Goal: Transaction & Acquisition: Book appointment/travel/reservation

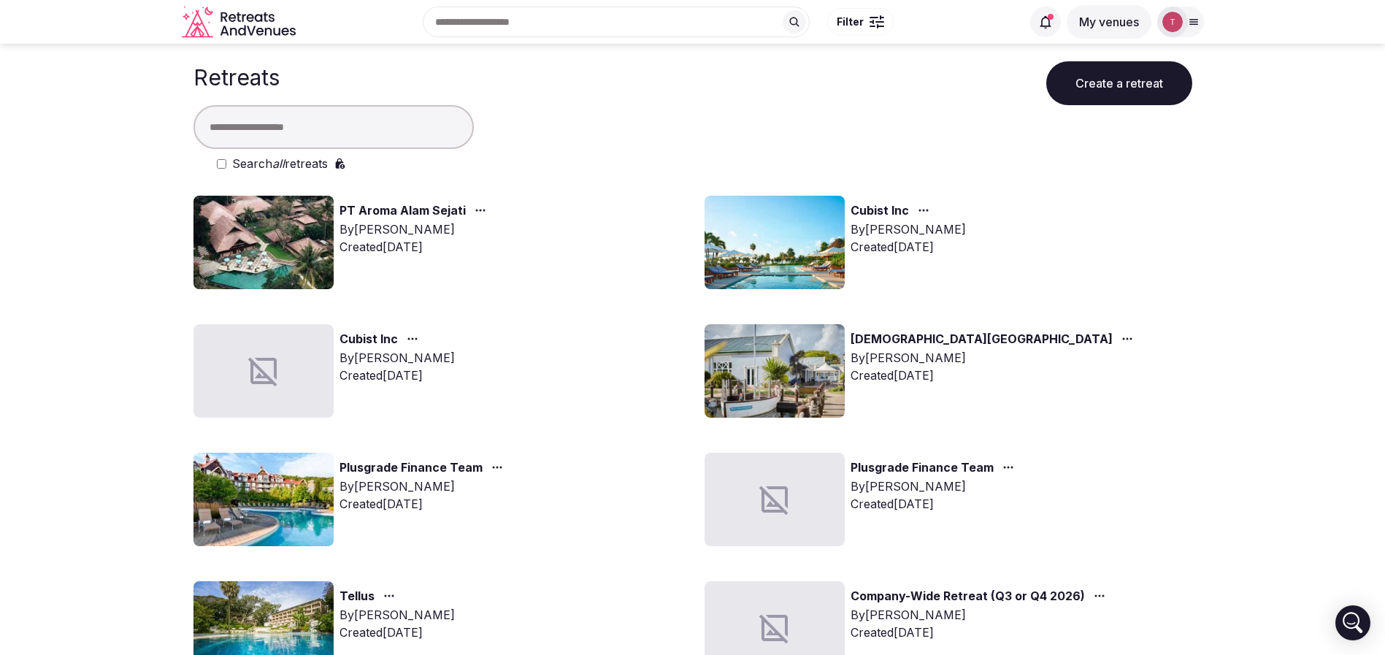
click at [371, 137] on input "text" at bounding box center [333, 127] width 280 height 44
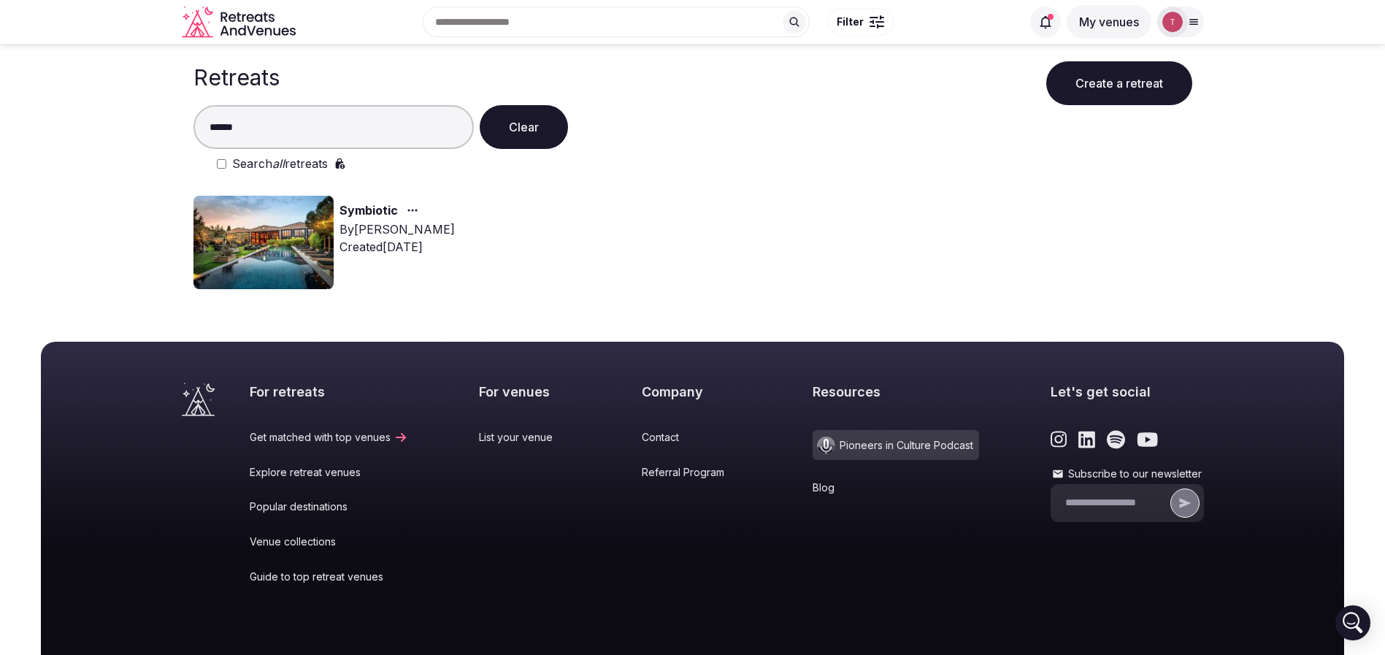
type input "******"
click at [290, 226] on img at bounding box center [263, 242] width 140 height 93
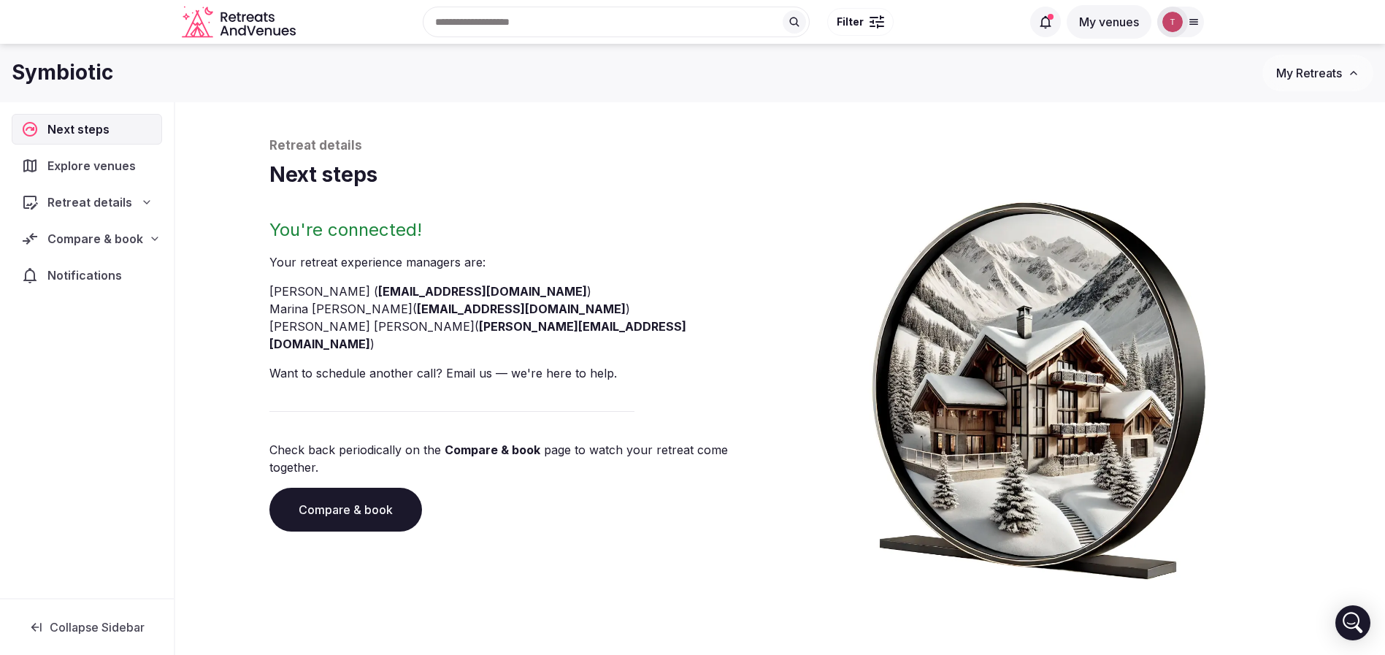
click at [379, 209] on div "Retreat details Next steps You're connected! Your retreat experience manager s …" at bounding box center [780, 358] width 1022 height 442
click at [371, 494] on link "Compare & book" at bounding box center [345, 510] width 153 height 44
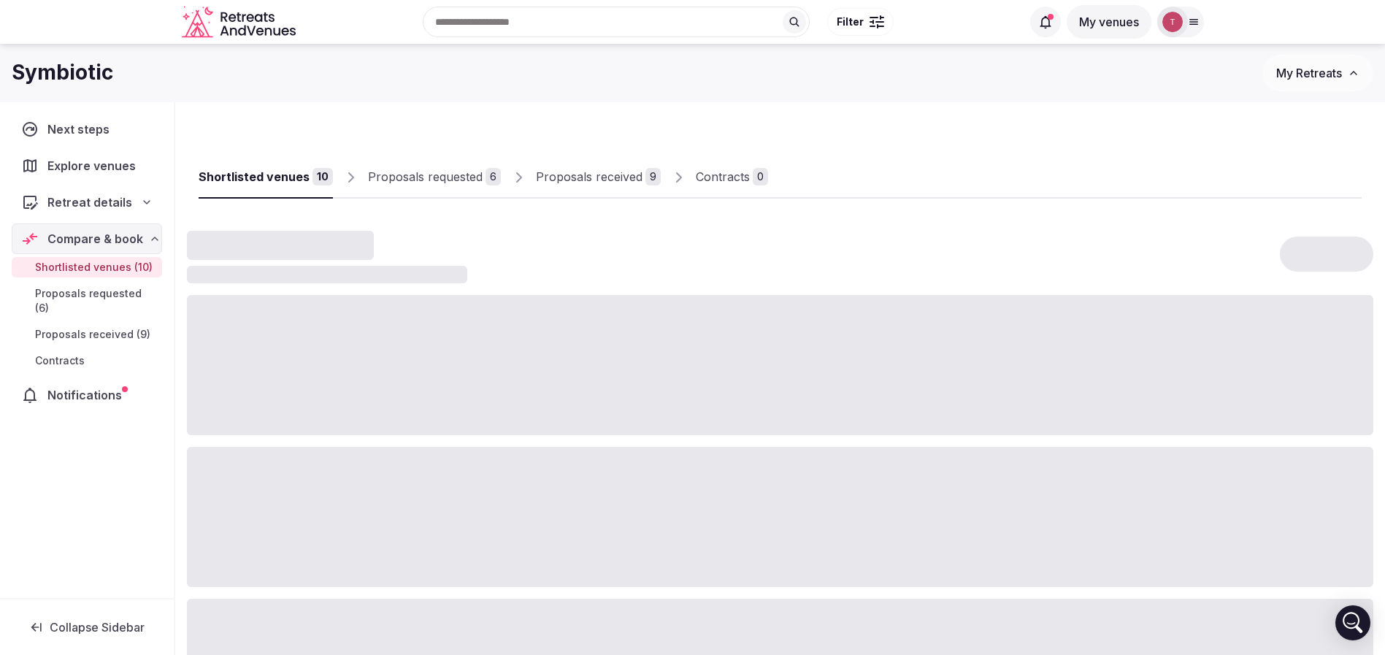
click at [576, 178] on div "Proposals received" at bounding box center [589, 177] width 107 height 18
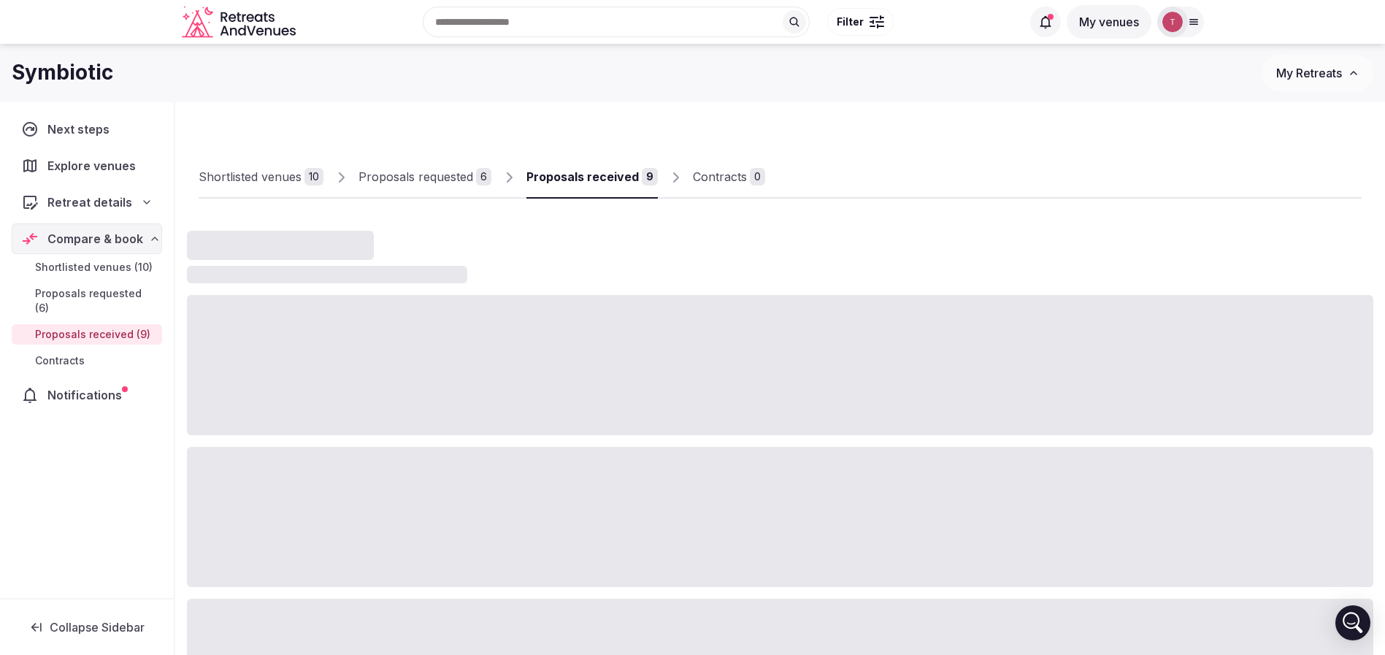
click at [576, 178] on div "Proposals received" at bounding box center [582, 177] width 112 height 18
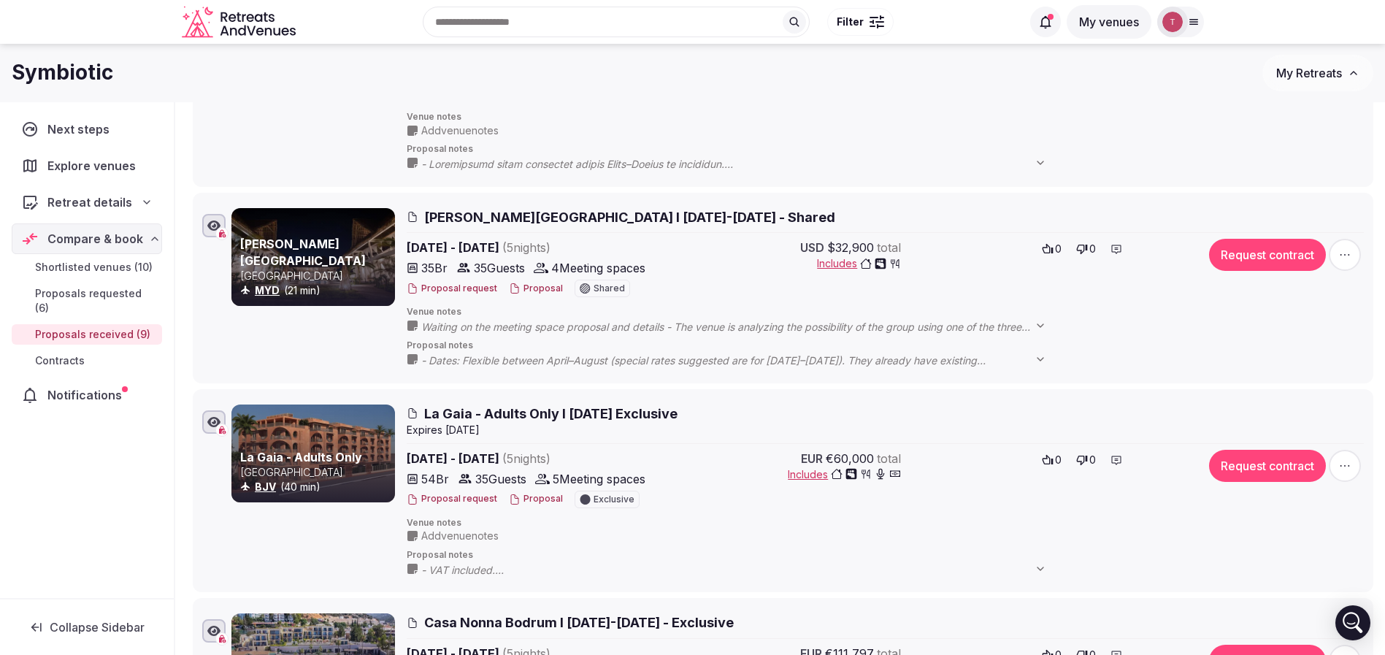
scroll to position [1423, 0]
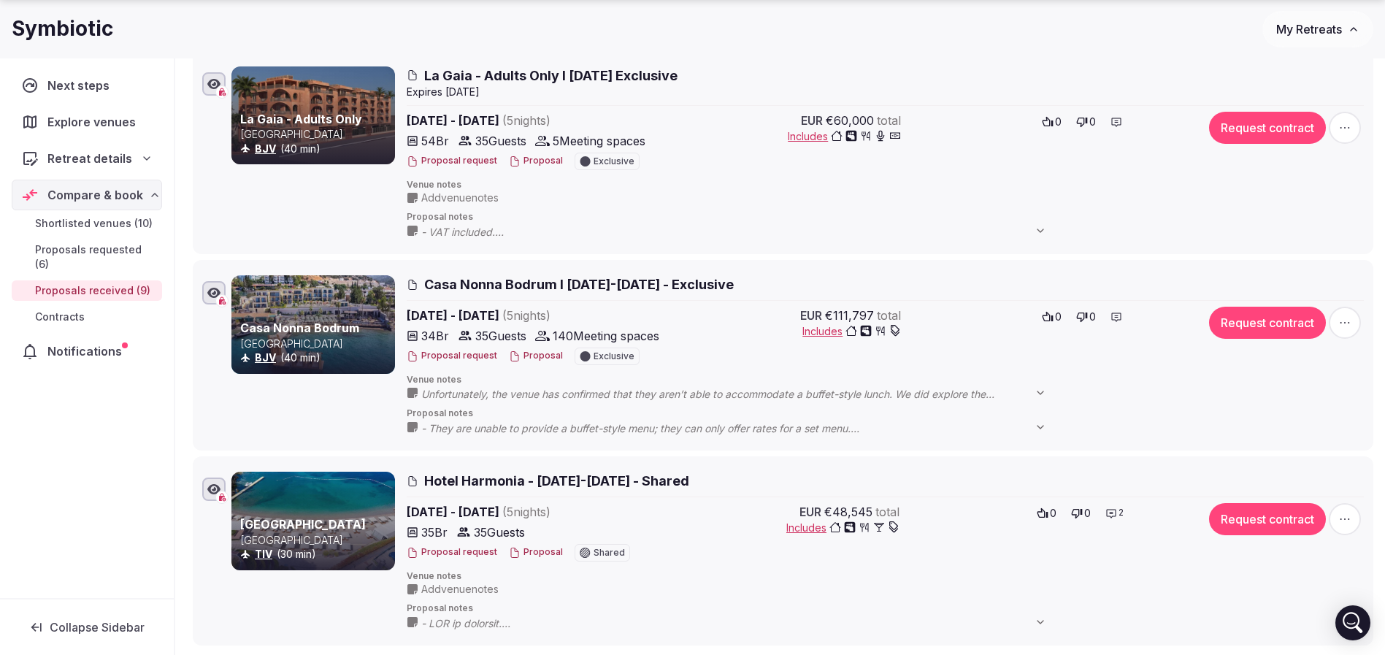
click at [298, 326] on link "Casa Nonna Bodrum" at bounding box center [299, 327] width 119 height 15
click at [537, 357] on button "Proposal" at bounding box center [536, 356] width 54 height 12
click at [504, 398] on span "Unfortunately, the venue has confirmed that they aren’t able to accommodate a b…" at bounding box center [740, 394] width 639 height 15
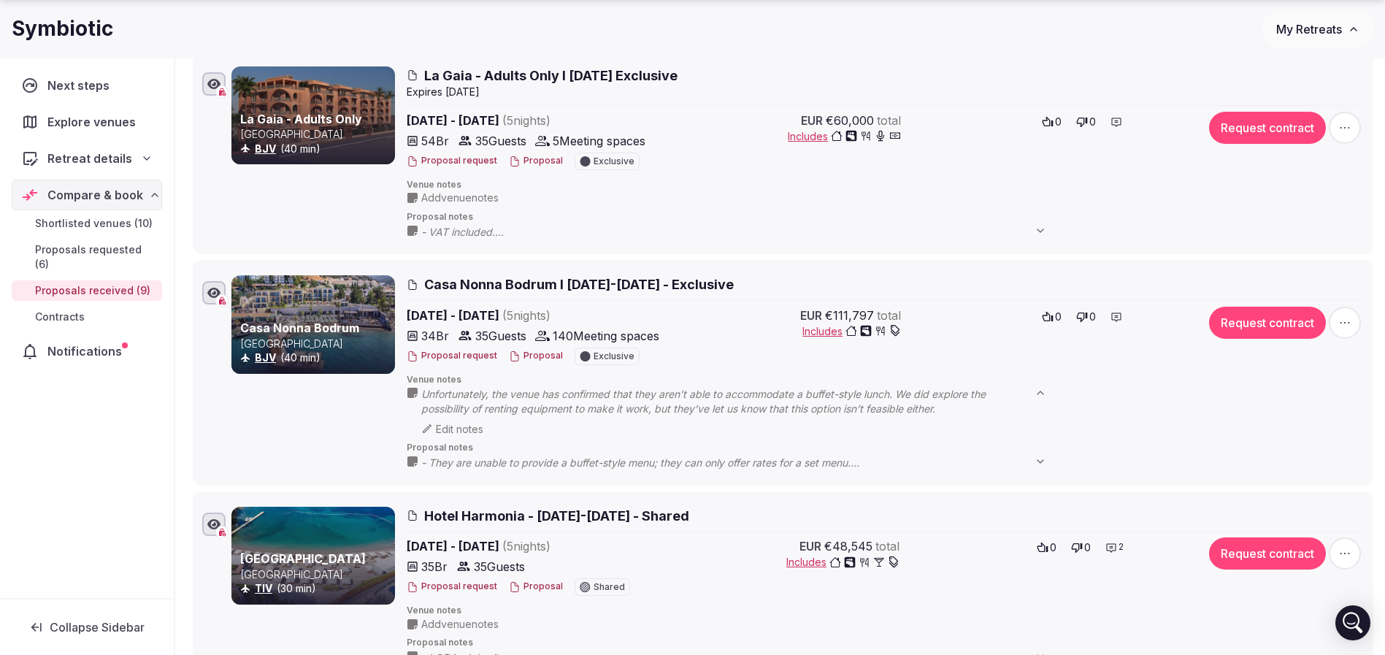
click at [534, 402] on span "Unfortunately, the venue has confirmed that they aren’t able to accommodate a b…" at bounding box center [740, 401] width 639 height 28
click at [935, 408] on span "Unfortunately, the venue has confirmed that they aren’t able to accommodate a b…" at bounding box center [740, 401] width 639 height 28
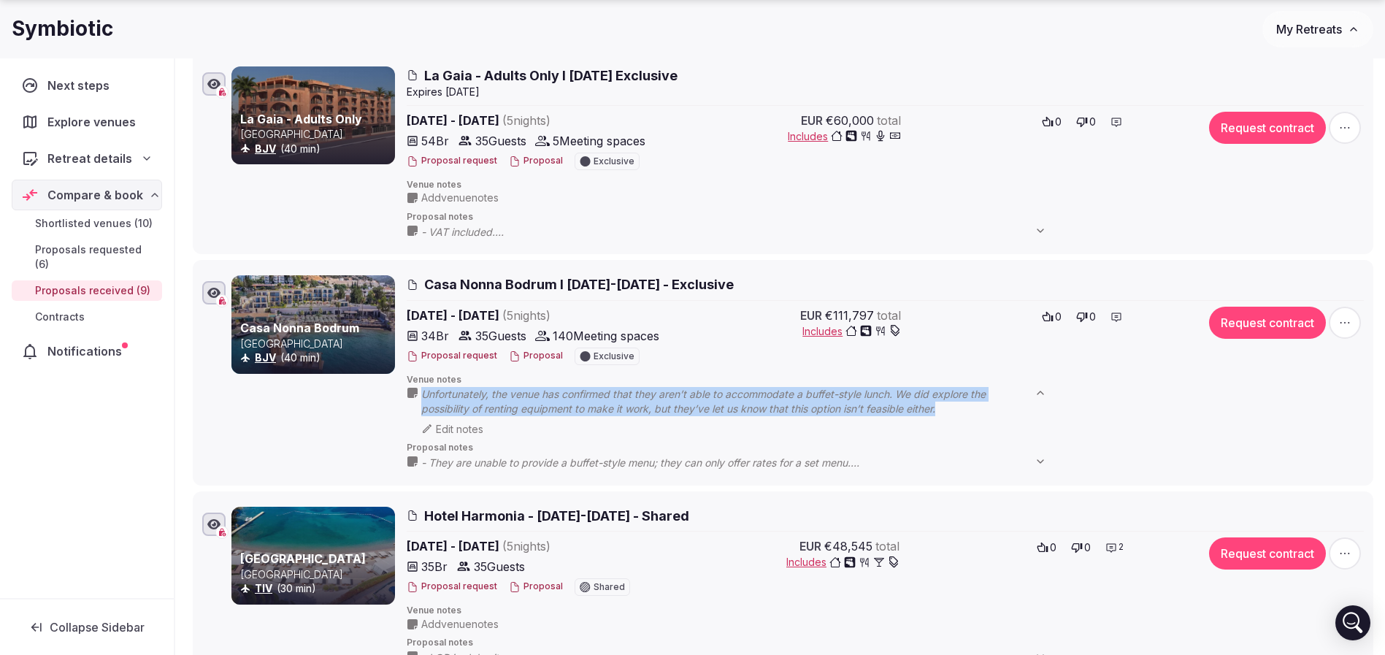
drag, startPoint x: 942, startPoint y: 408, endPoint x: 420, endPoint y: 398, distance: 521.2
click at [420, 398] on div "Unfortunately, the venue has confirmed that they aren’t able to accommodate a b…" at bounding box center [734, 410] width 654 height 50
drag, startPoint x: 569, startPoint y: 399, endPoint x: 544, endPoint y: 393, distance: 26.2
click at [569, 399] on span "Unfortunately, the venue has confirmed that they aren’t able to accommodate a b…" at bounding box center [740, 401] width 639 height 28
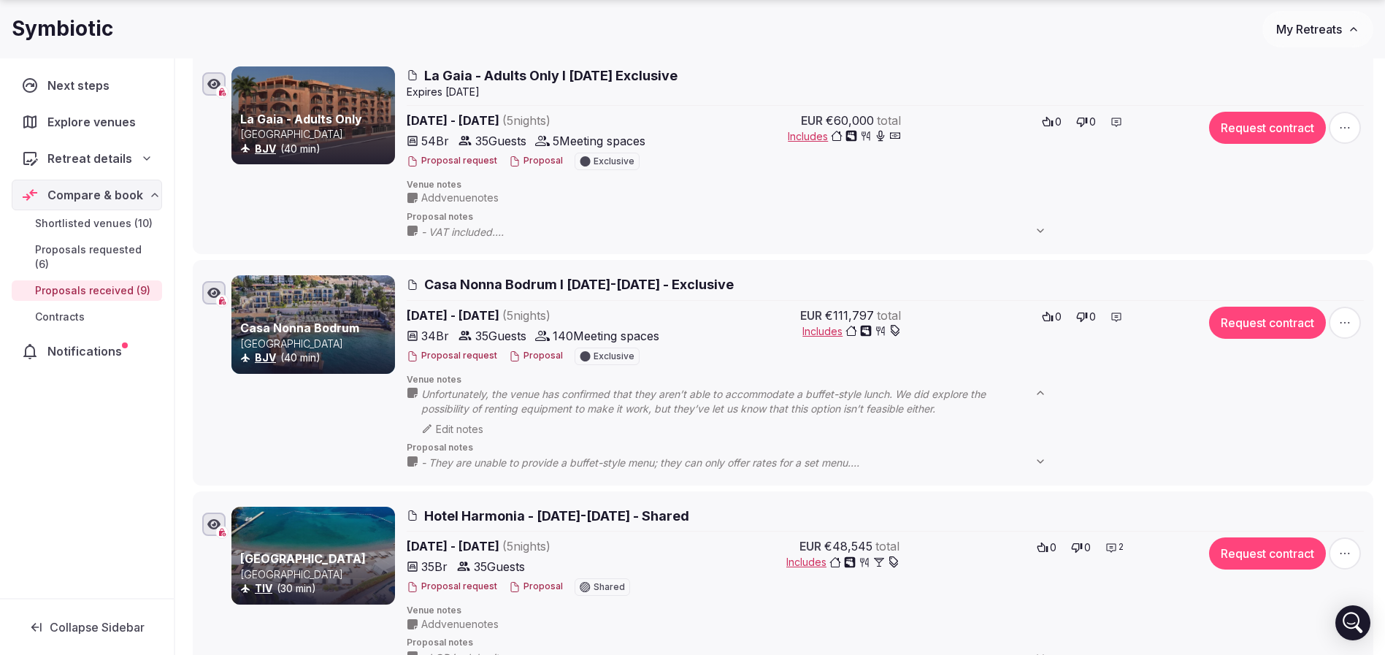
click at [465, 427] on div "Edit notes" at bounding box center [740, 429] width 639 height 15
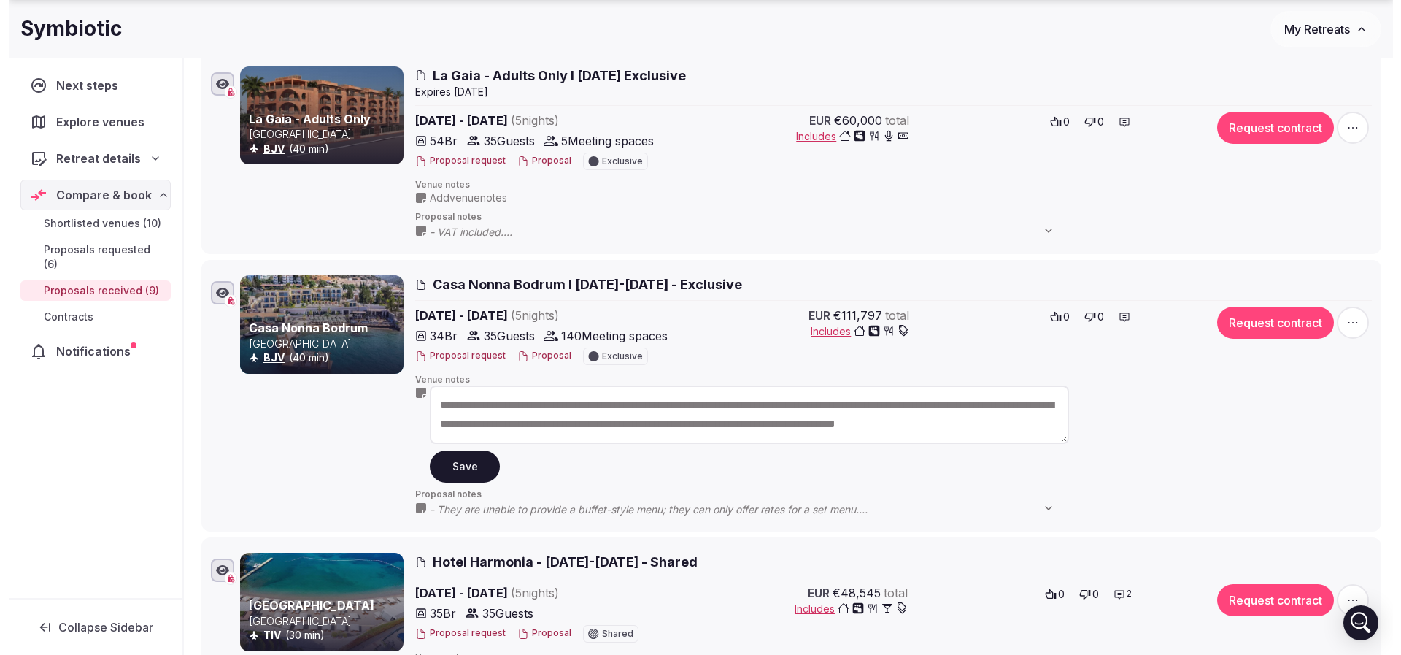
scroll to position [0, 0]
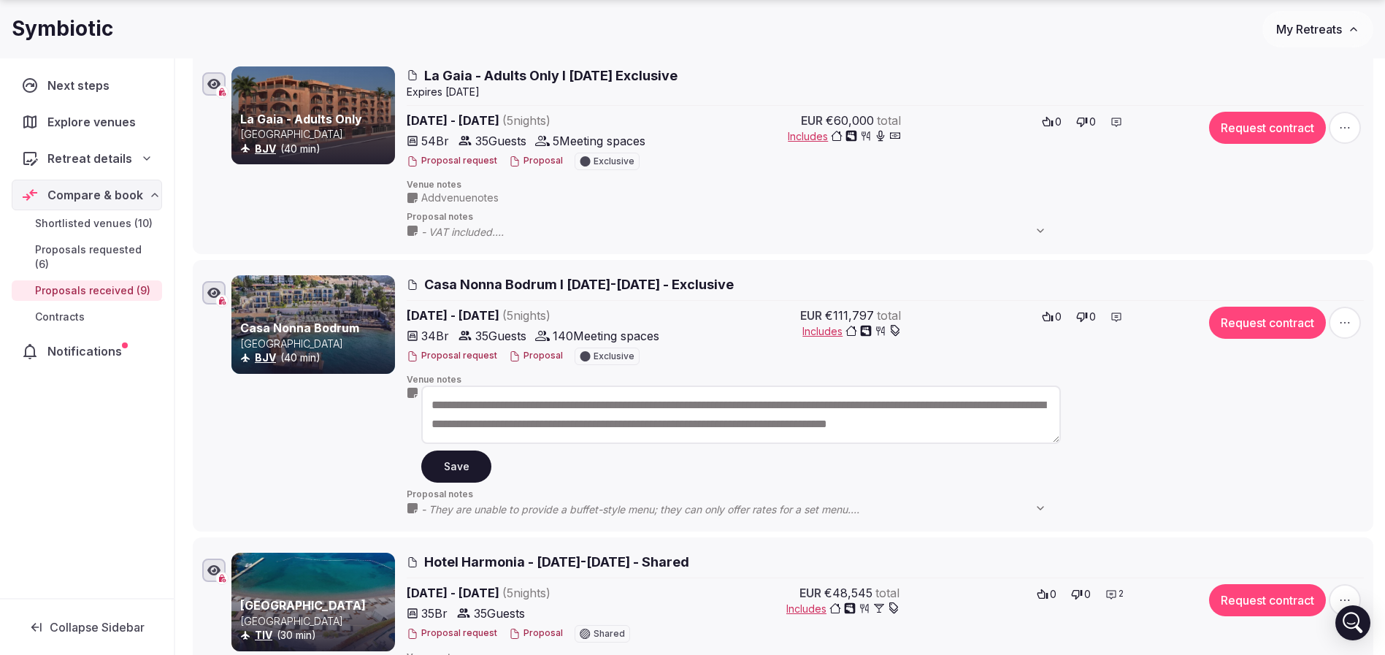
drag, startPoint x: 450, startPoint y: 396, endPoint x: 343, endPoint y: 372, distance: 109.2
click at [343, 372] on div "**********" at bounding box center [797, 395] width 1132 height 241
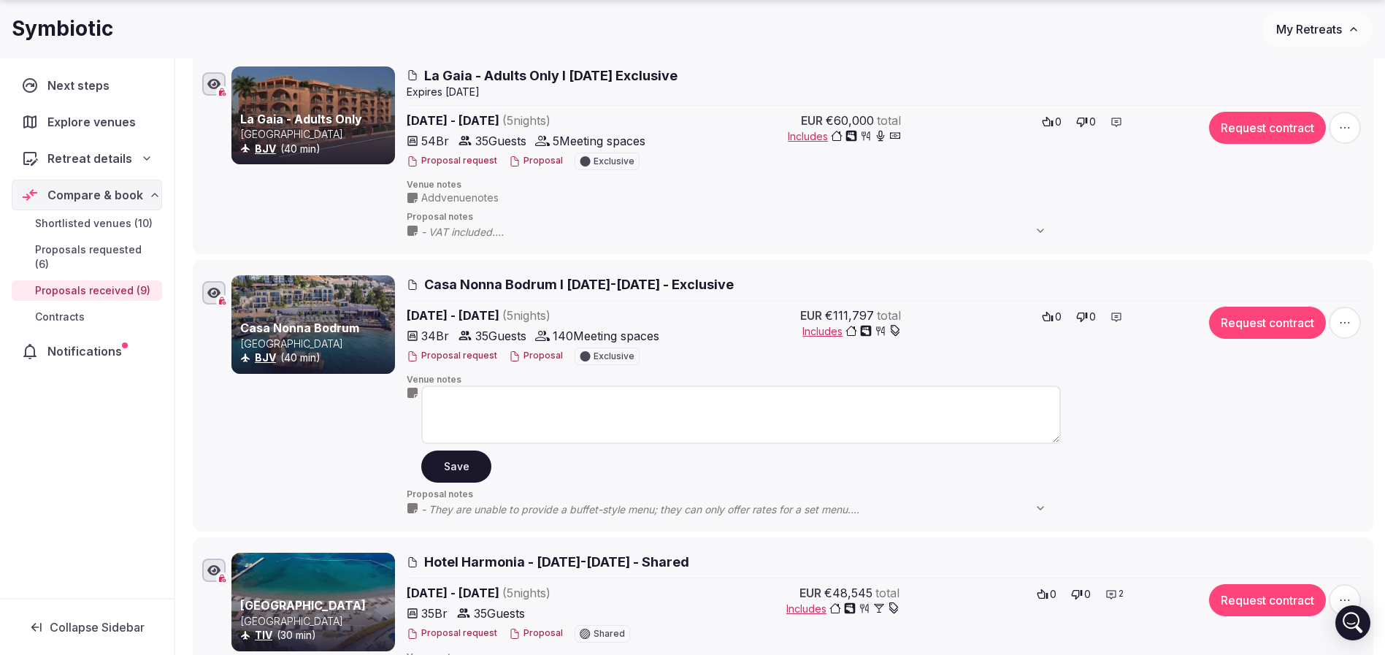
click at [447, 464] on button "Save" at bounding box center [456, 466] width 70 height 32
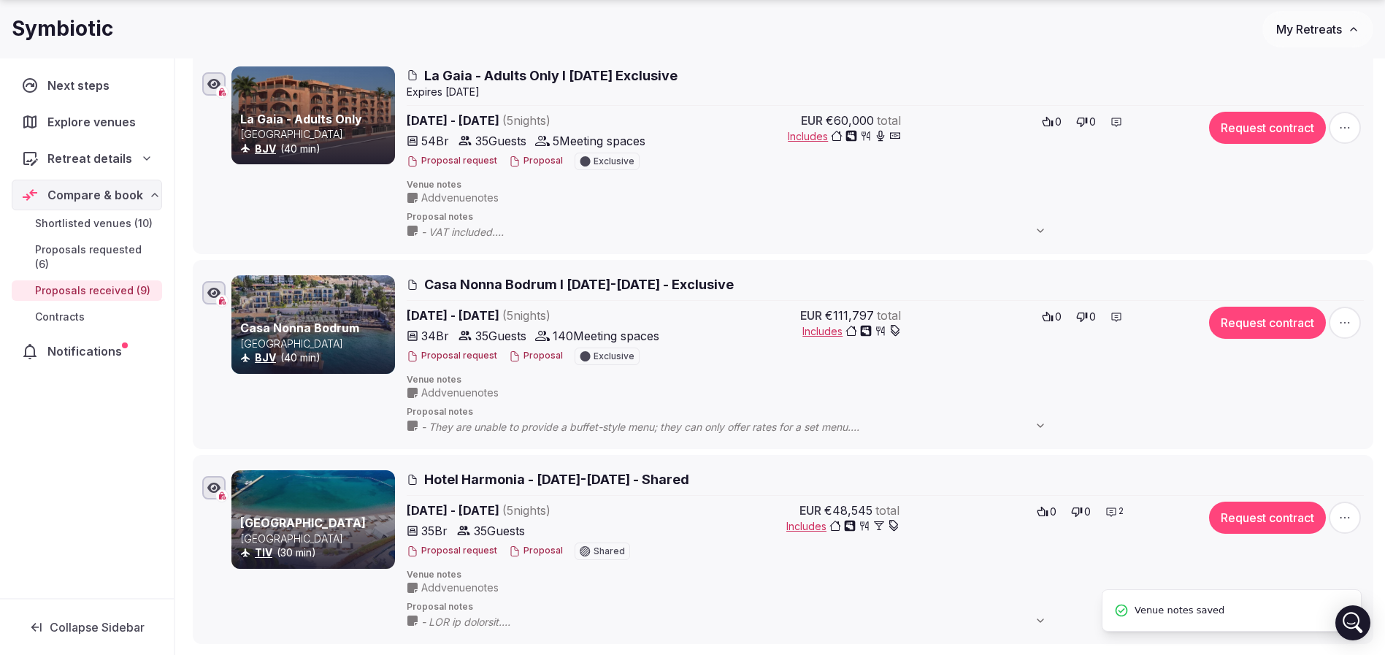
click at [526, 351] on button "Proposal" at bounding box center [536, 356] width 54 height 12
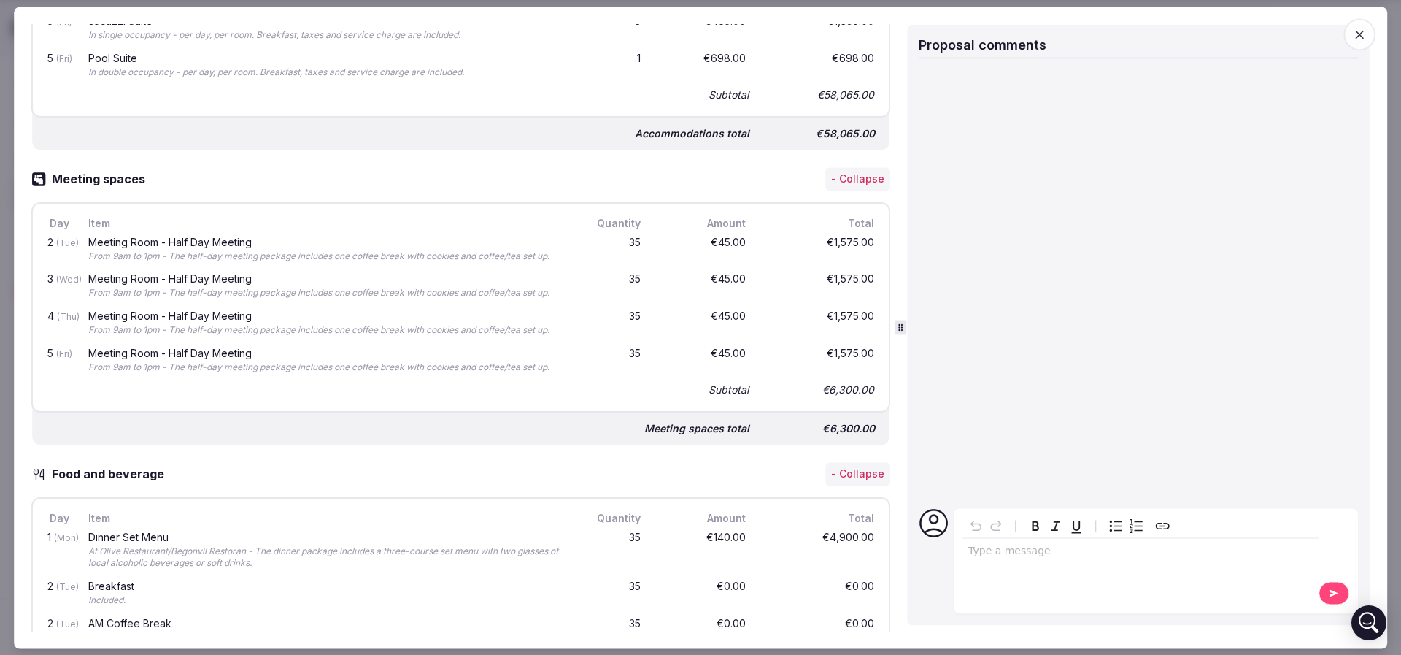
scroll to position [2146, 0]
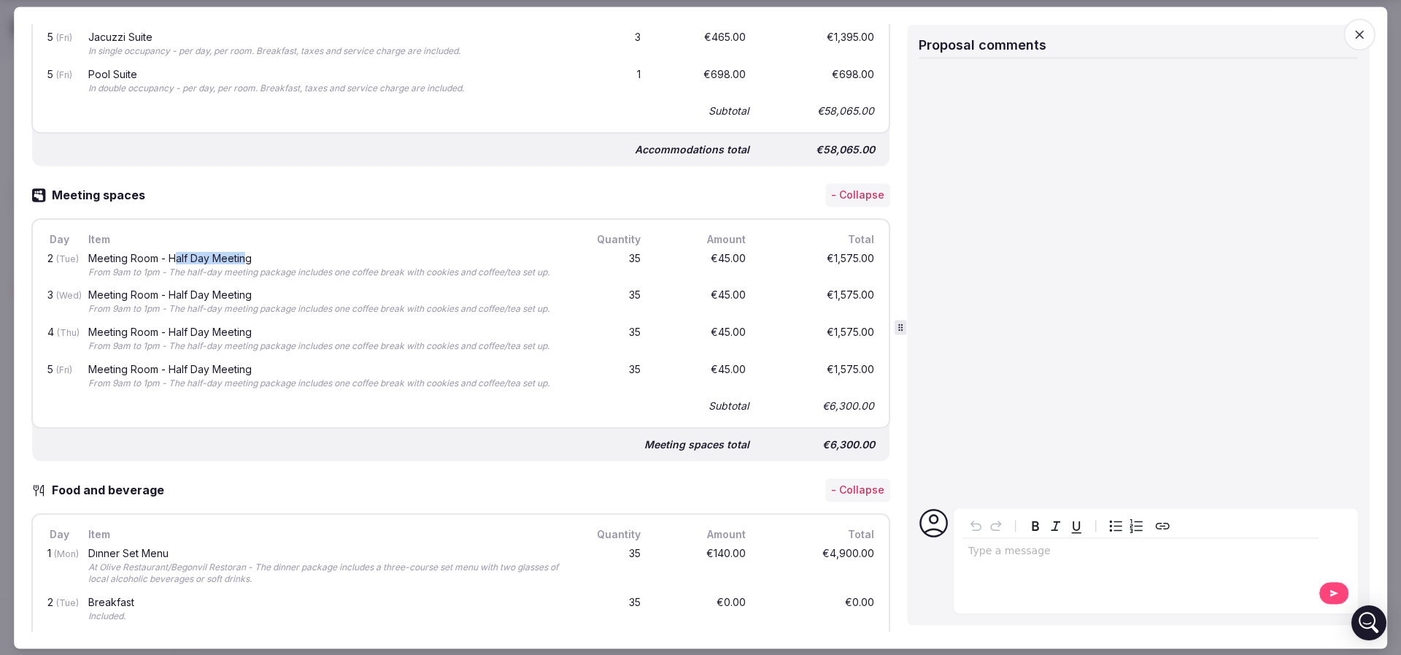
drag, startPoint x: 175, startPoint y: 258, endPoint x: 247, endPoint y: 255, distance: 71.6
click at [247, 255] on div "Meeting Room - Half Day Meeting" at bounding box center [323, 258] width 471 height 10
drag, startPoint x: 87, startPoint y: 269, endPoint x: 209, endPoint y: 269, distance: 121.9
click at [209, 269] on div "Meeting Room - Half Day Meeting From 9am to 1pm - The half-day meeting package …" at bounding box center [323, 265] width 477 height 31
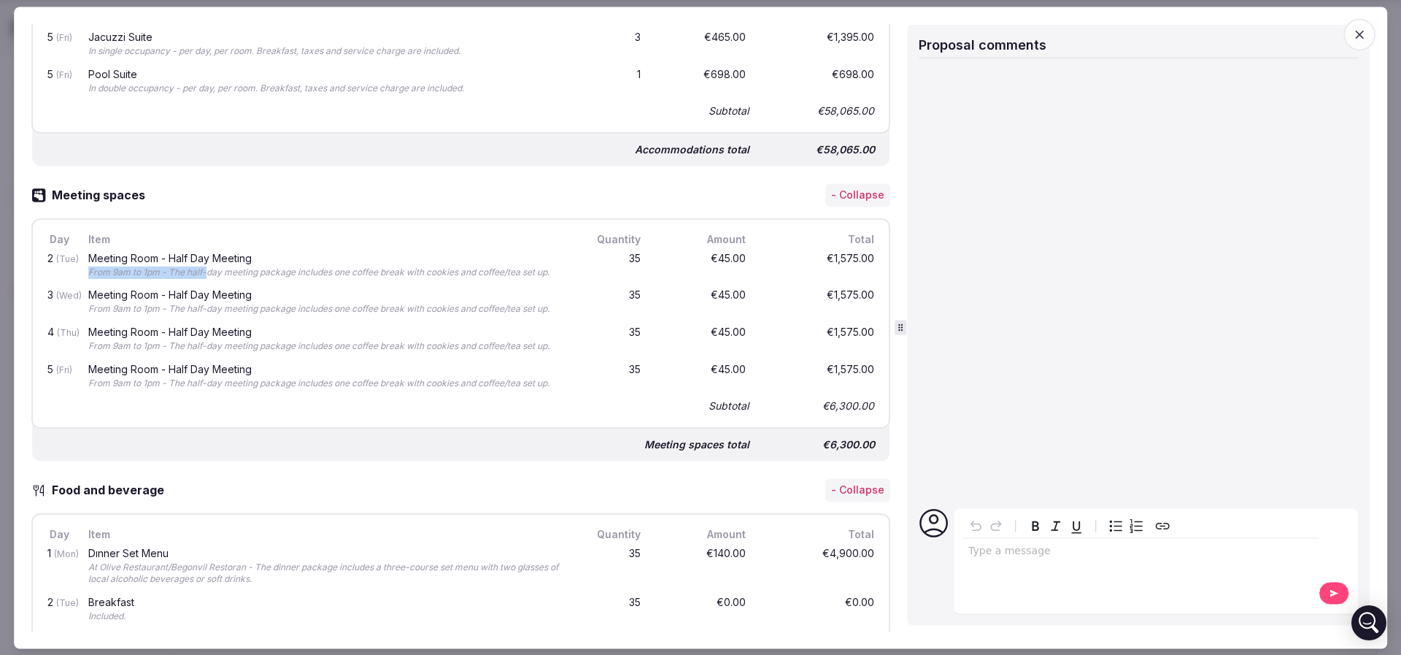
click at [209, 269] on div "From 9am to 1pm - The half-day meeting package includes one coffee break with c…" at bounding box center [323, 272] width 471 height 12
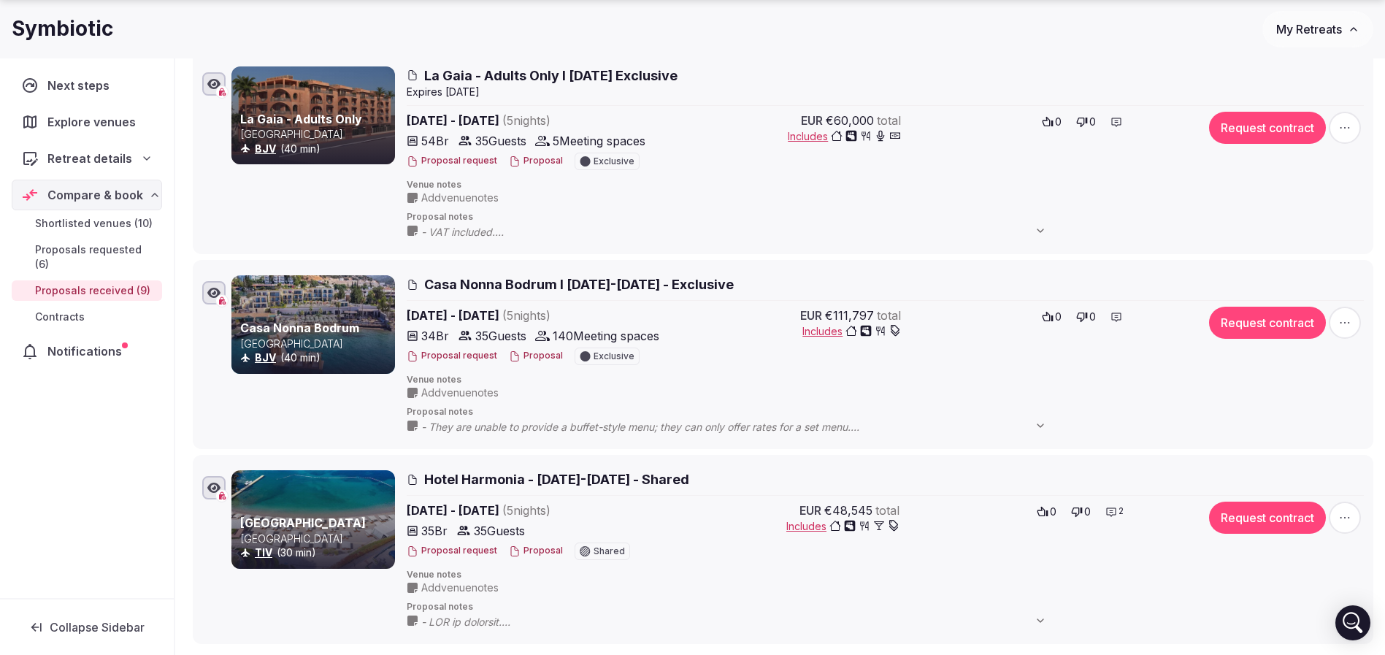
click at [523, 358] on button "Proposal" at bounding box center [536, 356] width 54 height 12
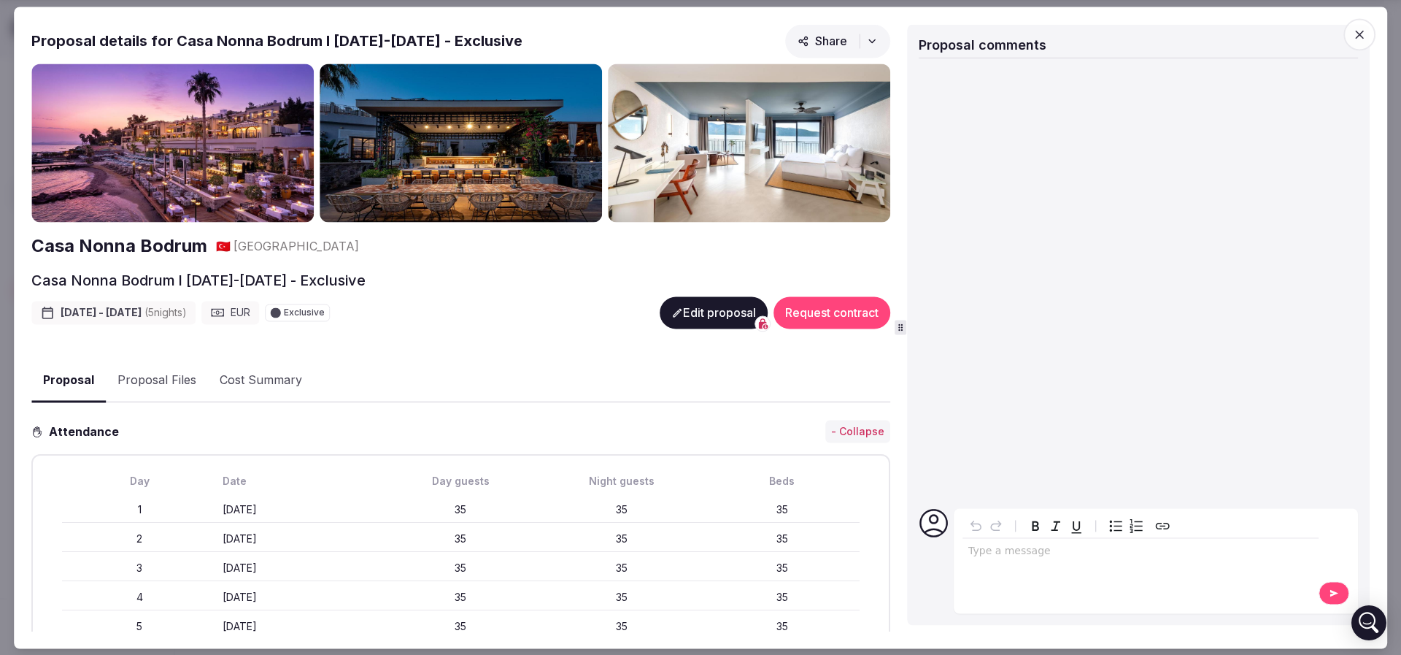
click at [173, 388] on button "Proposal Files" at bounding box center [157, 381] width 102 height 42
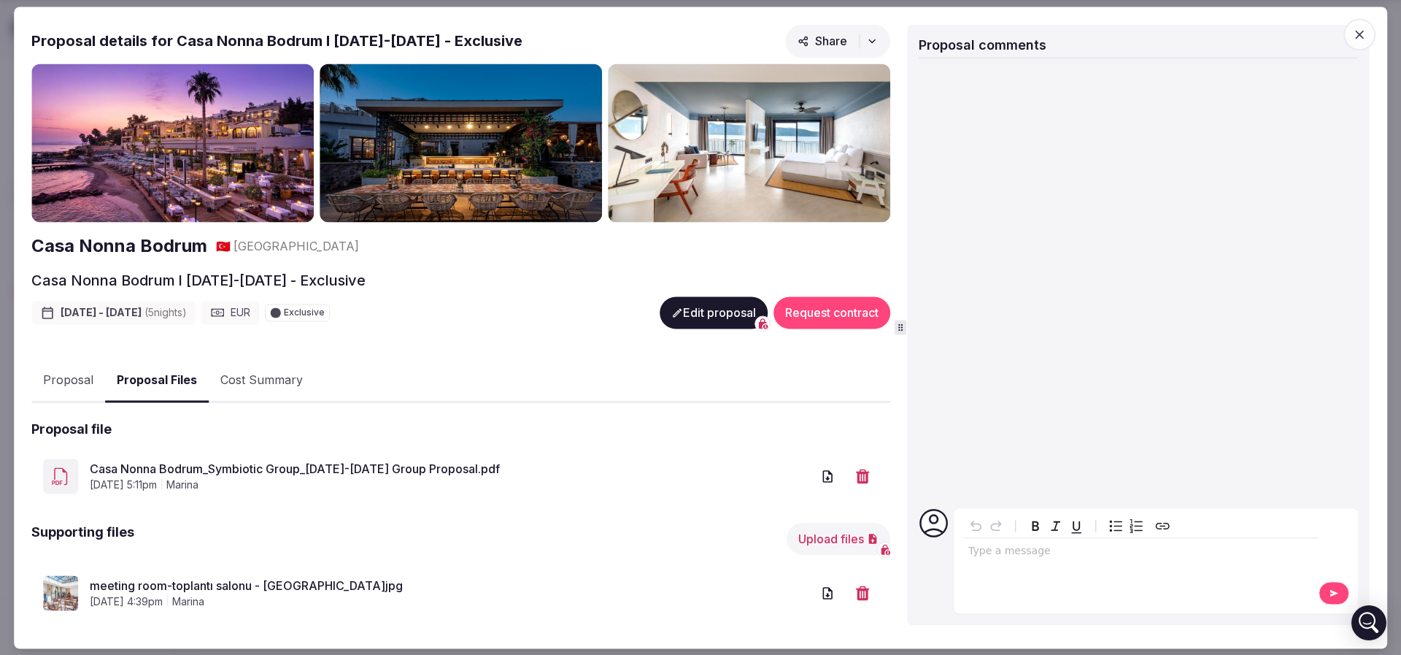
scroll to position [18, 0]
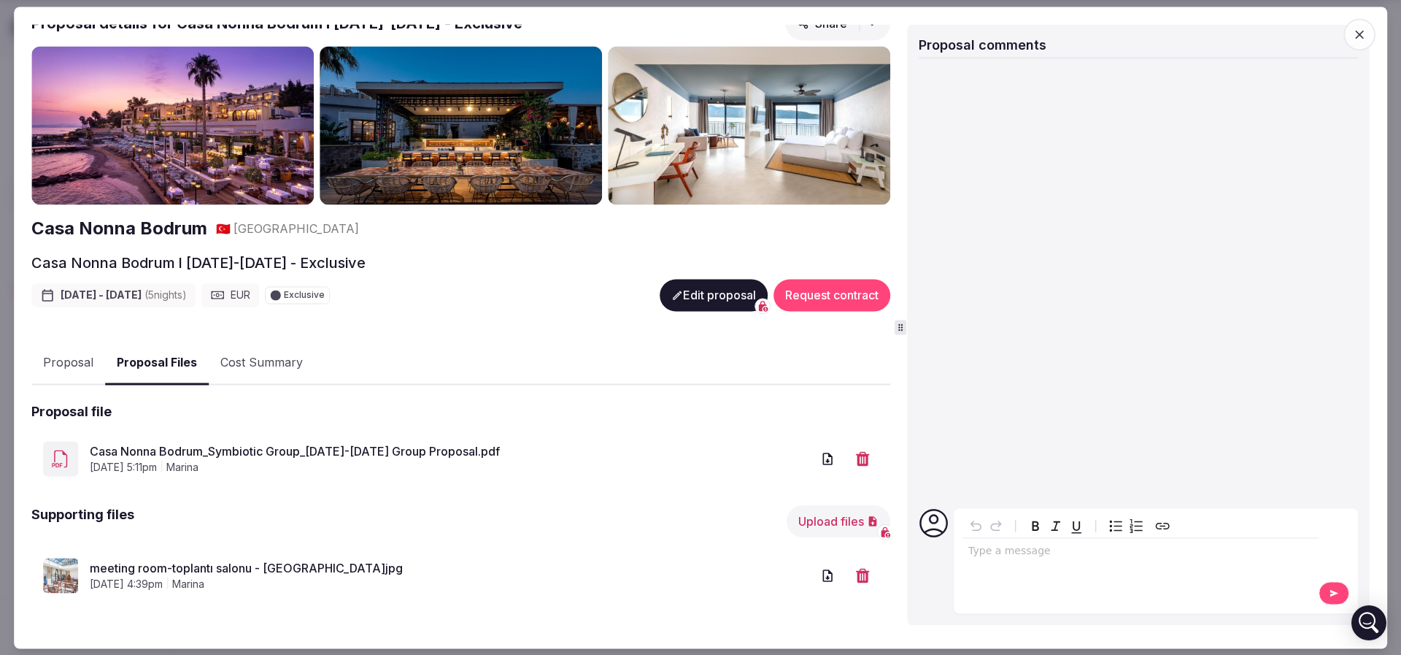
click at [255, 566] on link "meeting room-toplantı salonu - Kopya.jpg" at bounding box center [451, 569] width 722 height 18
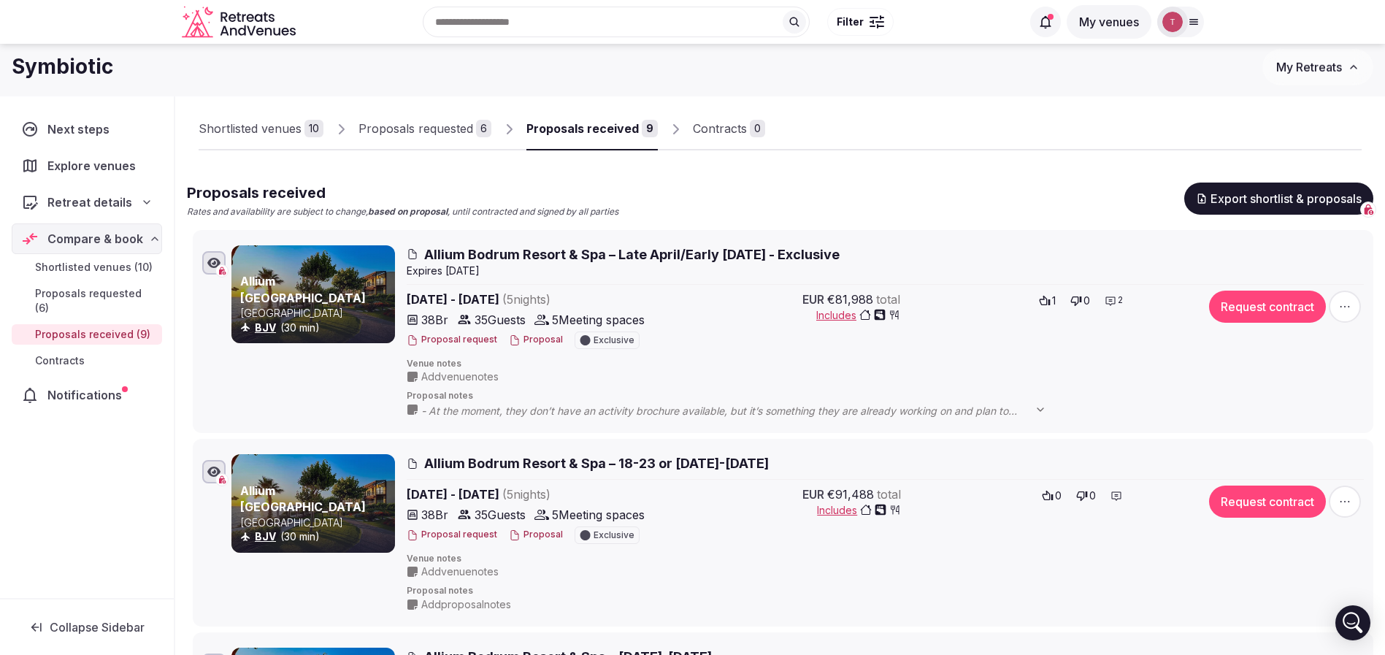
scroll to position [0, 0]
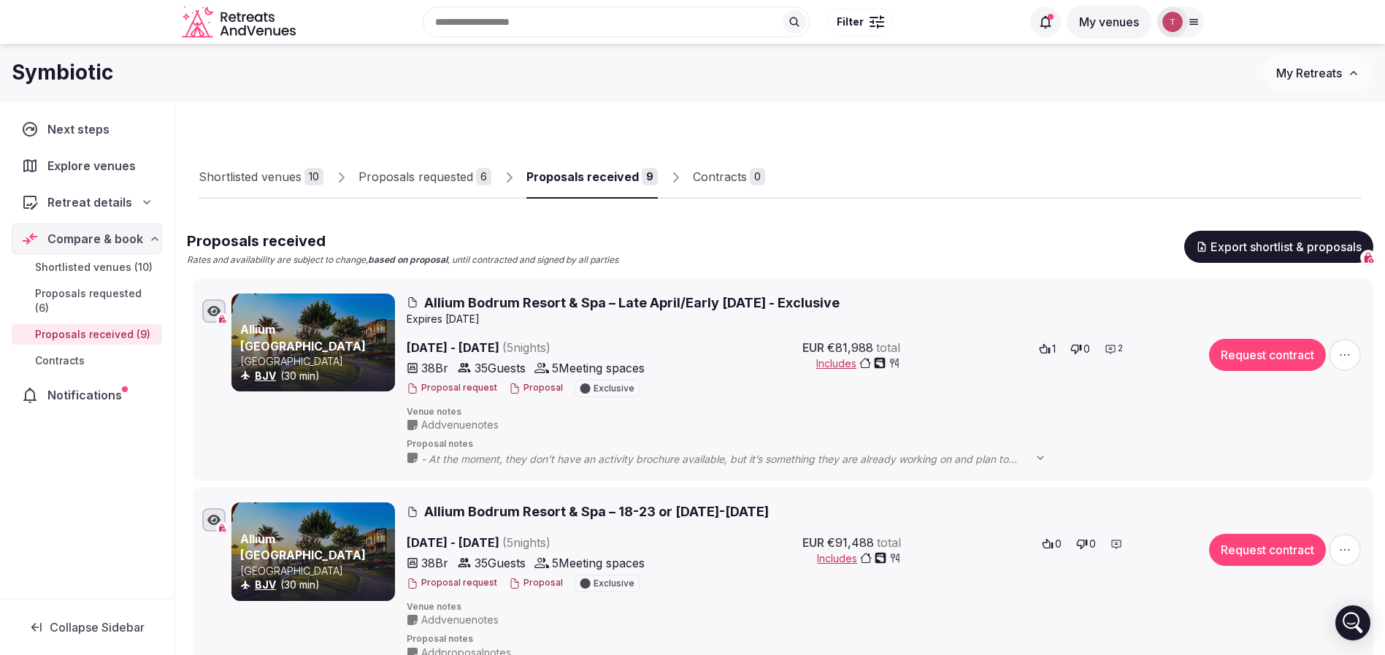
click at [270, 180] on div "Shortlisted venues" at bounding box center [250, 177] width 103 height 18
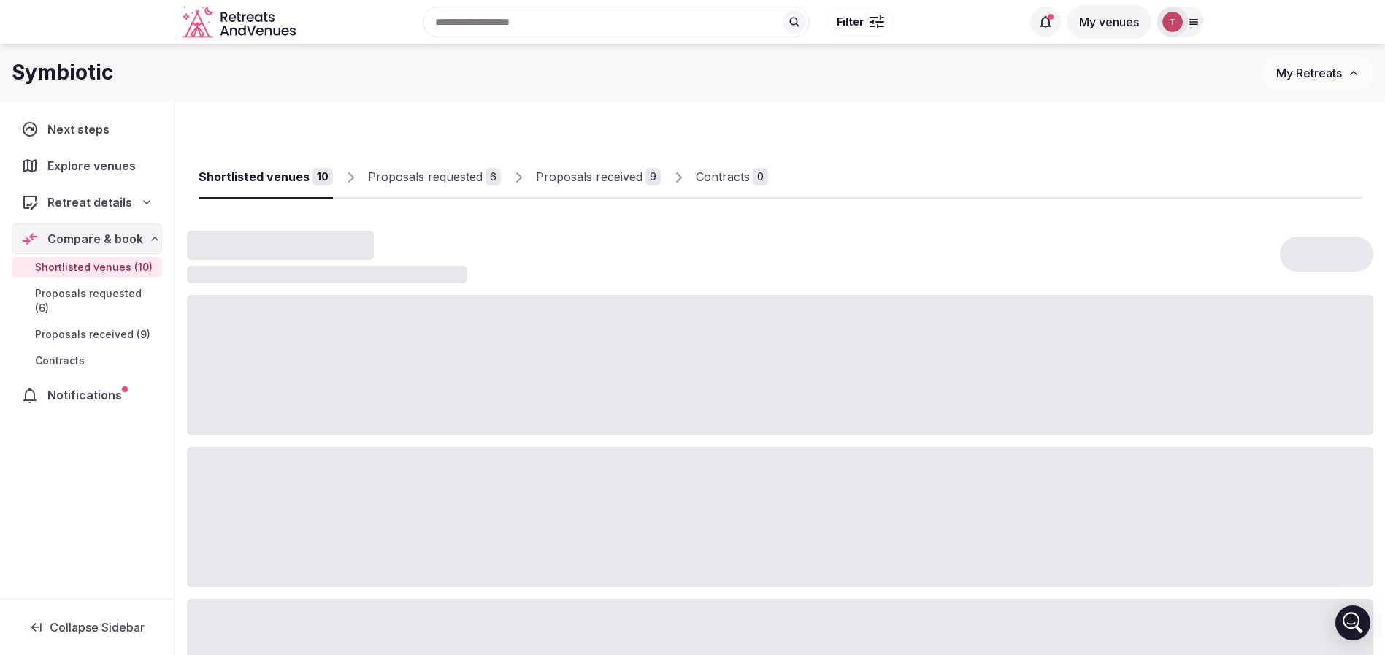
click at [304, 182] on div "Shortlisted venues" at bounding box center [254, 177] width 111 height 18
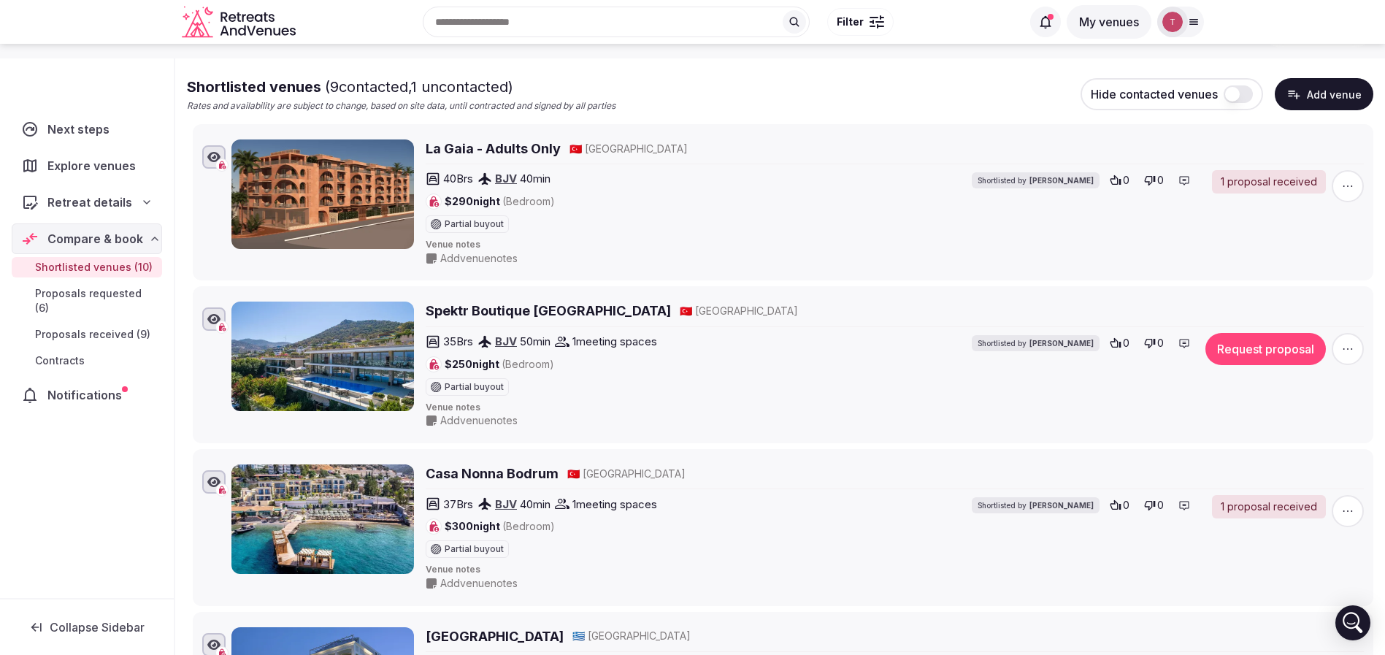
scroll to position [219, 0]
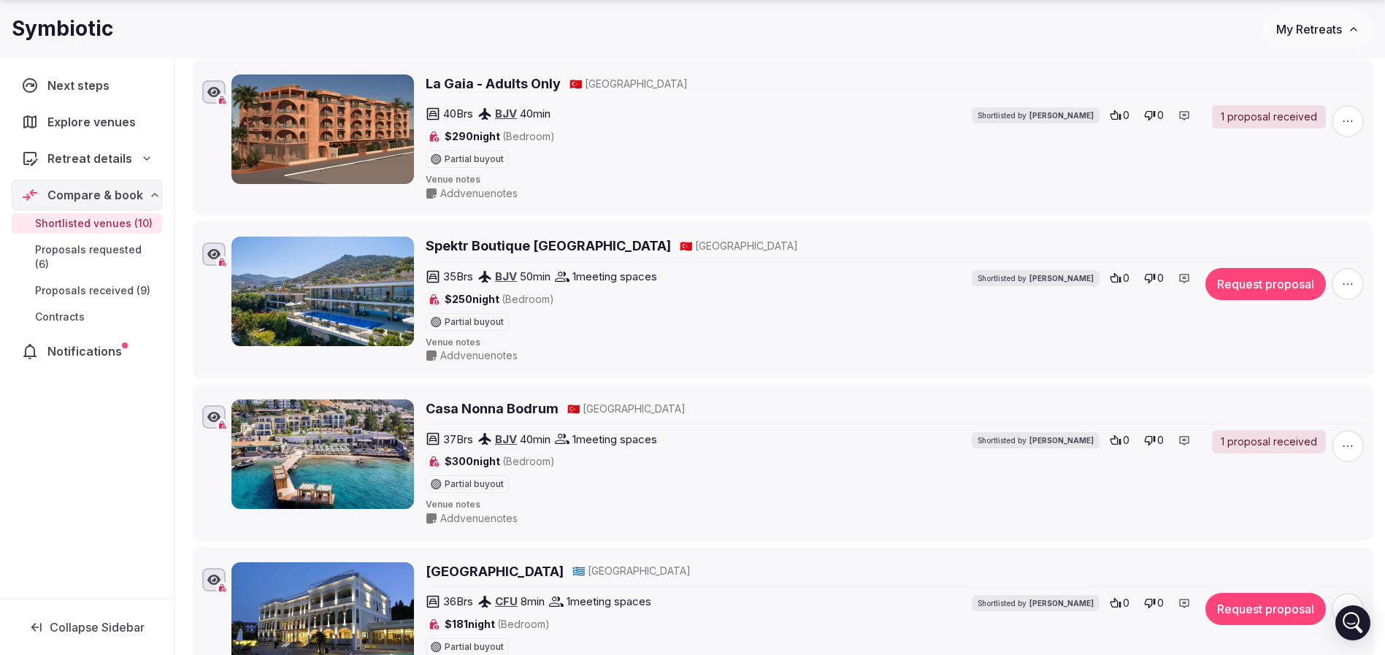
click at [1344, 284] on icon "button" at bounding box center [1347, 284] width 15 height 15
click at [1290, 232] on button "Remove Venue" at bounding box center [1308, 233] width 122 height 23
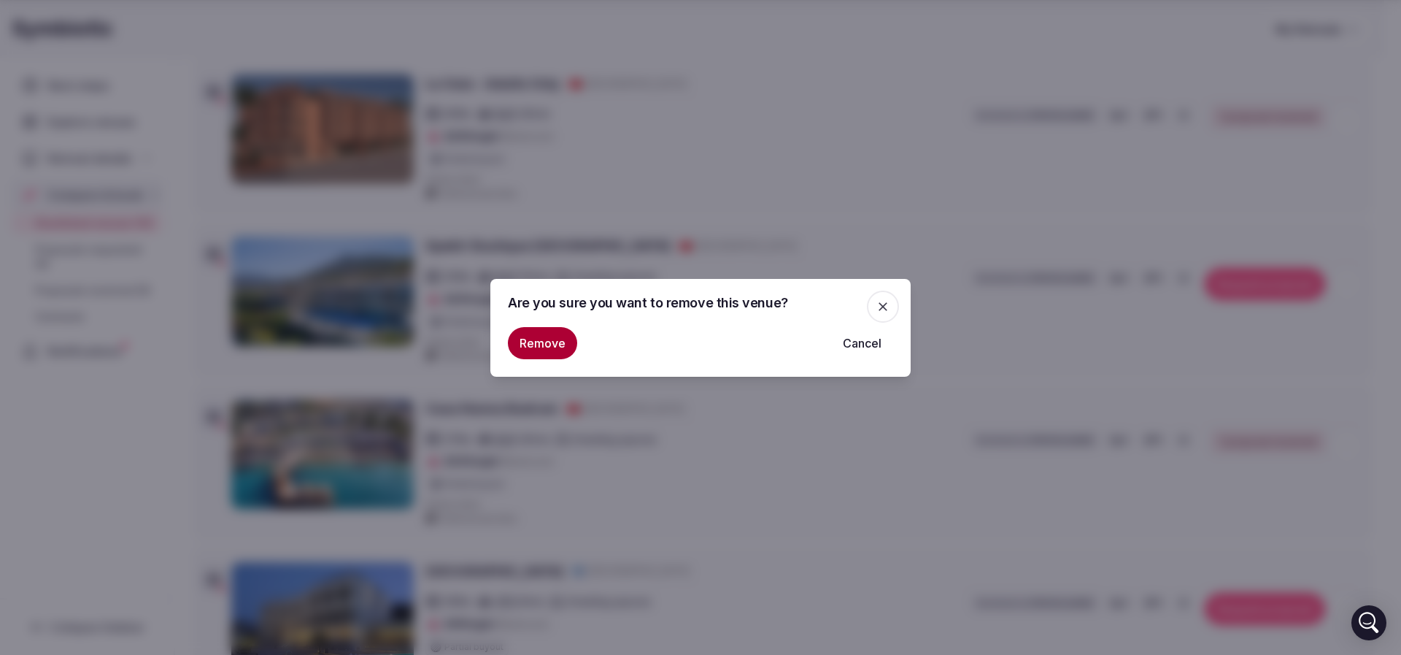
click at [539, 336] on button "Remove" at bounding box center [542, 343] width 69 height 32
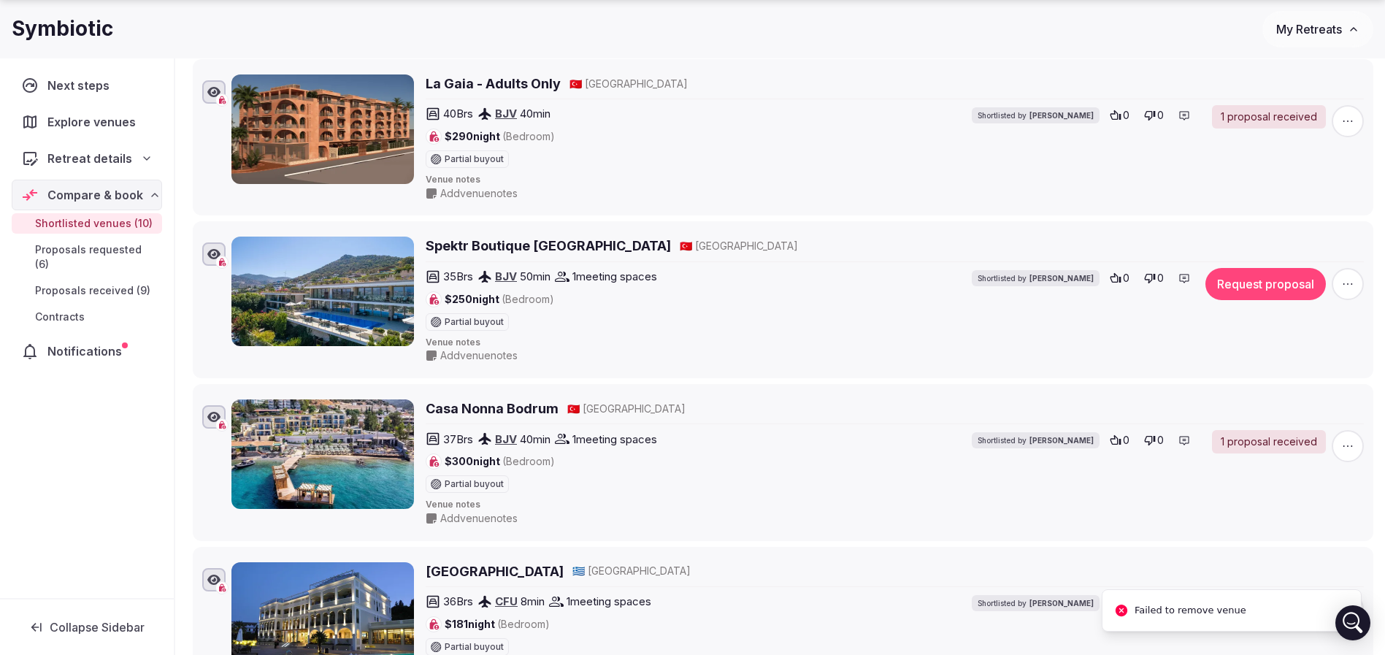
click at [1347, 290] on icon "button" at bounding box center [1347, 284] width 15 height 15
click at [1264, 235] on button "Remove Venue" at bounding box center [1308, 233] width 122 height 23
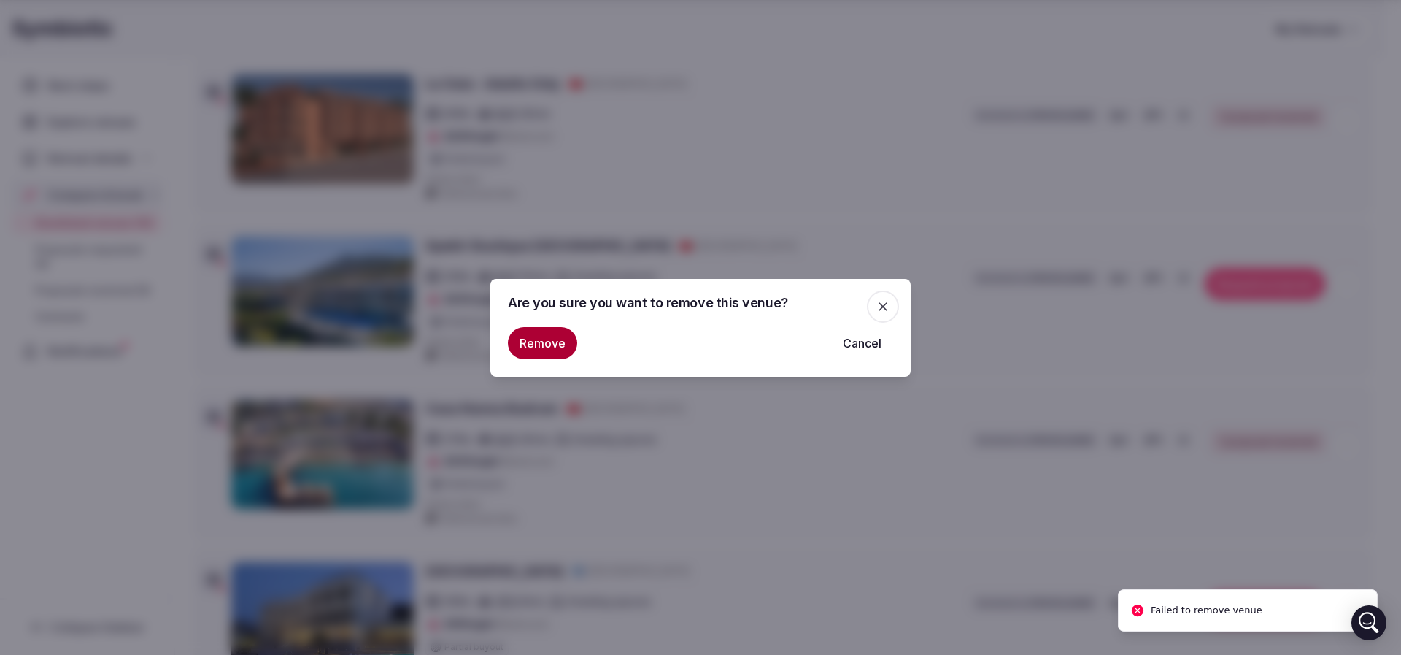
click at [547, 349] on button "Remove" at bounding box center [542, 343] width 69 height 32
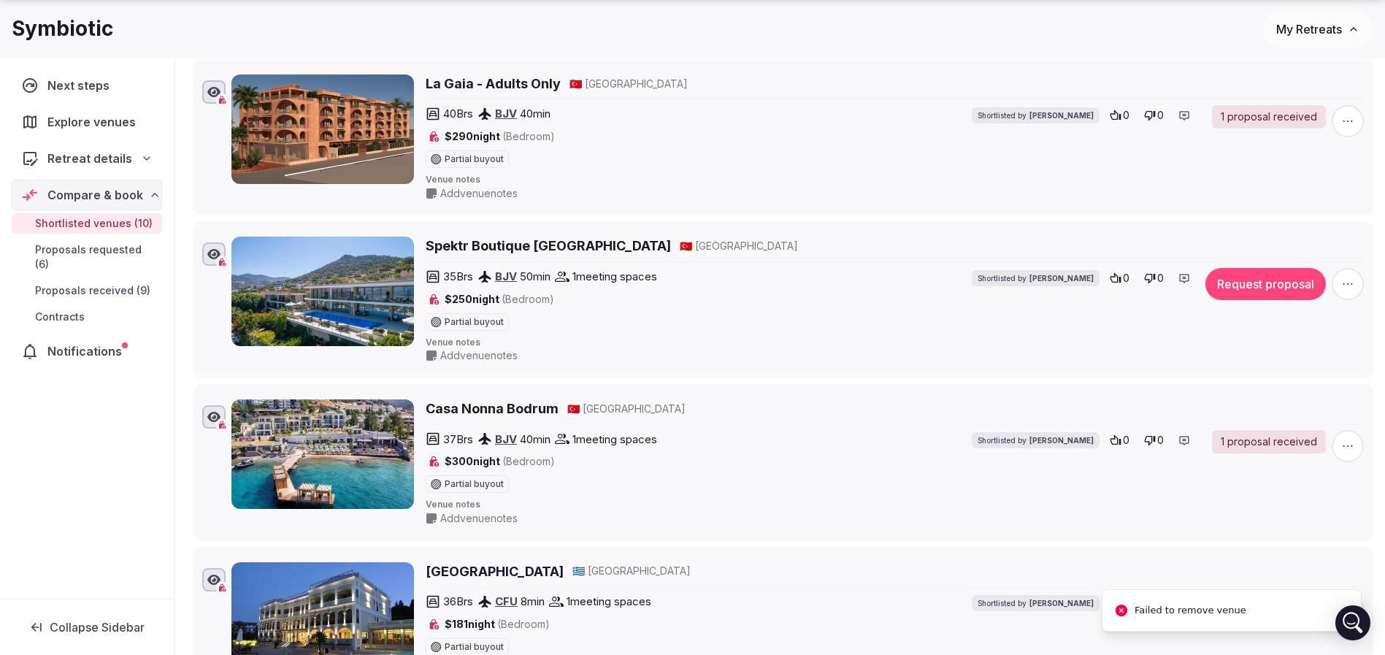
click at [1346, 280] on icon "button" at bounding box center [1347, 284] width 15 height 15
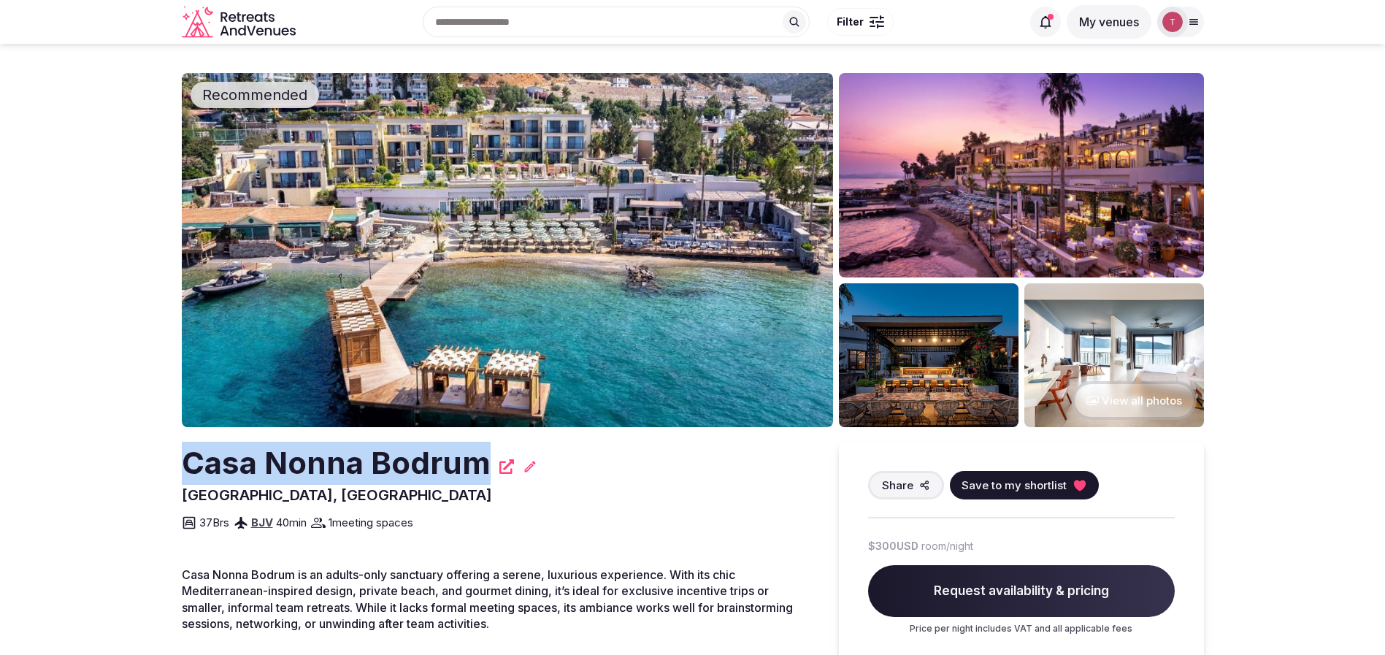
drag, startPoint x: 167, startPoint y: 463, endPoint x: 479, endPoint y: 450, distance: 311.9
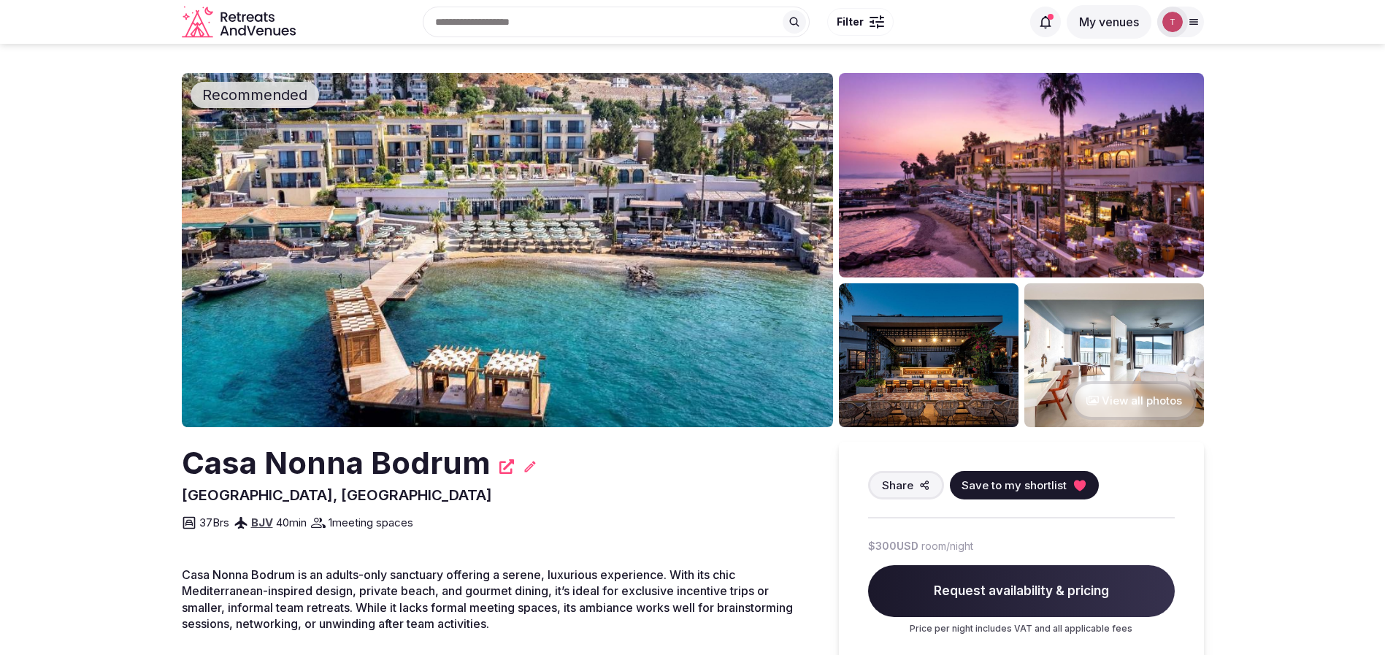
click at [496, 261] on img at bounding box center [507, 250] width 651 height 354
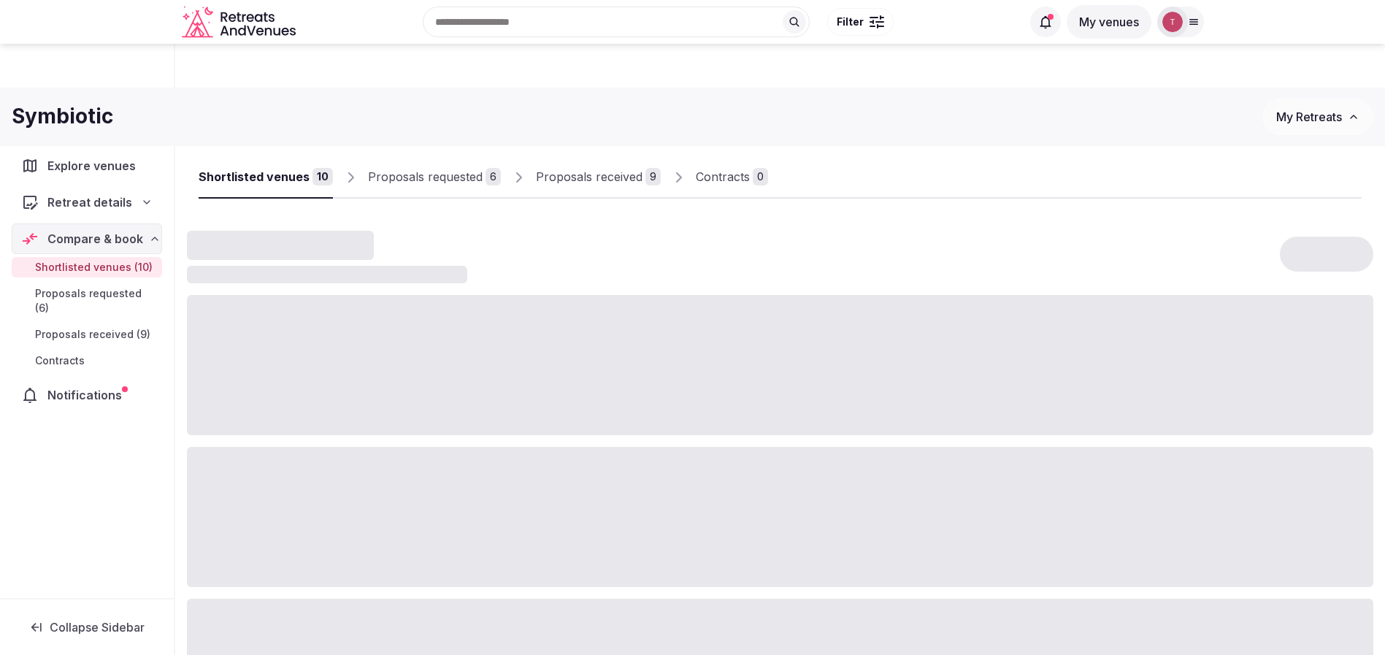
scroll to position [219, 0]
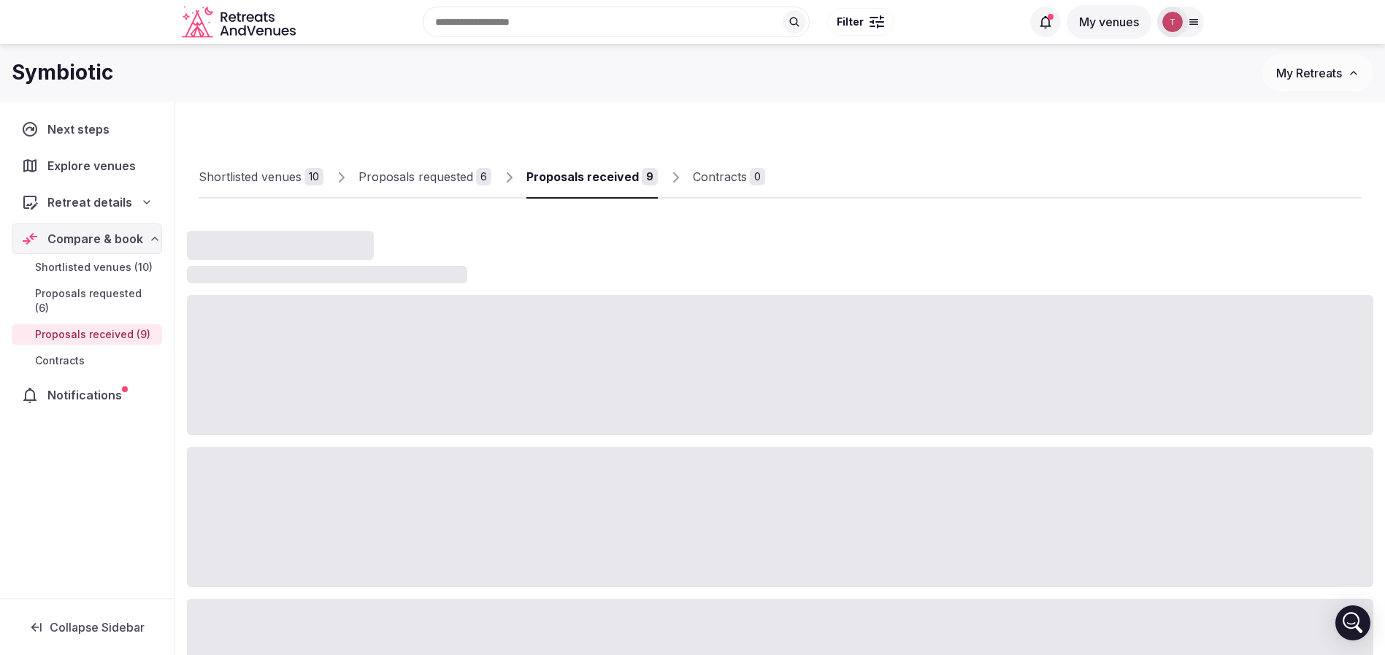
click at [274, 189] on link "Shortlisted venues 10" at bounding box center [261, 177] width 125 height 42
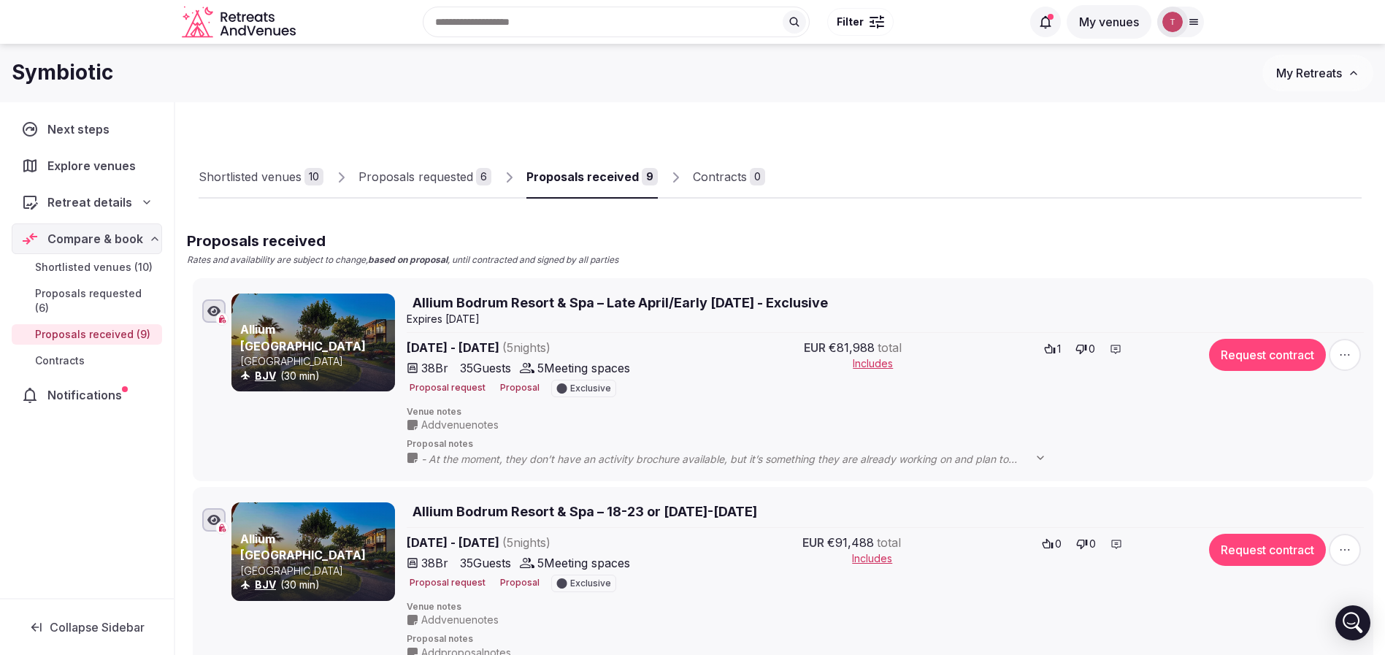
click at [274, 189] on link "Shortlisted venues 10" at bounding box center [261, 177] width 125 height 42
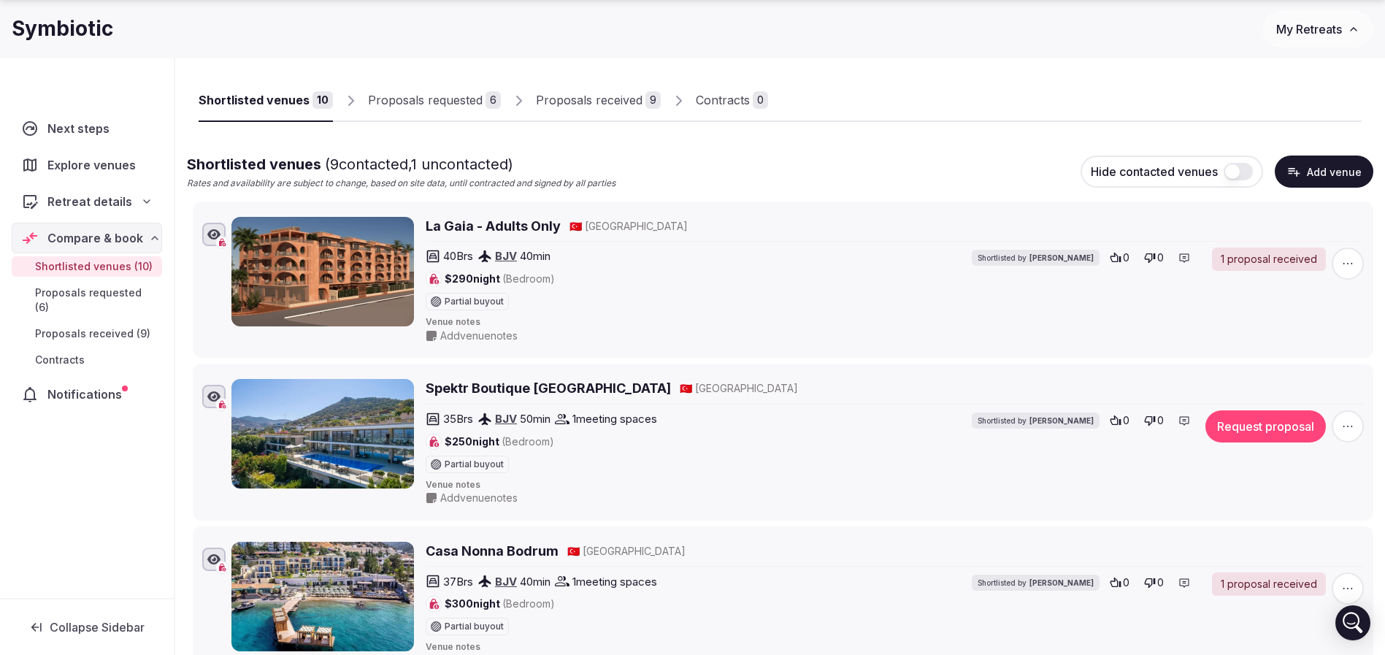
scroll to position [109, 0]
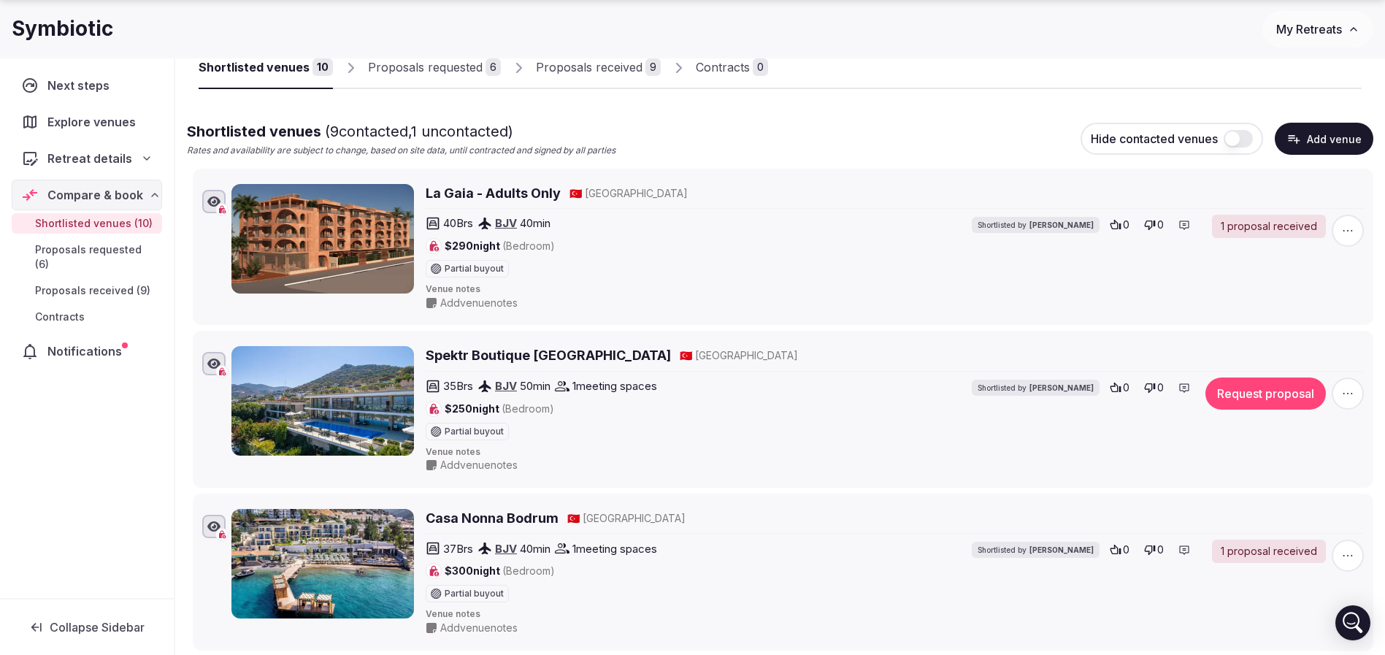
click at [492, 355] on h2 "Spektr Boutique Hotel Yalikavak" at bounding box center [548, 355] width 245 height 18
click at [582, 66] on div "Proposals received" at bounding box center [589, 67] width 107 height 18
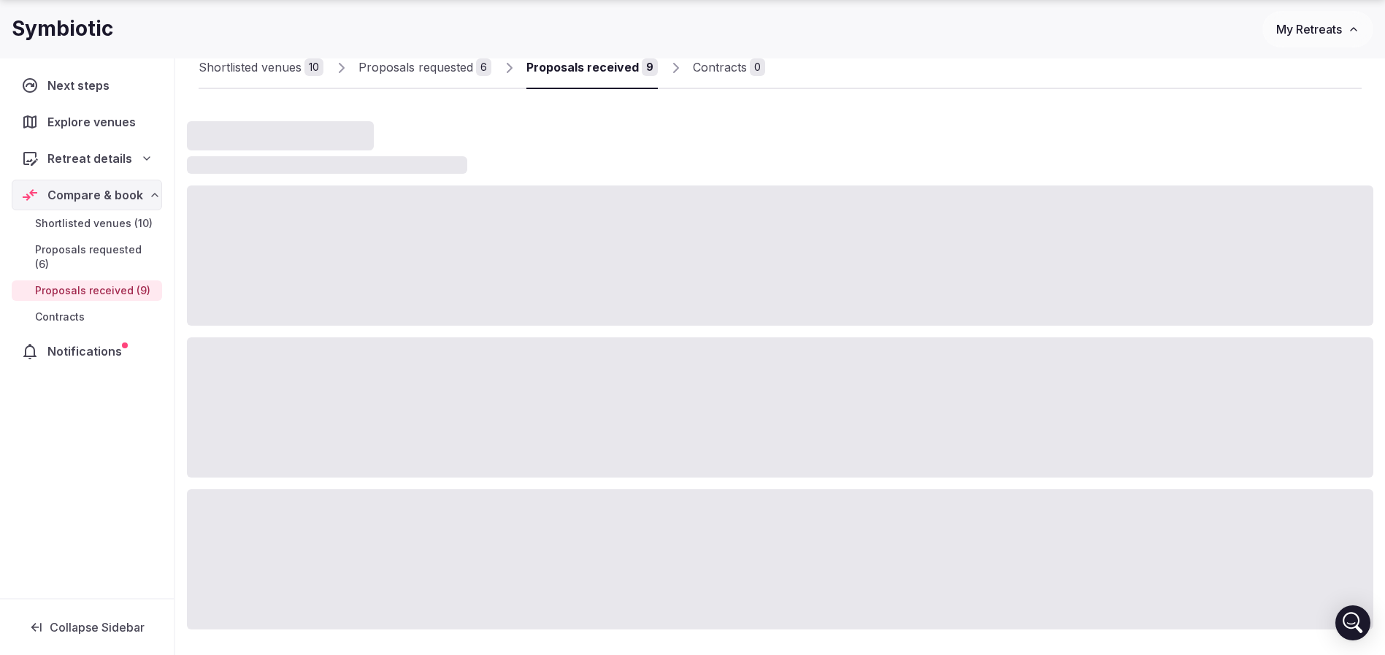
click at [431, 69] on div "Proposals requested" at bounding box center [415, 67] width 115 height 18
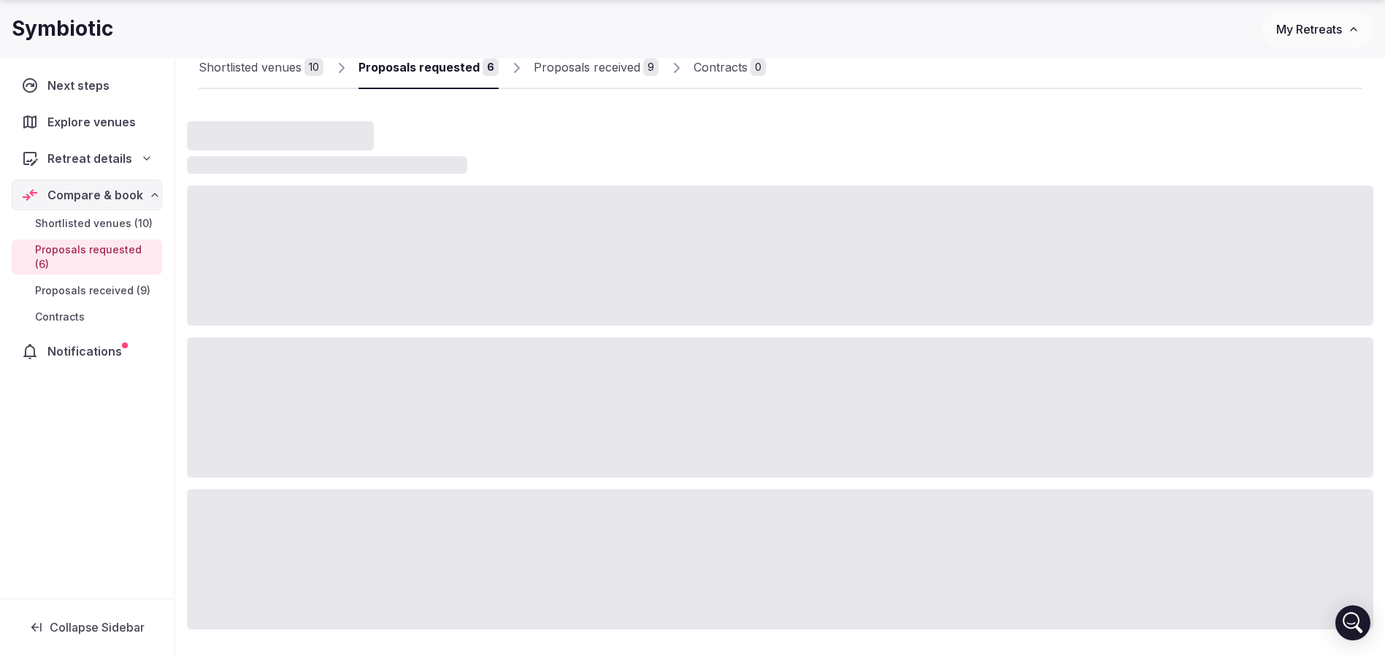
click at [431, 69] on div "Proposals requested" at bounding box center [418, 67] width 121 height 18
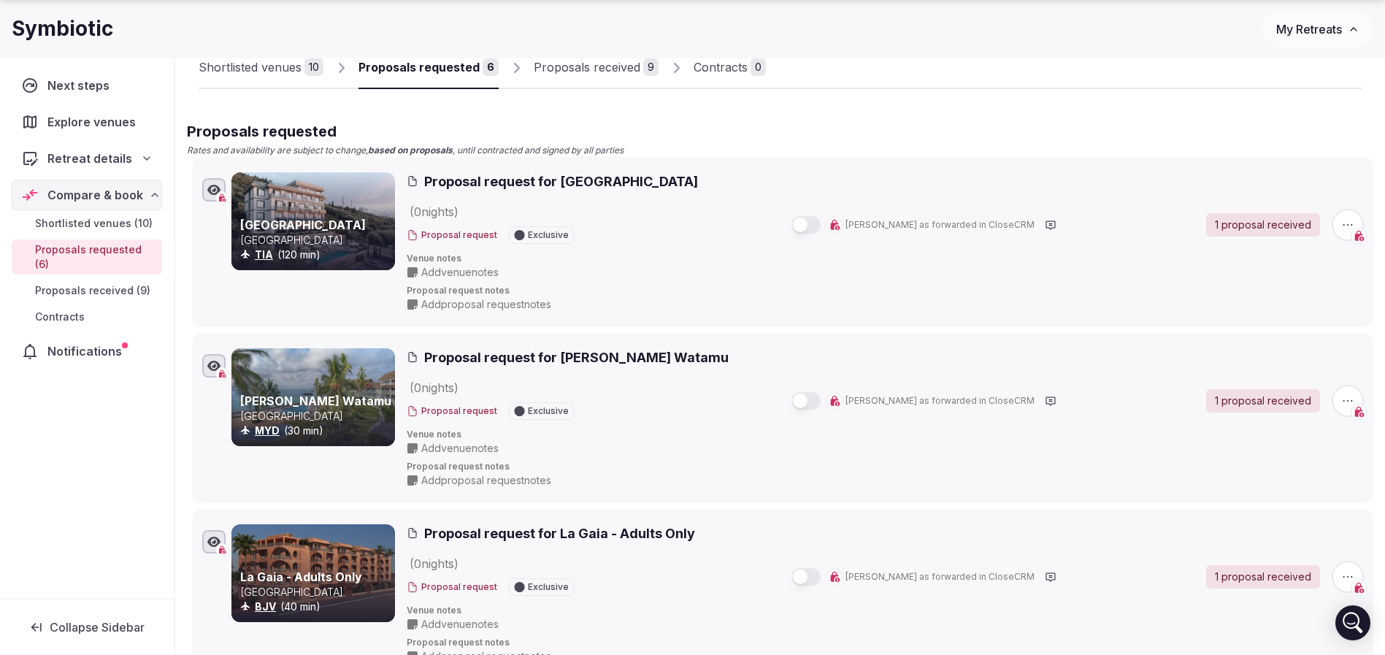
click at [544, 182] on span "Proposal request for Mazarine Hotel" at bounding box center [561, 181] width 274 height 18
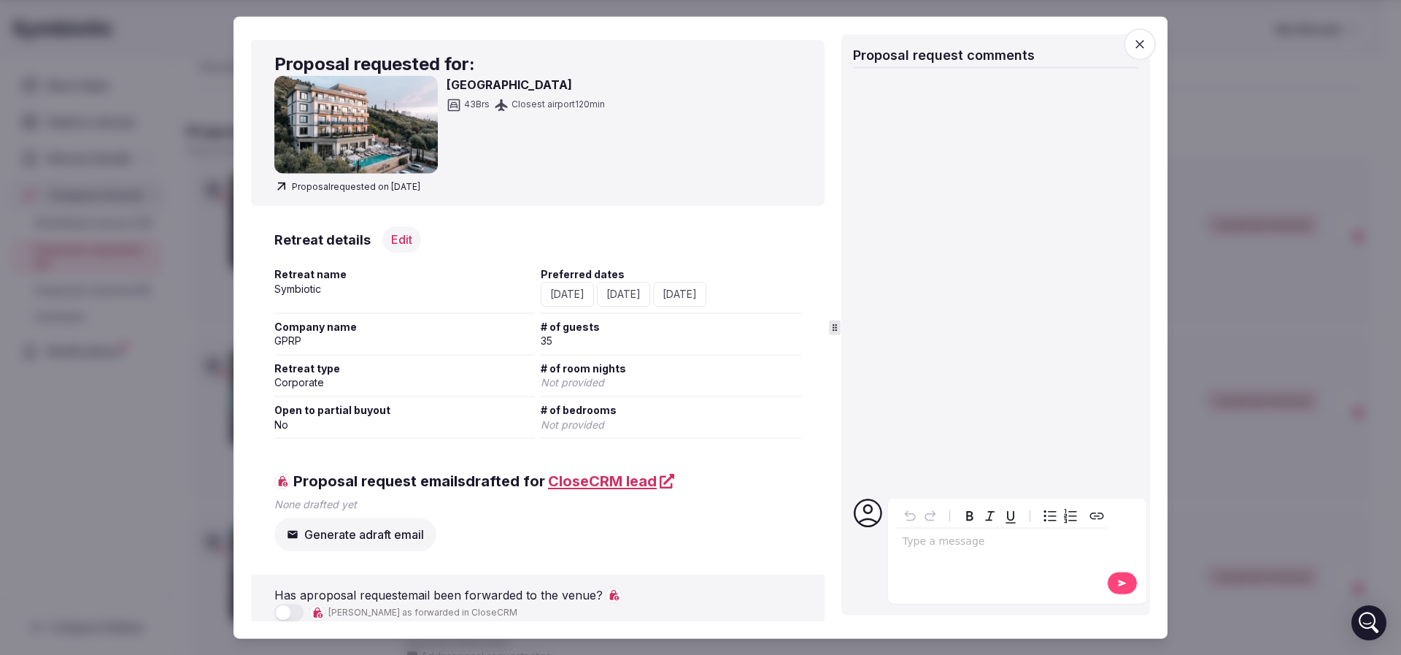
click at [497, 85] on h3 "[GEOGRAPHIC_DATA]" at bounding box center [526, 85] width 158 height 18
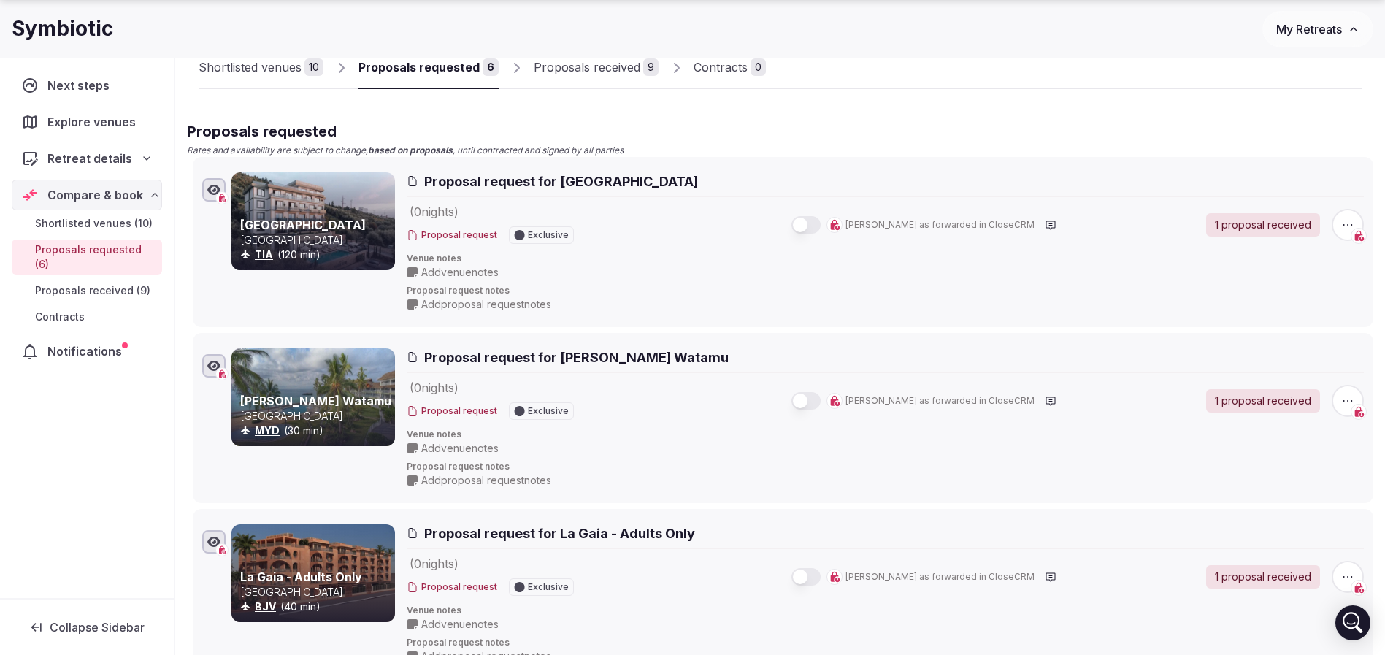
click at [277, 226] on link "[GEOGRAPHIC_DATA]" at bounding box center [303, 224] width 126 height 15
click at [610, 61] on div "Proposals received" at bounding box center [587, 67] width 107 height 18
click at [574, 64] on div "Proposals received" at bounding box center [587, 67] width 107 height 18
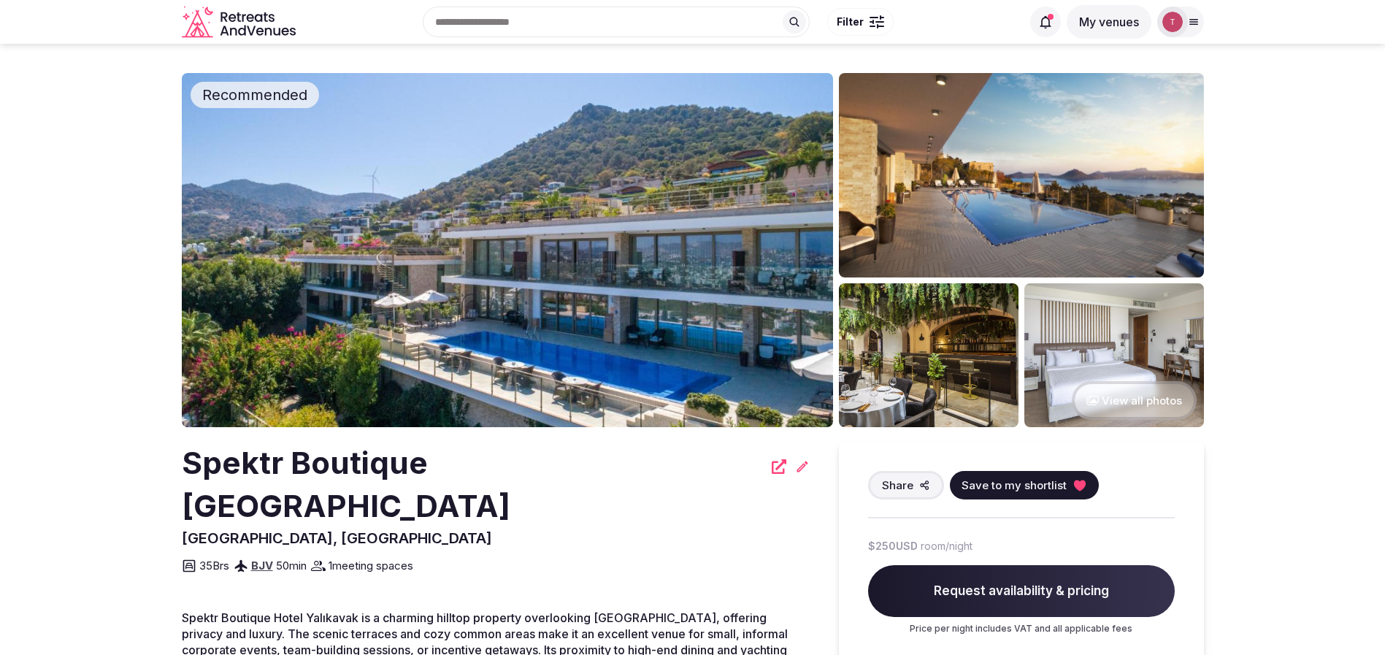
click at [233, 466] on h2 "Spektr Boutique [GEOGRAPHIC_DATA]" at bounding box center [472, 485] width 581 height 86
click at [233, 466] on h2 "Spektr Boutique Hotel Yalikavak" at bounding box center [472, 485] width 581 height 86
copy h2 "Spektr"
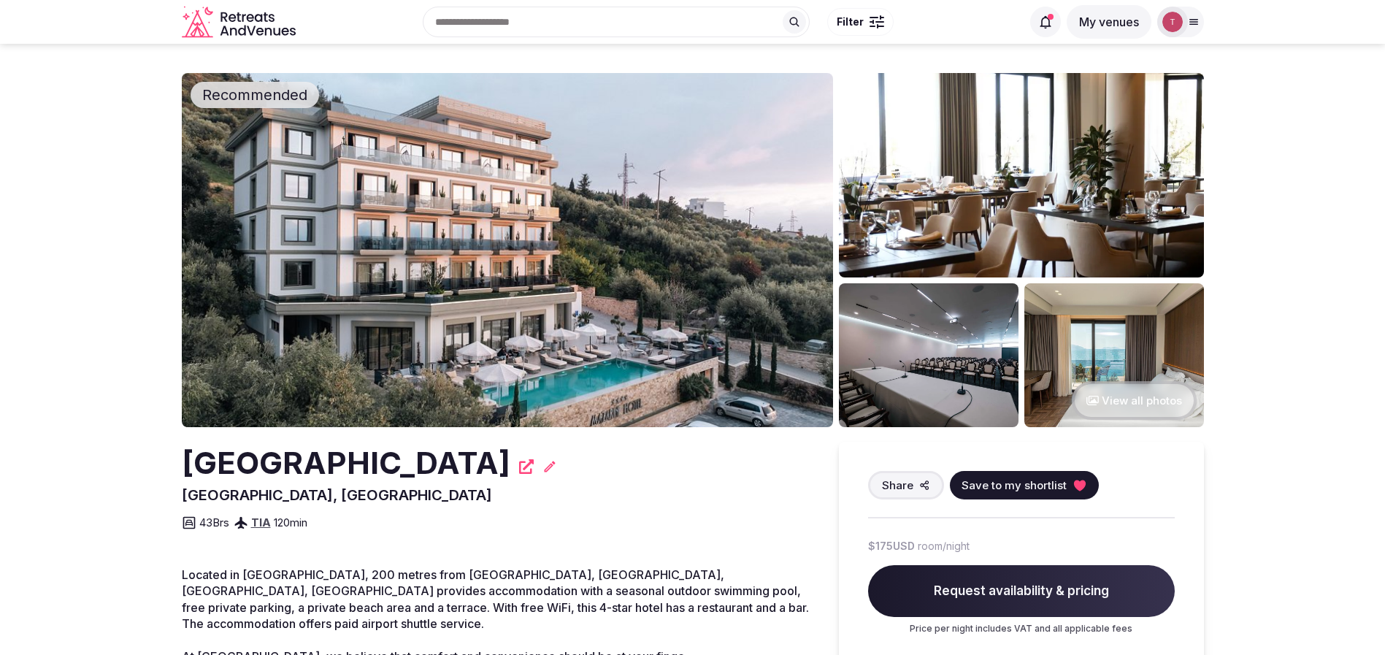
click at [567, 245] on img at bounding box center [507, 250] width 651 height 354
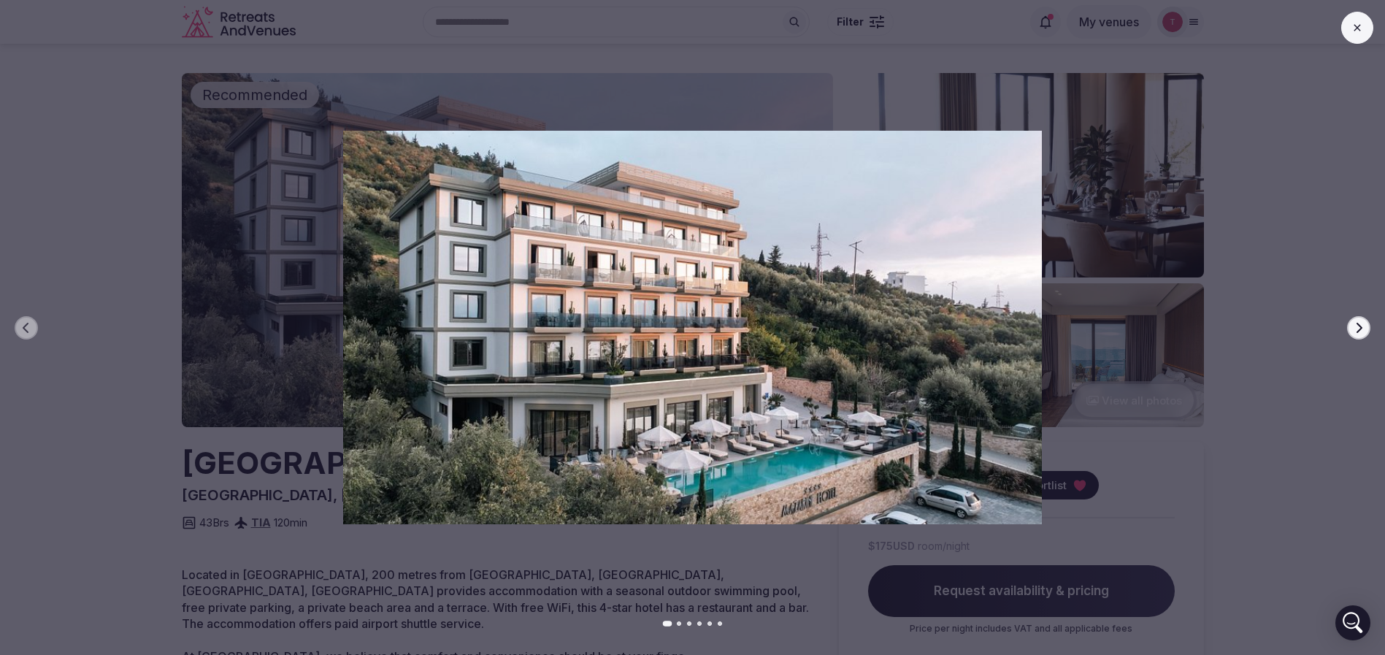
click at [1361, 326] on icon "button" at bounding box center [1358, 328] width 12 height 12
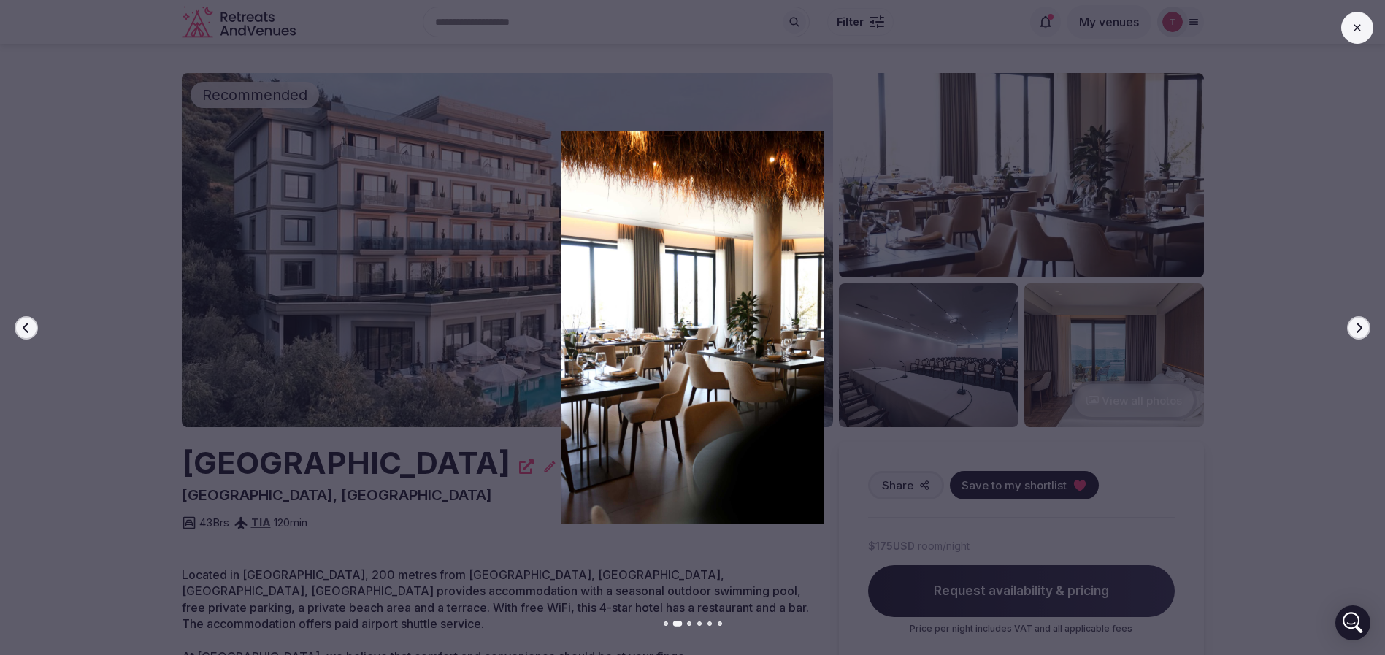
click at [1361, 326] on icon "button" at bounding box center [1358, 328] width 12 height 12
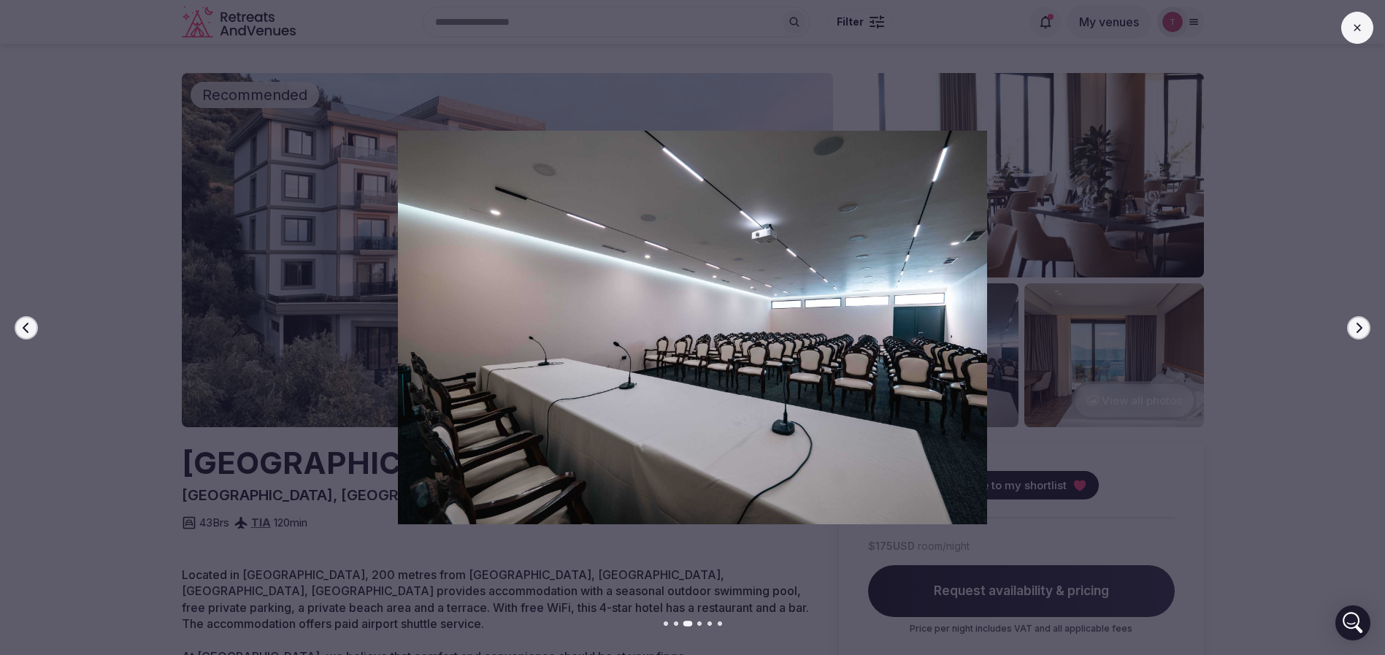
click at [1361, 326] on icon "button" at bounding box center [1358, 328] width 12 height 12
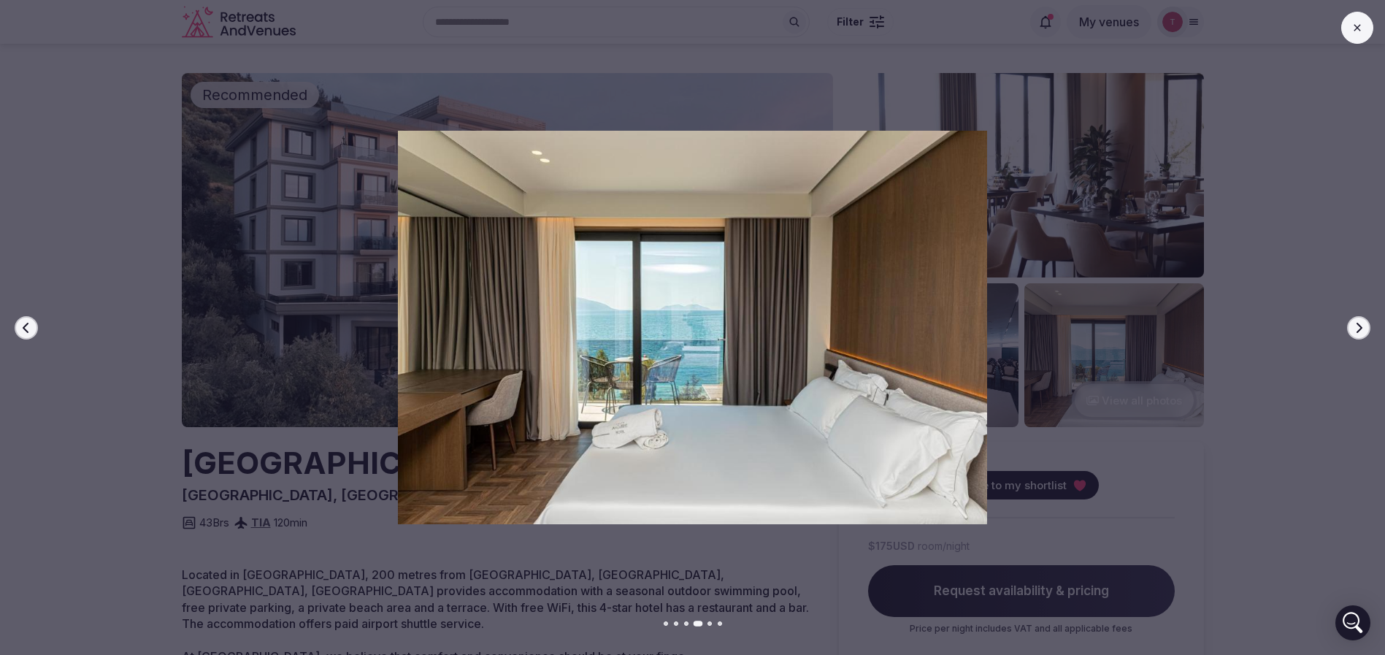
click at [1361, 326] on icon "button" at bounding box center [1358, 328] width 12 height 12
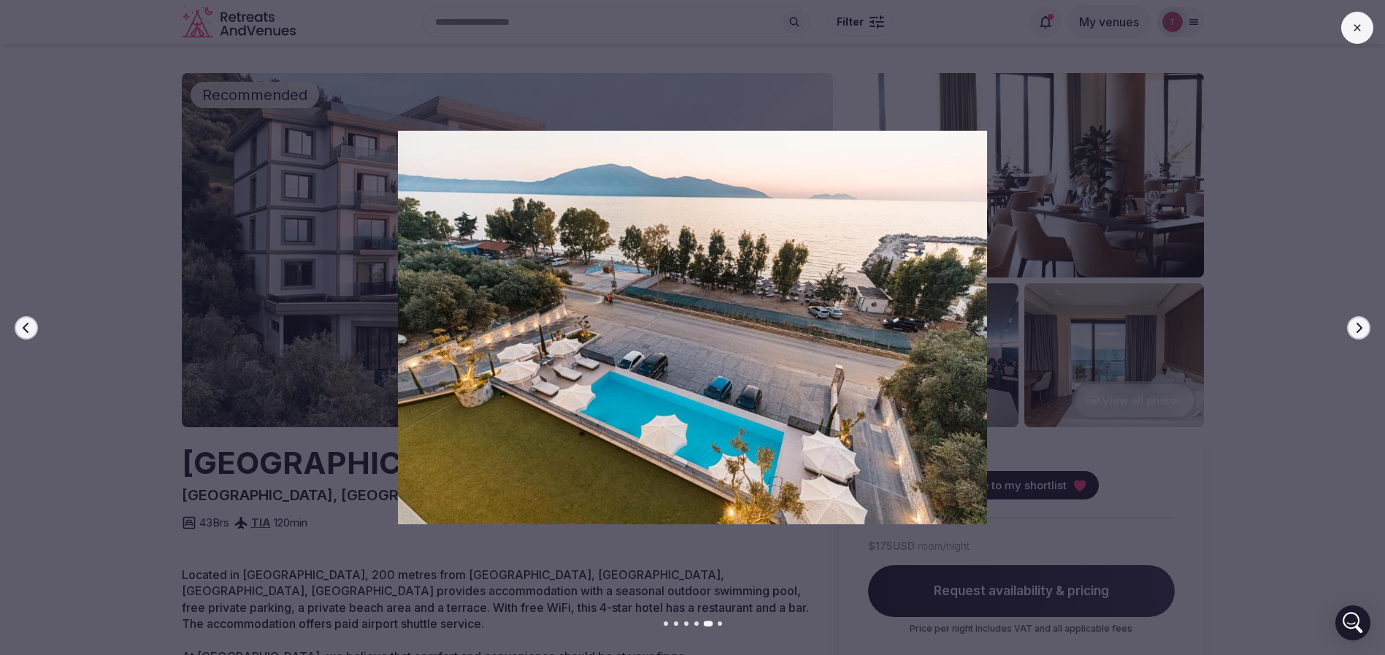
click at [1361, 326] on icon "button" at bounding box center [1358, 328] width 12 height 12
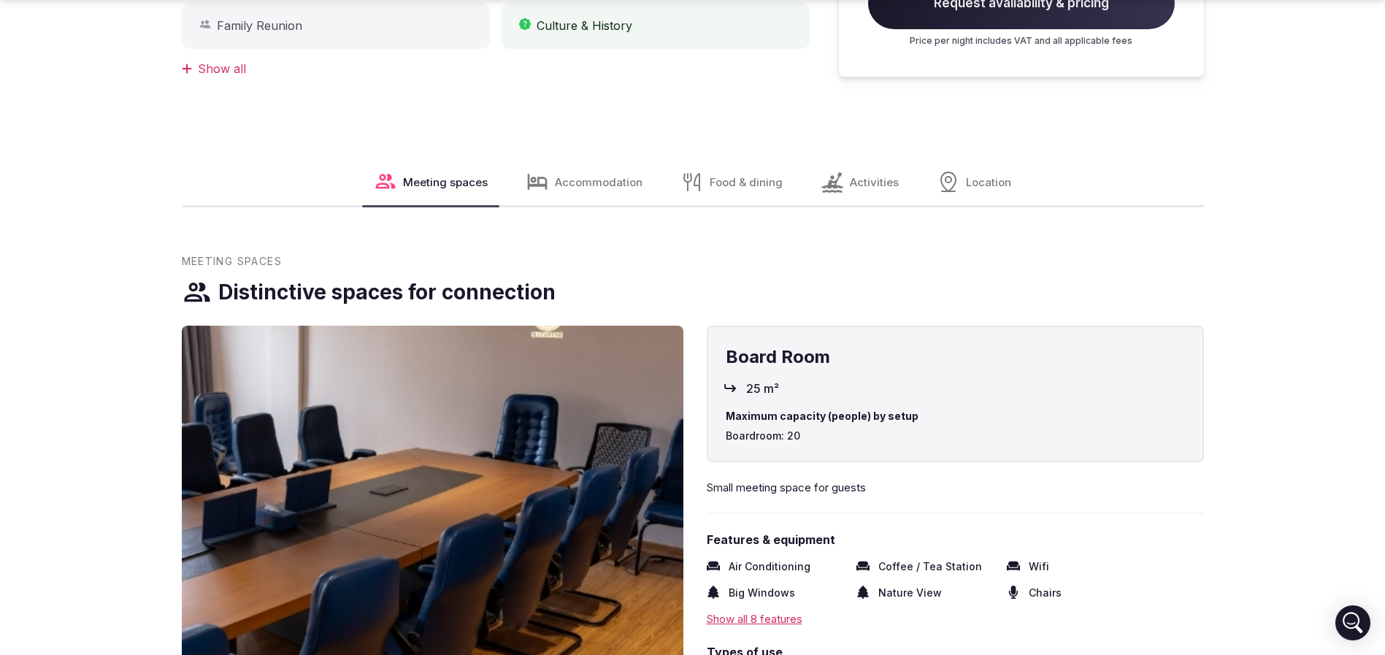
scroll to position [985, 0]
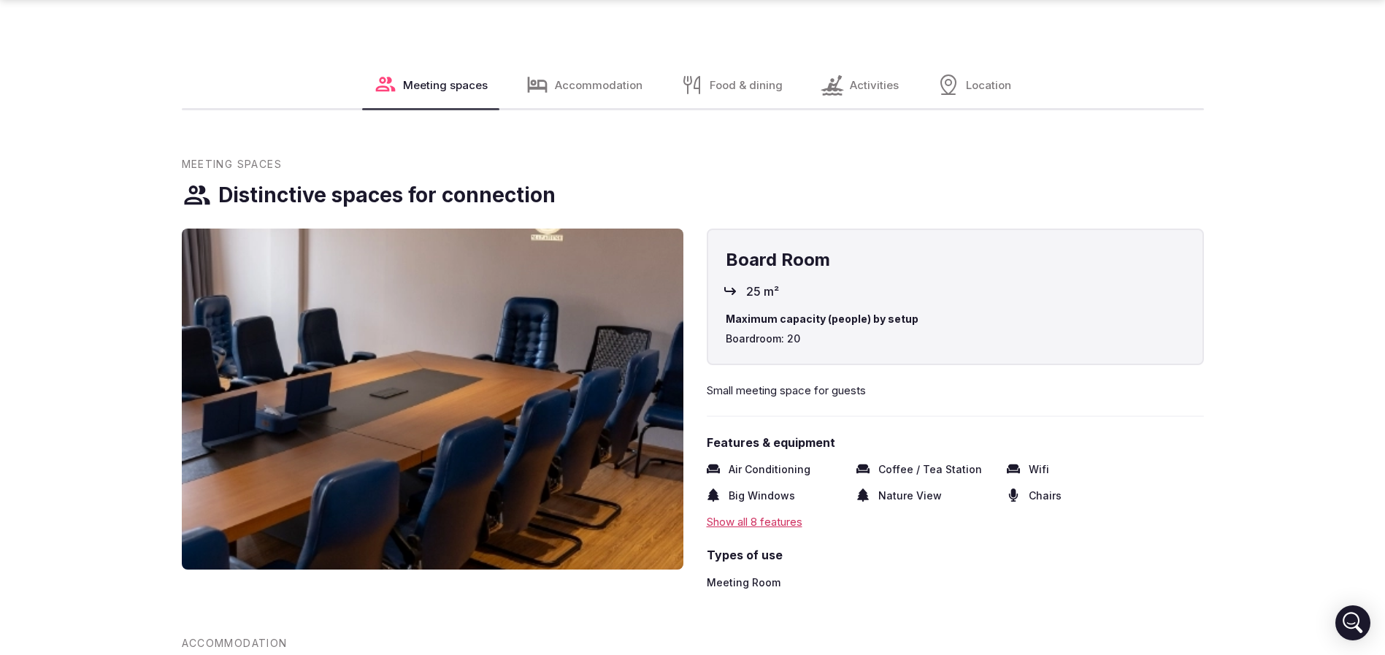
click at [441, 339] on img at bounding box center [432, 398] width 501 height 341
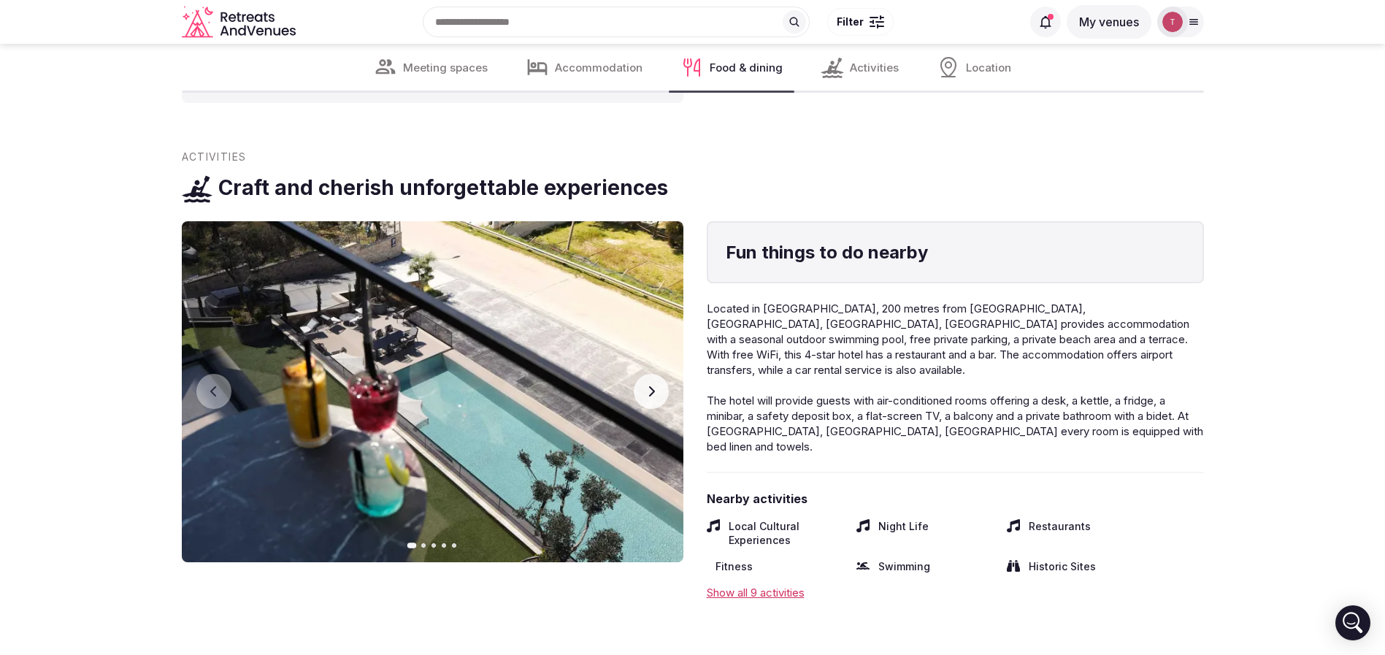
scroll to position [2080, 0]
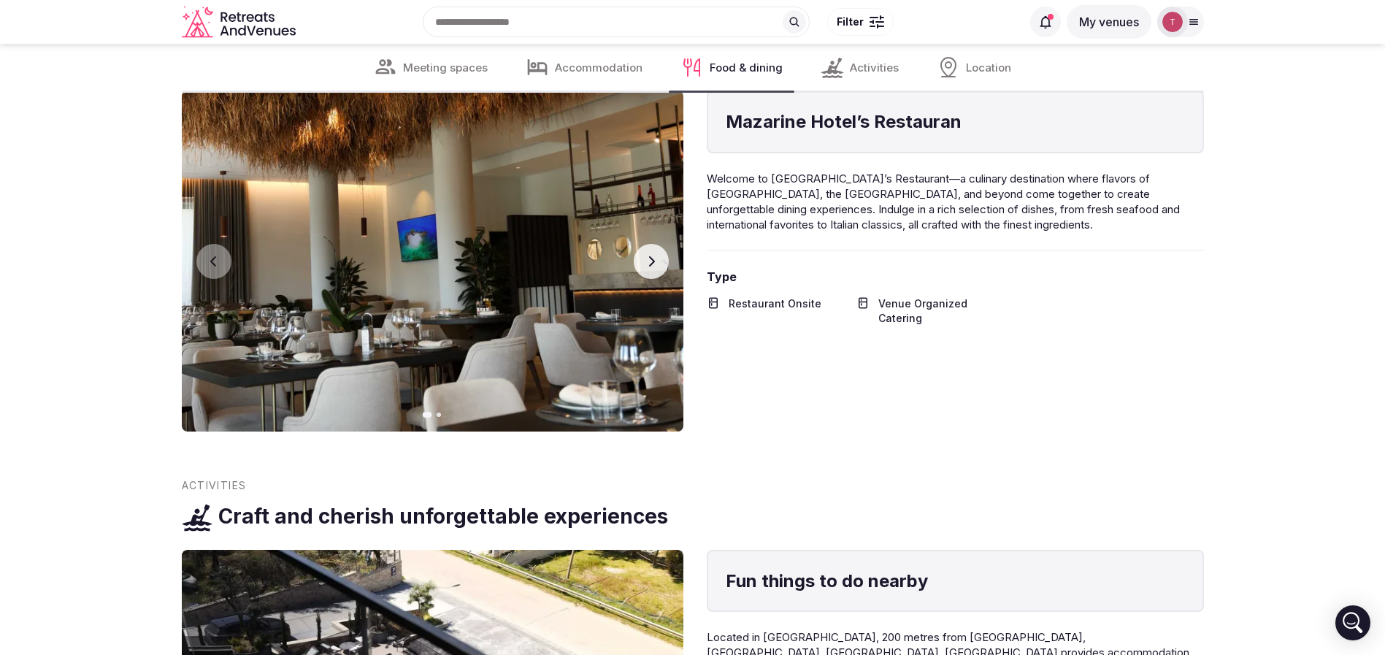
click at [658, 247] on button "Next slide" at bounding box center [651, 261] width 35 height 35
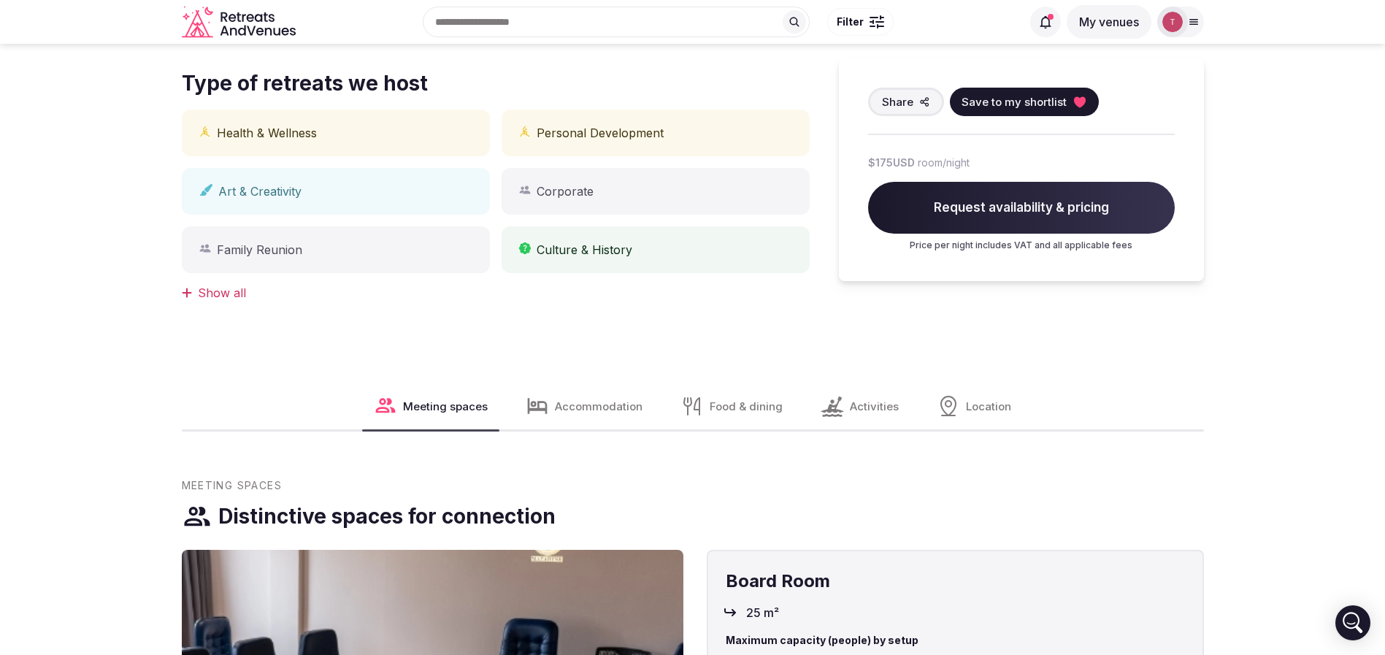
scroll to position [0, 0]
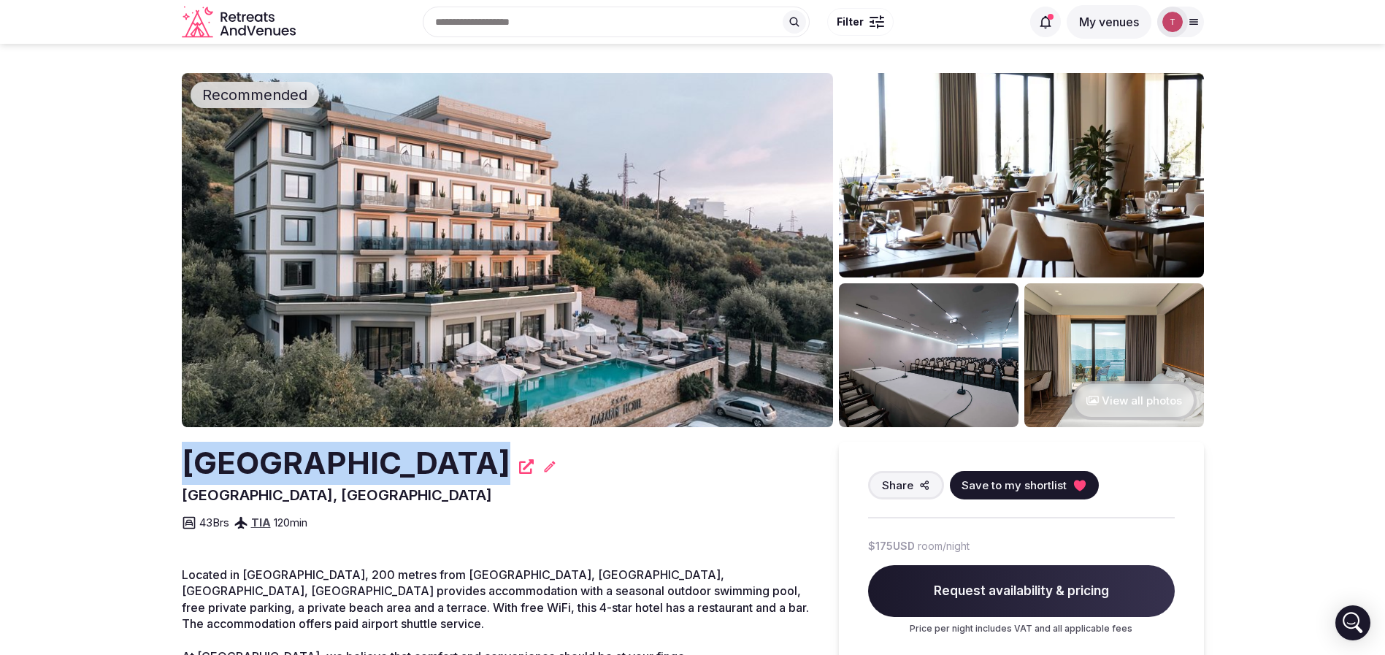
drag, startPoint x: 115, startPoint y: 471, endPoint x: 418, endPoint y: 463, distance: 303.7
click at [418, 463] on section "Recommended View all photos Mazarine Hotel Radhimë, Albania Share Save to my sh…" at bounding box center [692, 545] width 1385 height 1003
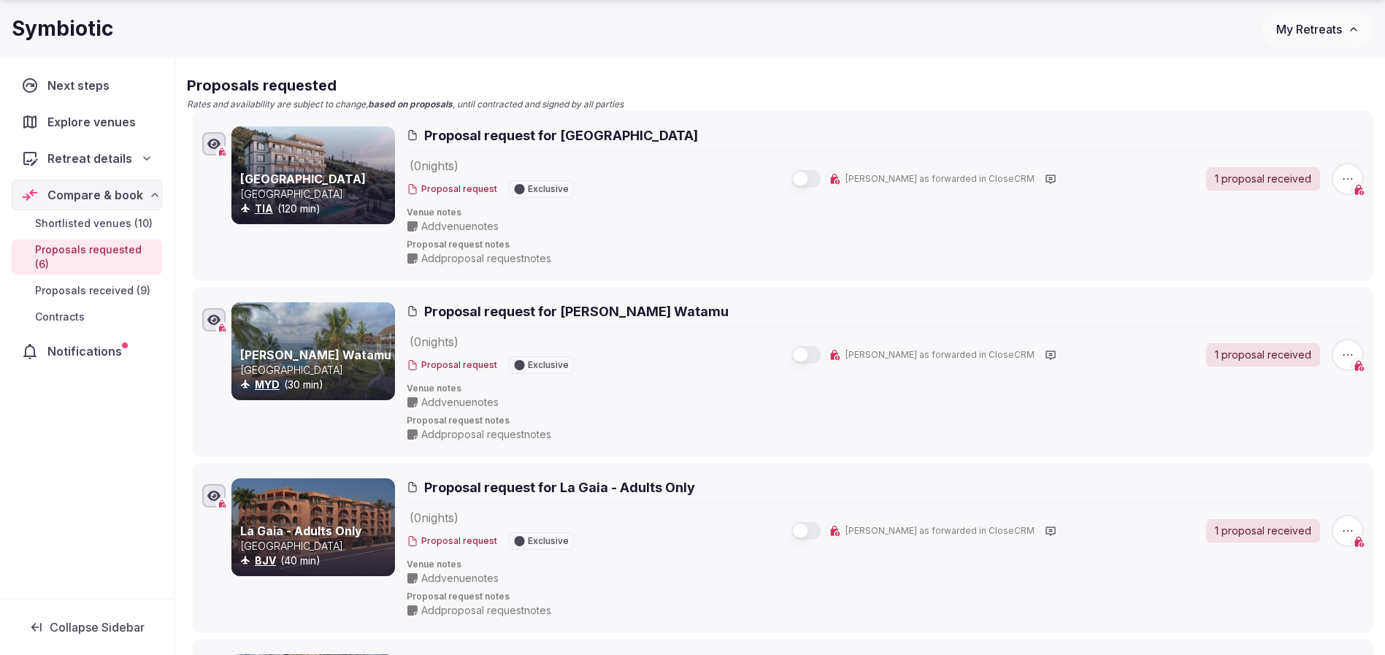
scroll to position [109, 0]
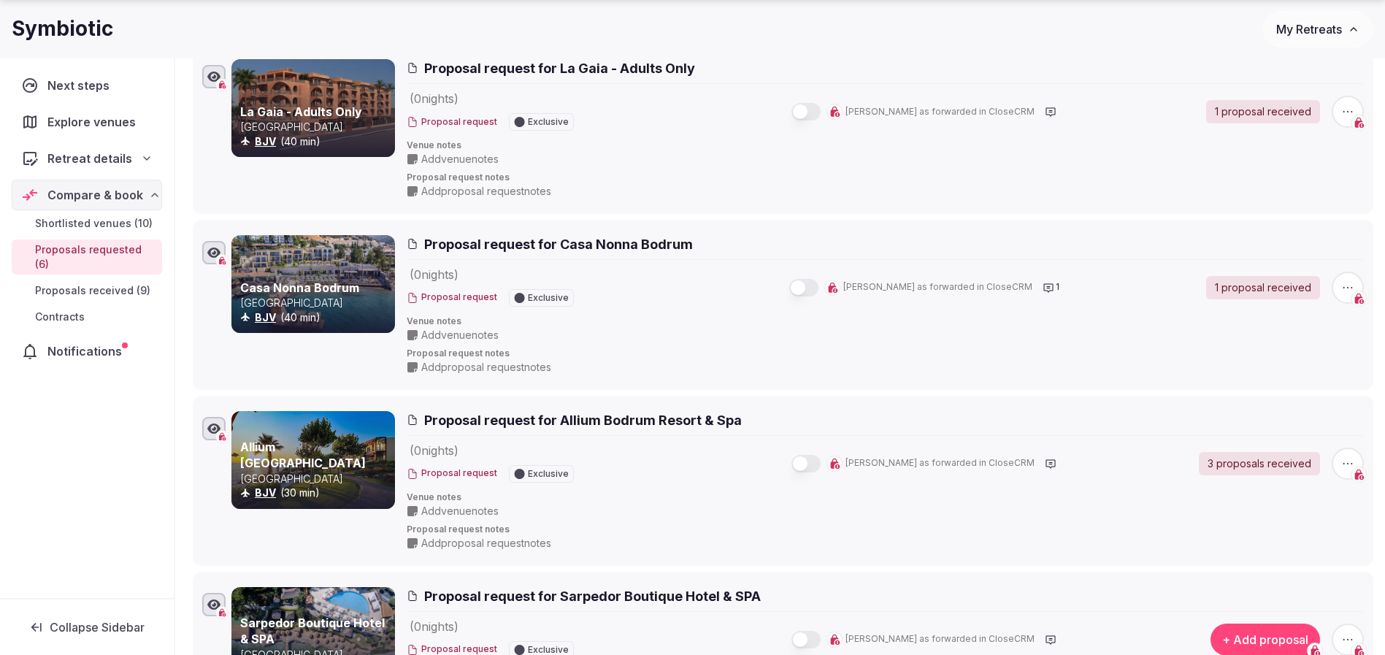
scroll to position [657, 0]
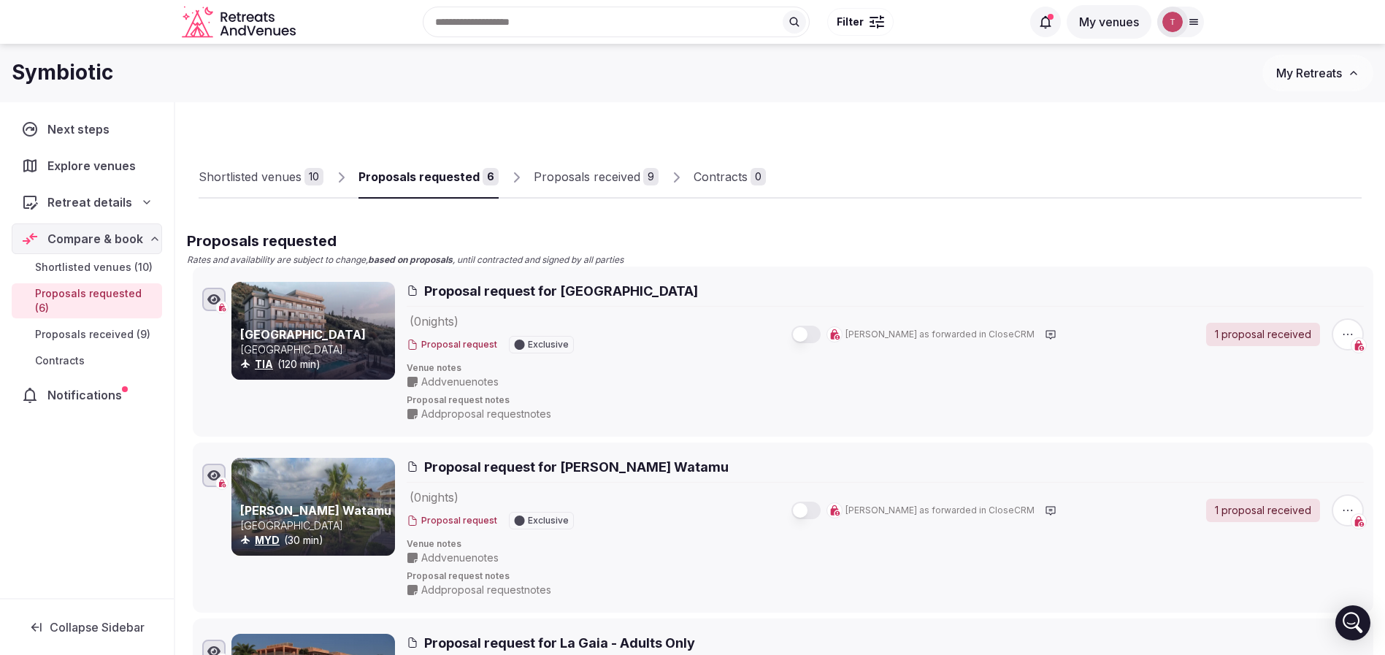
click at [593, 180] on div "Proposals received" at bounding box center [587, 177] width 107 height 18
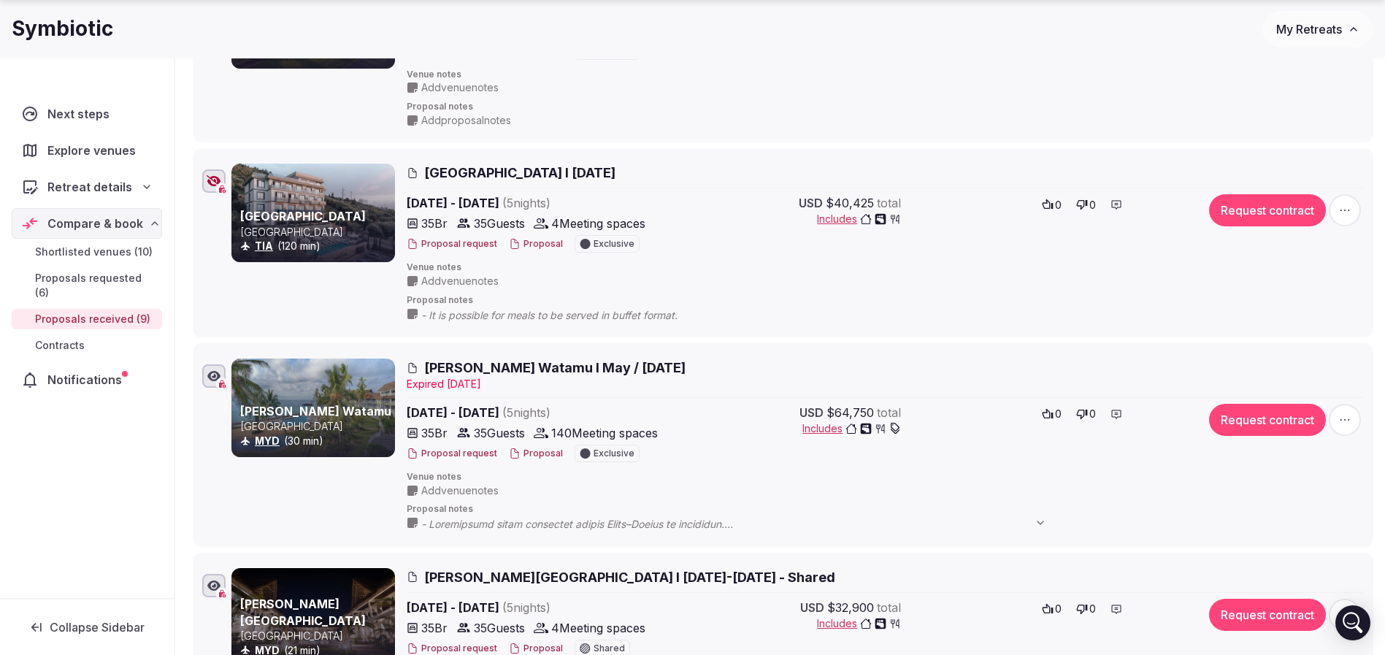
scroll to position [985, 0]
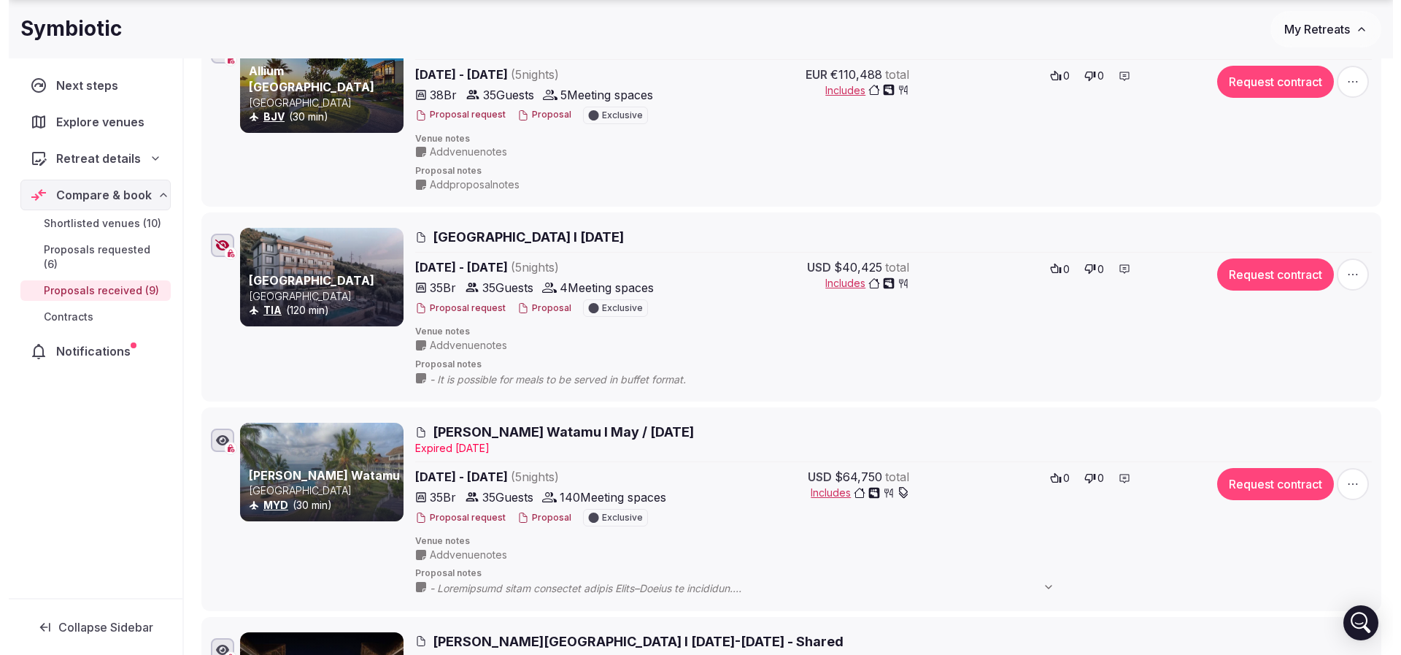
scroll to position [766, 0]
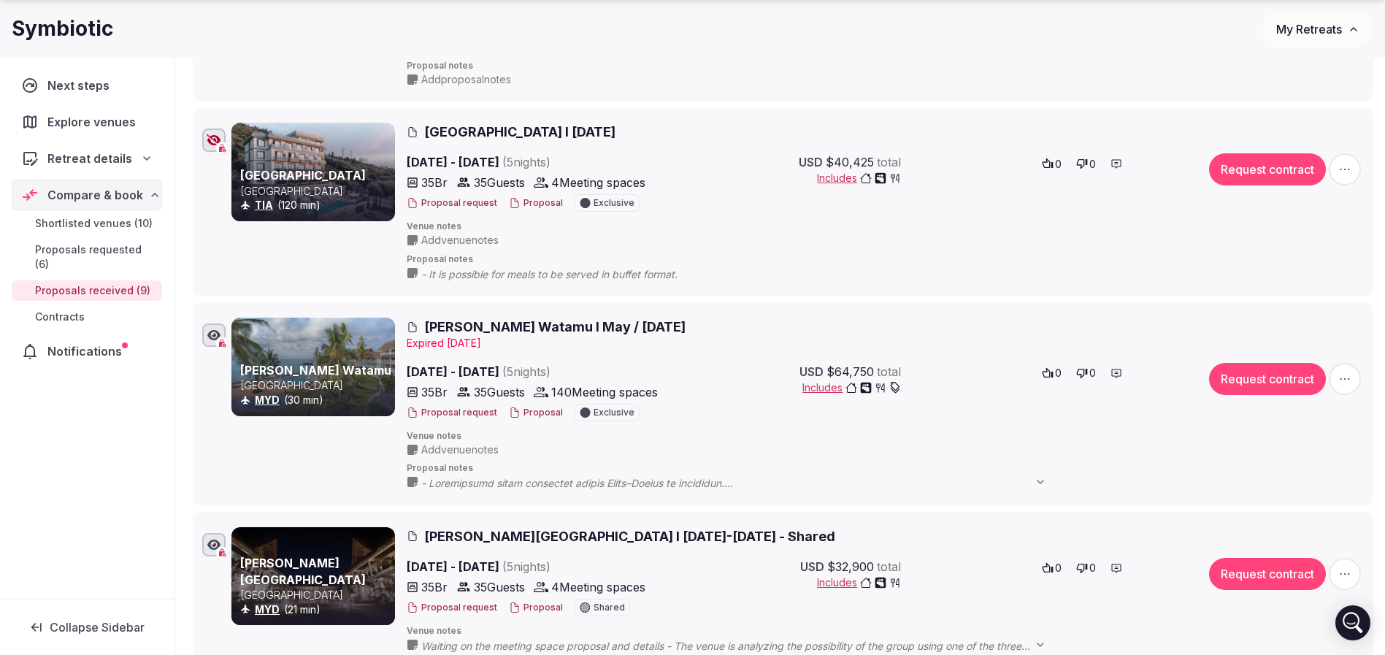
click at [576, 326] on span "[PERSON_NAME] Watamu I May / [DATE]" at bounding box center [554, 326] width 261 height 18
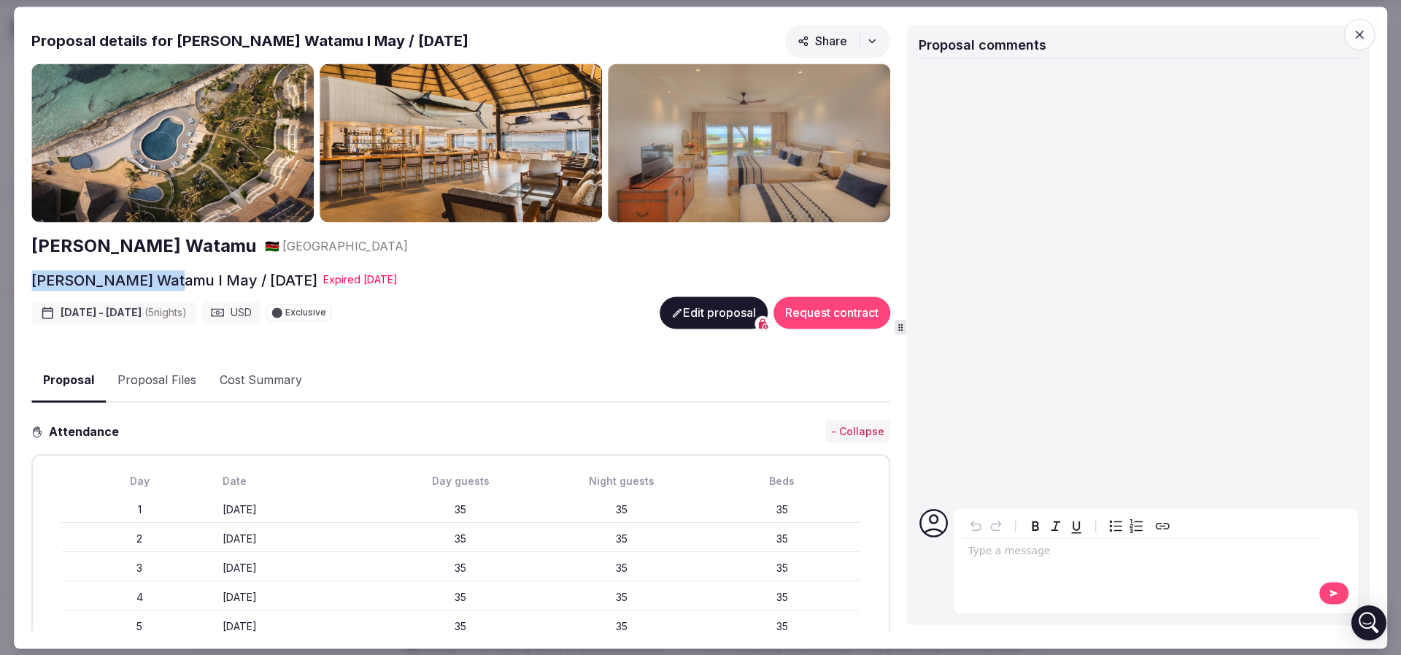
drag, startPoint x: 31, startPoint y: 276, endPoint x: 182, endPoint y: 274, distance: 151.1
click at [182, 274] on div "Proposal Proposal Proposal details for [PERSON_NAME] Watamu I May / [DATE] Shar…" at bounding box center [701, 328] width 1374 height 642
copy h2 "[PERSON_NAME] Watamu"
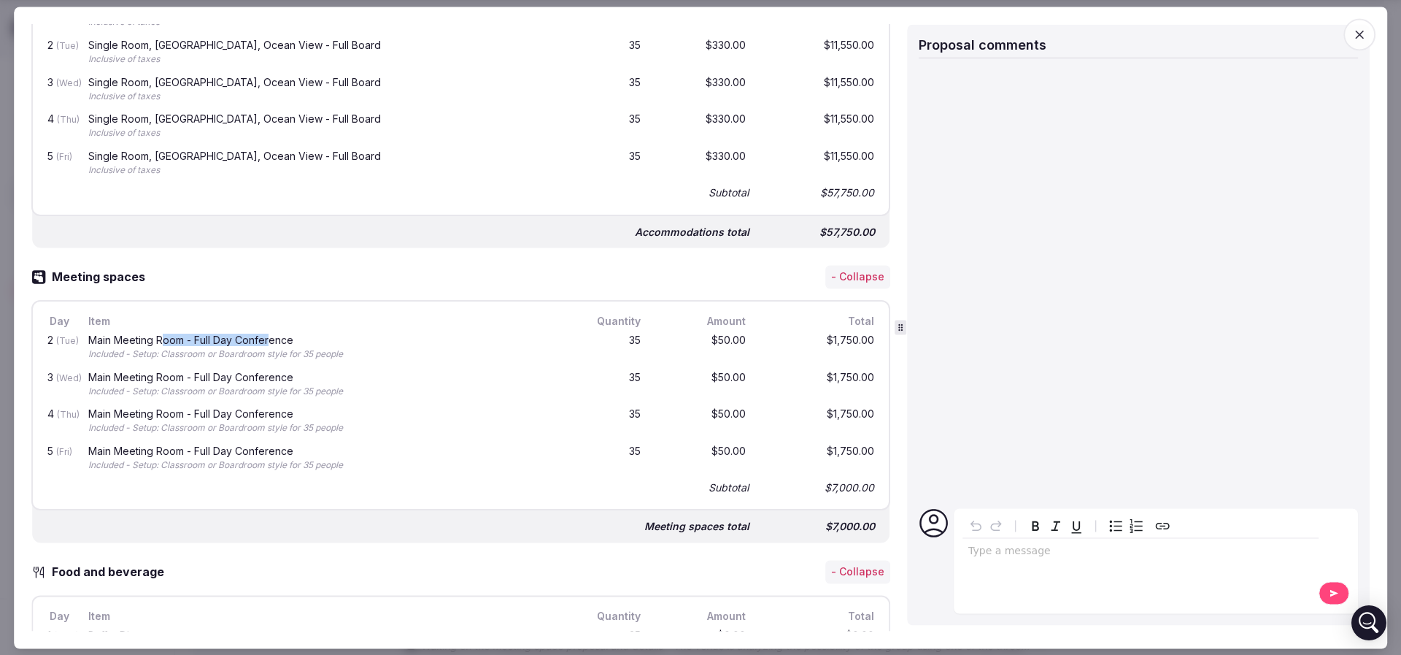
drag, startPoint x: 177, startPoint y: 339, endPoint x: 272, endPoint y: 337, distance: 94.9
click at [272, 337] on div "Main Meeting Room - Full Day Conference" at bounding box center [323, 340] width 471 height 10
drag, startPoint x: 134, startPoint y: 336, endPoint x: 224, endPoint y: 340, distance: 89.9
click at [224, 340] on div "Main Meeting Room - Full Day Conference" at bounding box center [323, 340] width 471 height 10
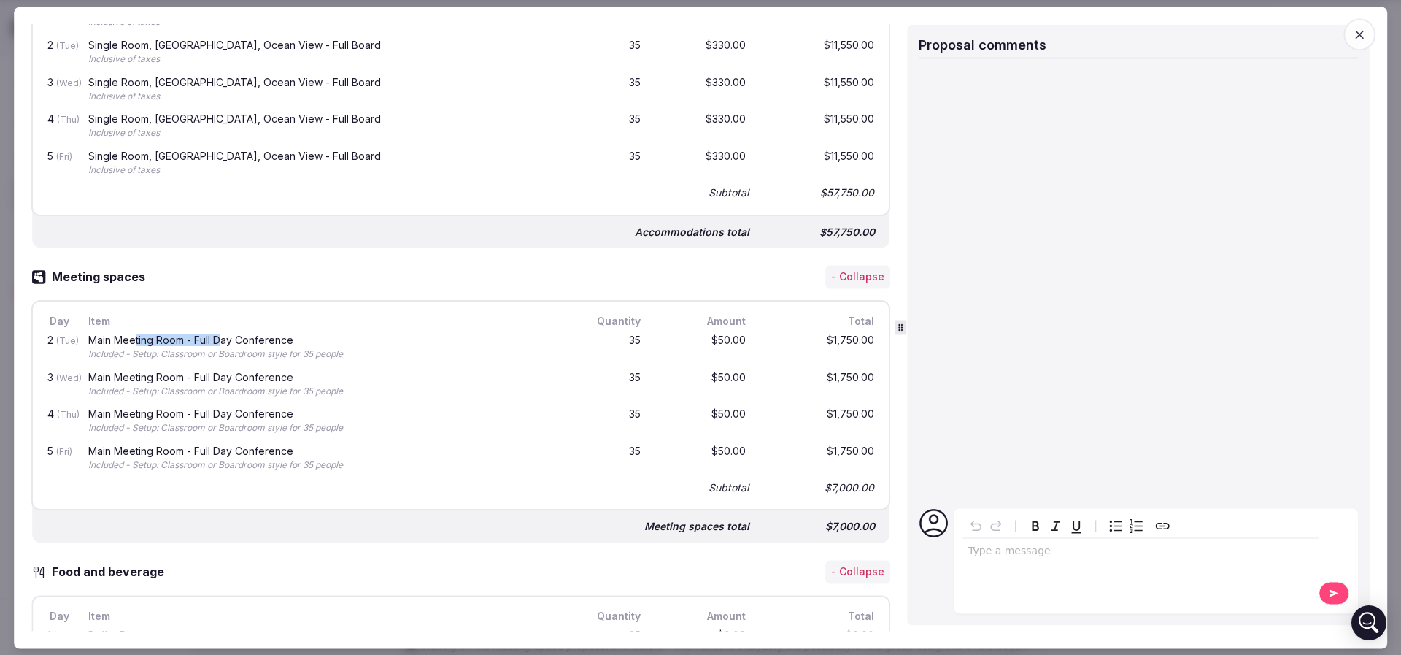
click at [224, 340] on div "Main Meeting Room - Full Day Conference" at bounding box center [323, 340] width 471 height 10
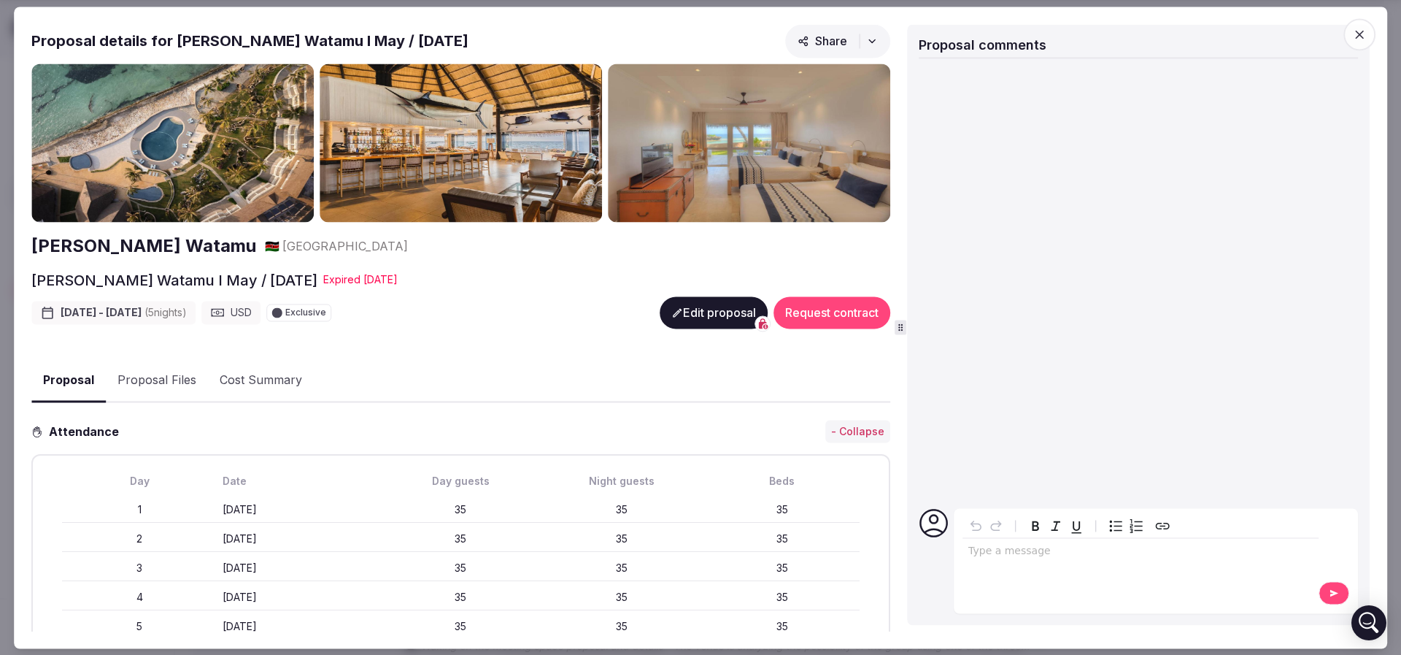
click at [184, 169] on img at bounding box center [172, 142] width 282 height 159
click at [234, 201] on img at bounding box center [172, 142] width 282 height 159
click at [285, 177] on img at bounding box center [172, 142] width 282 height 159
click at [255, 172] on img at bounding box center [172, 142] width 282 height 159
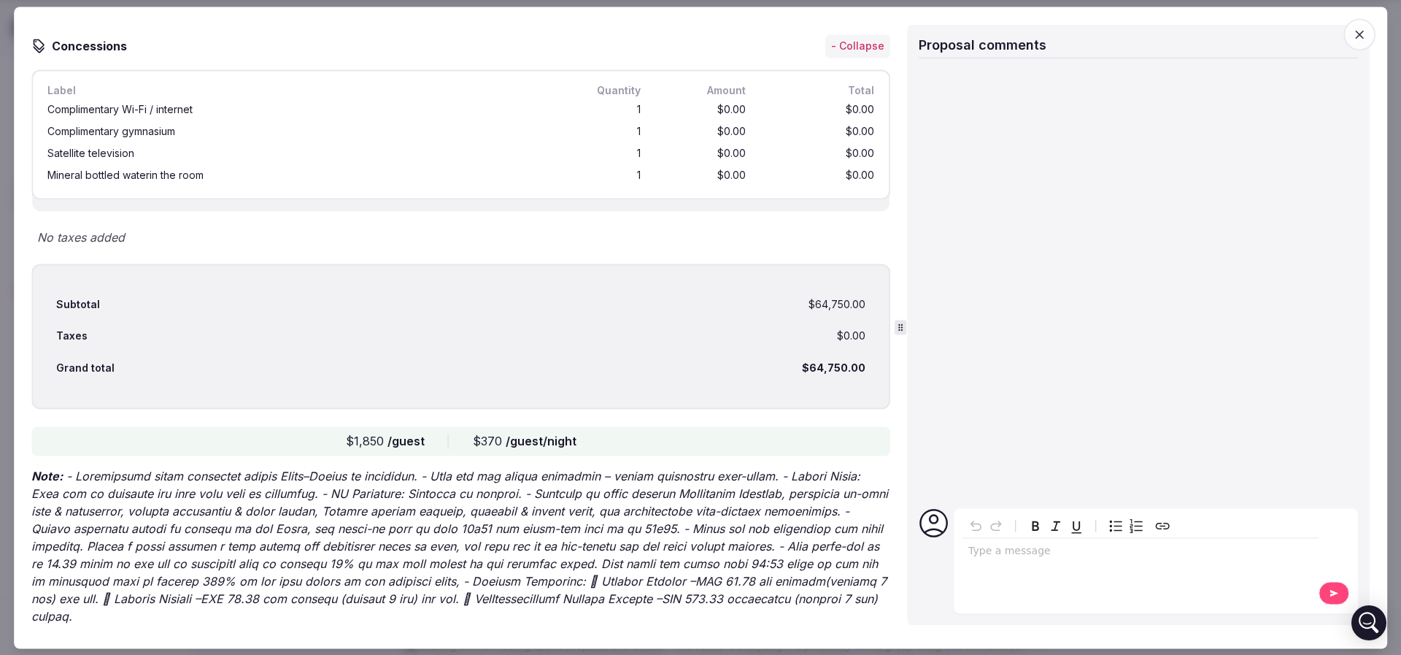
scroll to position [1956, 0]
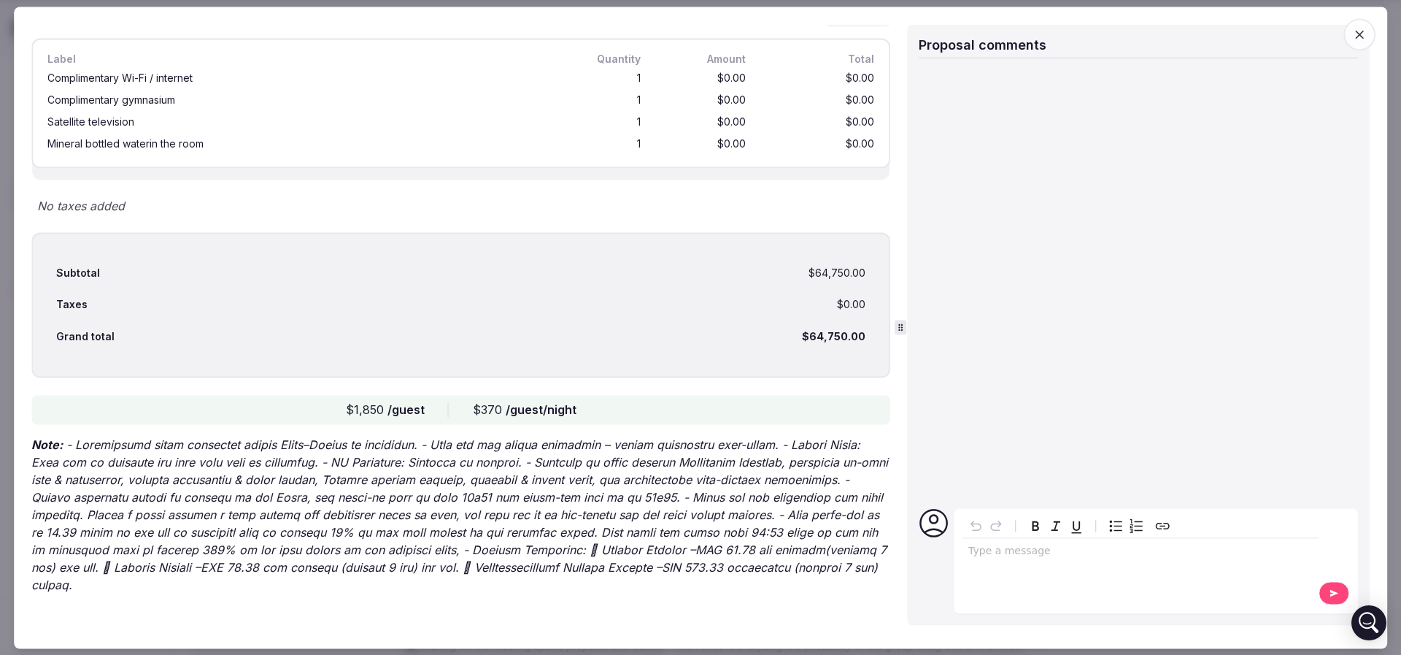
click at [126, 459] on p "Note:" at bounding box center [460, 515] width 859 height 158
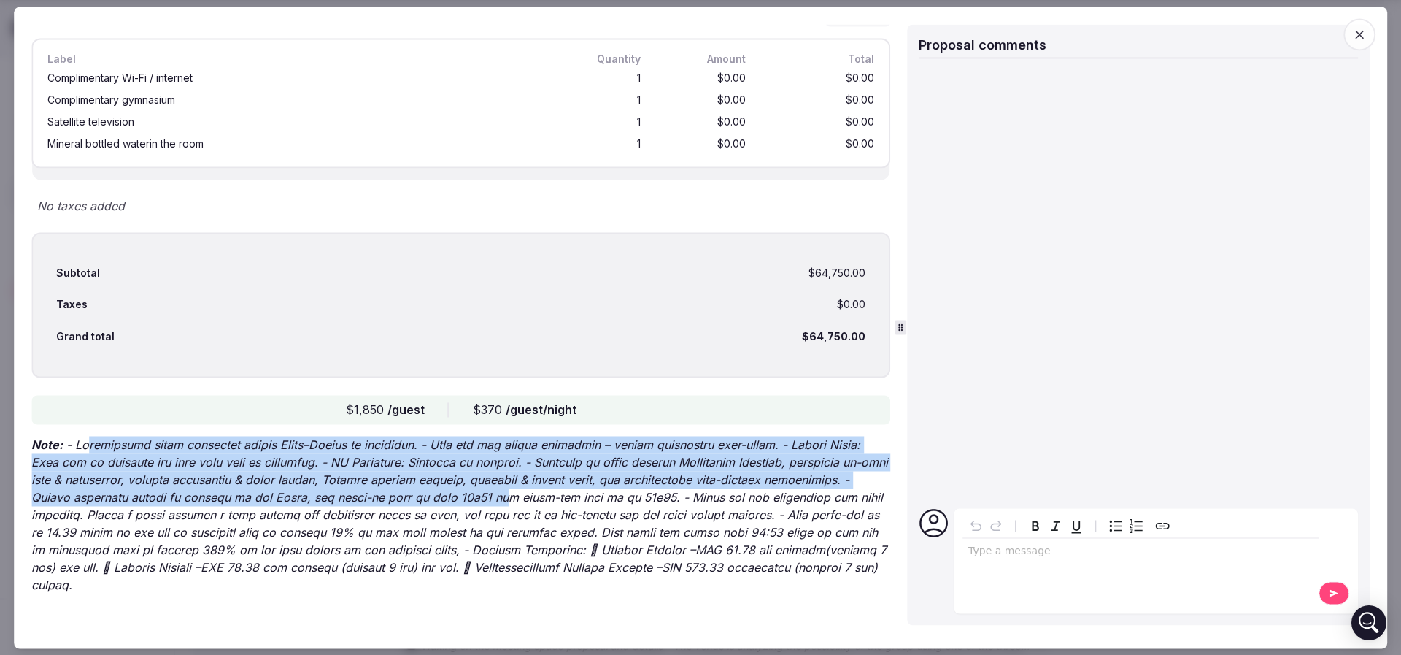
drag, startPoint x: 86, startPoint y: 446, endPoint x: 491, endPoint y: 493, distance: 407.8
click at [491, 493] on p "Note:" at bounding box center [460, 515] width 859 height 158
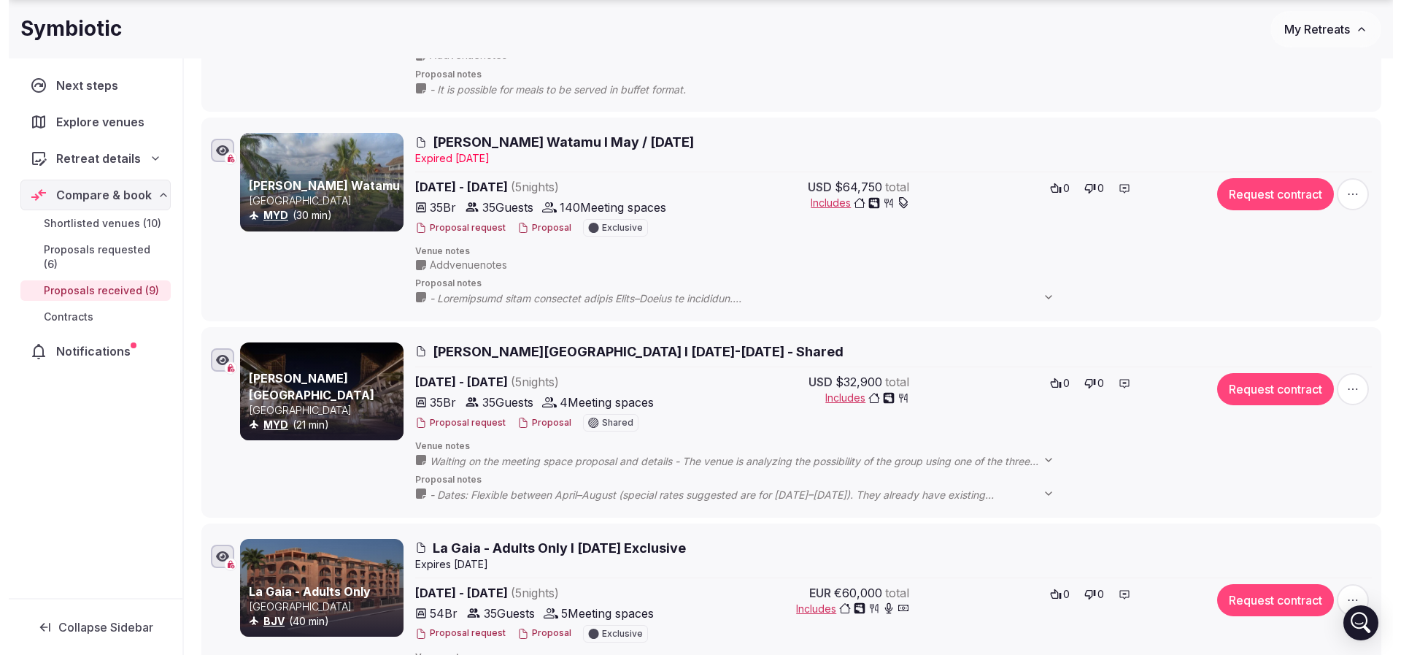
scroll to position [985, 0]
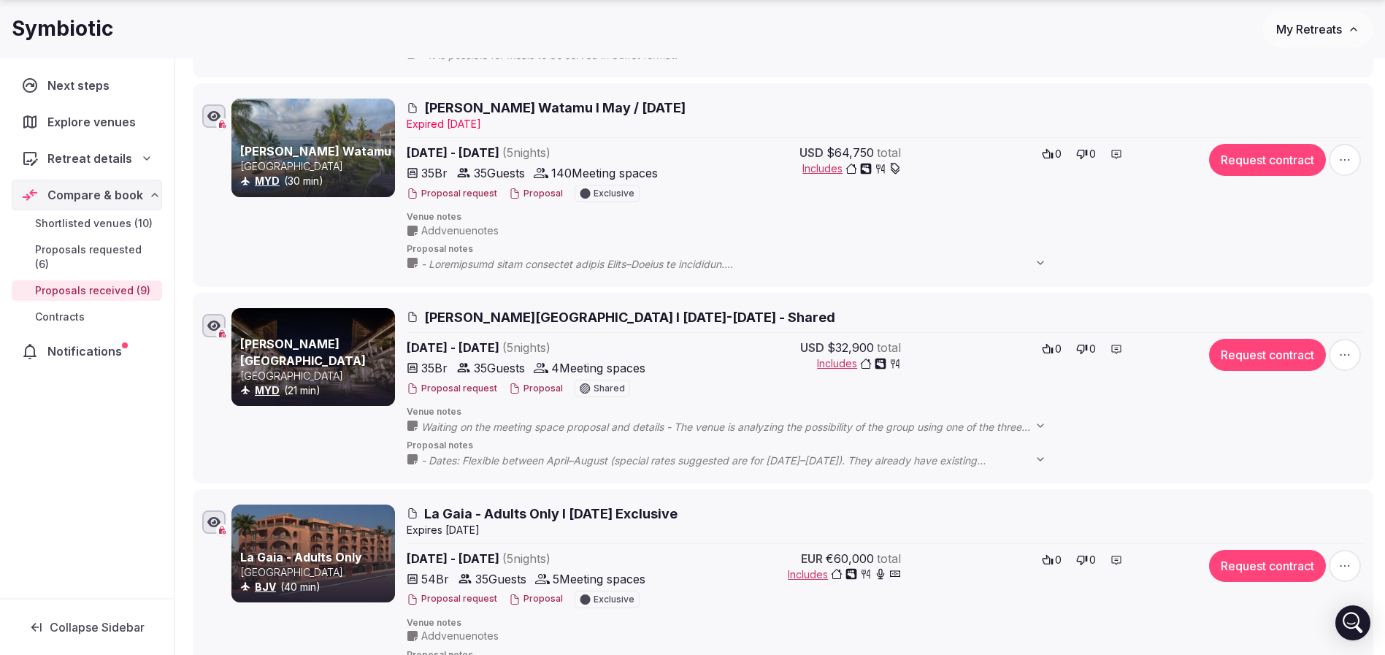
click at [489, 325] on span "Rafiki Tamu Residential Resort I 6-11 April 2026 - Shared" at bounding box center [629, 317] width 411 height 18
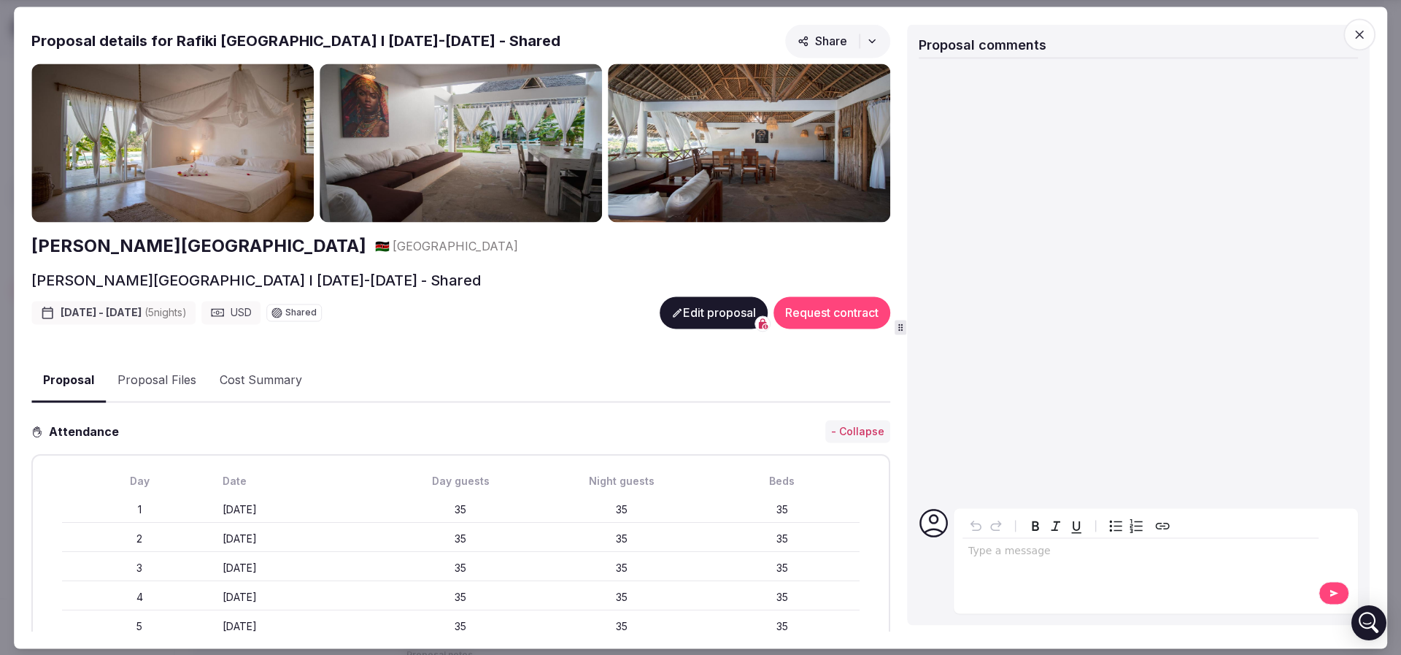
click at [185, 42] on h2 "Proposal details for Rafiki Tamu Residential Resort I 6-11 April 2026 - Shared" at bounding box center [295, 41] width 529 height 20
copy h2 "Rafiki"
drag, startPoint x: 320, startPoint y: 272, endPoint x: 397, endPoint y: 272, distance: 76.6
click at [397, 272] on h2 "Rafiki Tamu Residential Resort I 6-11 April 2026 - Shared" at bounding box center [256, 280] width 450 height 20
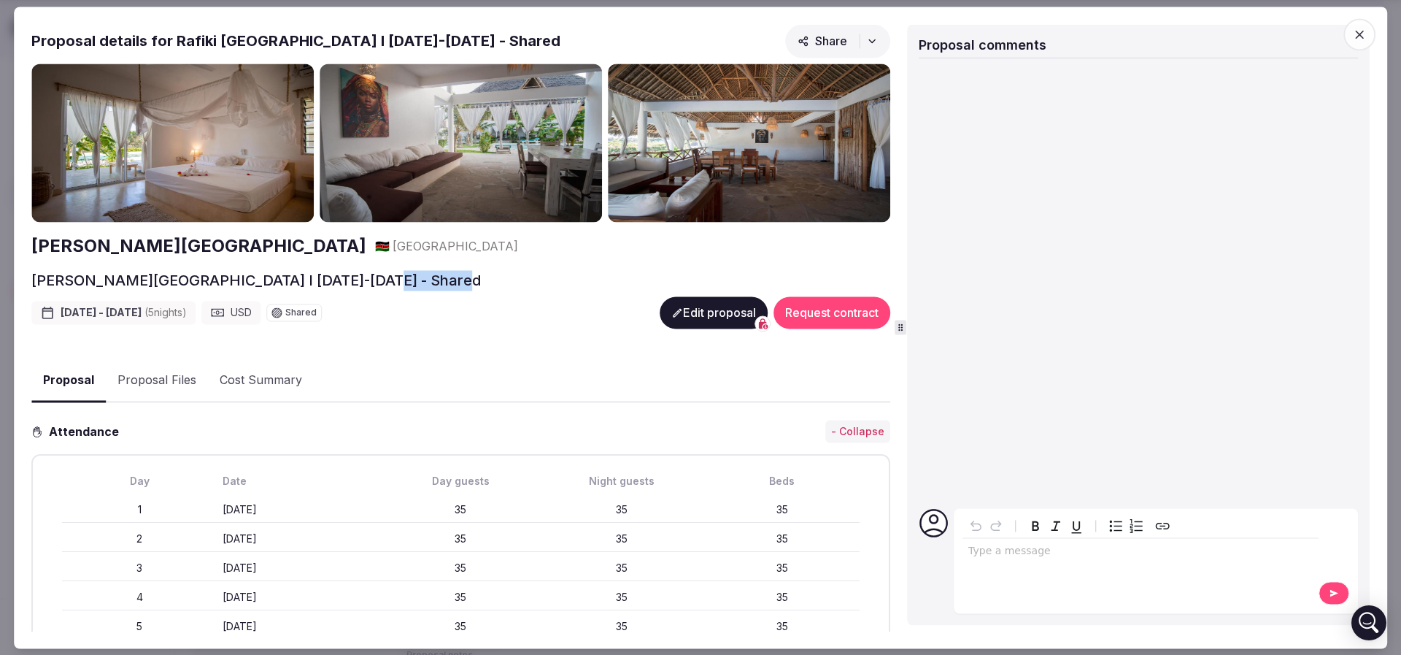
click at [397, 272] on h2 "Rafiki Tamu Residential Resort I 6-11 April 2026 - Shared" at bounding box center [256, 280] width 450 height 20
click at [143, 139] on img at bounding box center [172, 142] width 282 height 159
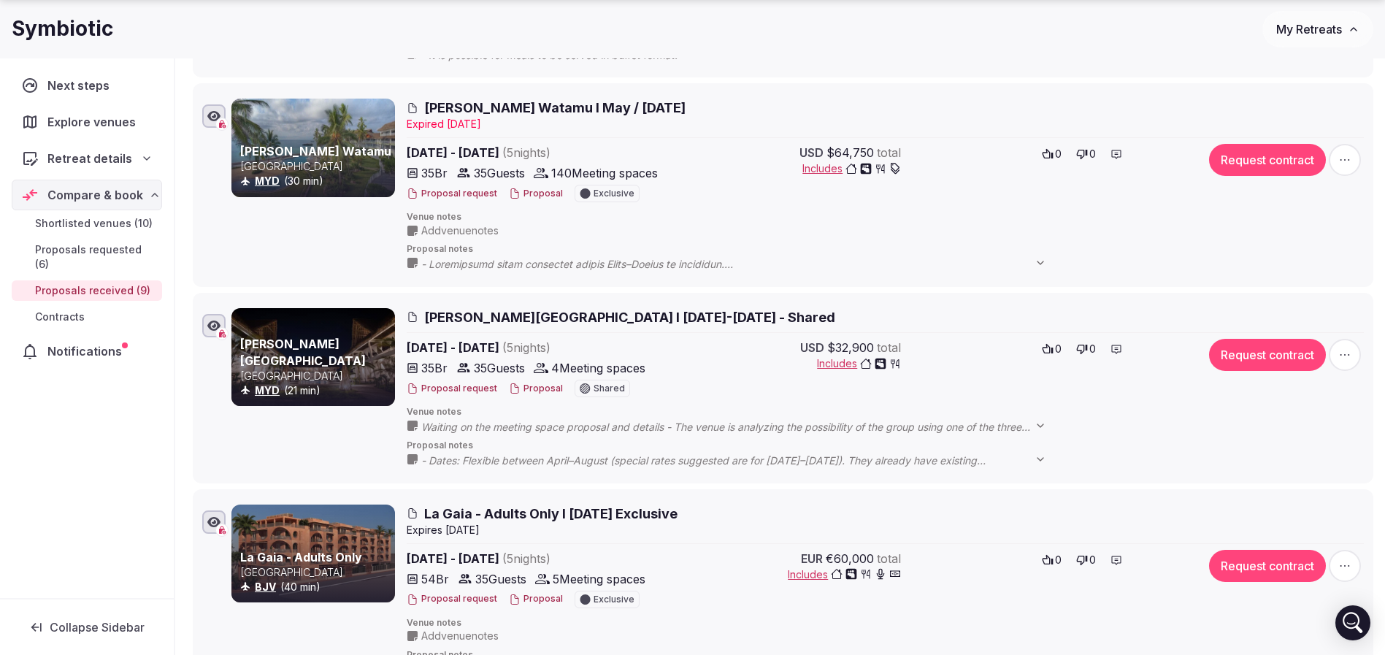
click at [458, 320] on span "Rafiki Tamu Residential Resort I 6-11 April 2026 - Shared" at bounding box center [629, 317] width 411 height 18
click at [290, 344] on link "Rafiki Tamu Residential Resort" at bounding box center [303, 351] width 126 height 31
click at [528, 383] on button "Proposal" at bounding box center [536, 388] width 54 height 12
click at [901, 427] on span "Waiting on the meeting space proposal and details - The venue is analyzing the …" at bounding box center [740, 427] width 639 height 15
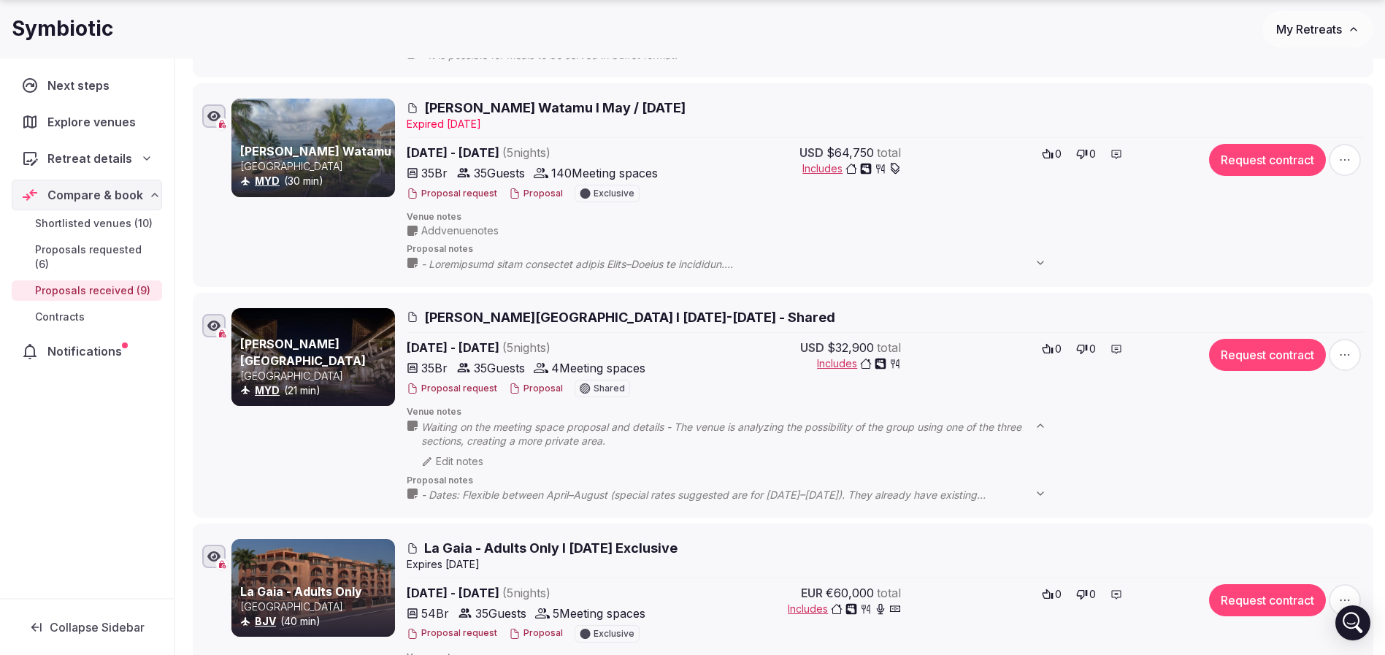
click at [532, 384] on button "Proposal" at bounding box center [536, 388] width 54 height 12
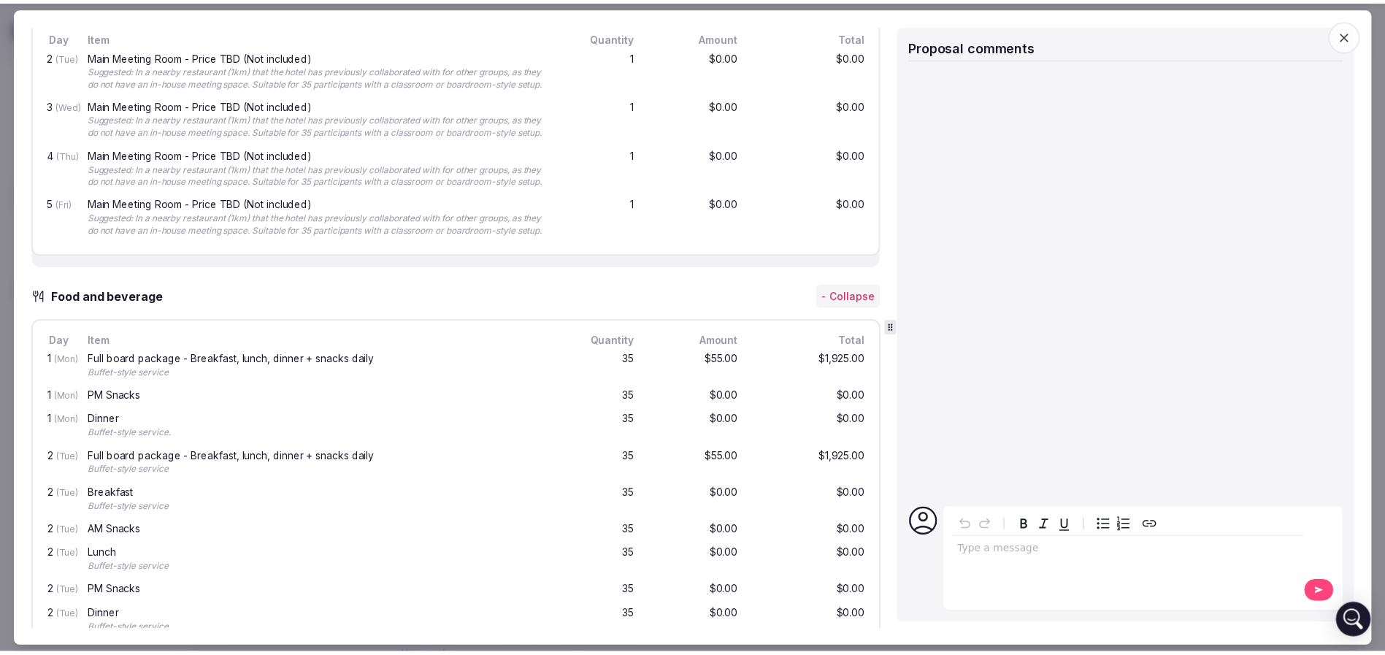
scroll to position [876, 0]
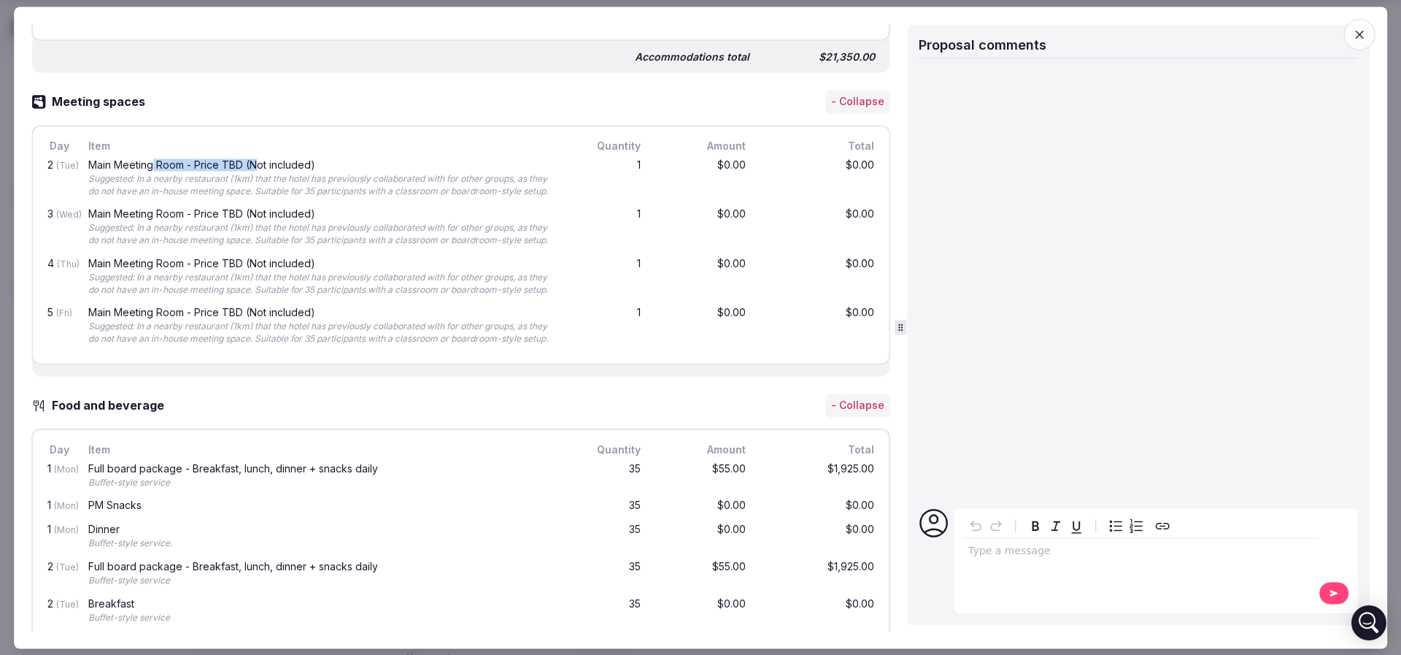
drag, startPoint x: 151, startPoint y: 160, endPoint x: 258, endPoint y: 166, distance: 106.8
click at [258, 166] on div "Main Meeting Room - Price TBD (Not included)" at bounding box center [323, 165] width 471 height 10
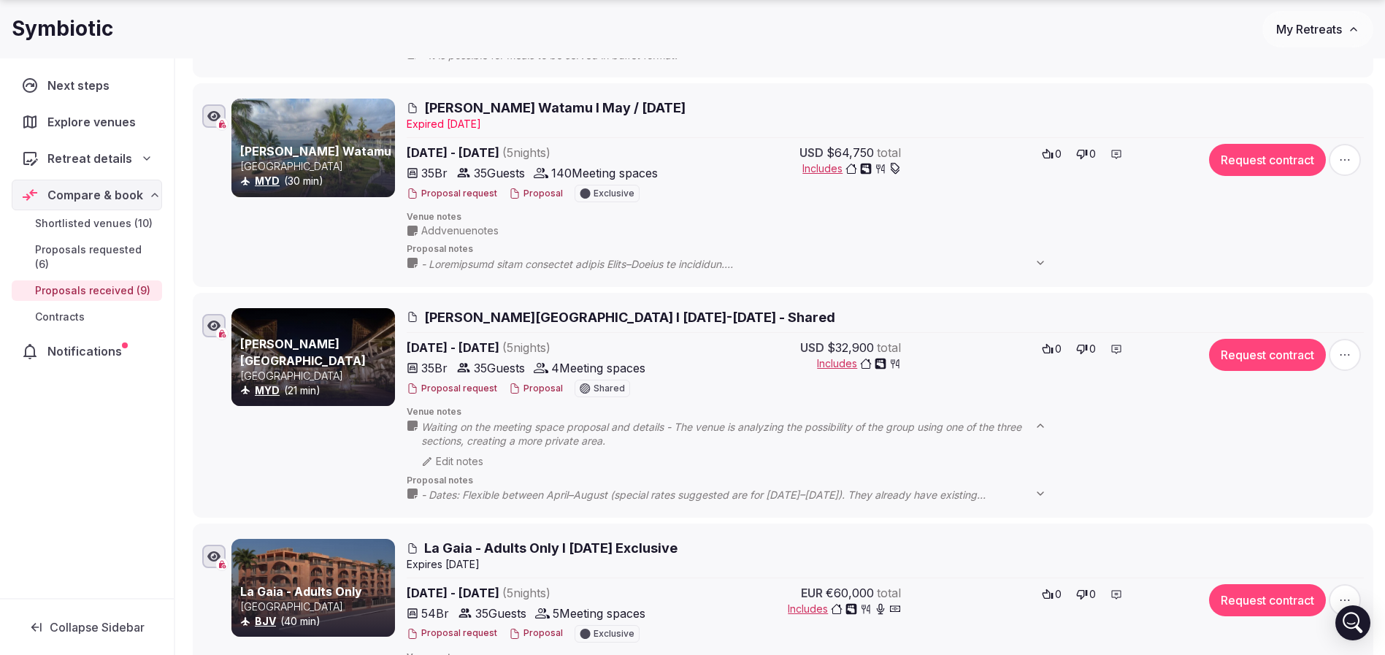
click at [524, 386] on button "Proposal" at bounding box center [536, 388] width 54 height 12
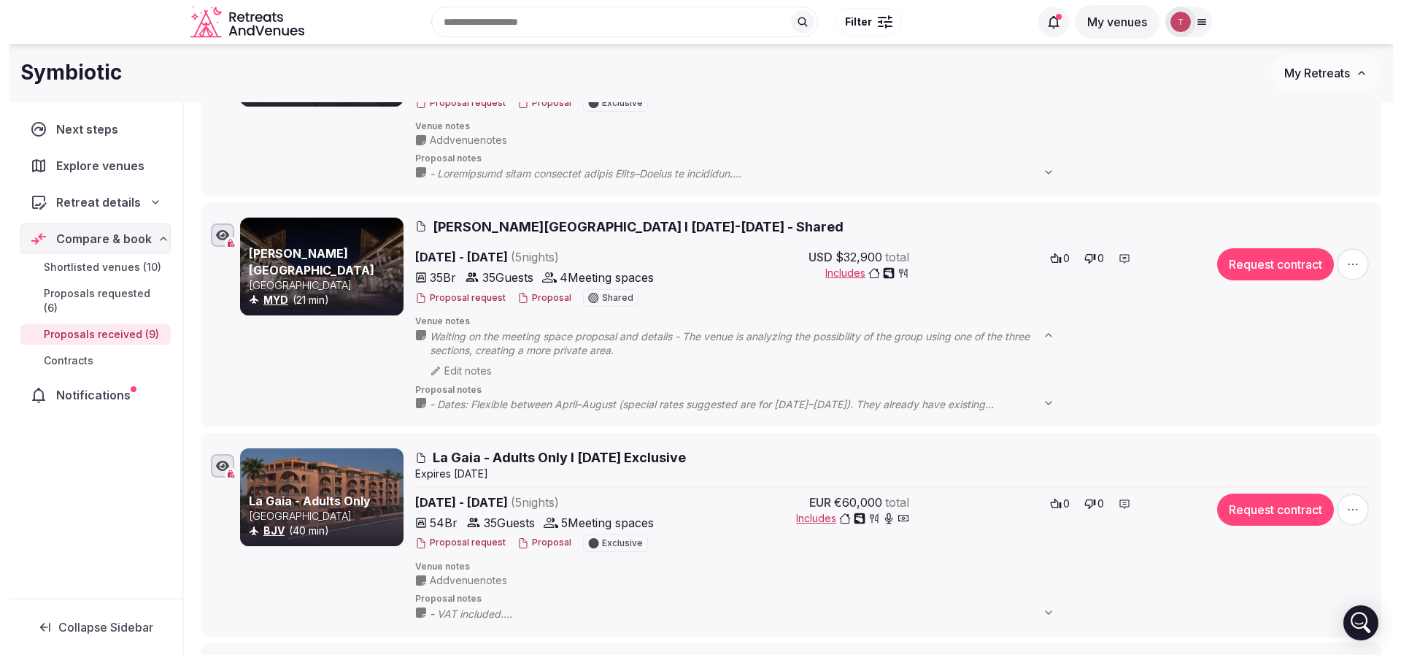
scroll to position [985, 0]
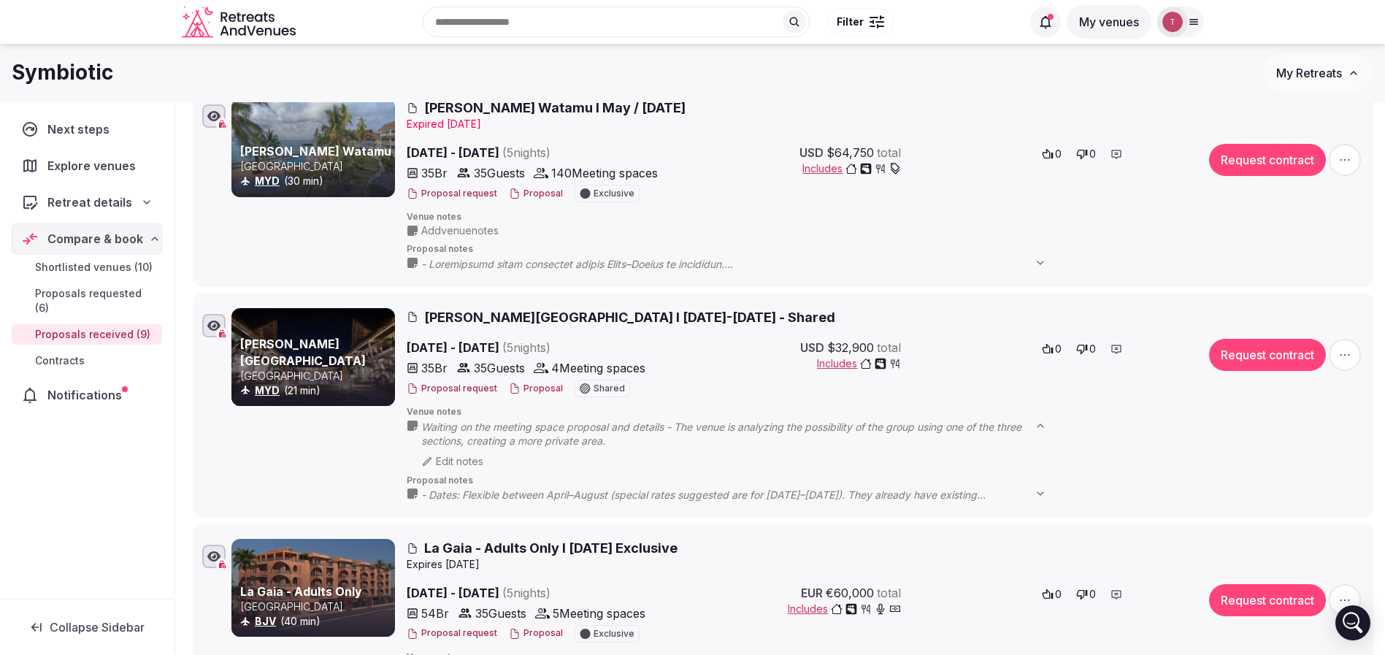
click at [528, 382] on button "Proposal" at bounding box center [536, 388] width 54 height 12
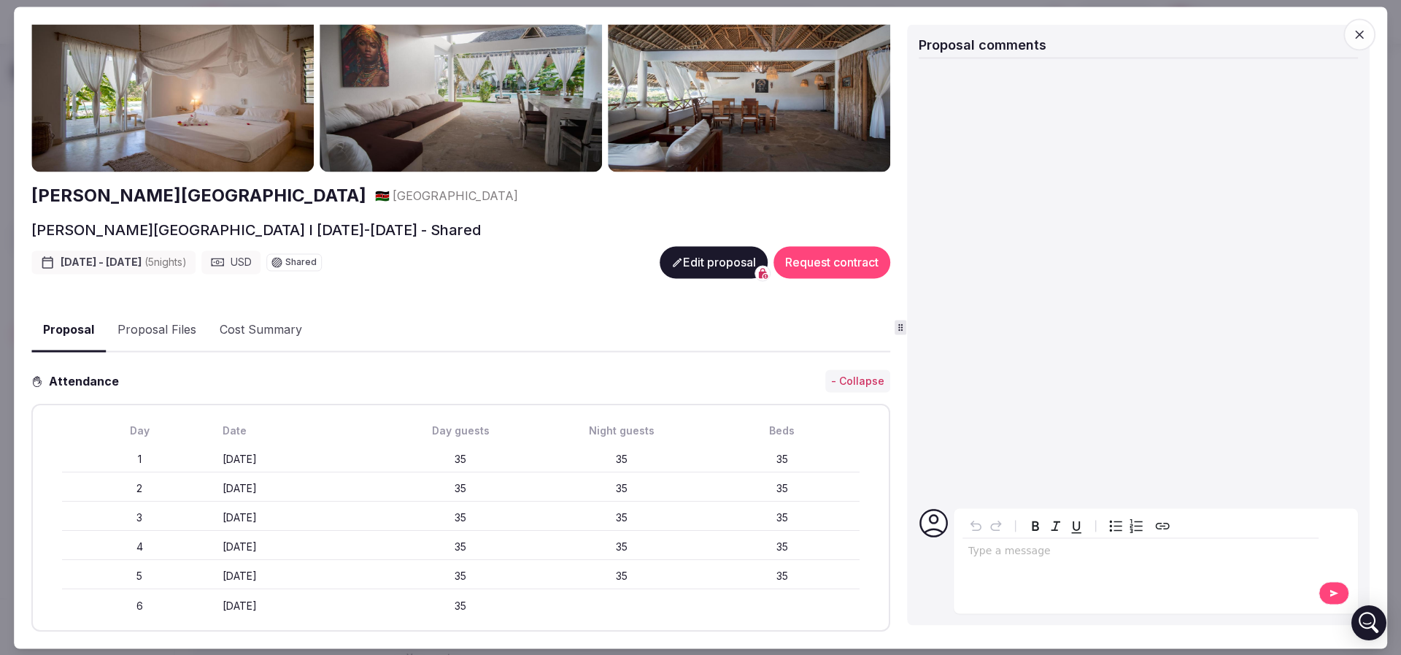
scroll to position [0, 0]
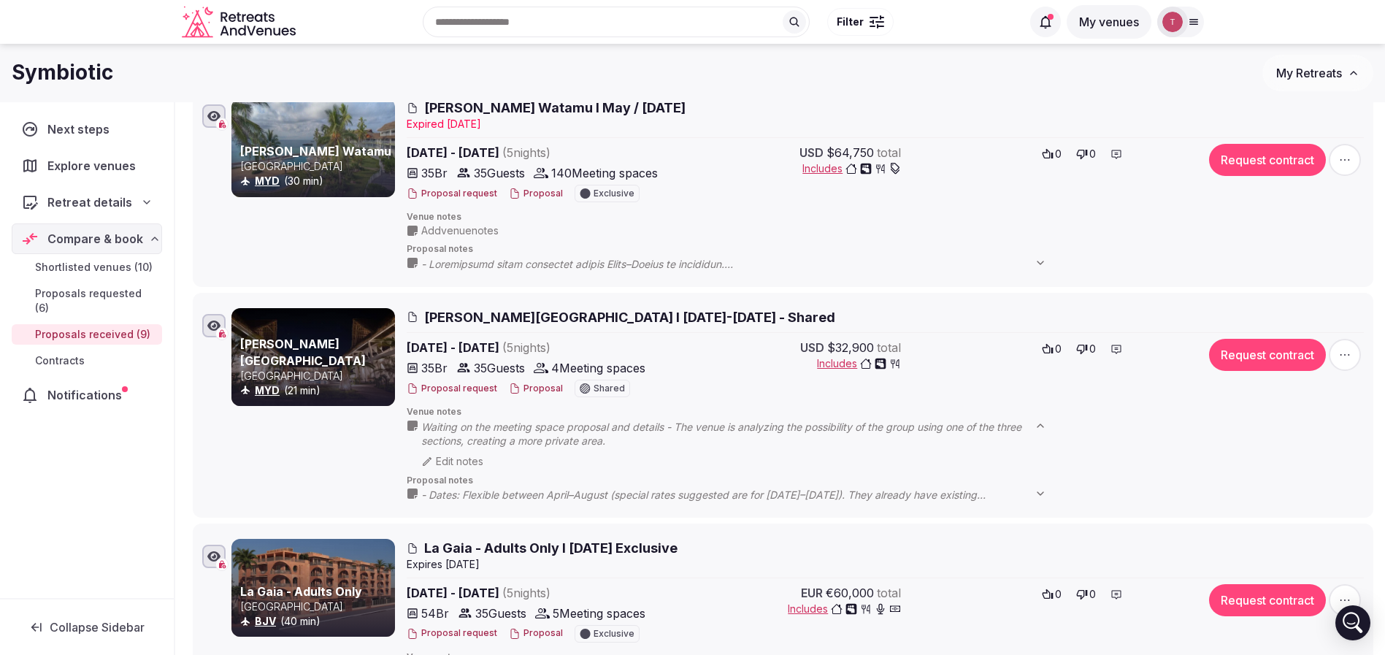
click at [523, 386] on button "Proposal" at bounding box center [536, 388] width 54 height 12
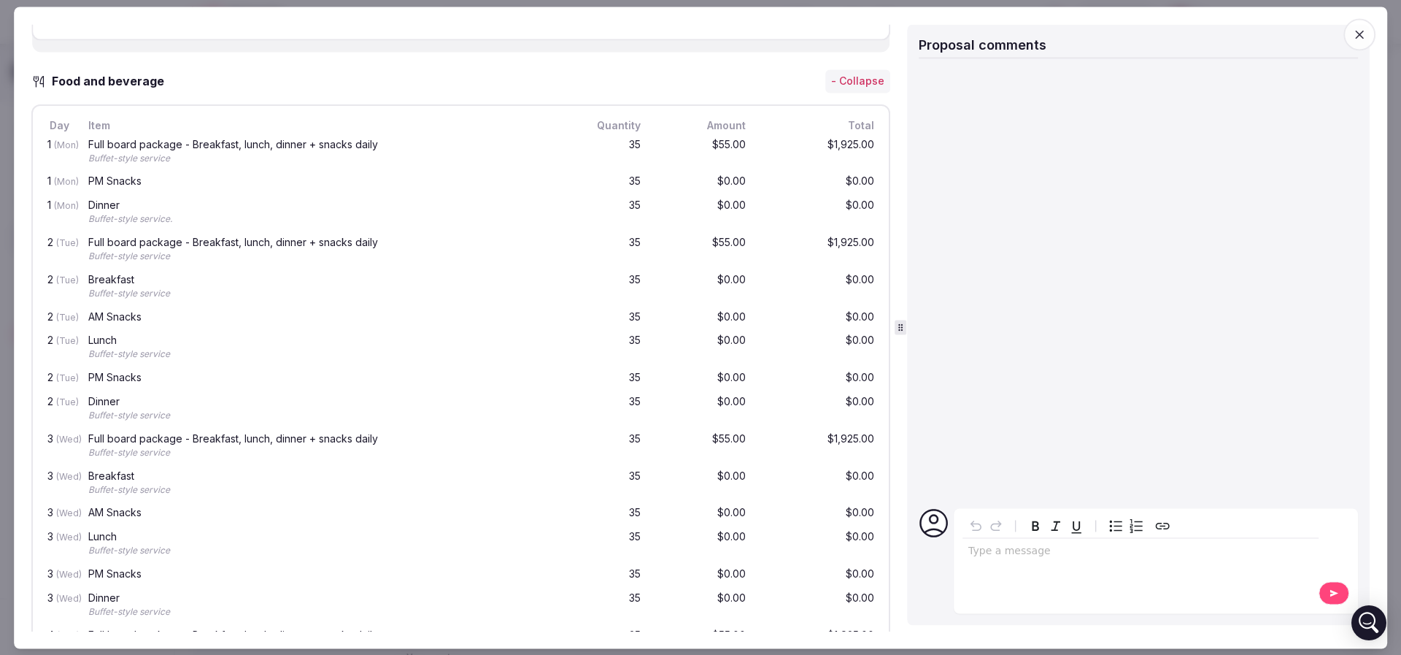
scroll to position [1204, 0]
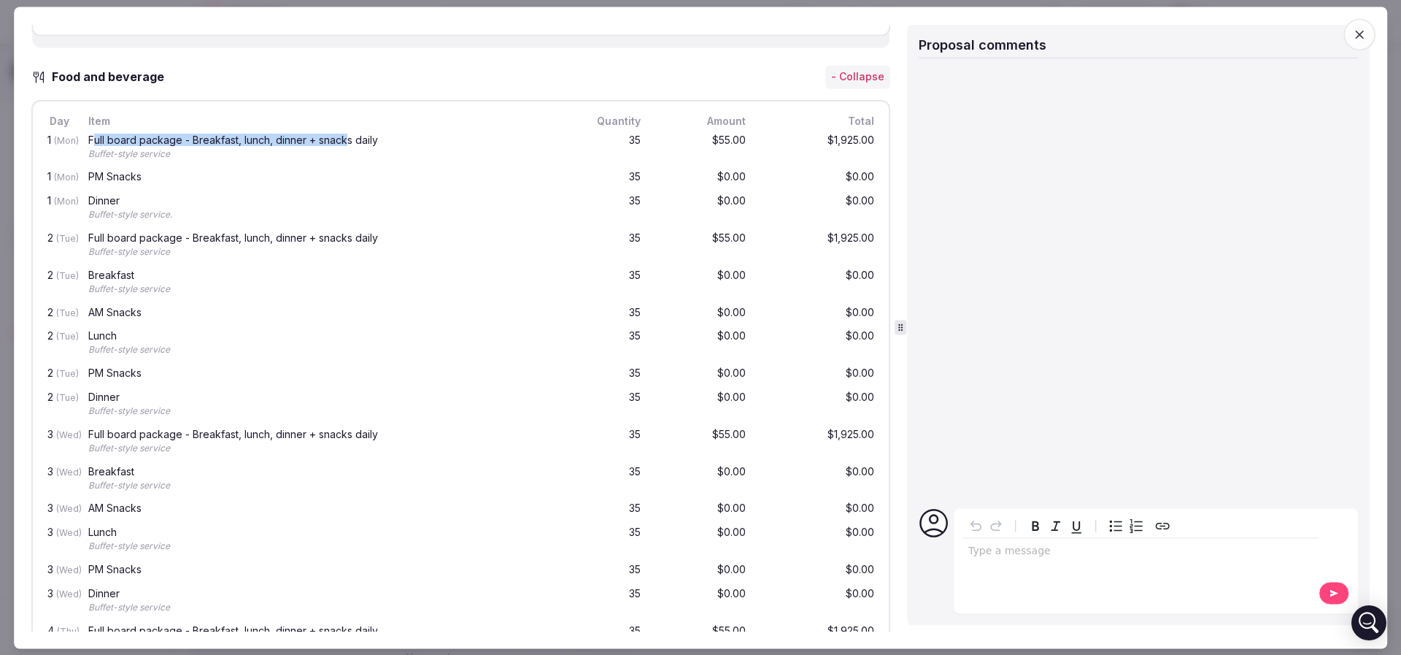
drag, startPoint x: 96, startPoint y: 189, endPoint x: 347, endPoint y: 186, distance: 251.8
click at [347, 145] on div "Full board package - Breakfast, lunch, dinner + snacks daily" at bounding box center [323, 140] width 471 height 10
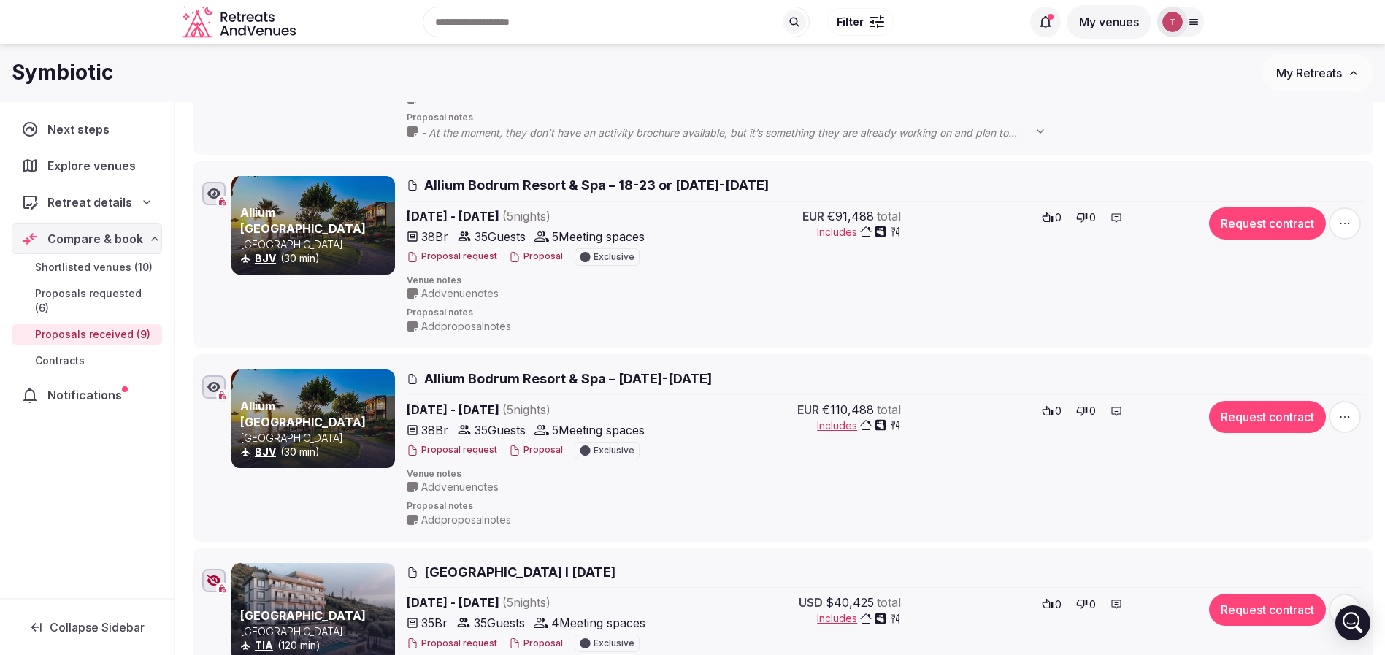
scroll to position [0, 0]
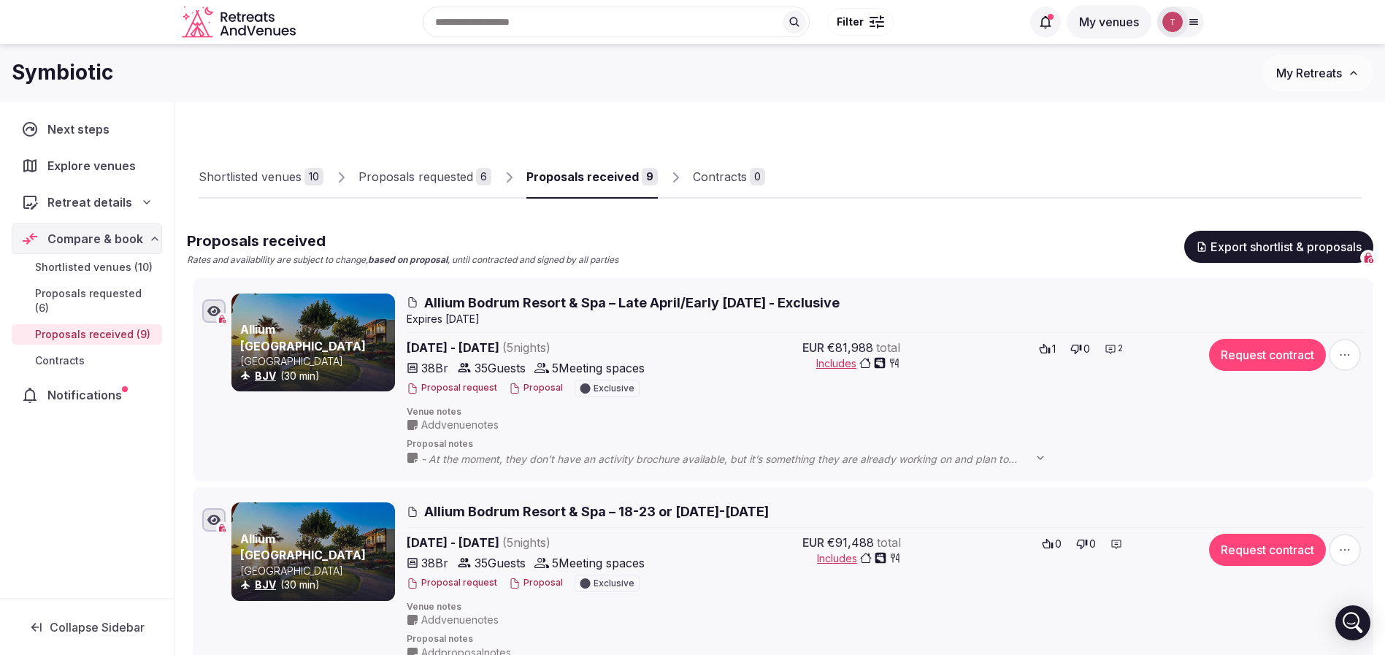
click at [449, 169] on div "Proposals requested" at bounding box center [415, 177] width 115 height 18
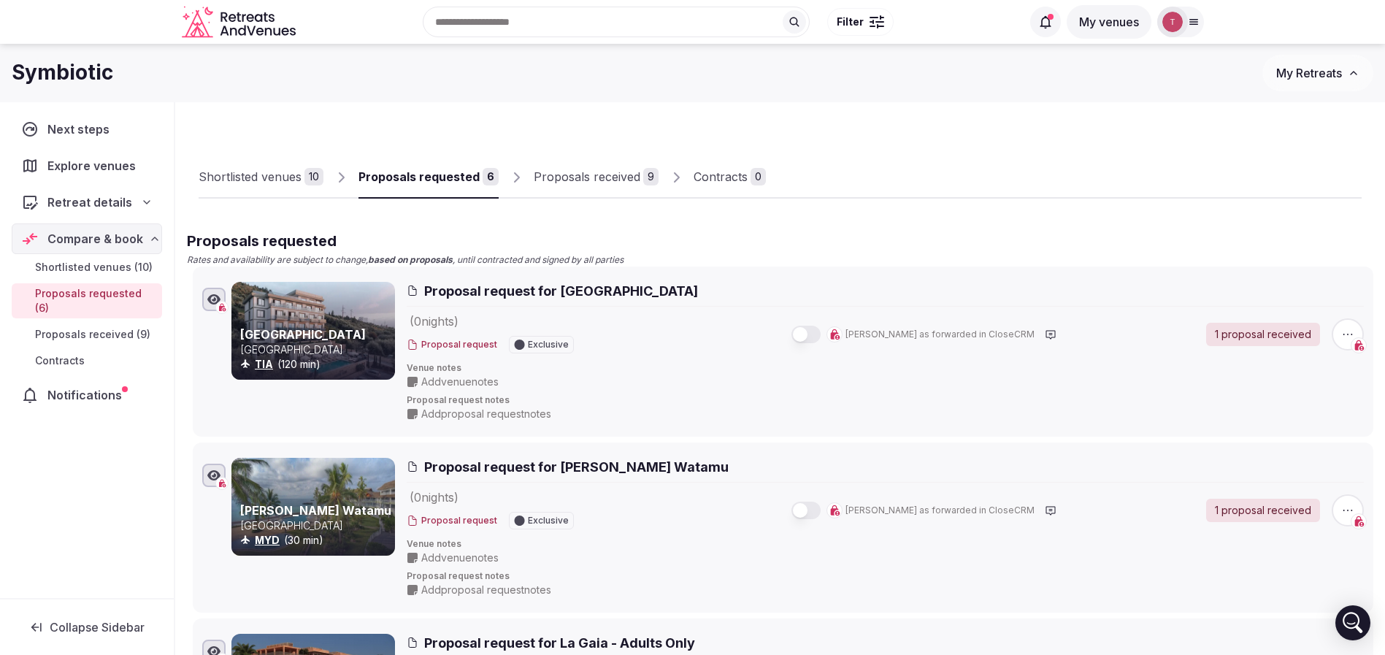
click at [583, 172] on div "Proposals received" at bounding box center [587, 177] width 107 height 18
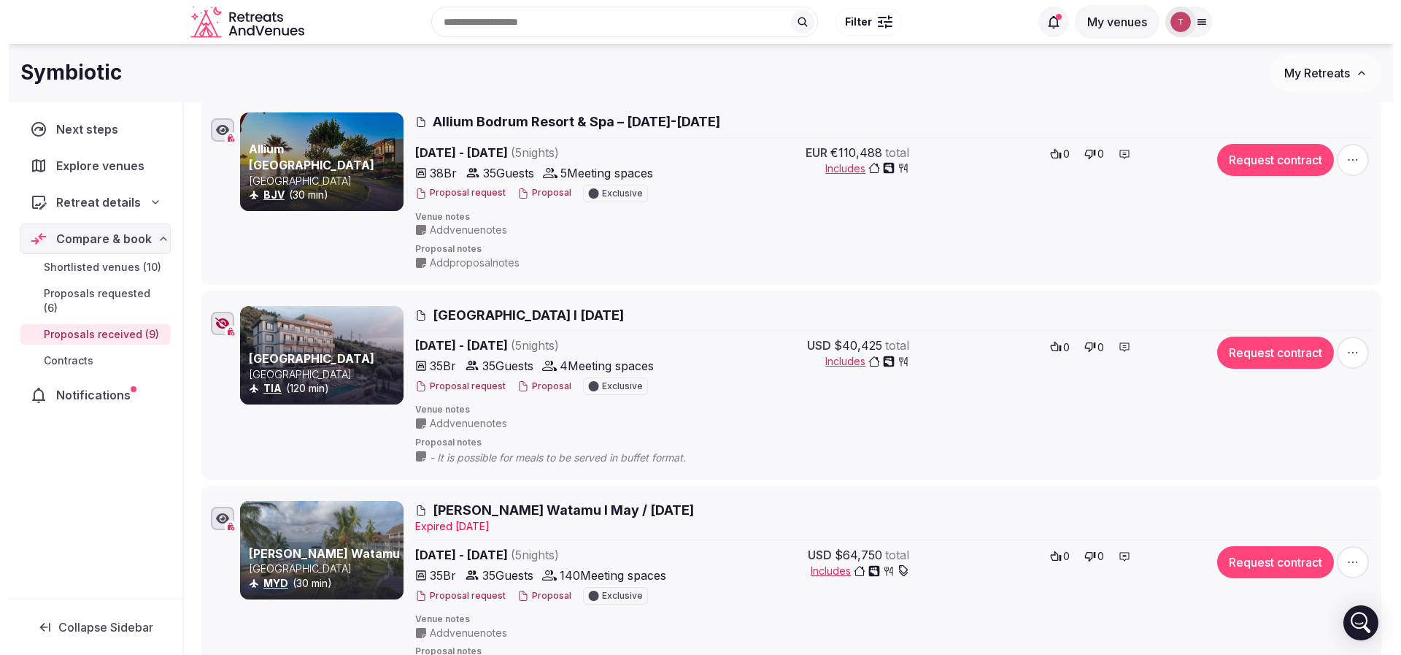
scroll to position [547, 0]
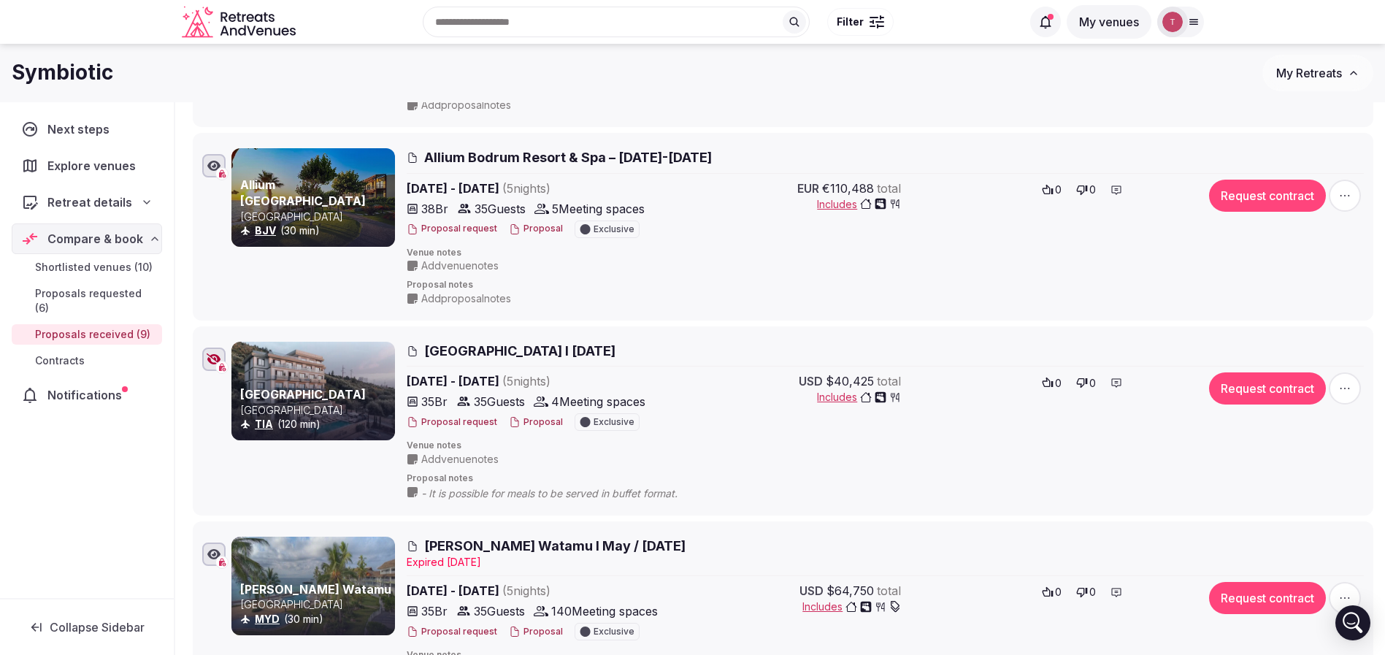
click at [512, 546] on span "Hemingways Watamu I May / June 2026" at bounding box center [554, 545] width 261 height 18
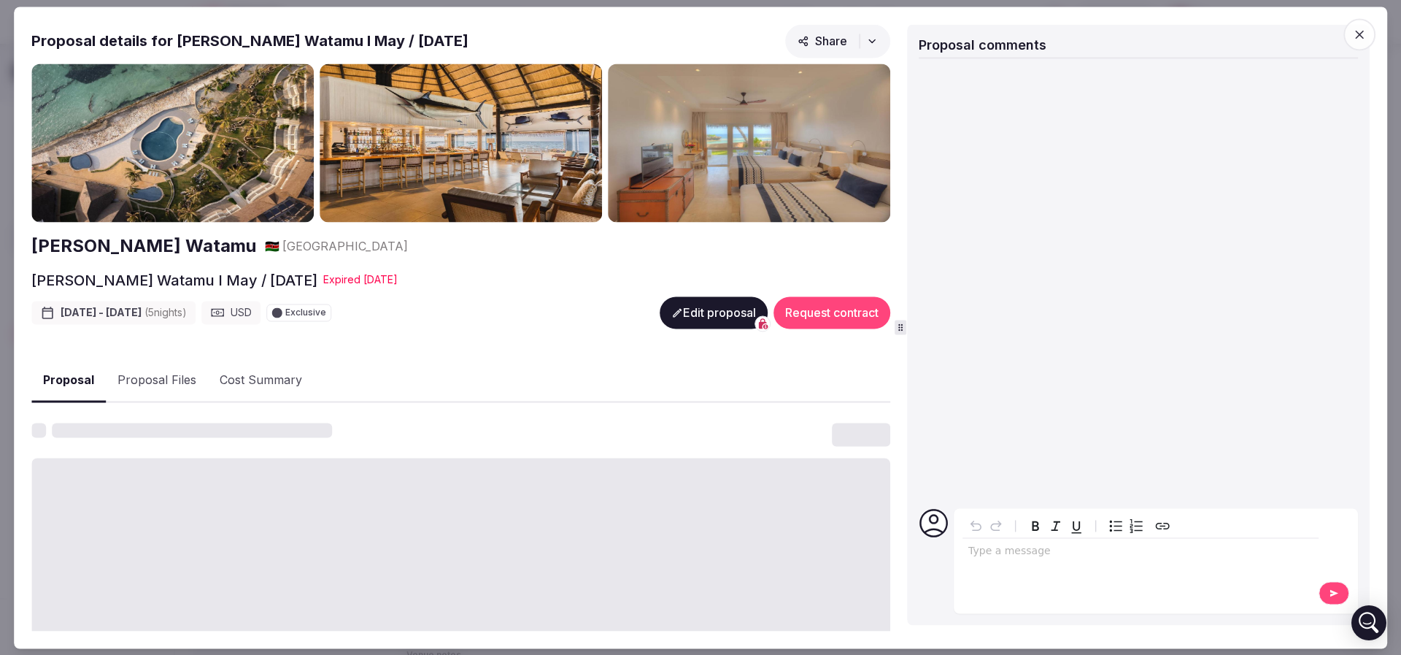
click at [209, 42] on h2 "Proposal details for Hemingways Watamu I May / June 2026" at bounding box center [249, 41] width 437 height 20
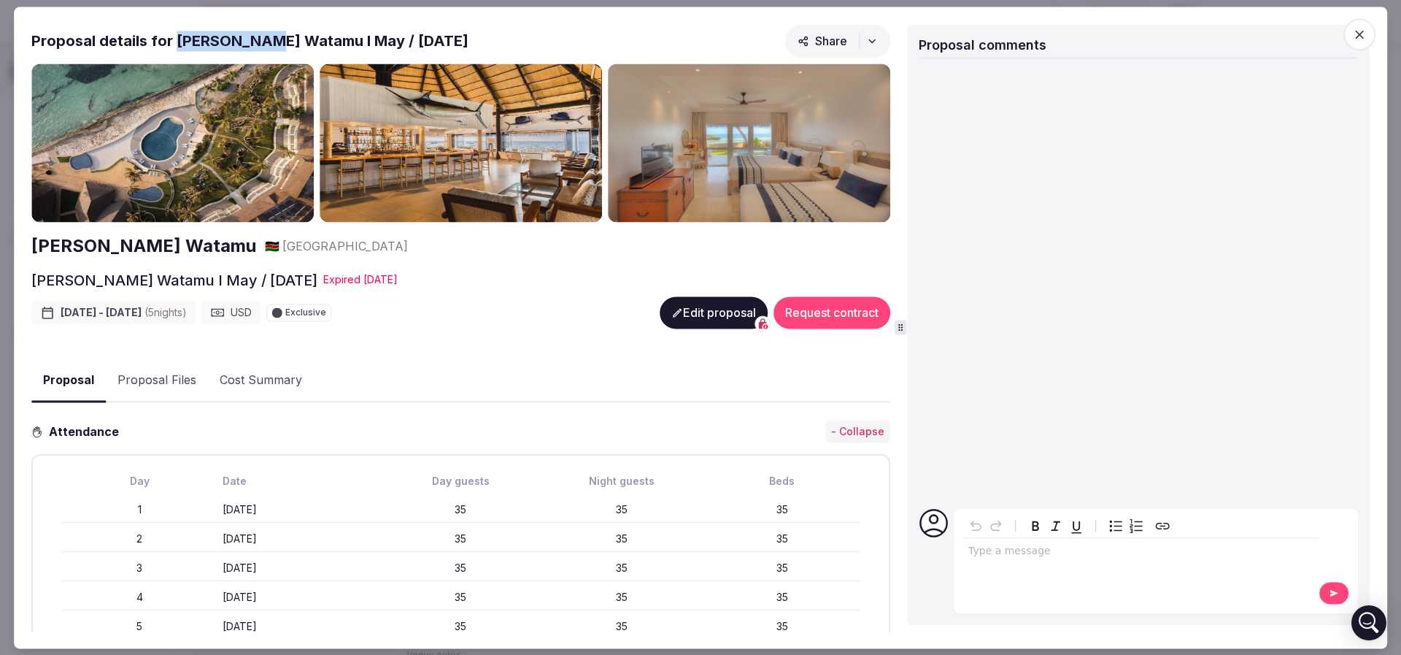
click at [209, 42] on h2 "Proposal details for Hemingways Watamu I May / June 2026" at bounding box center [249, 41] width 437 height 20
copy h2 "Hemingways"
click at [92, 246] on h2 "Hemingways Watamu" at bounding box center [143, 246] width 225 height 25
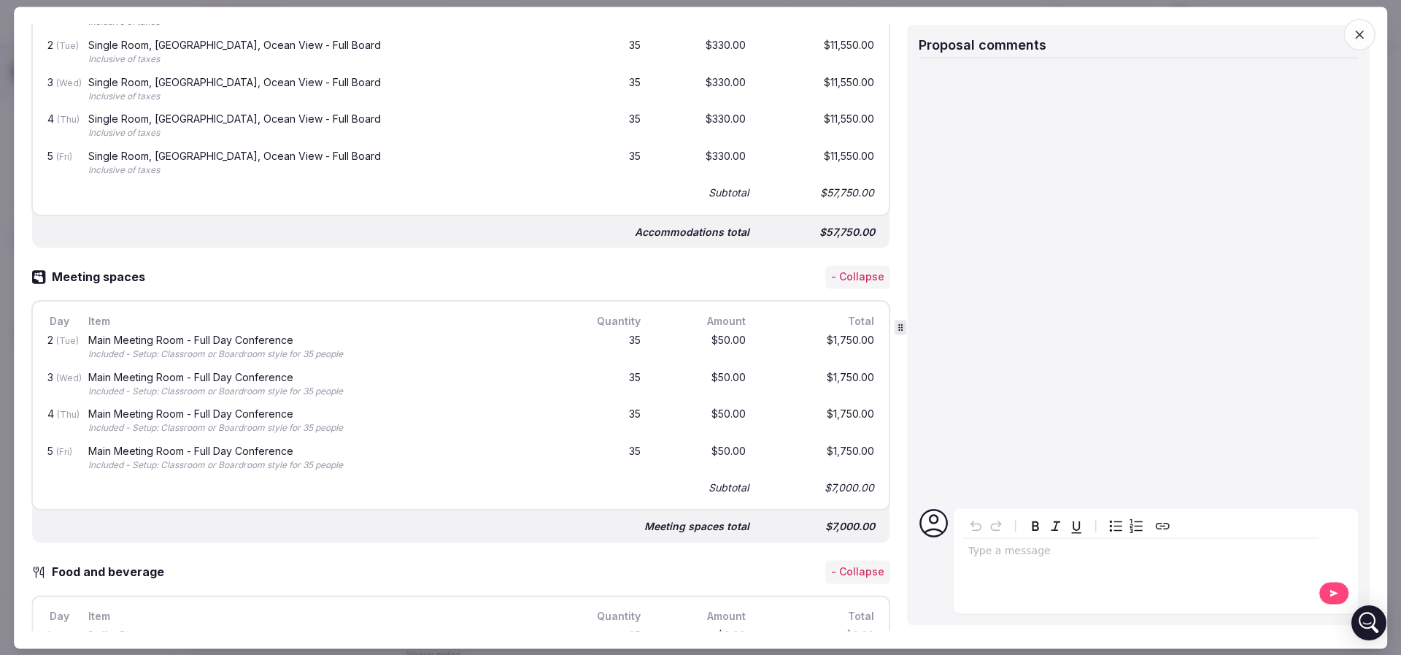
scroll to position [0, 0]
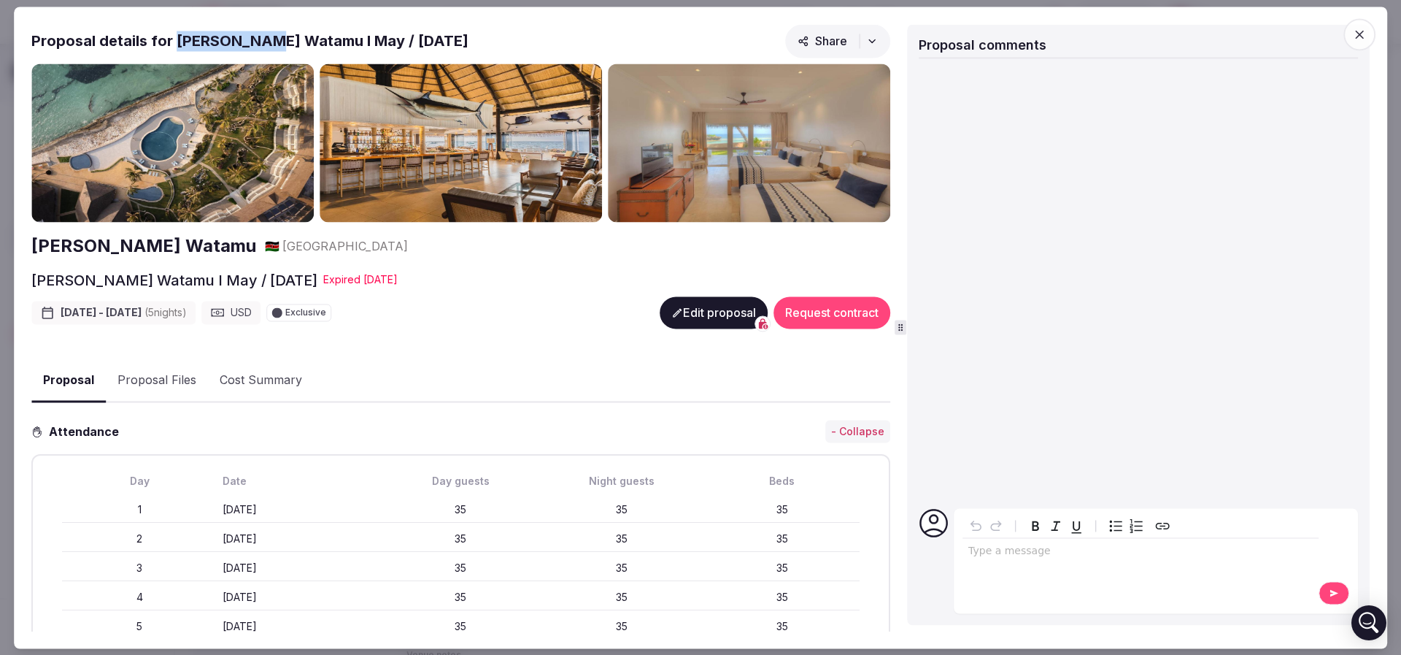
click at [139, 374] on button "Proposal Files" at bounding box center [157, 381] width 102 height 42
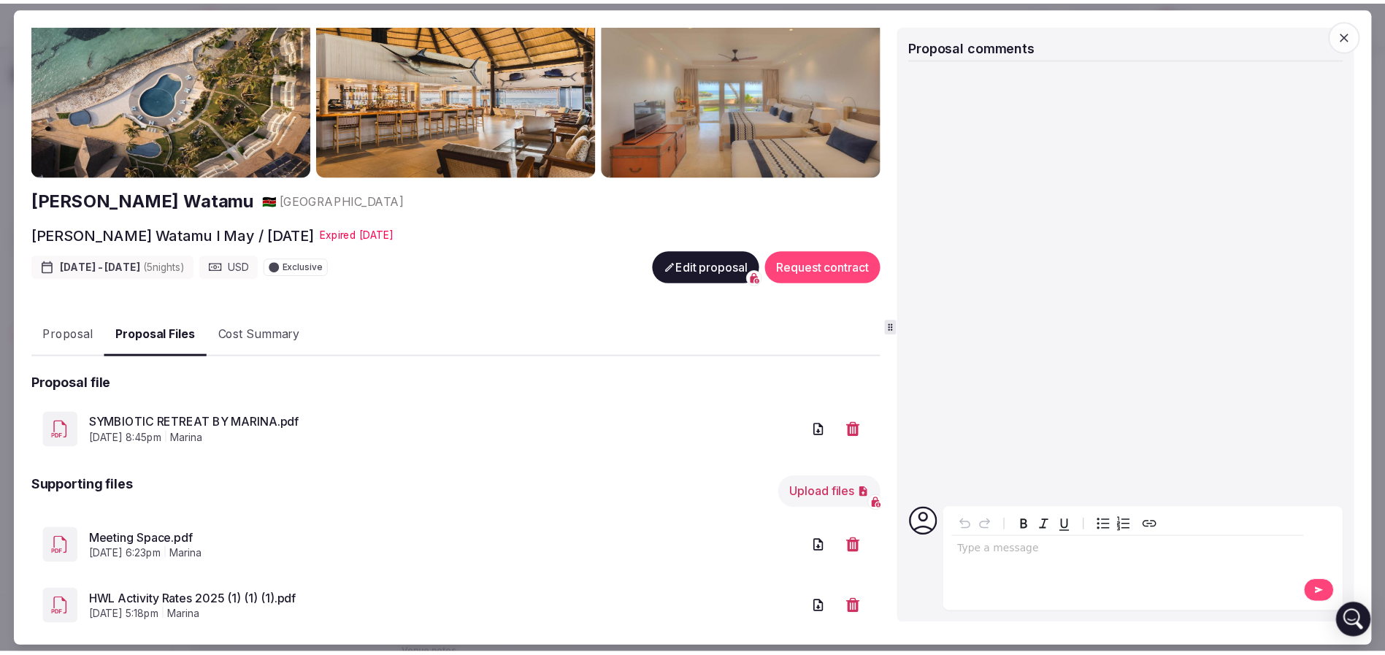
scroll to position [79, 0]
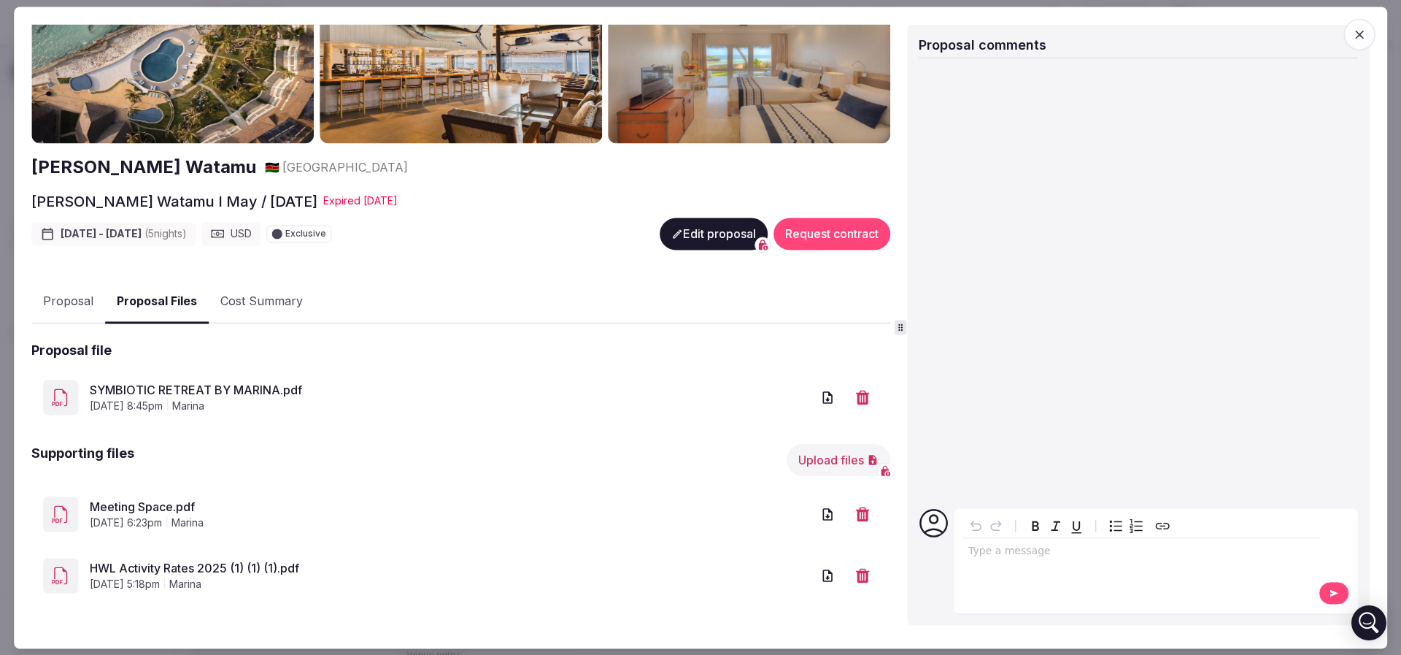
click at [167, 498] on link "Meeting Space.pdf" at bounding box center [451, 507] width 722 height 18
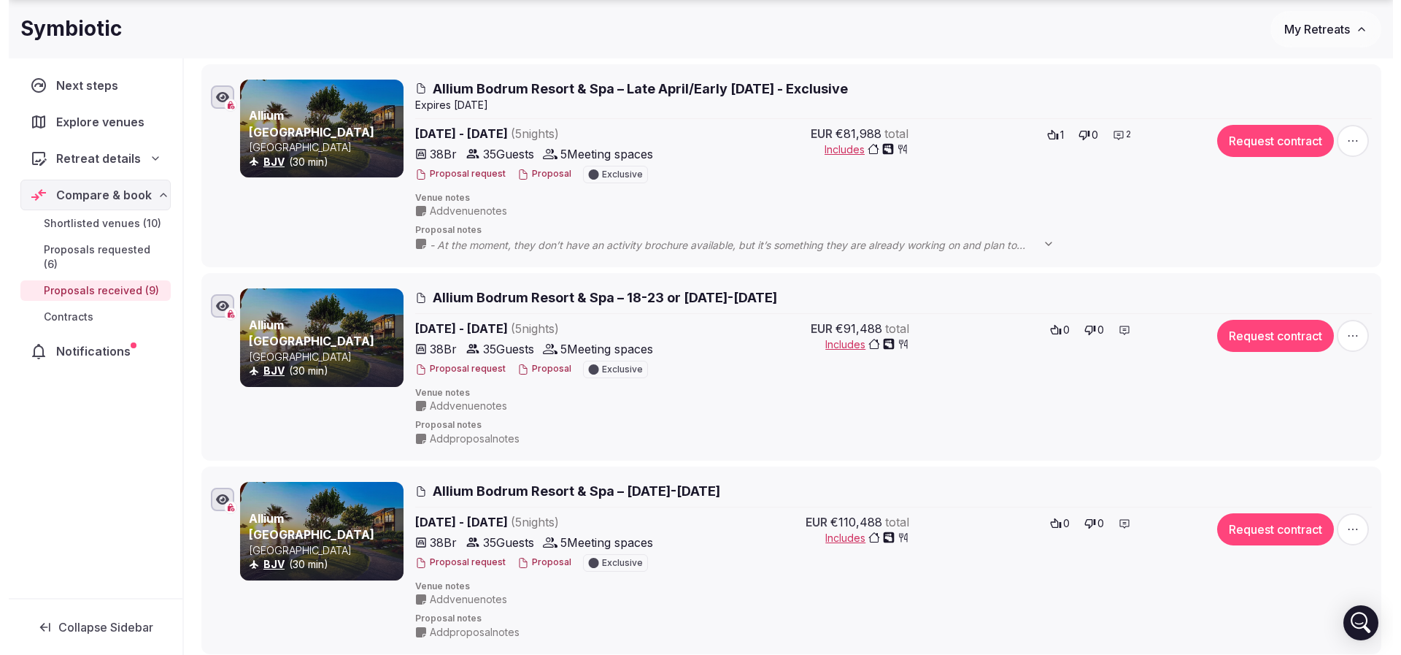
scroll to position [219, 0]
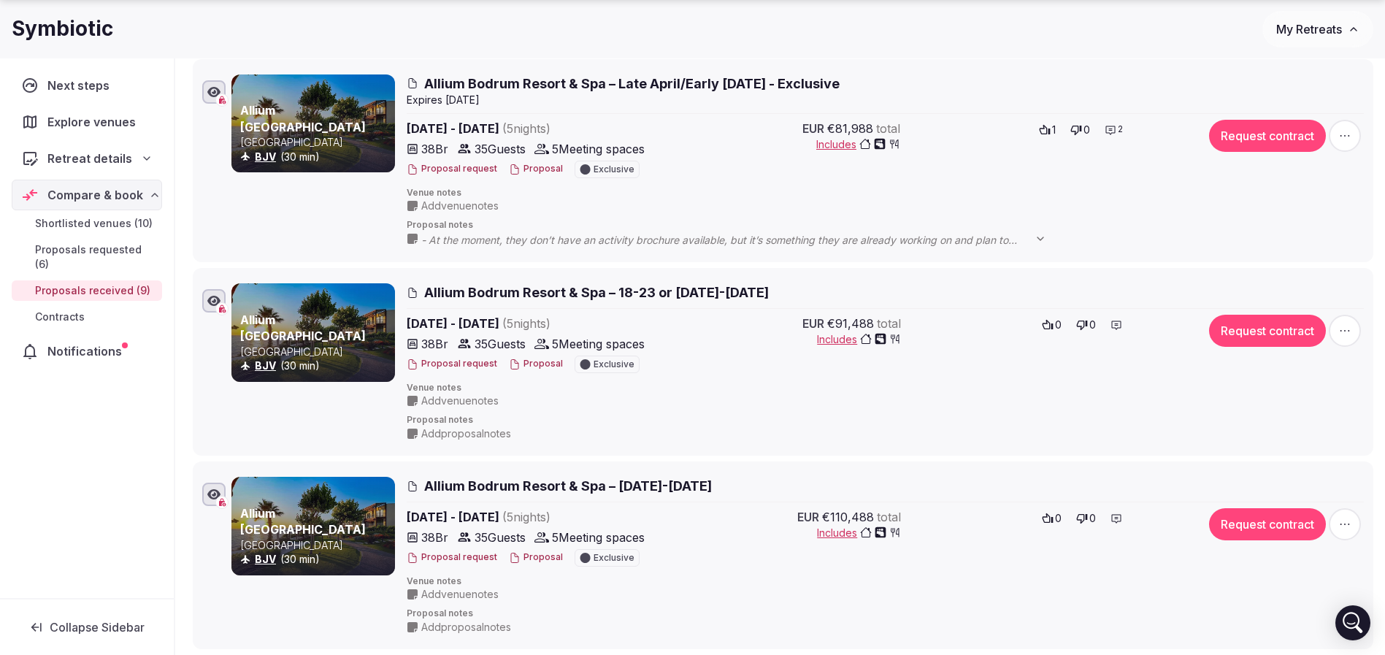
click at [704, 291] on span "Allium Bodrum Resort & Spa – 18-23 or 25-30 May 2025" at bounding box center [596, 292] width 344 height 18
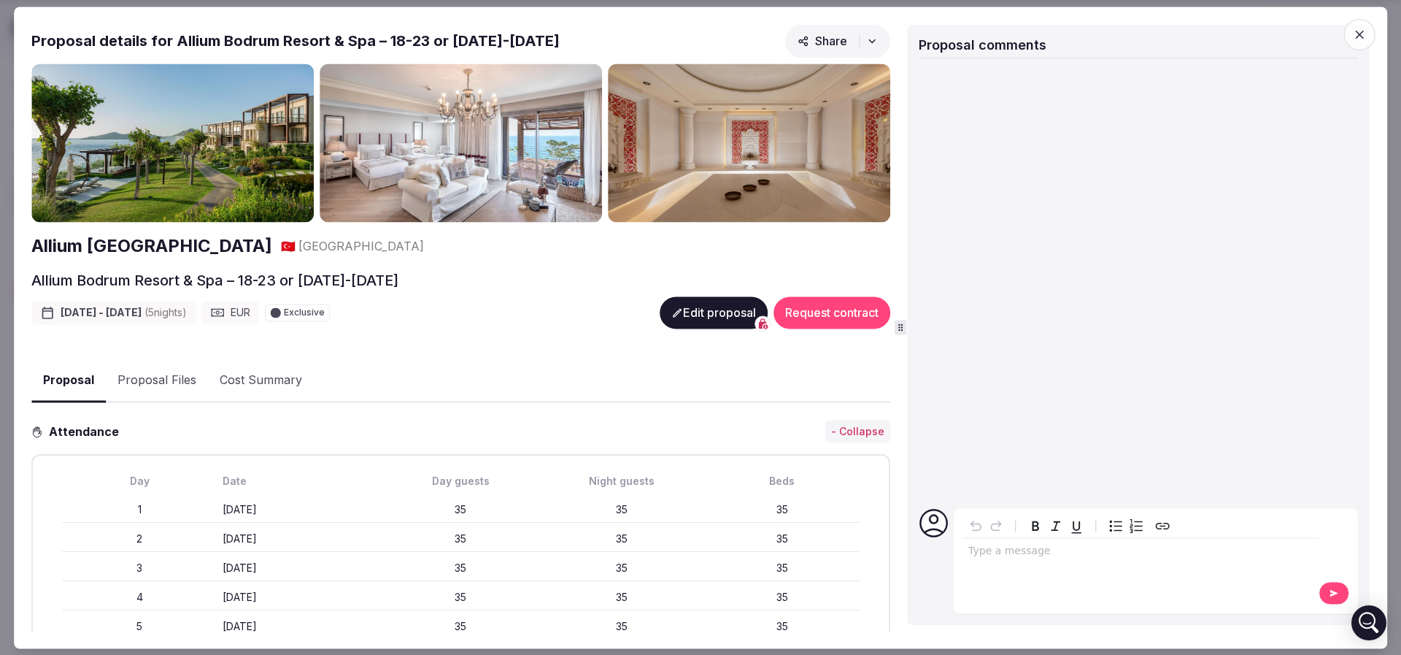
drag, startPoint x: 385, startPoint y: 37, endPoint x: 585, endPoint y: 39, distance: 200.7
click at [585, 39] on div "Proposal details for Allium Bodrum Resort & Spa – 18-23 or 25-30 May 2025 Share" at bounding box center [460, 43] width 859 height 39
copy h2 "18-23 or 25-30 May 2025"
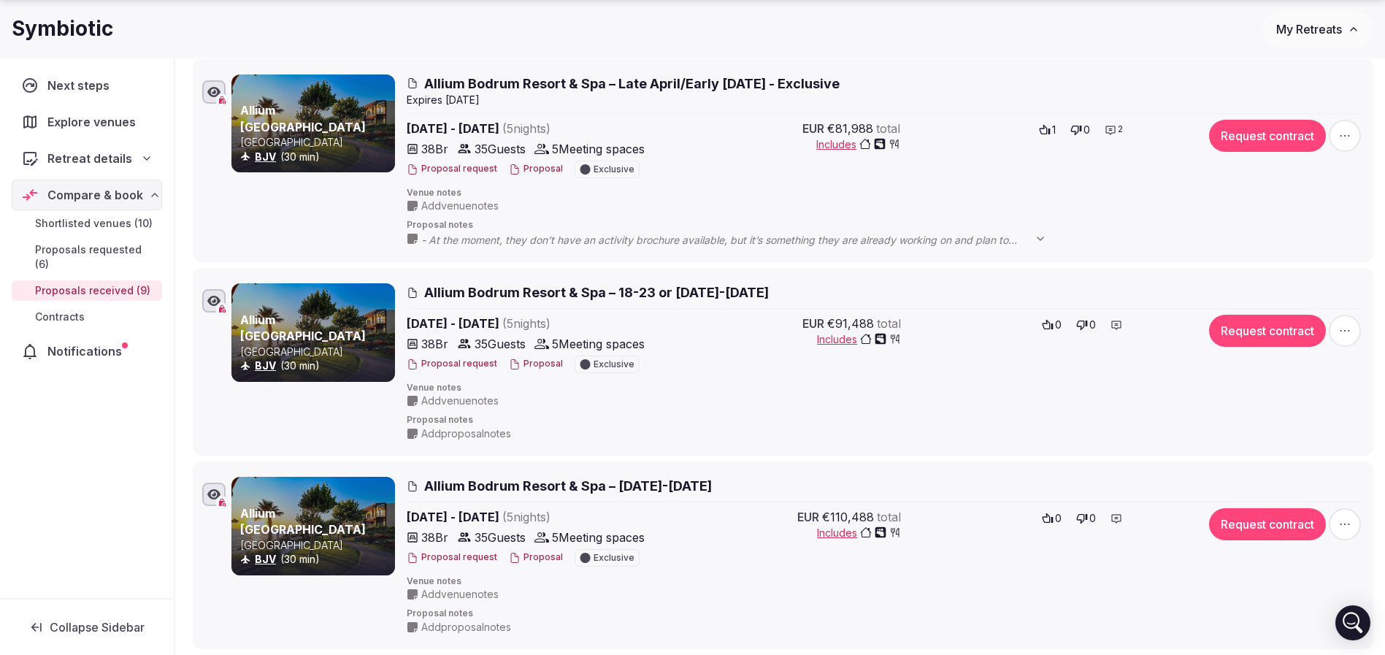
click at [527, 358] on button "Proposal" at bounding box center [536, 364] width 54 height 12
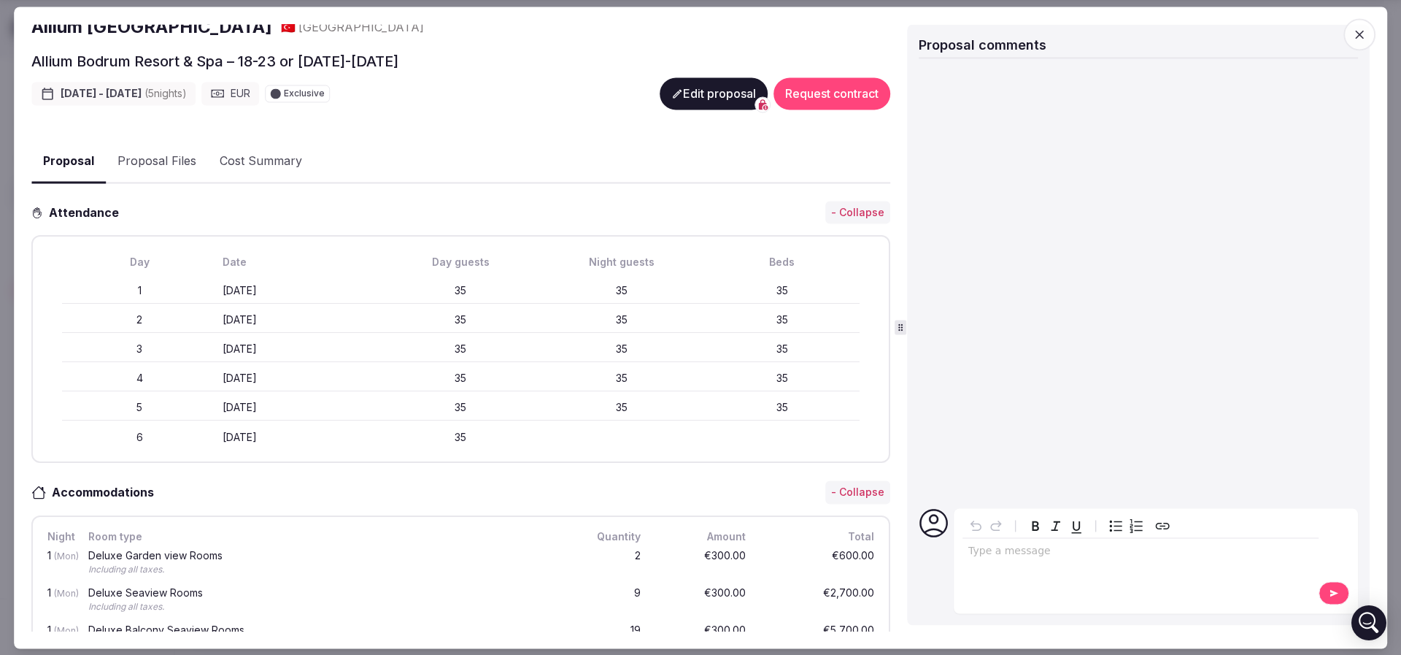
drag, startPoint x: 217, startPoint y: 283, endPoint x: 288, endPoint y: 284, distance: 70.8
click at [288, 284] on div "1 Monday May 18th 35 35 35" at bounding box center [461, 291] width 798 height 26
click at [288, 284] on div "Monday May 18th" at bounding box center [300, 291] width 155 height 15
drag, startPoint x: 209, startPoint y: 286, endPoint x: 291, endPoint y: 289, distance: 81.8
click at [291, 289] on div "1 Monday May 18th 35 35 35" at bounding box center [461, 291] width 798 height 26
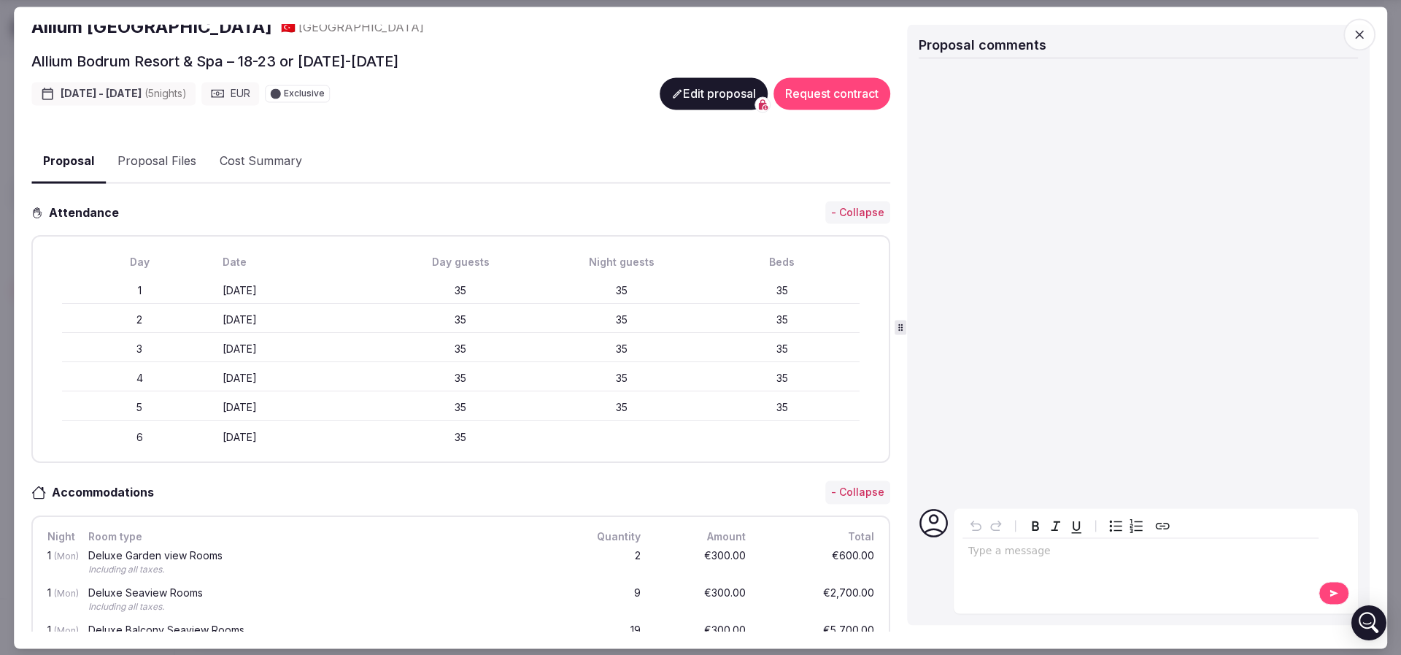
click at [291, 289] on div "Monday May 18th" at bounding box center [300, 291] width 155 height 15
drag, startPoint x: 223, startPoint y: 286, endPoint x: 317, endPoint y: 296, distance: 95.4
click at [317, 296] on div "1 Monday May 18th 35 35 35" at bounding box center [461, 291] width 798 height 26
drag, startPoint x: 339, startPoint y: 286, endPoint x: 210, endPoint y: 288, distance: 129.2
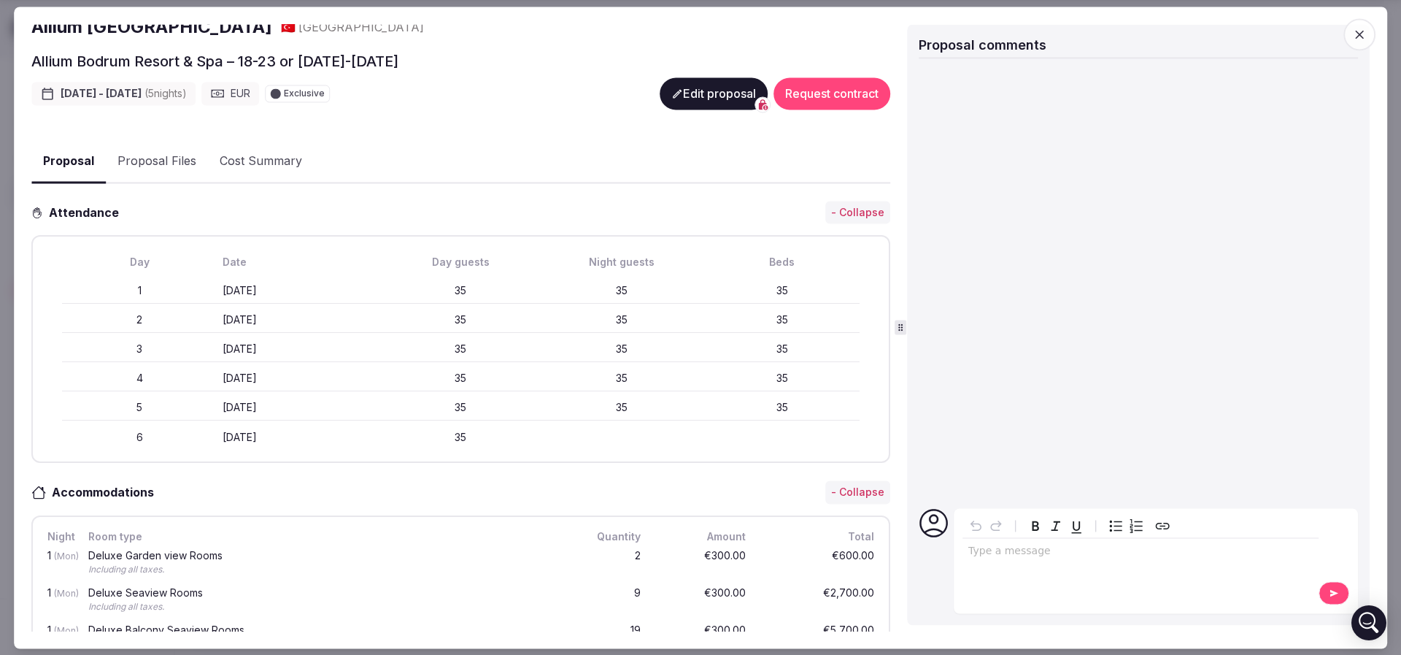
click at [210, 288] on div "1 Monday May 18th 35 35 35" at bounding box center [461, 291] width 798 height 26
click at [210, 288] on div "1" at bounding box center [139, 291] width 155 height 15
drag, startPoint x: 216, startPoint y: 318, endPoint x: 299, endPoint y: 319, distance: 82.5
click at [299, 319] on div "2 Tuesday May 19th 35 35 35" at bounding box center [461, 320] width 798 height 26
drag, startPoint x: 297, startPoint y: 345, endPoint x: 323, endPoint y: 347, distance: 25.6
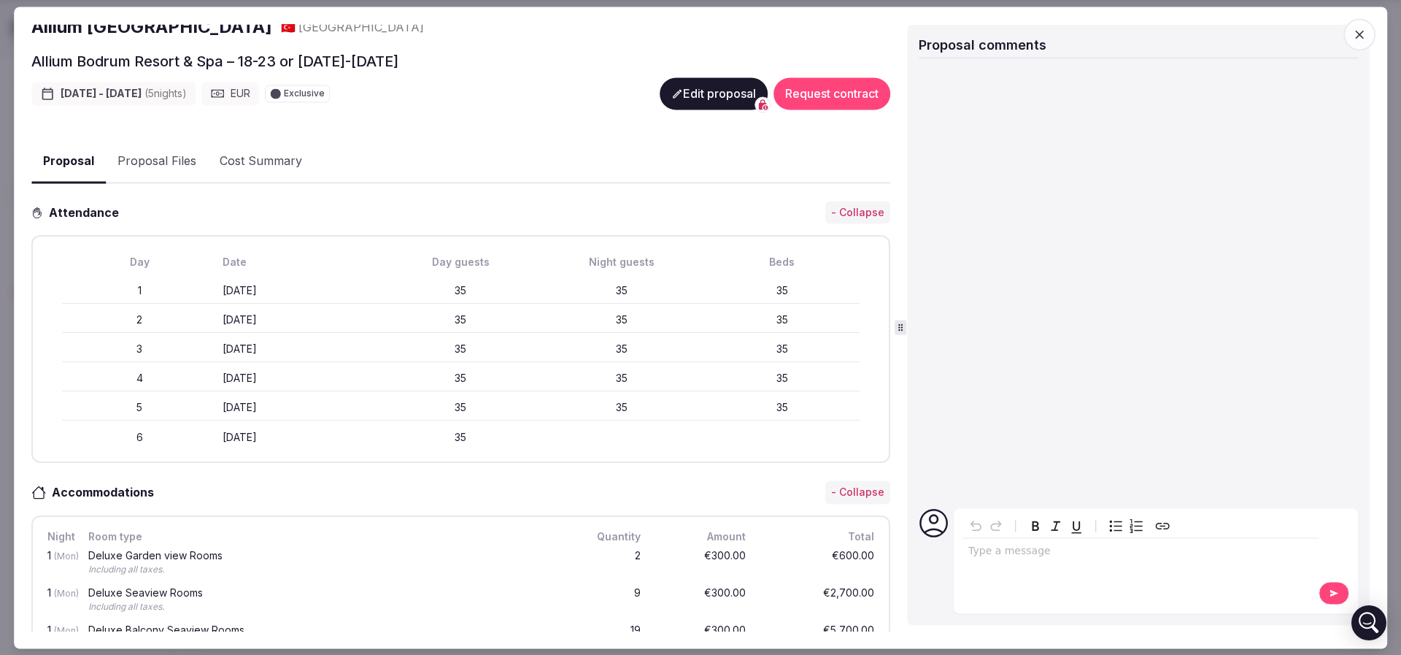
click at [323, 345] on div "3 Wednesday May 20th 35 35 35" at bounding box center [461, 349] width 798 height 26
drag, startPoint x: 182, startPoint y: 374, endPoint x: 298, endPoint y: 371, distance: 116.1
click at [298, 371] on div "4 Thursday May 21st 35 35 35" at bounding box center [461, 379] width 798 height 26
drag, startPoint x: 241, startPoint y: 397, endPoint x: 346, endPoint y: 399, distance: 105.1
click at [346, 399] on div "5 Friday May 22nd 35 35 35" at bounding box center [461, 408] width 798 height 26
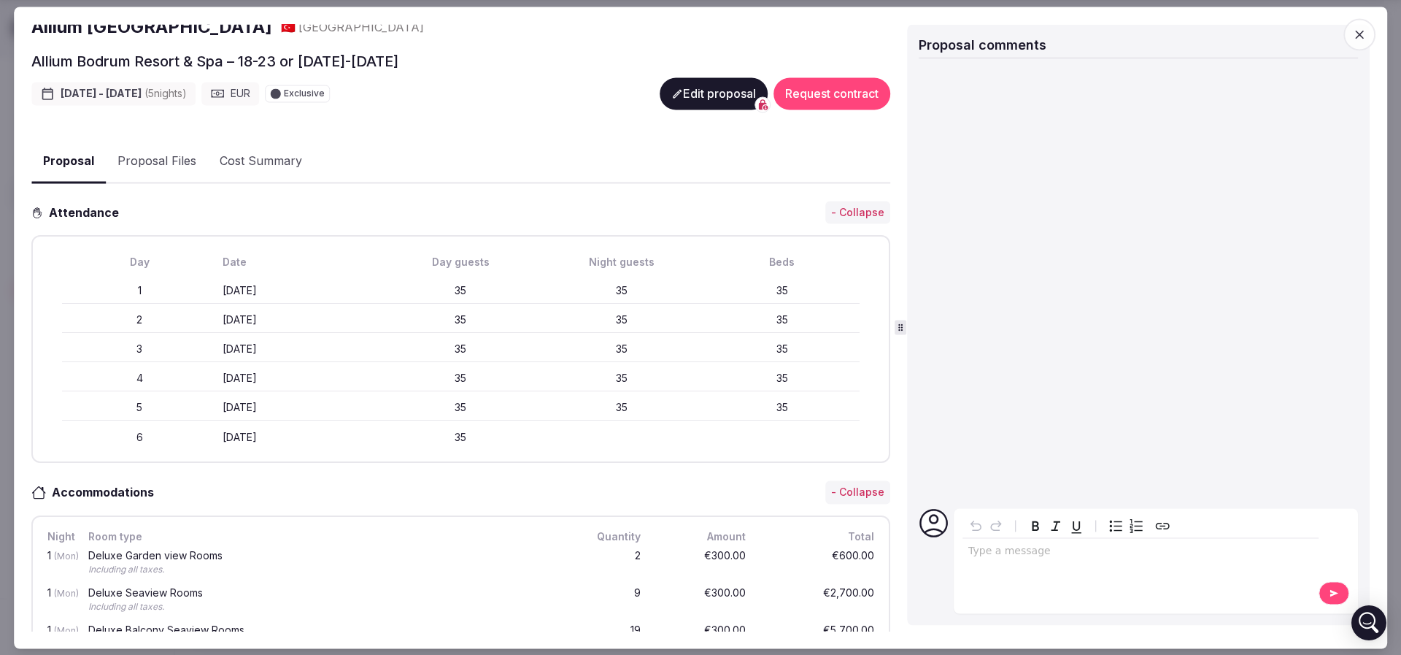
drag, startPoint x: 225, startPoint y: 287, endPoint x: 328, endPoint y: 321, distance: 109.2
click at [328, 321] on div "Day Date Day guests Night guests Beds 1 Monday May 18th 35 35 35 2 Tuesday May …" at bounding box center [461, 349] width 833 height 201
click at [328, 321] on div "Tuesday May 19th" at bounding box center [300, 320] width 155 height 15
drag, startPoint x: 213, startPoint y: 288, endPoint x: 323, endPoint y: 293, distance: 109.6
click at [323, 293] on div "1 Monday May 18th 35 35 35" at bounding box center [461, 291] width 798 height 26
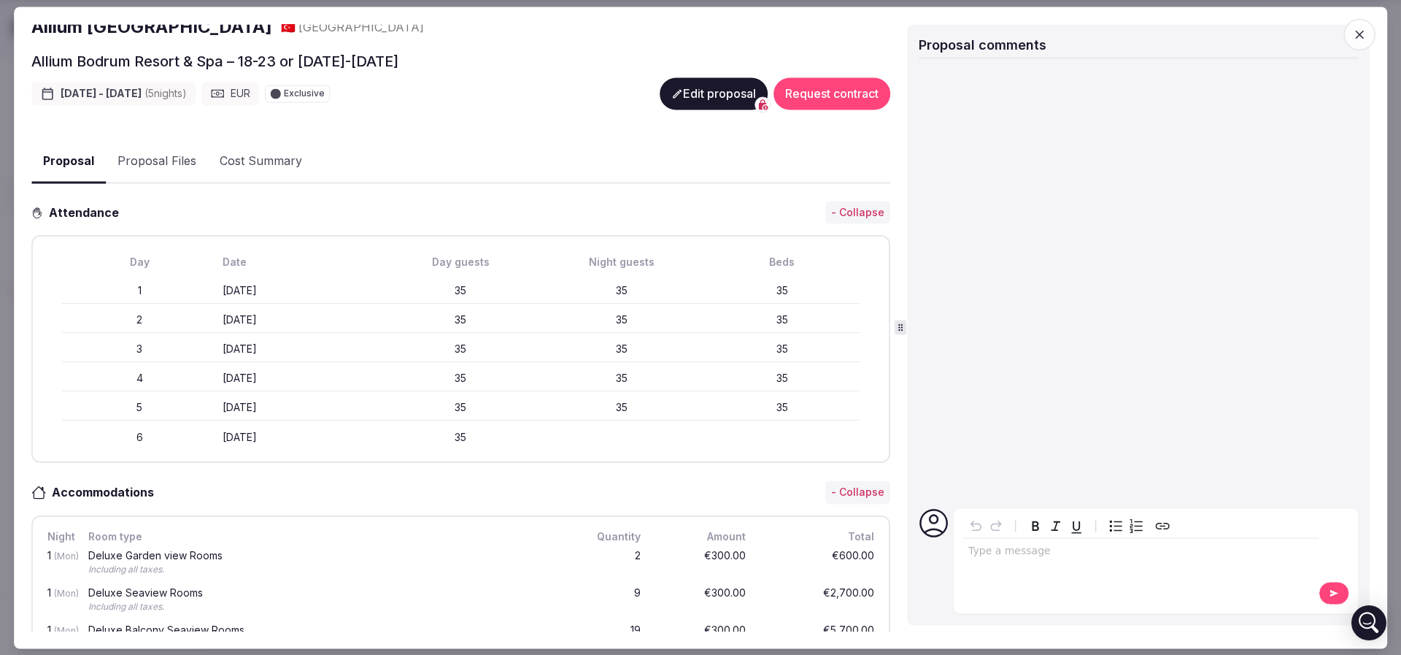
click at [232, 284] on div "Monday May 18th" at bounding box center [300, 291] width 155 height 15
drag, startPoint x: 221, startPoint y: 315, endPoint x: 324, endPoint y: 312, distance: 102.9
click at [324, 312] on div "2 Tuesday May 19th 35 35 35" at bounding box center [461, 320] width 798 height 26
drag, startPoint x: 215, startPoint y: 338, endPoint x: 343, endPoint y: 344, distance: 127.9
click at [346, 343] on div "3 Wednesday May 20th 35 35 35" at bounding box center [461, 349] width 798 height 26
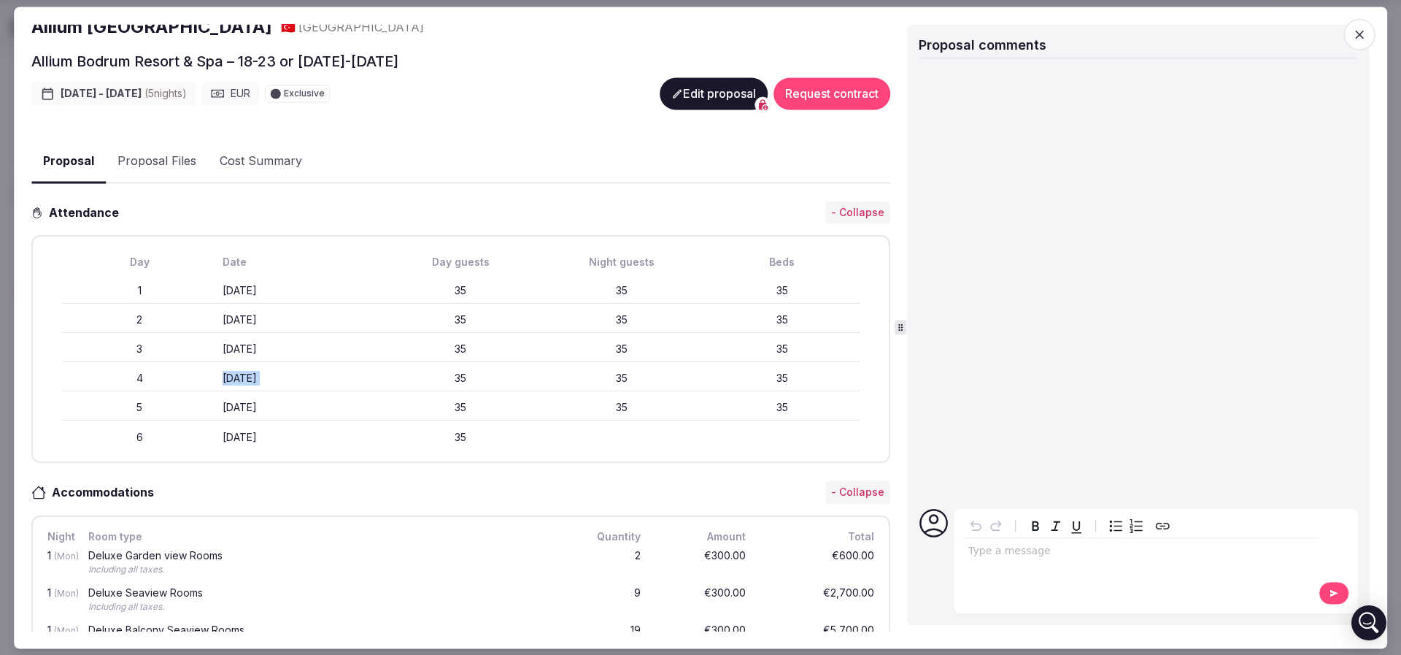
drag, startPoint x: 217, startPoint y: 372, endPoint x: 387, endPoint y: 370, distance: 169.3
click at [387, 370] on div "4 Thursday May 21st 35 35 35" at bounding box center [461, 379] width 798 height 26
drag, startPoint x: 203, startPoint y: 401, endPoint x: 318, endPoint y: 401, distance: 115.3
click at [318, 401] on div "5 Friday May 22nd 35 35 35" at bounding box center [461, 408] width 798 height 26
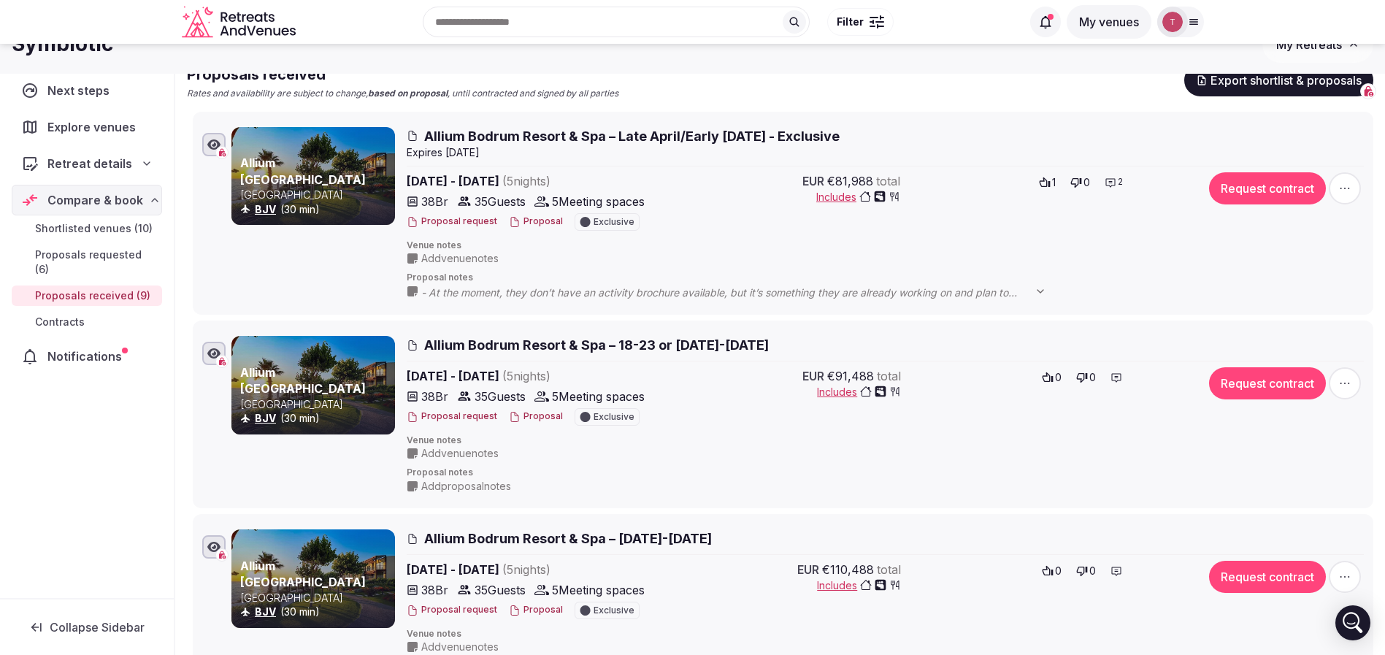
scroll to position [0, 0]
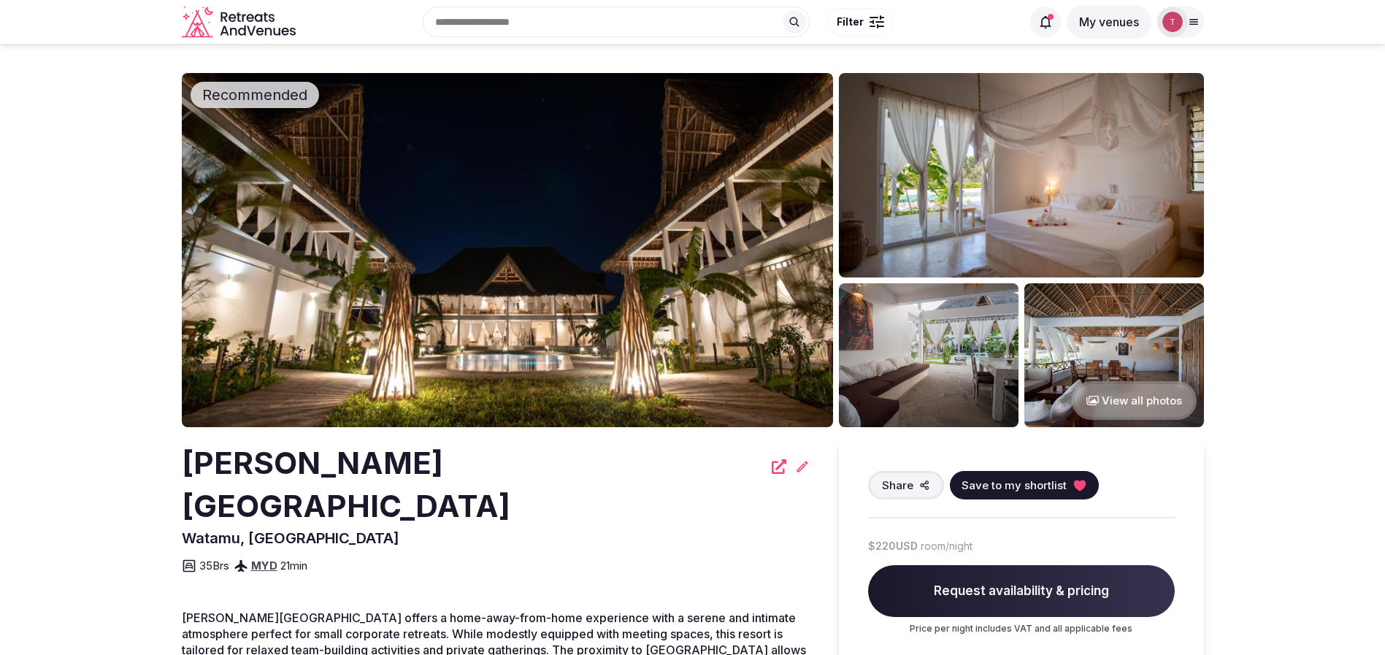
click at [401, 274] on img at bounding box center [507, 250] width 651 height 354
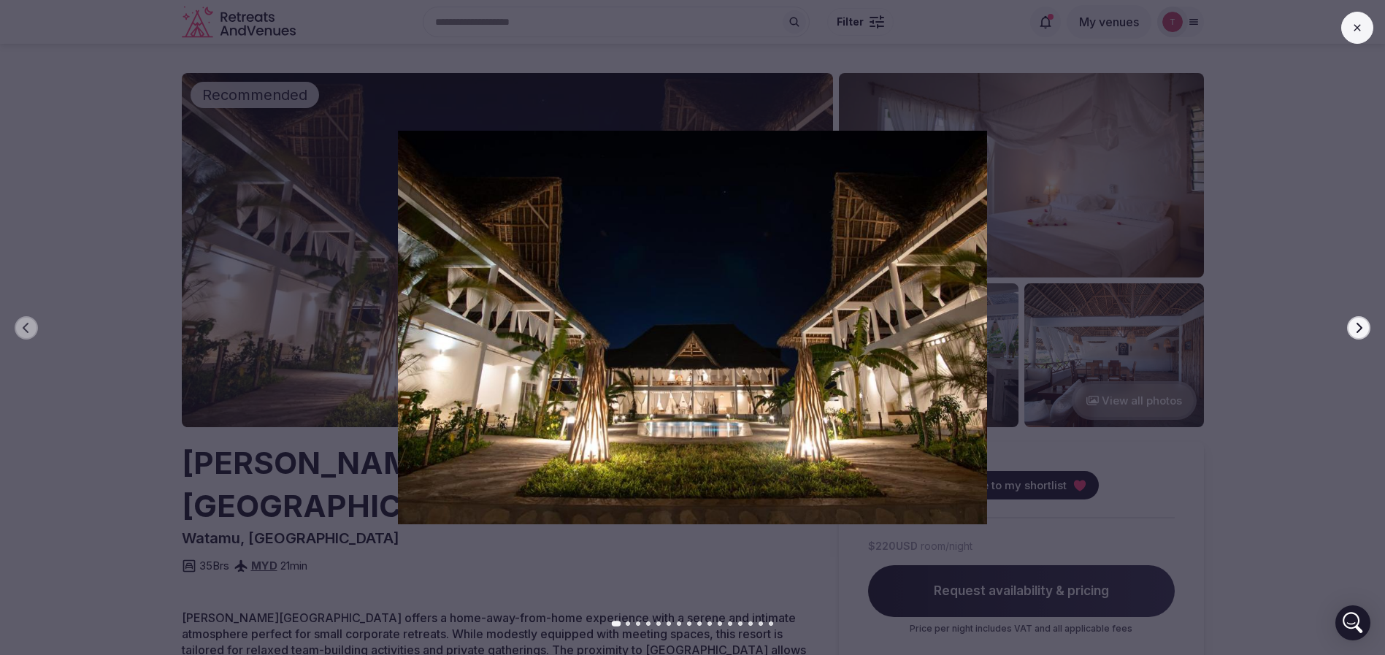
click at [1358, 322] on icon "button" at bounding box center [1358, 328] width 12 height 12
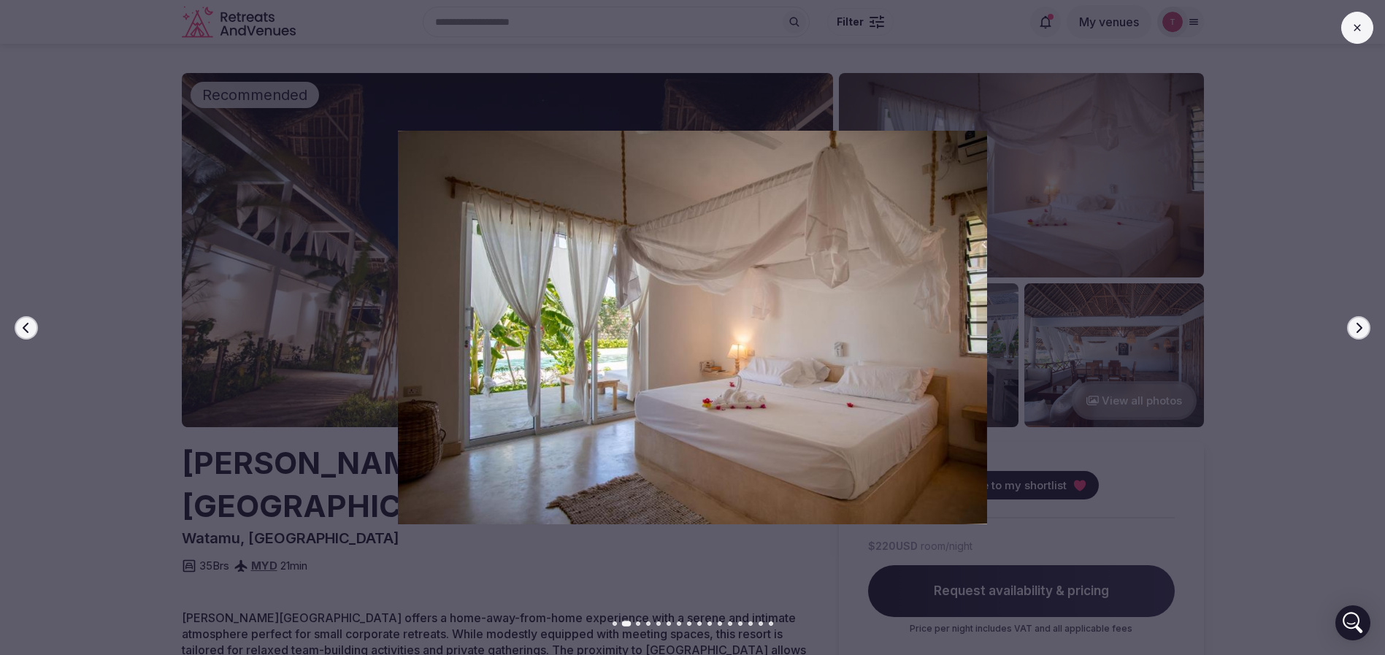
click at [1358, 322] on icon "button" at bounding box center [1358, 328] width 12 height 12
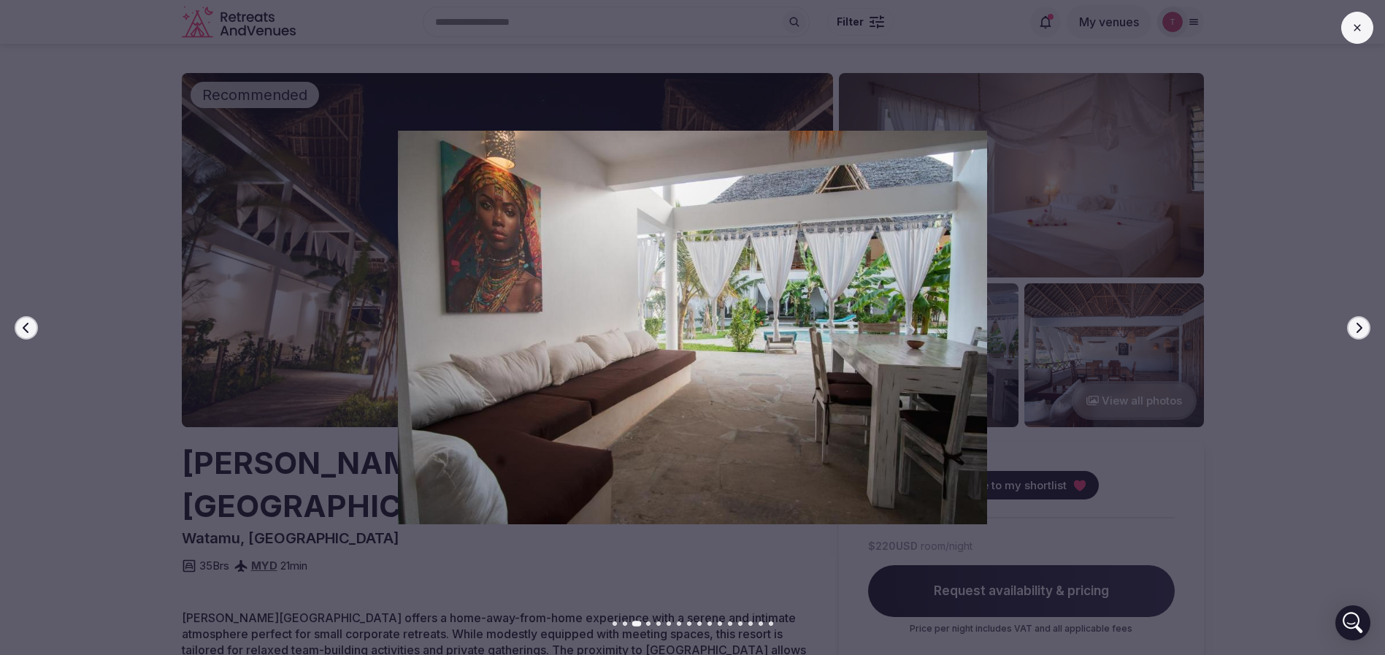
click at [1358, 322] on icon "button" at bounding box center [1358, 328] width 12 height 12
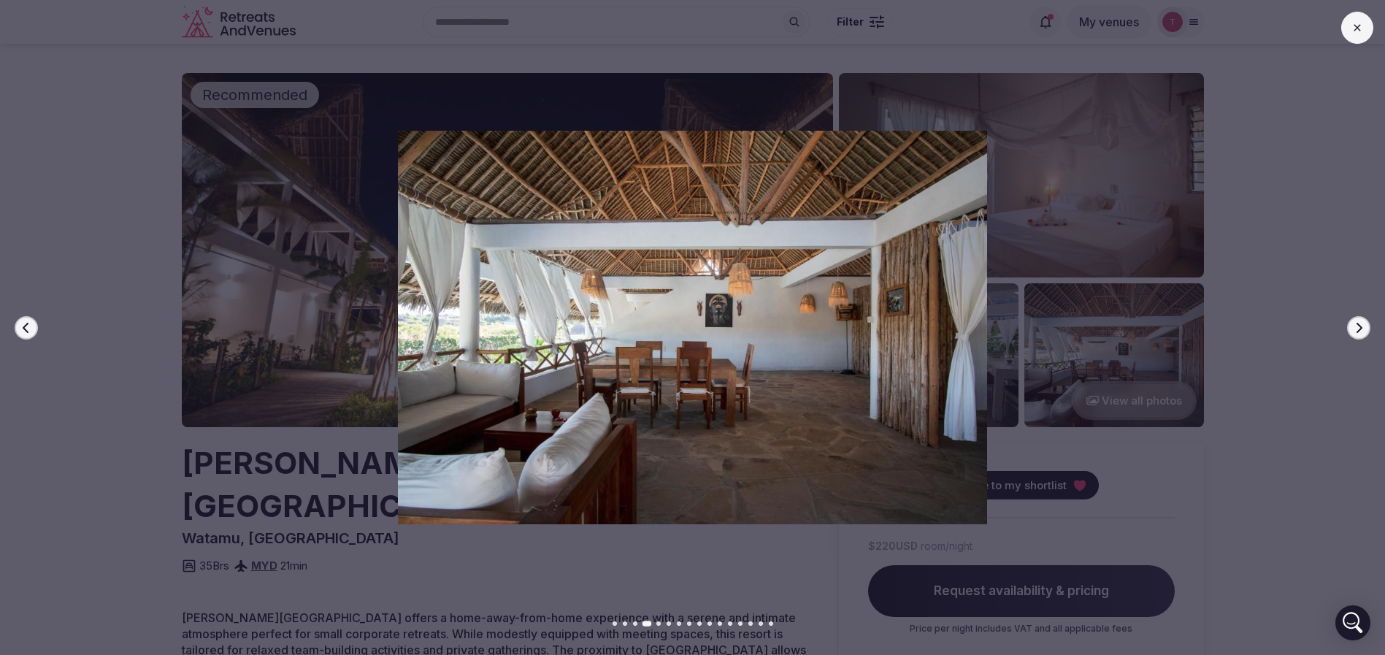
click at [1358, 322] on icon "button" at bounding box center [1358, 328] width 12 height 12
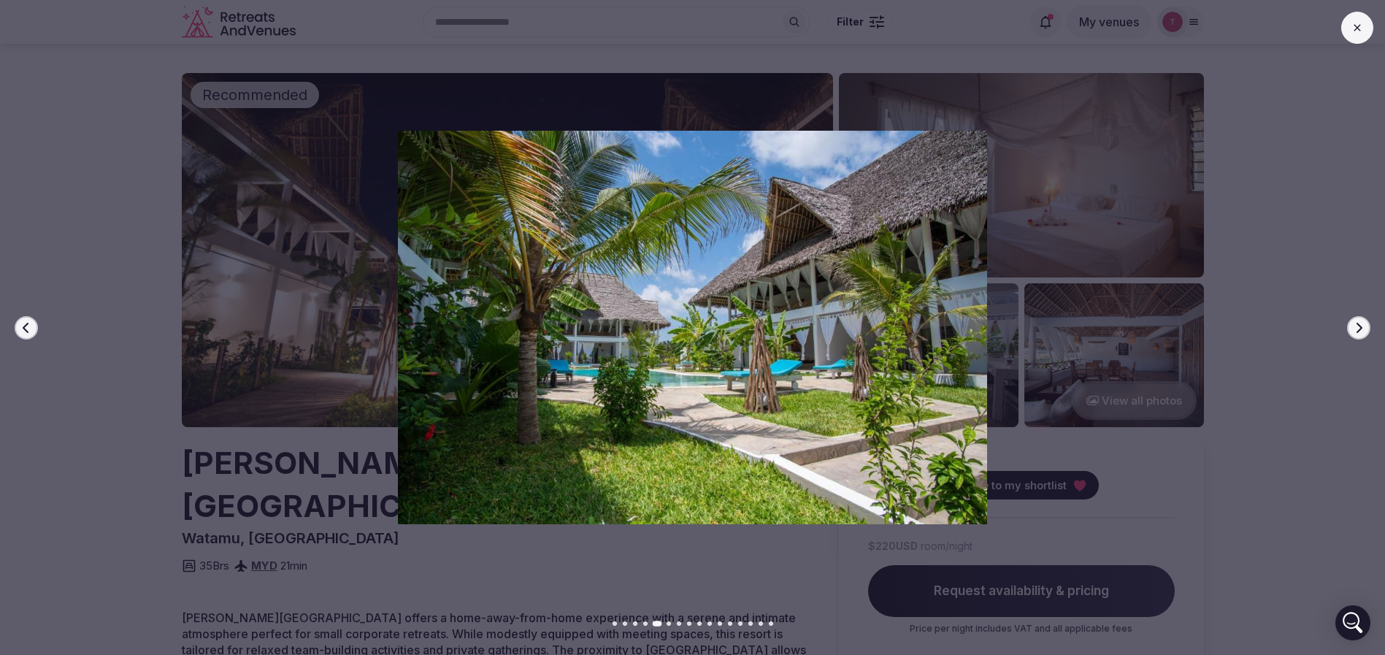
click at [1358, 322] on icon "button" at bounding box center [1358, 328] width 12 height 12
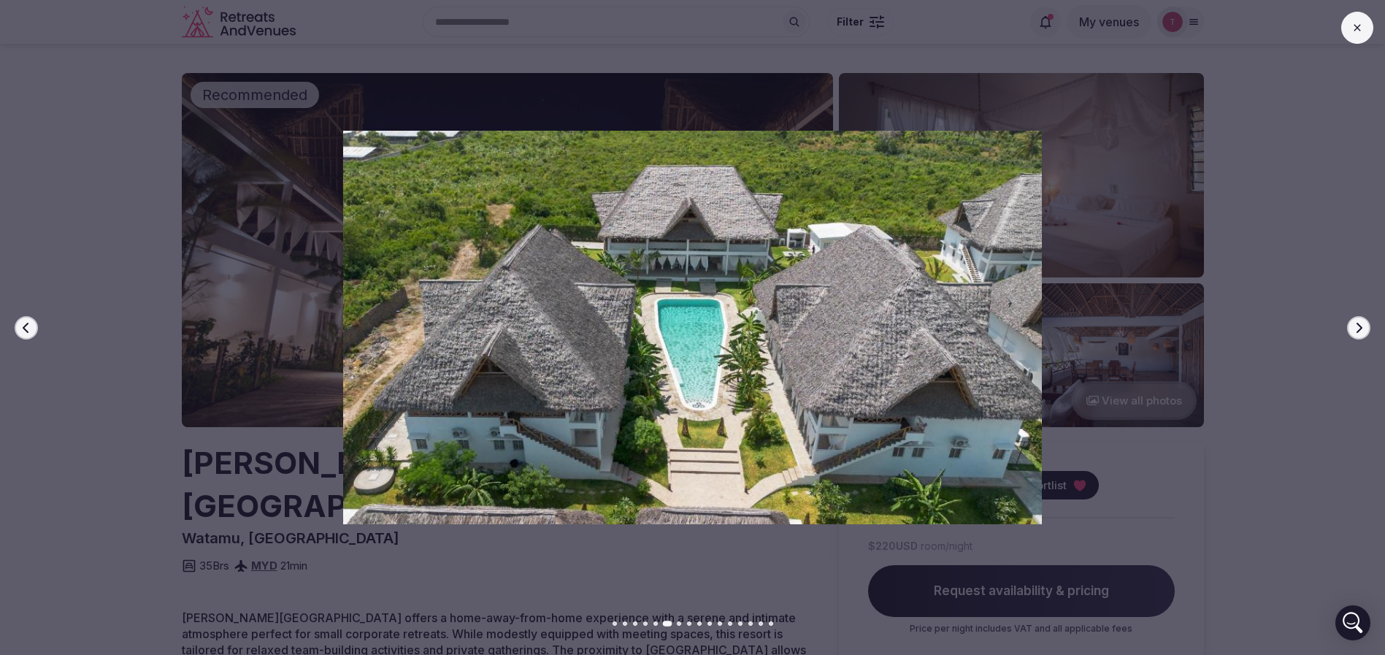
click at [1358, 322] on icon "button" at bounding box center [1358, 328] width 12 height 12
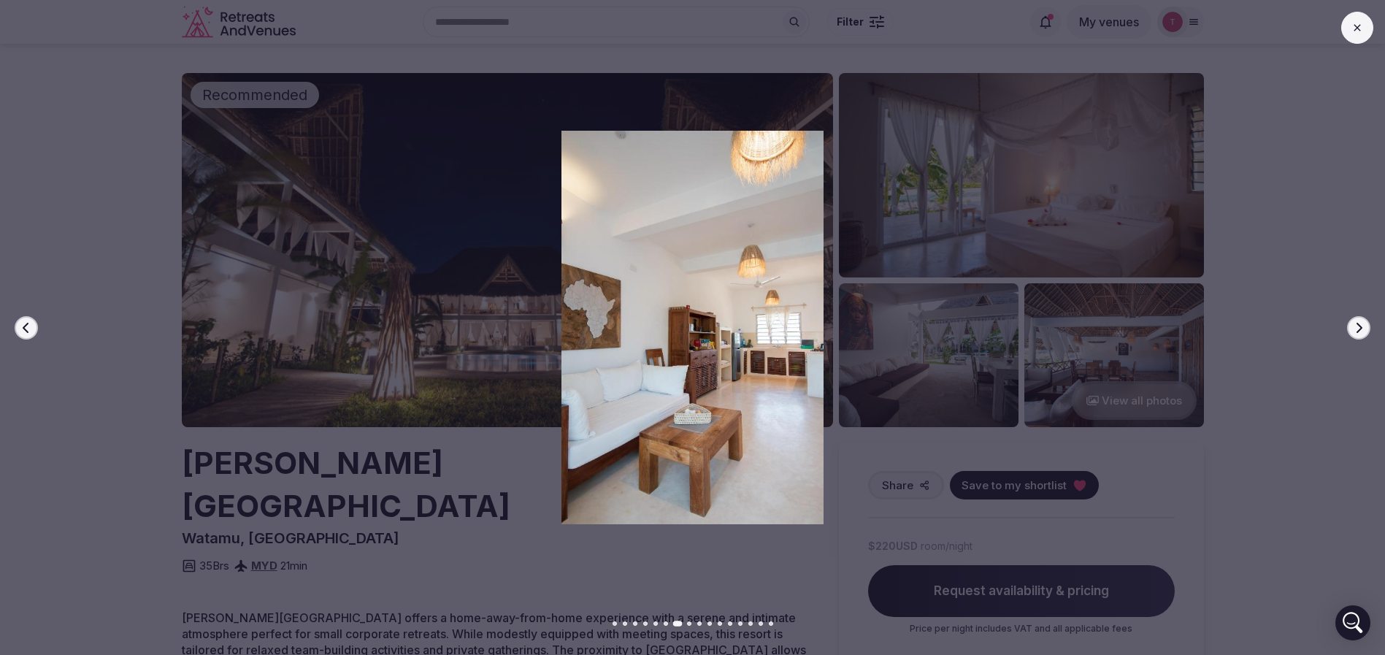
click at [1358, 322] on icon "button" at bounding box center [1358, 328] width 12 height 12
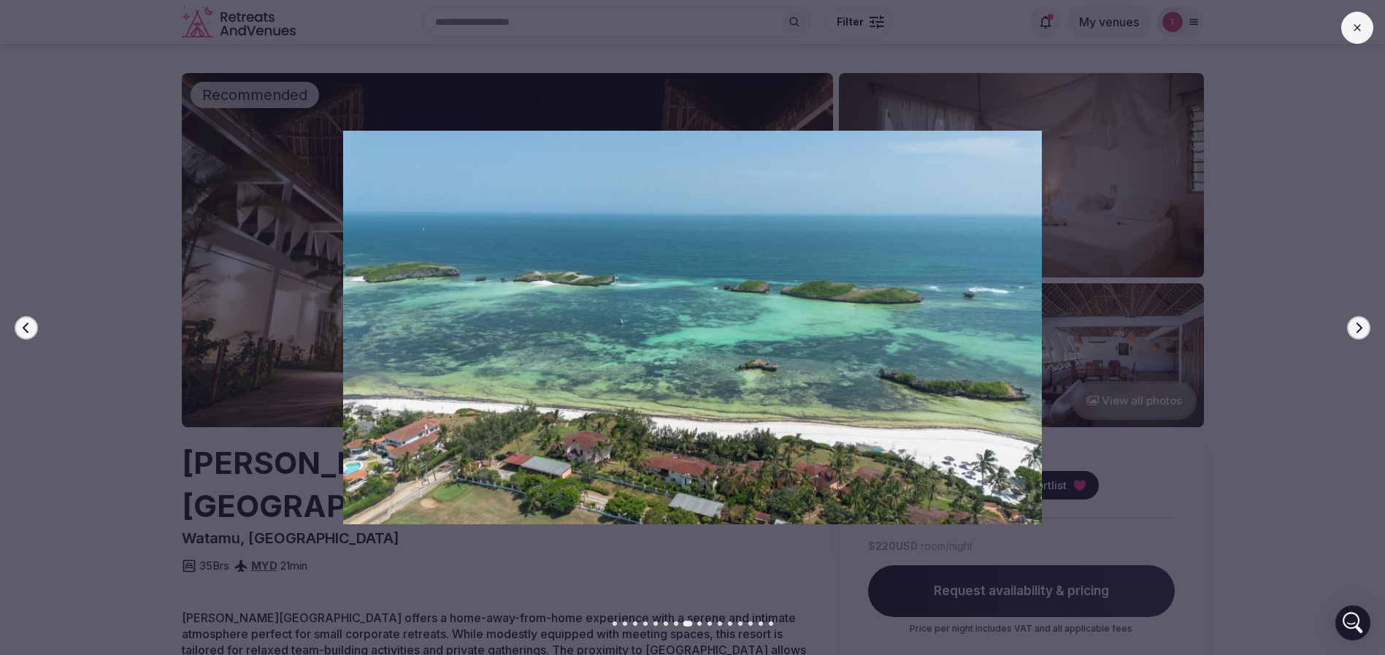
click at [1358, 322] on icon "button" at bounding box center [1358, 328] width 12 height 12
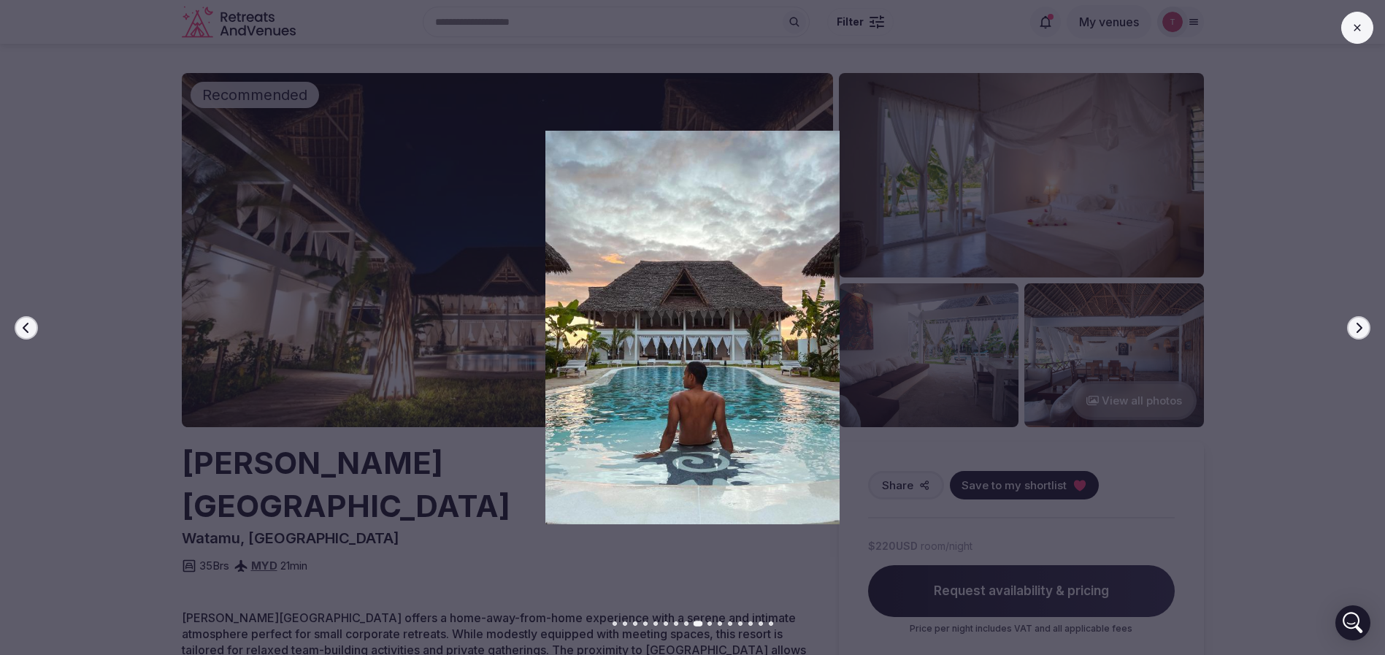
click at [1358, 322] on icon "button" at bounding box center [1358, 328] width 12 height 12
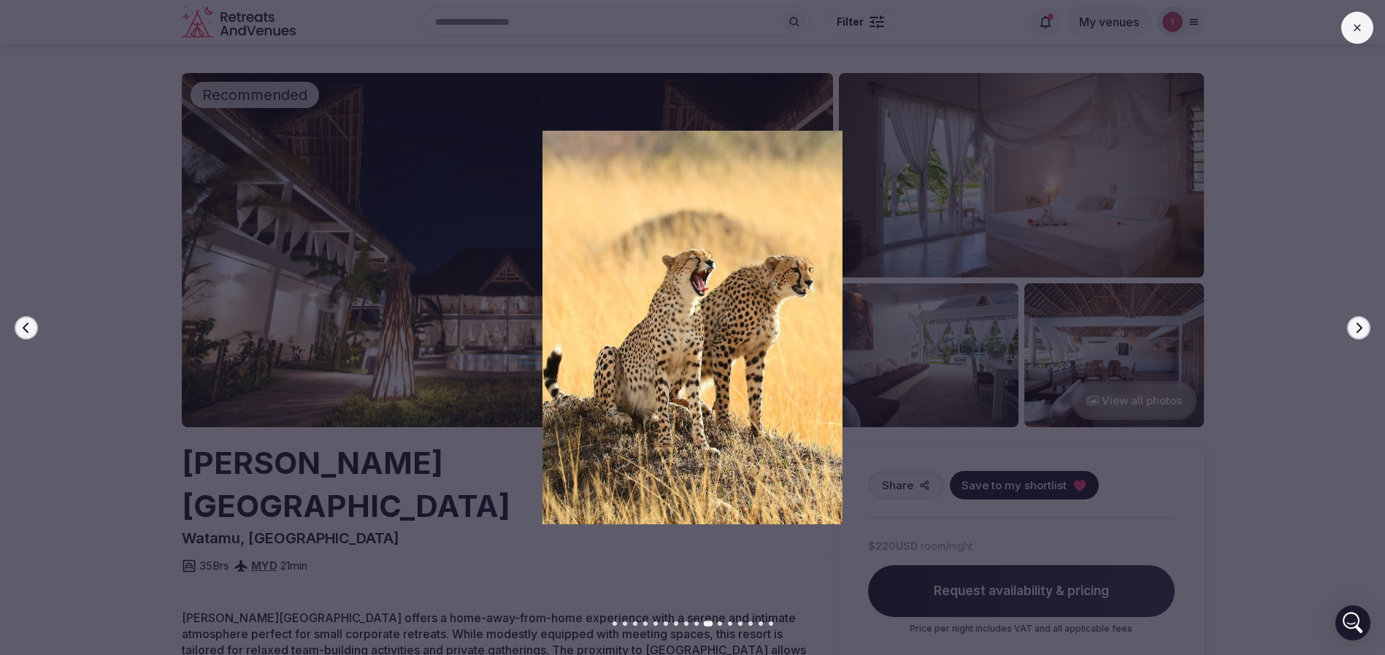
click at [1358, 322] on icon "button" at bounding box center [1358, 328] width 12 height 12
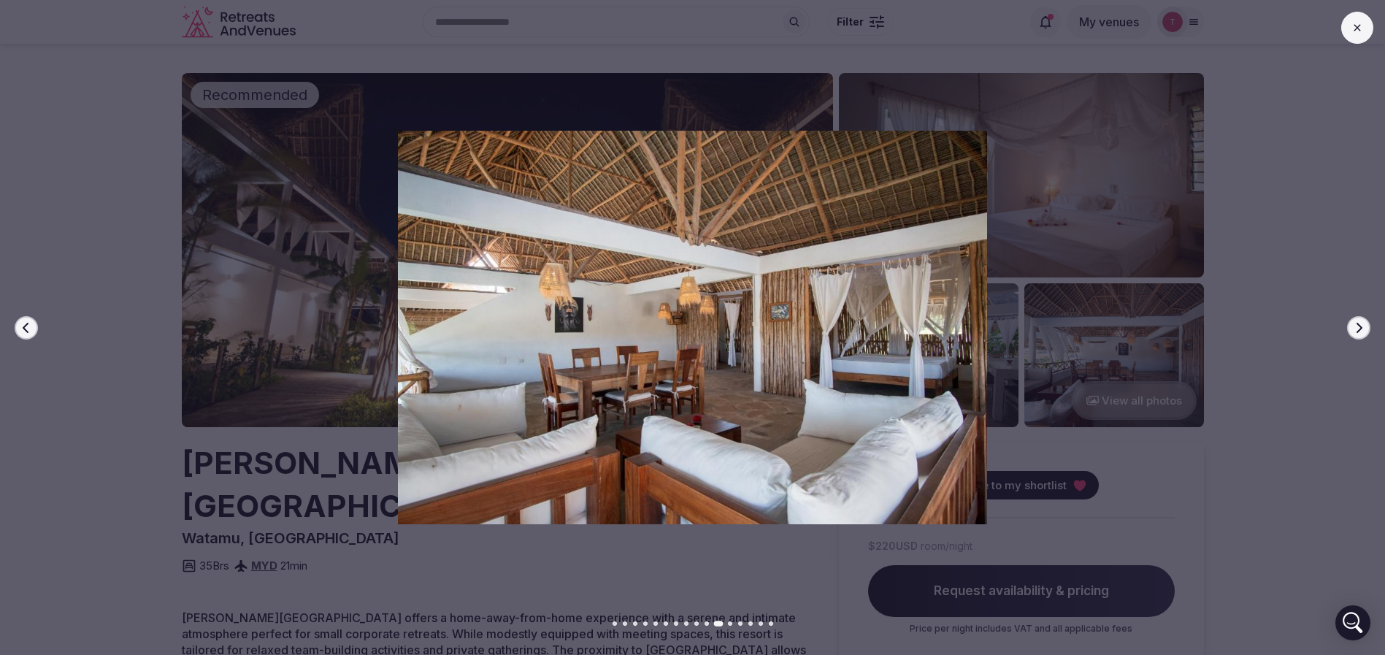
click at [1358, 322] on icon "button" at bounding box center [1358, 328] width 12 height 12
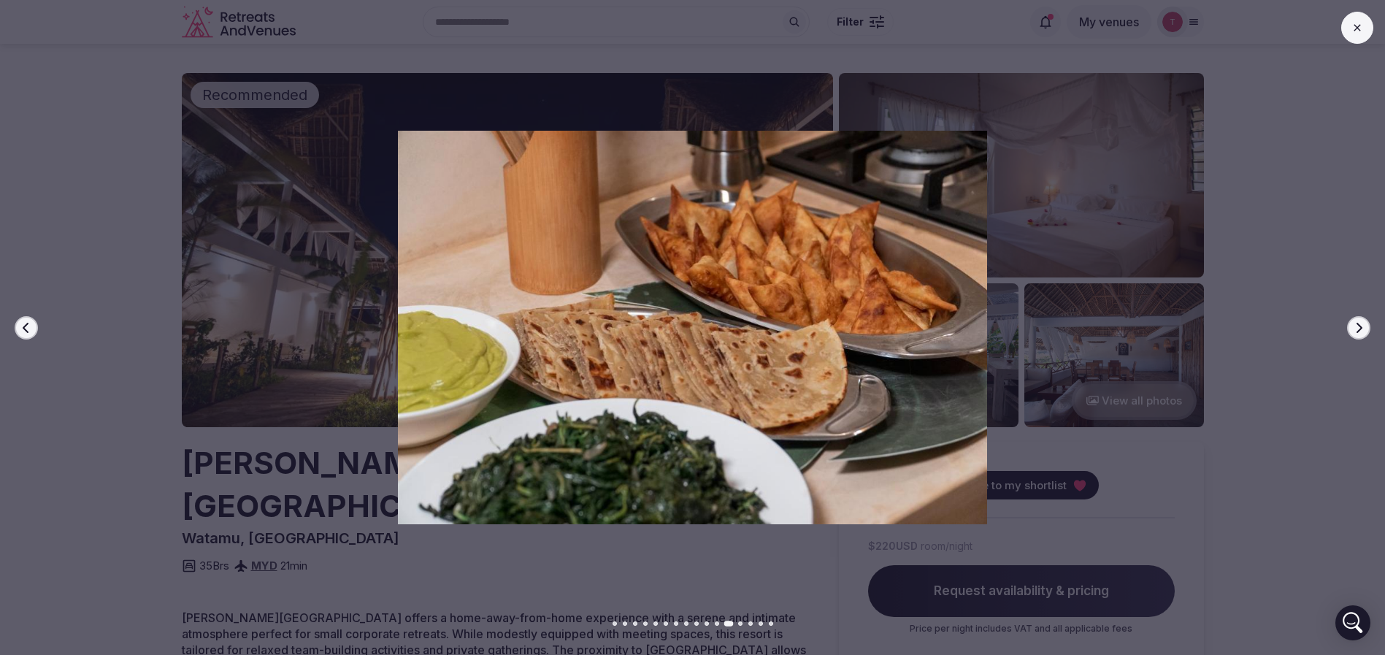
click at [1358, 322] on icon "button" at bounding box center [1358, 328] width 12 height 12
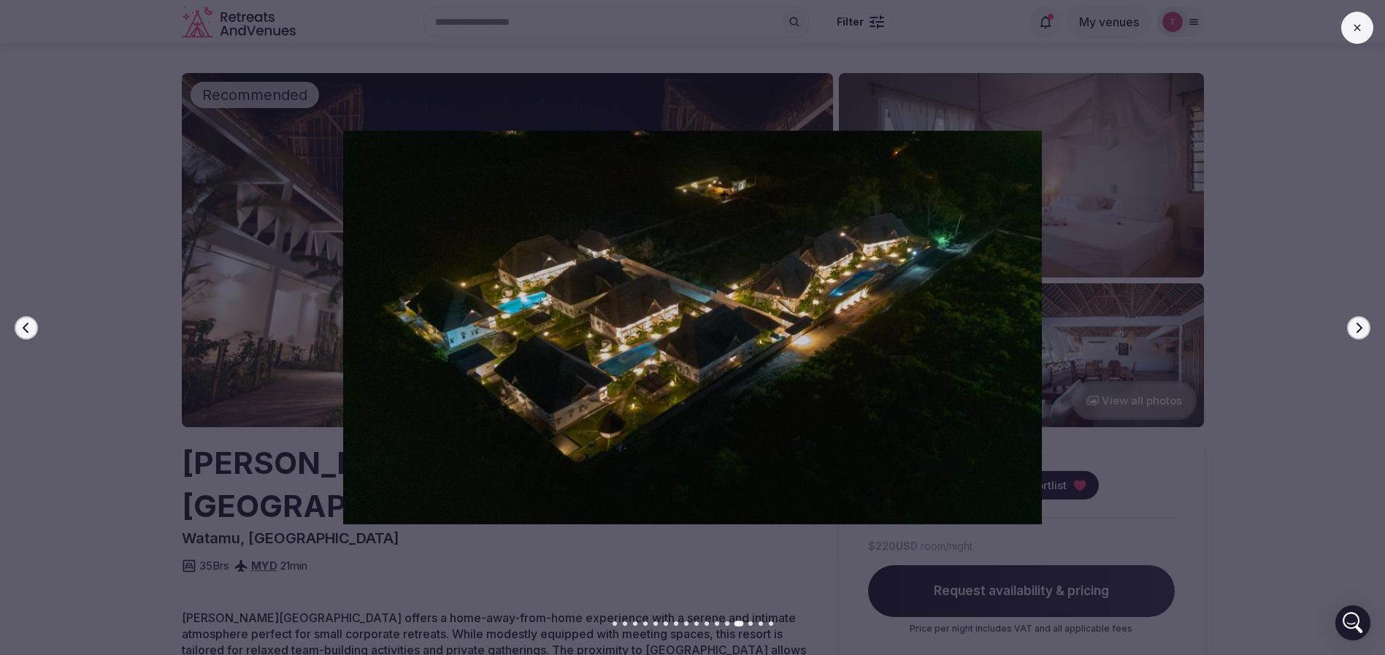
click at [1358, 322] on icon "button" at bounding box center [1358, 328] width 12 height 12
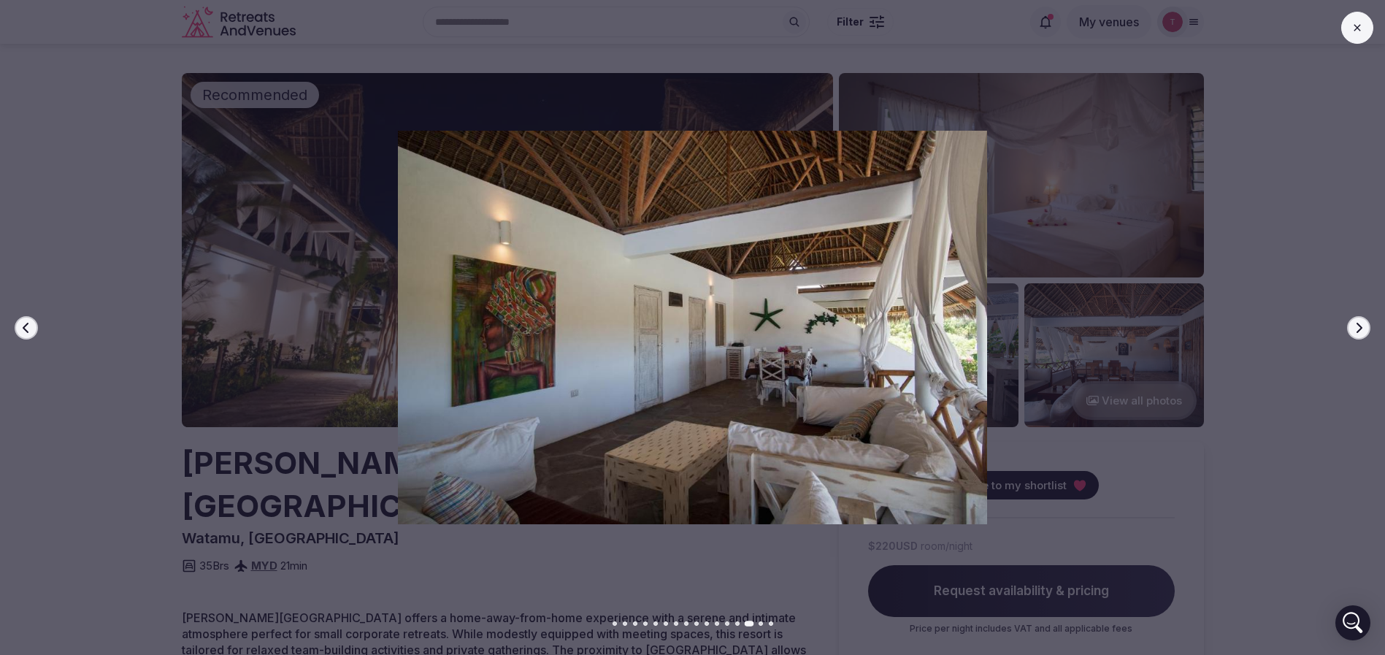
click at [1358, 322] on icon "button" at bounding box center [1358, 328] width 12 height 12
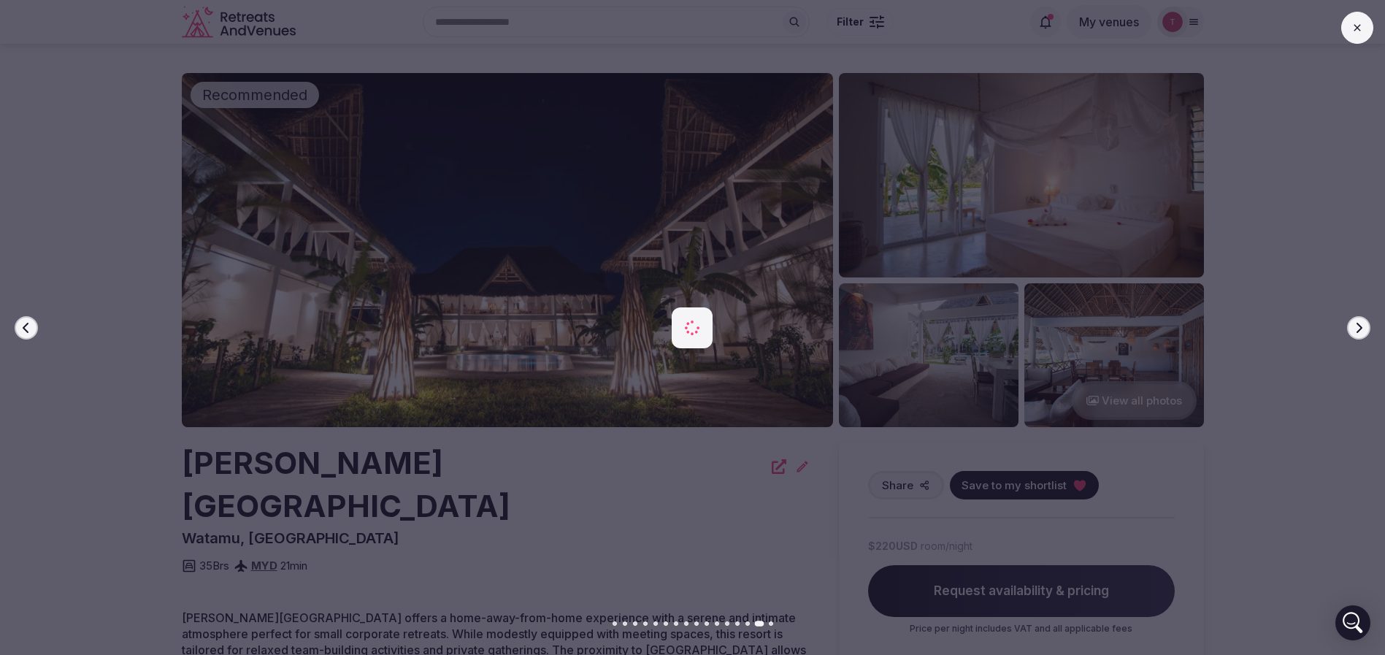
click at [1358, 322] on icon "button" at bounding box center [1358, 328] width 12 height 12
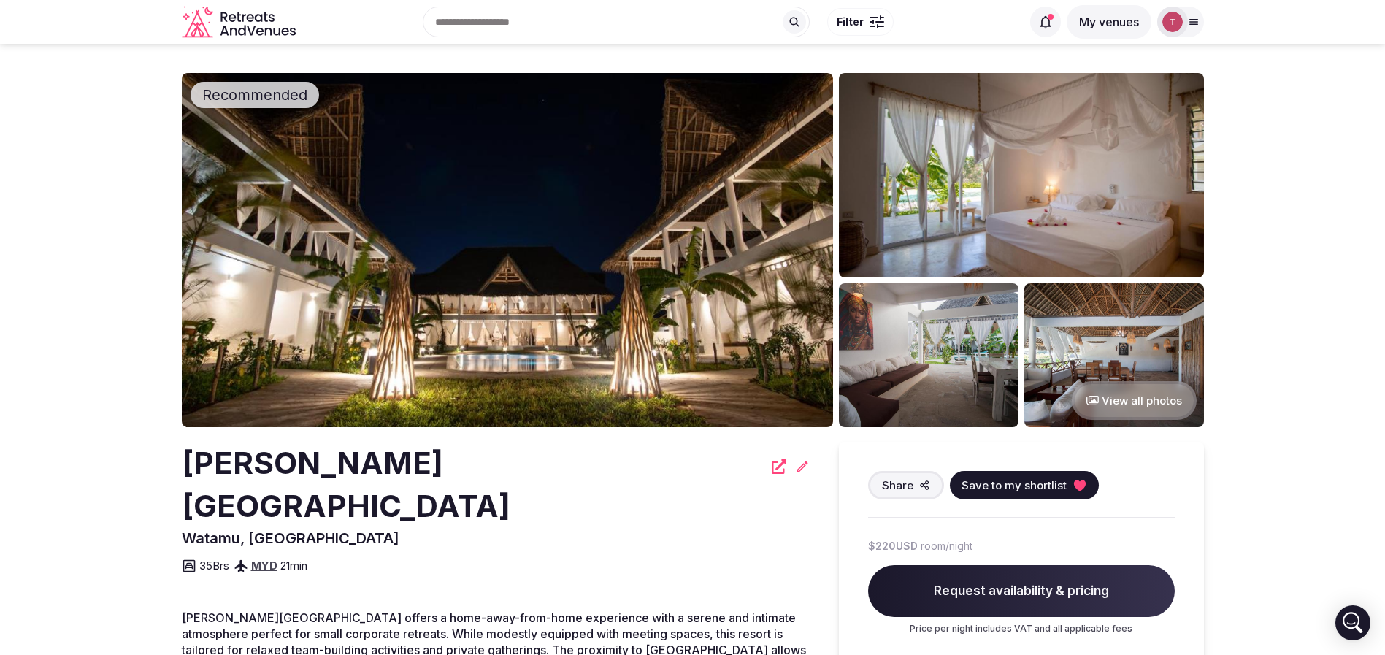
click at [585, 280] on img at bounding box center [507, 250] width 651 height 354
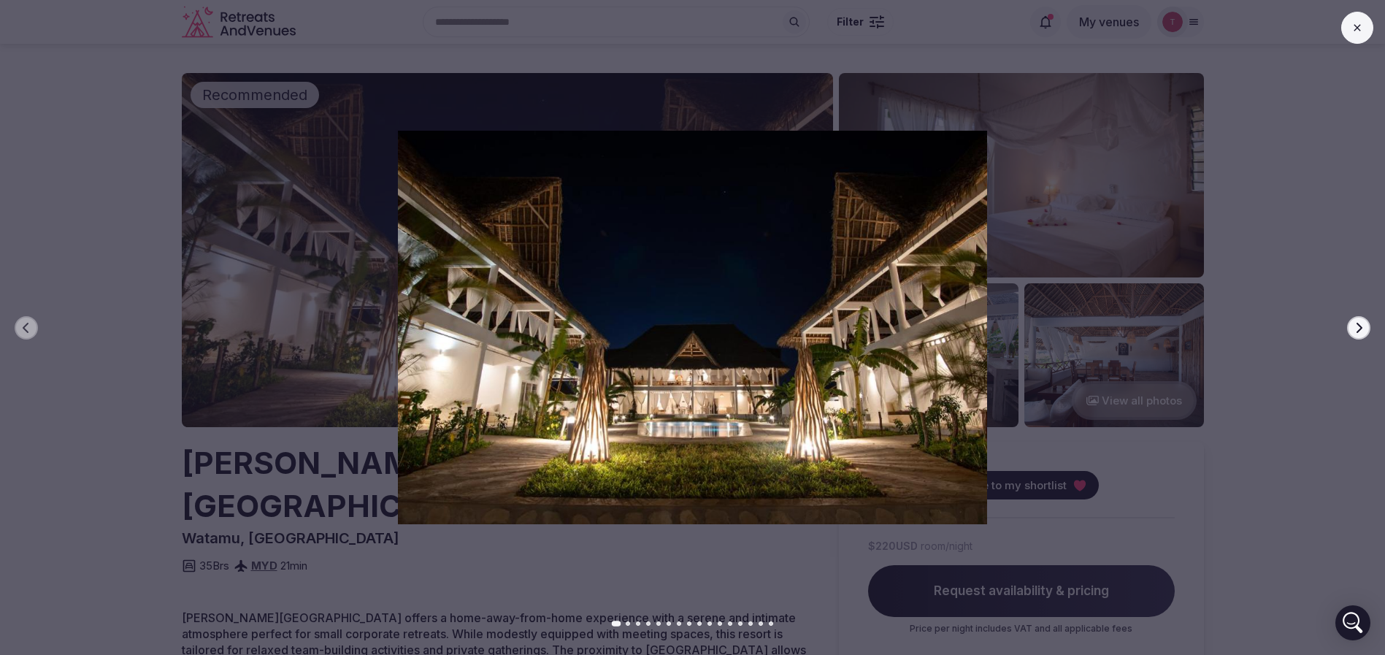
click at [1360, 332] on icon "button" at bounding box center [1358, 328] width 12 height 12
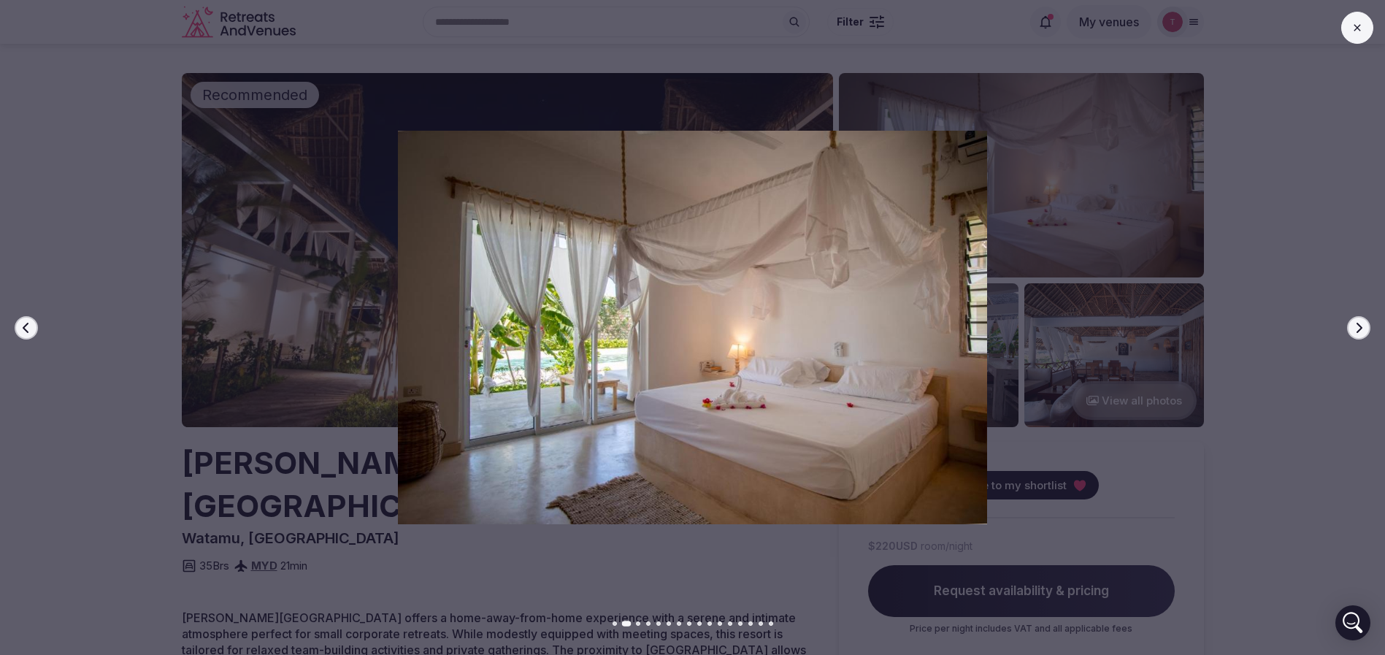
click at [1360, 332] on icon "button" at bounding box center [1358, 328] width 12 height 12
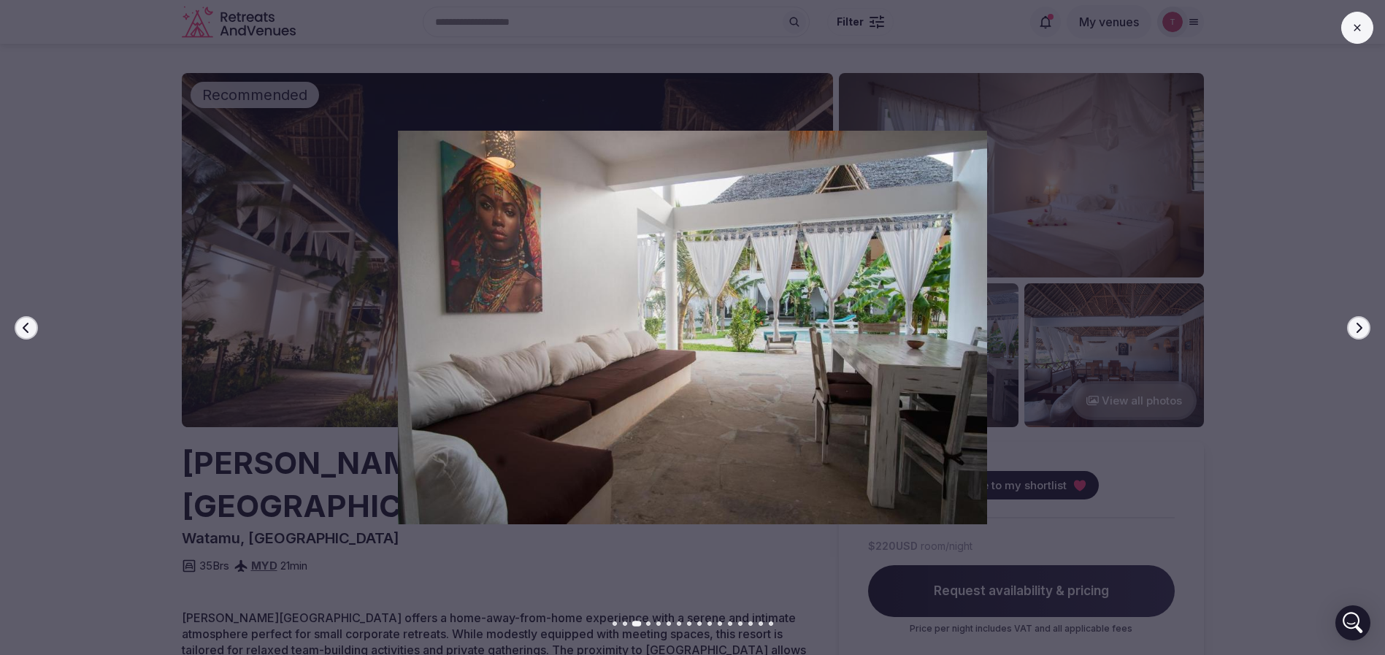
click at [1360, 332] on icon "button" at bounding box center [1358, 328] width 12 height 12
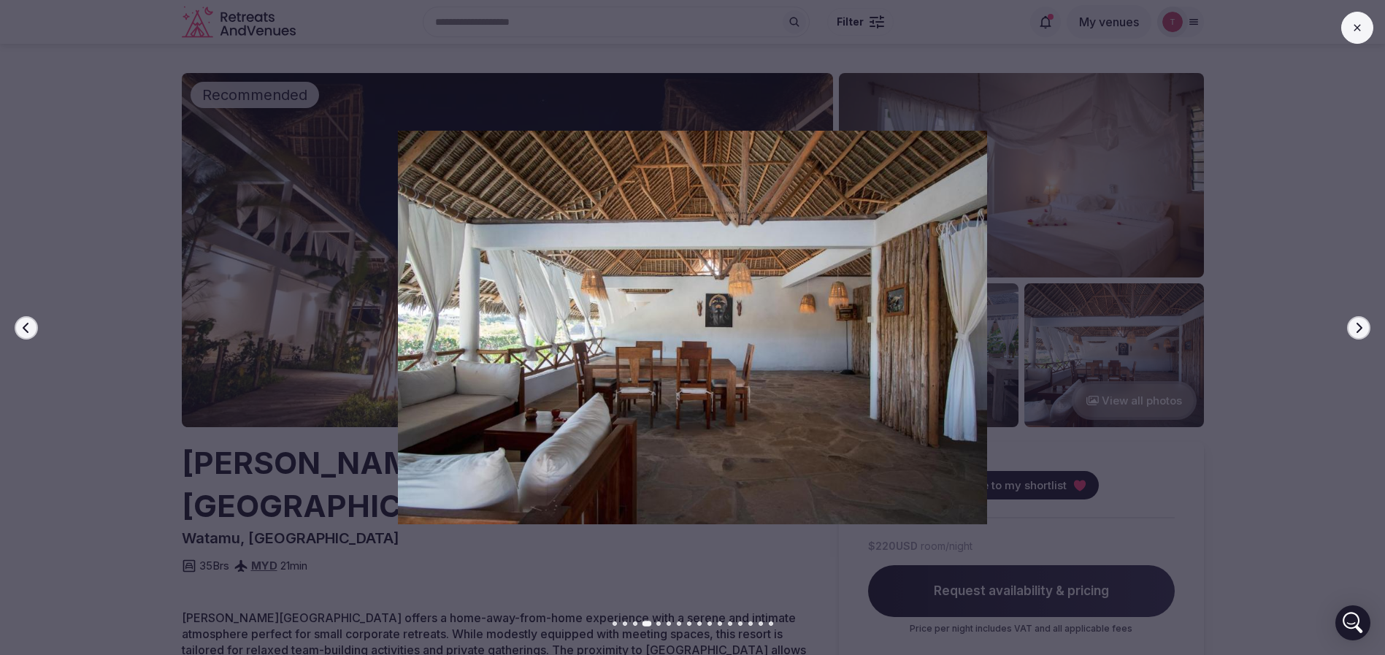
click at [1360, 332] on icon "button" at bounding box center [1358, 328] width 12 height 12
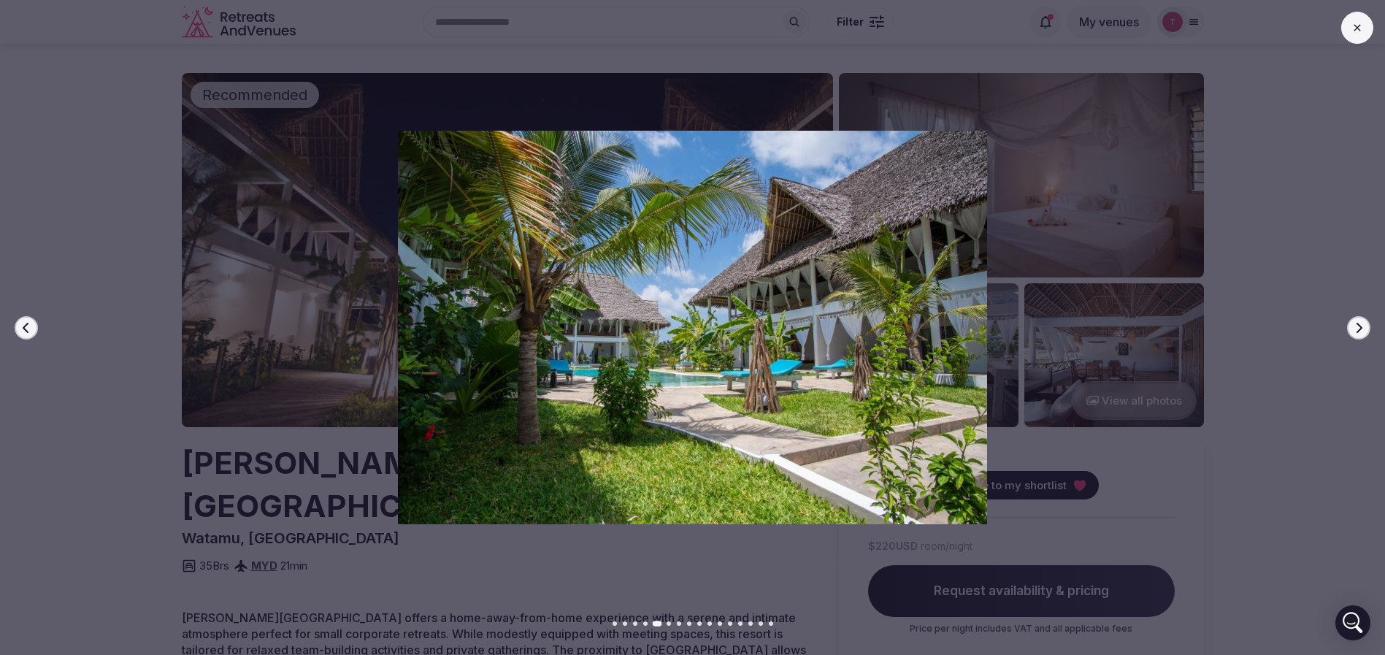
click at [1360, 332] on icon "button" at bounding box center [1358, 328] width 12 height 12
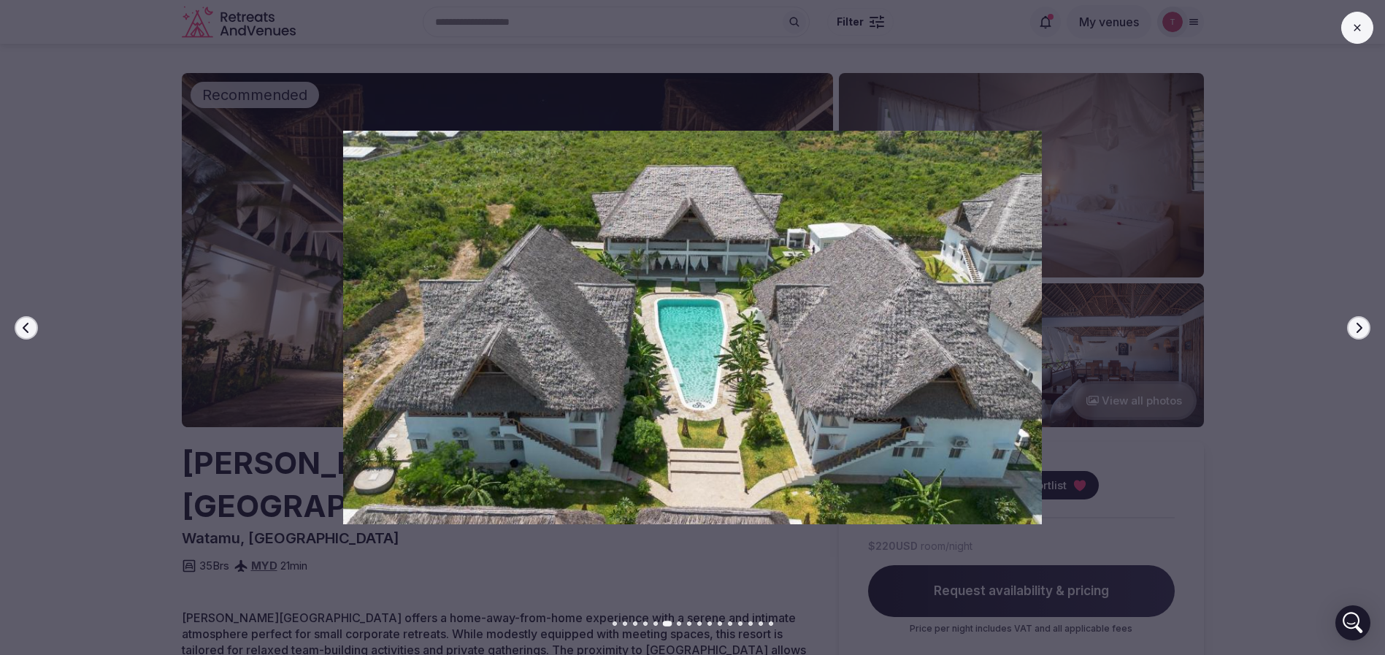
click at [1360, 332] on icon "button" at bounding box center [1358, 328] width 12 height 12
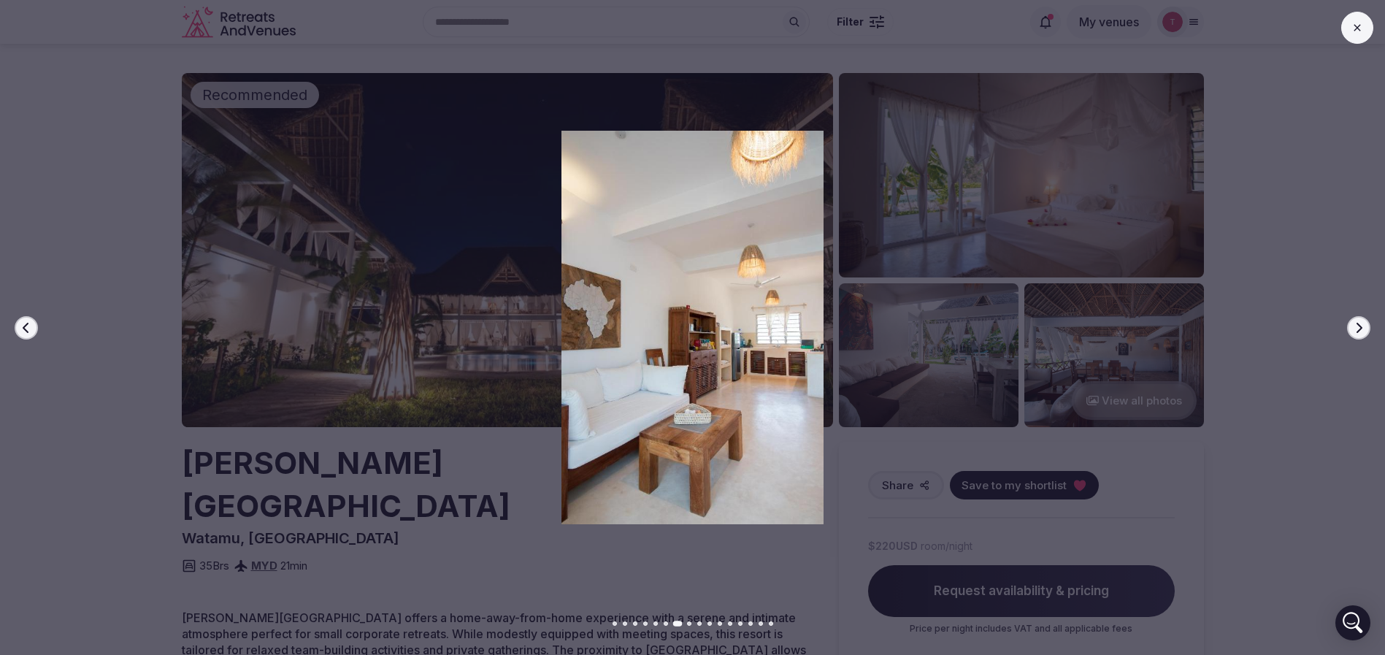
click at [1360, 332] on icon "button" at bounding box center [1358, 328] width 12 height 12
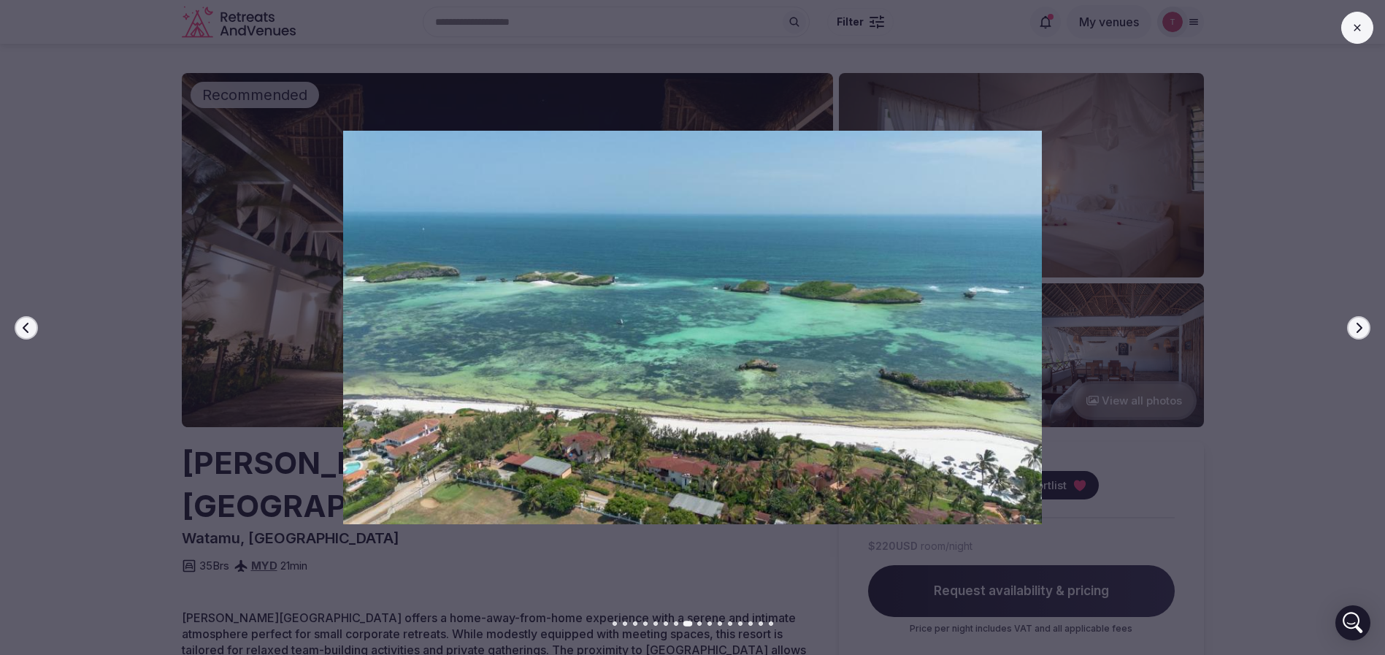
click at [1360, 332] on icon "button" at bounding box center [1358, 328] width 12 height 12
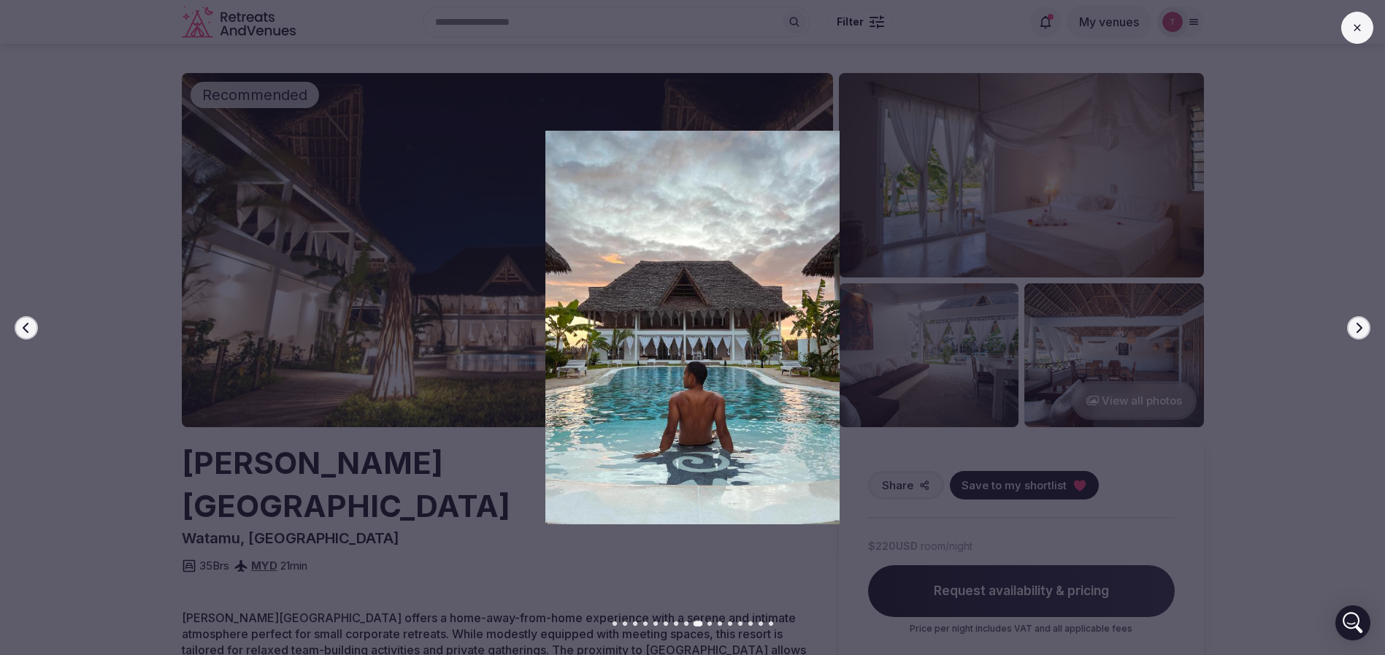
click at [1360, 332] on icon "button" at bounding box center [1358, 328] width 12 height 12
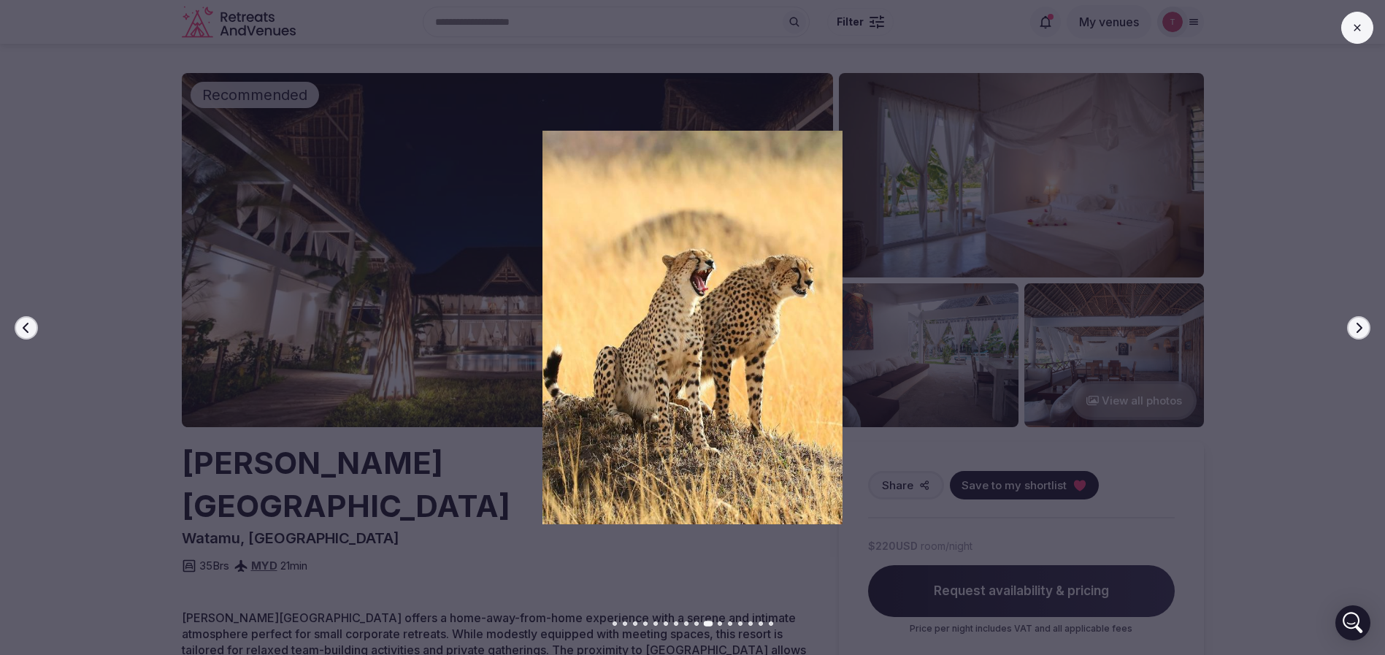
click at [1360, 332] on icon "button" at bounding box center [1358, 328] width 12 height 12
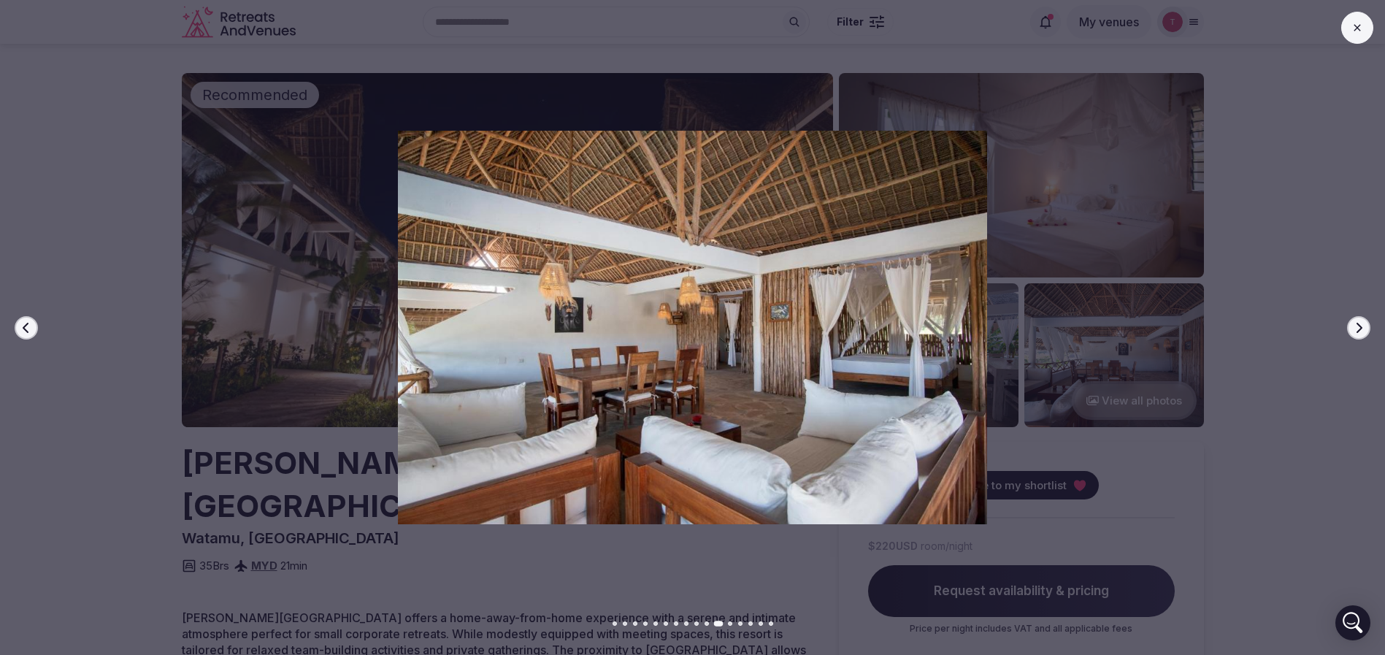
click at [1360, 332] on icon "button" at bounding box center [1358, 328] width 12 height 12
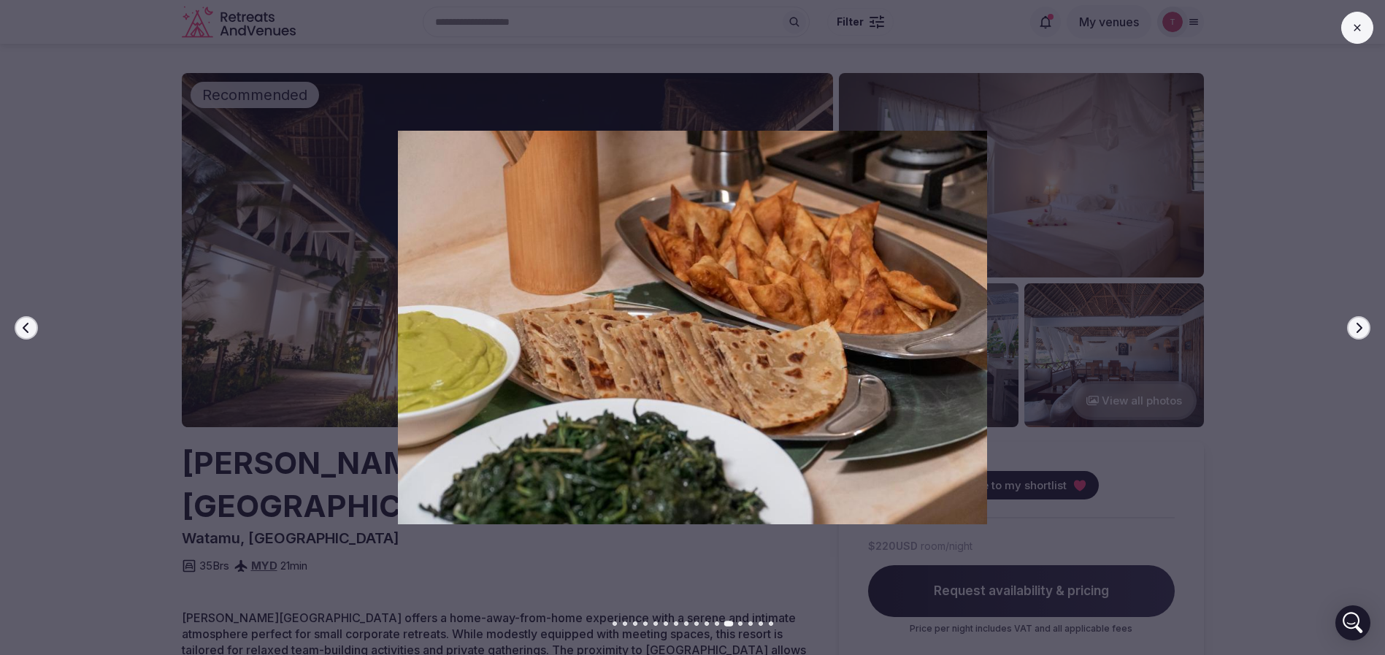
click at [1360, 332] on icon "button" at bounding box center [1358, 328] width 12 height 12
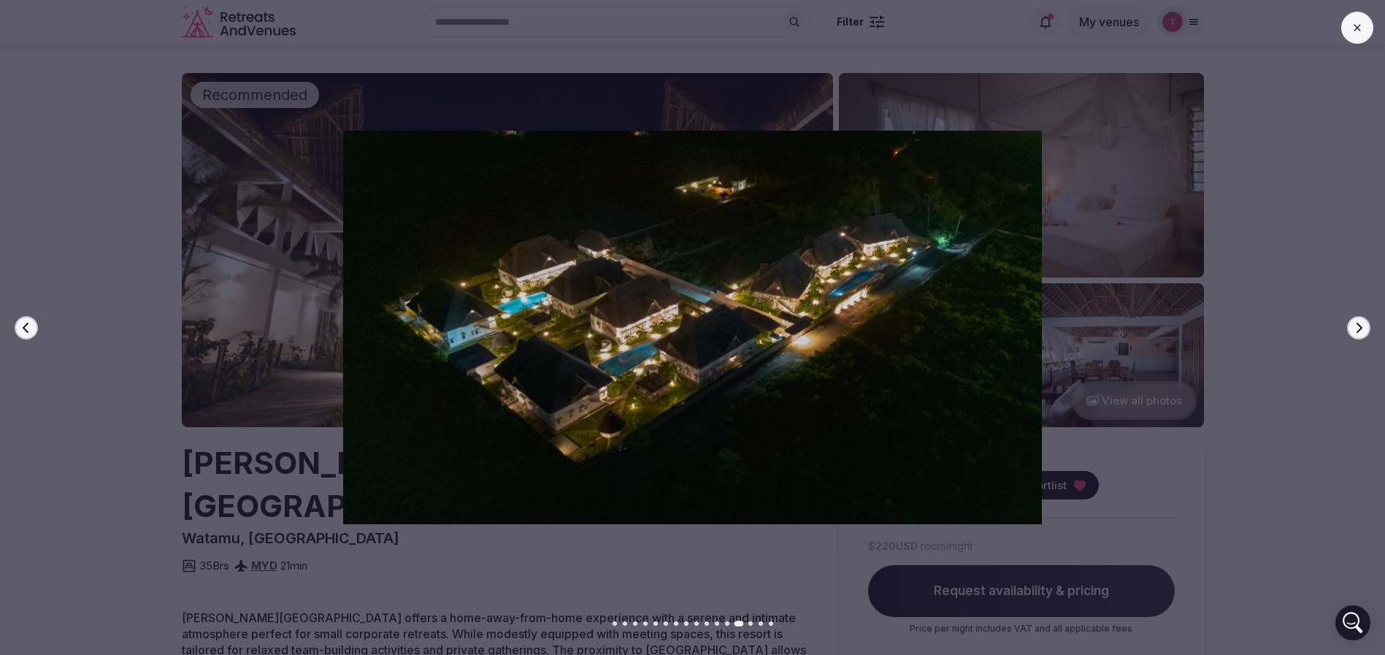
click at [1360, 332] on icon "button" at bounding box center [1358, 328] width 12 height 12
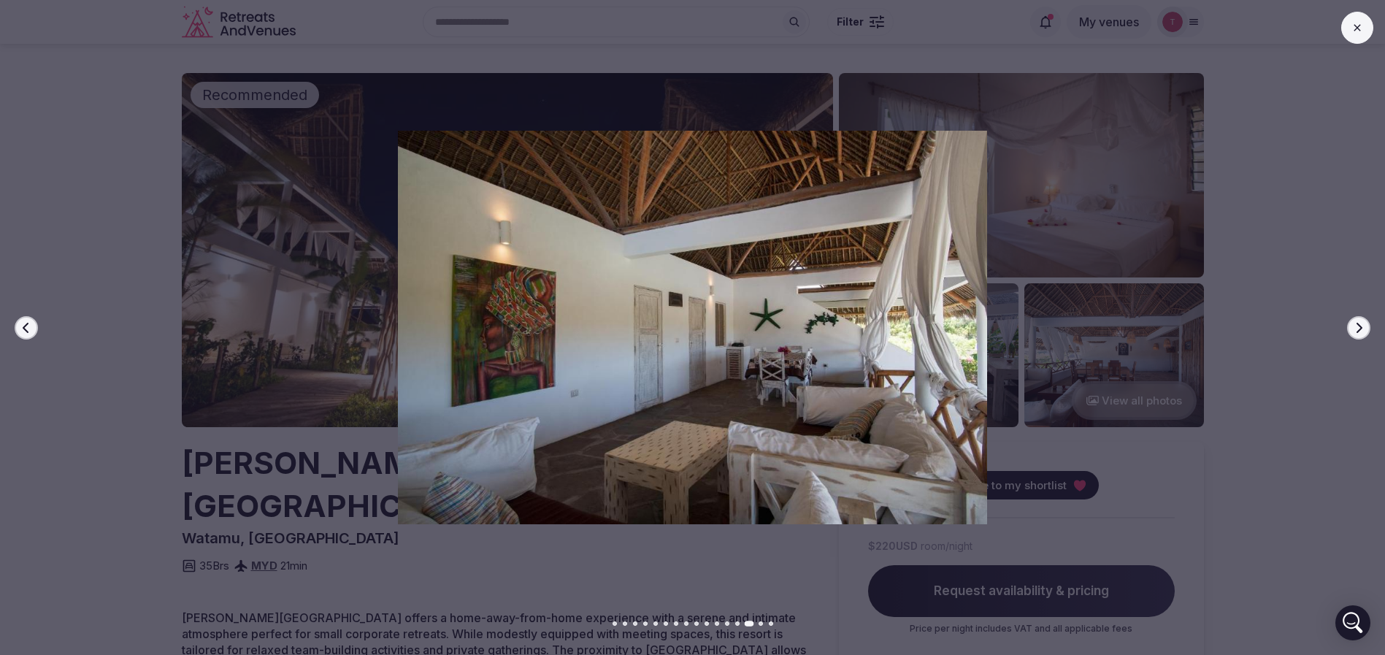
click at [32, 322] on button "Previous slide" at bounding box center [26, 327] width 23 height 23
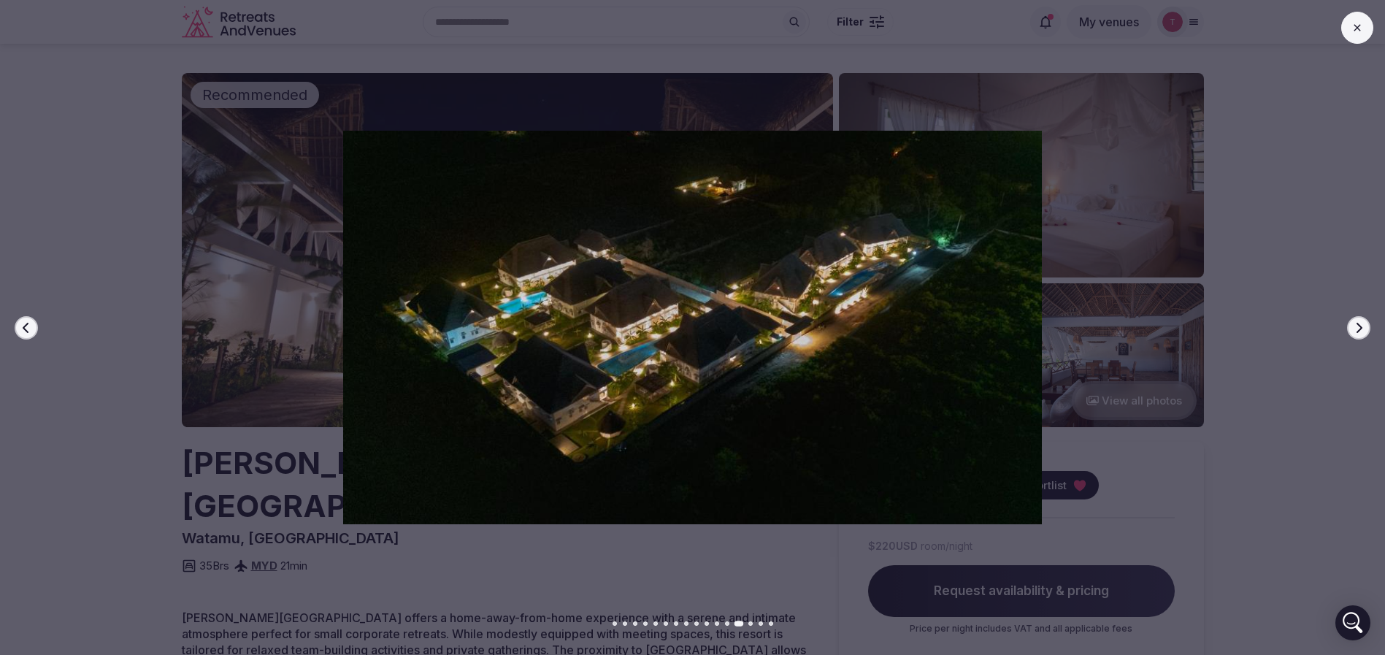
click at [1362, 326] on icon "button" at bounding box center [1358, 328] width 12 height 12
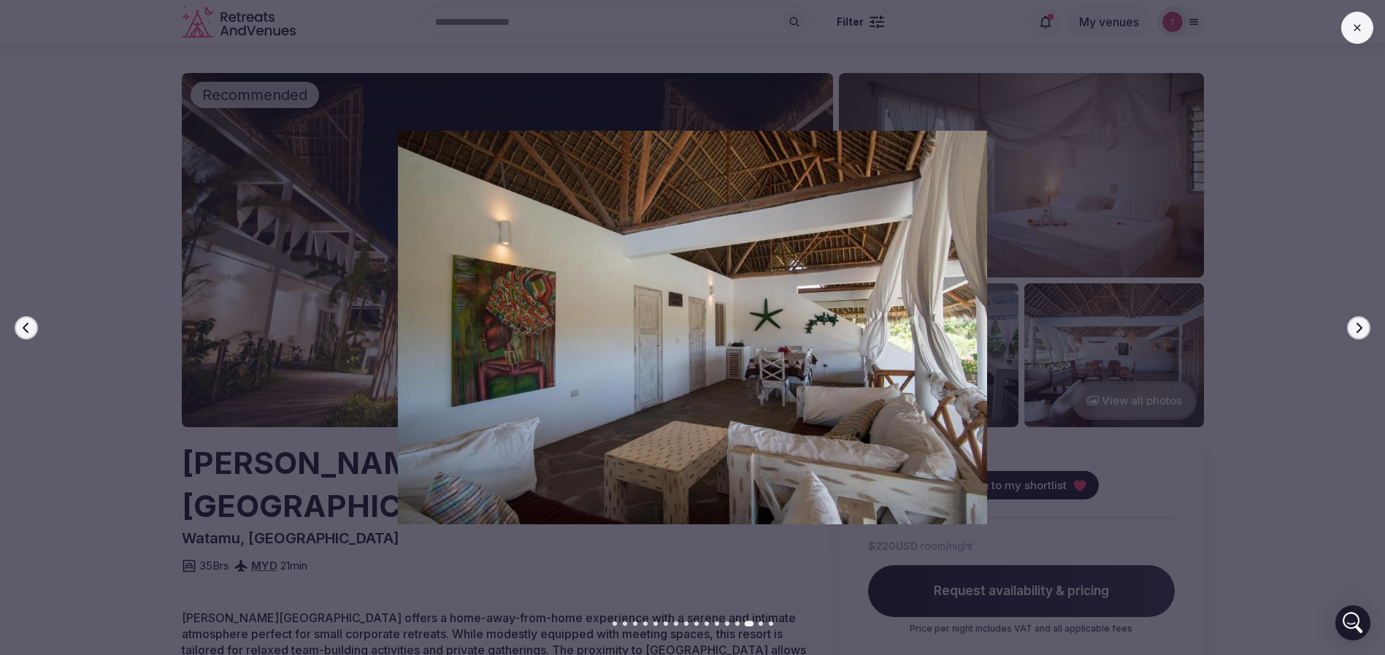
click at [1362, 326] on icon "button" at bounding box center [1358, 328] width 12 height 12
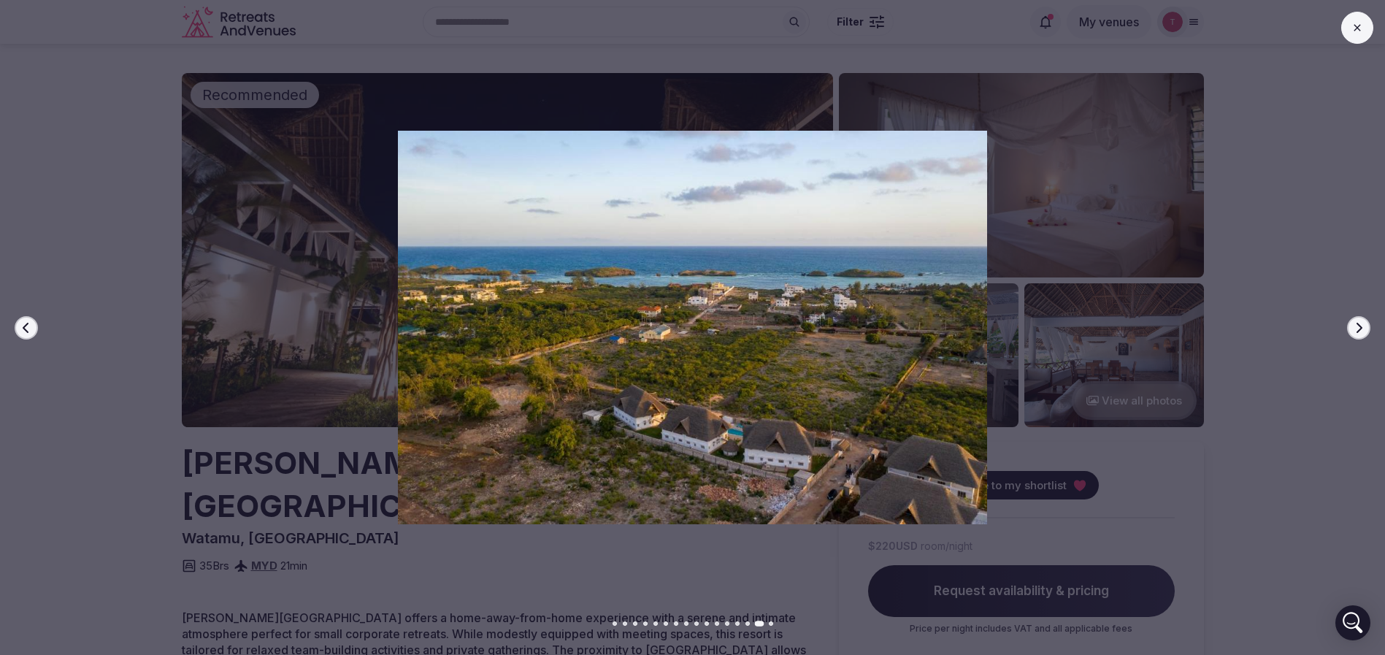
click at [1362, 326] on icon "button" at bounding box center [1358, 328] width 12 height 12
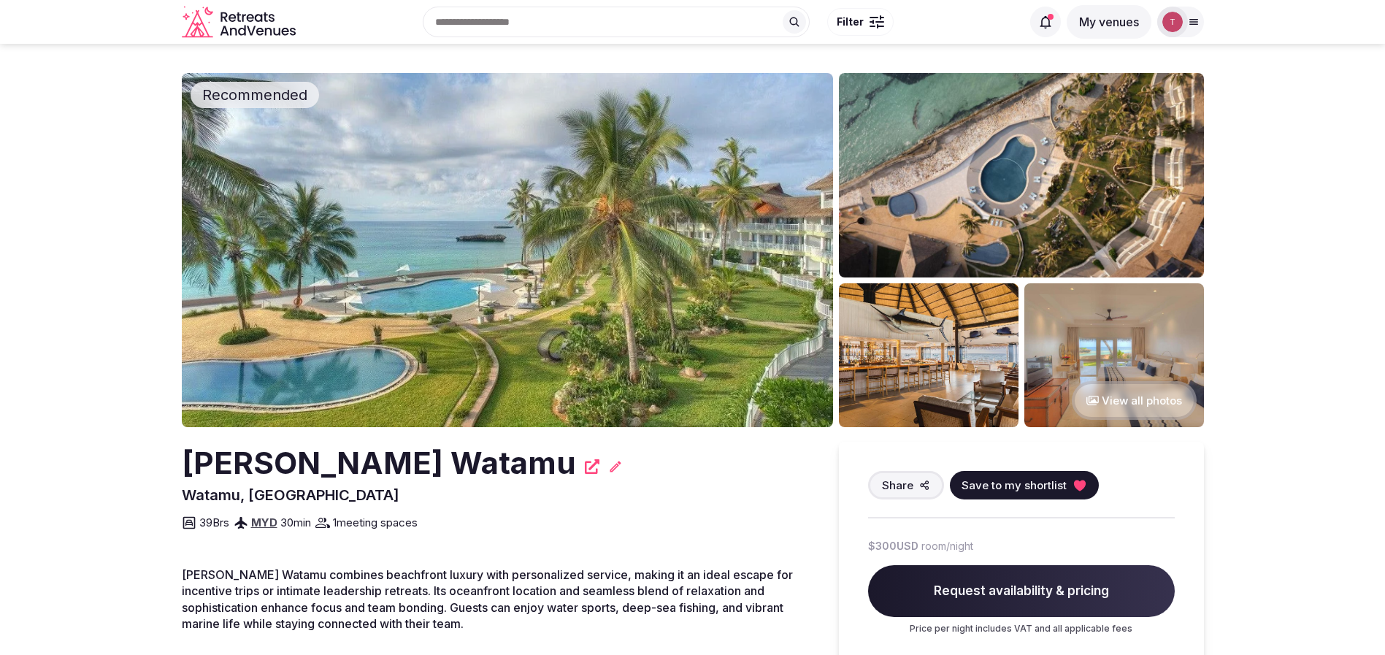
click at [545, 260] on img at bounding box center [507, 250] width 651 height 354
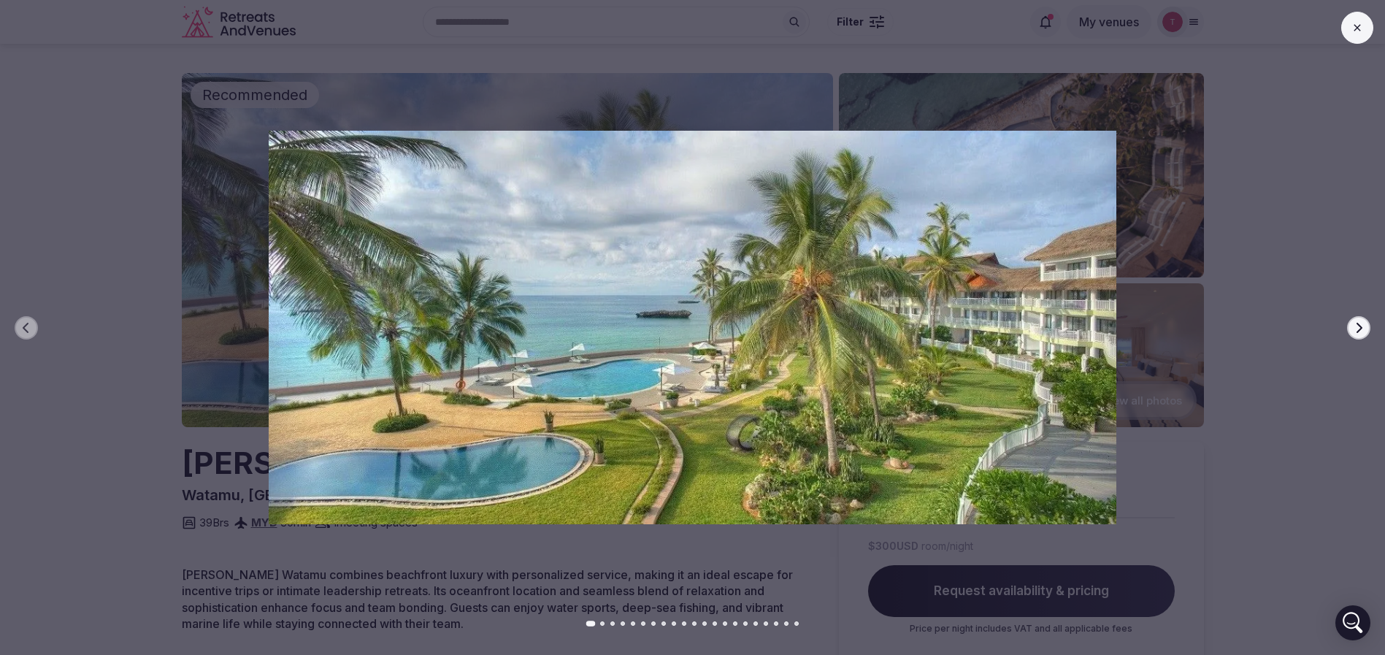
click at [1350, 328] on button "Next slide" at bounding box center [1358, 327] width 23 height 23
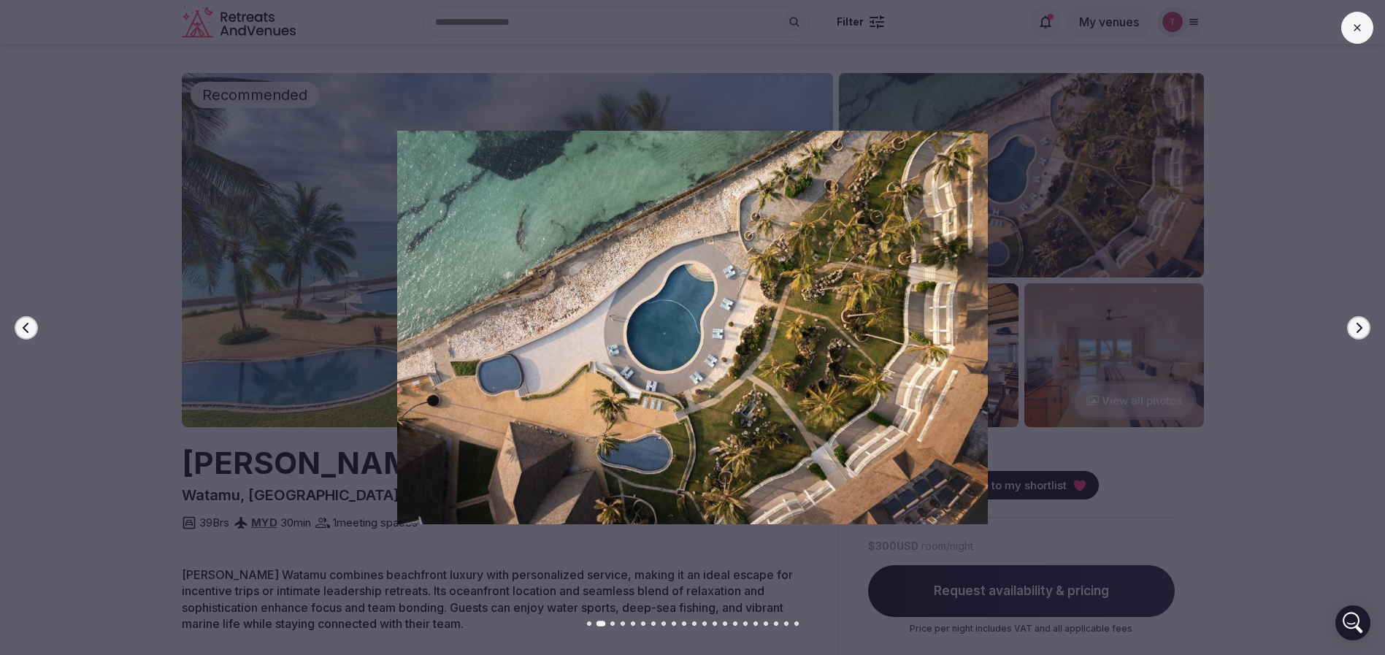
click at [1358, 326] on icon "button" at bounding box center [1358, 328] width 12 height 12
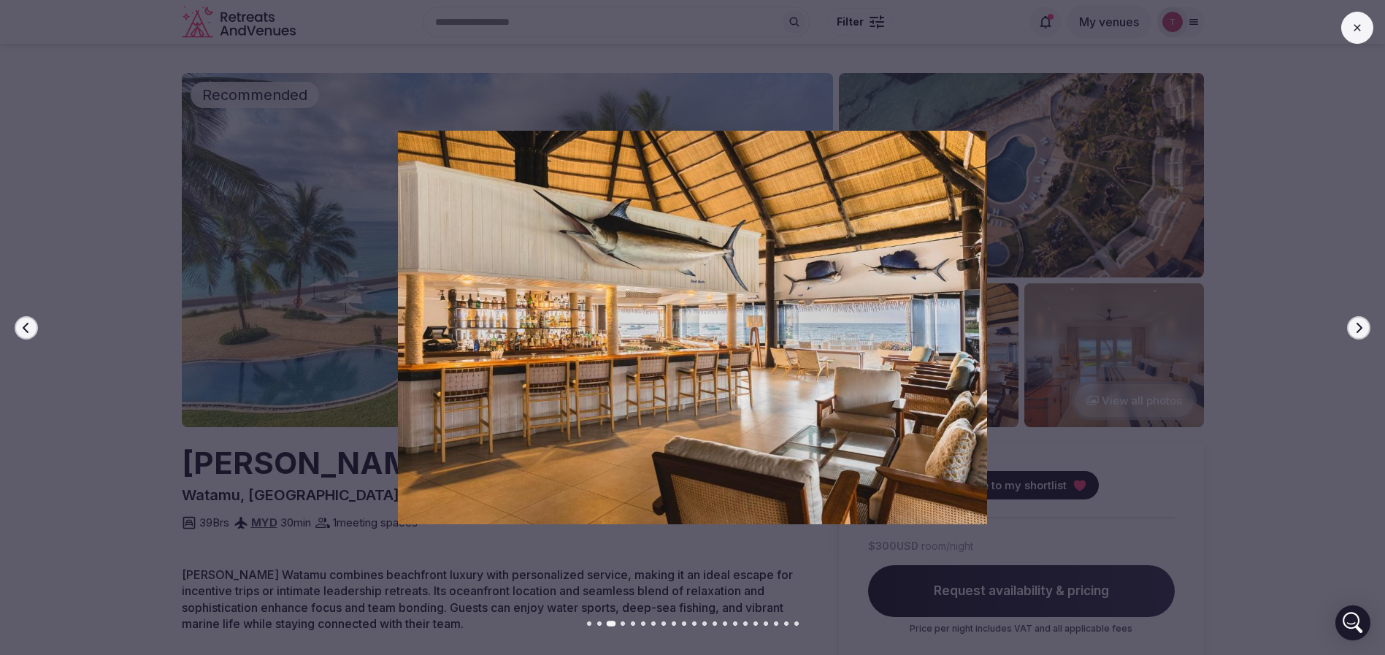
click at [1358, 326] on icon "button" at bounding box center [1358, 328] width 12 height 12
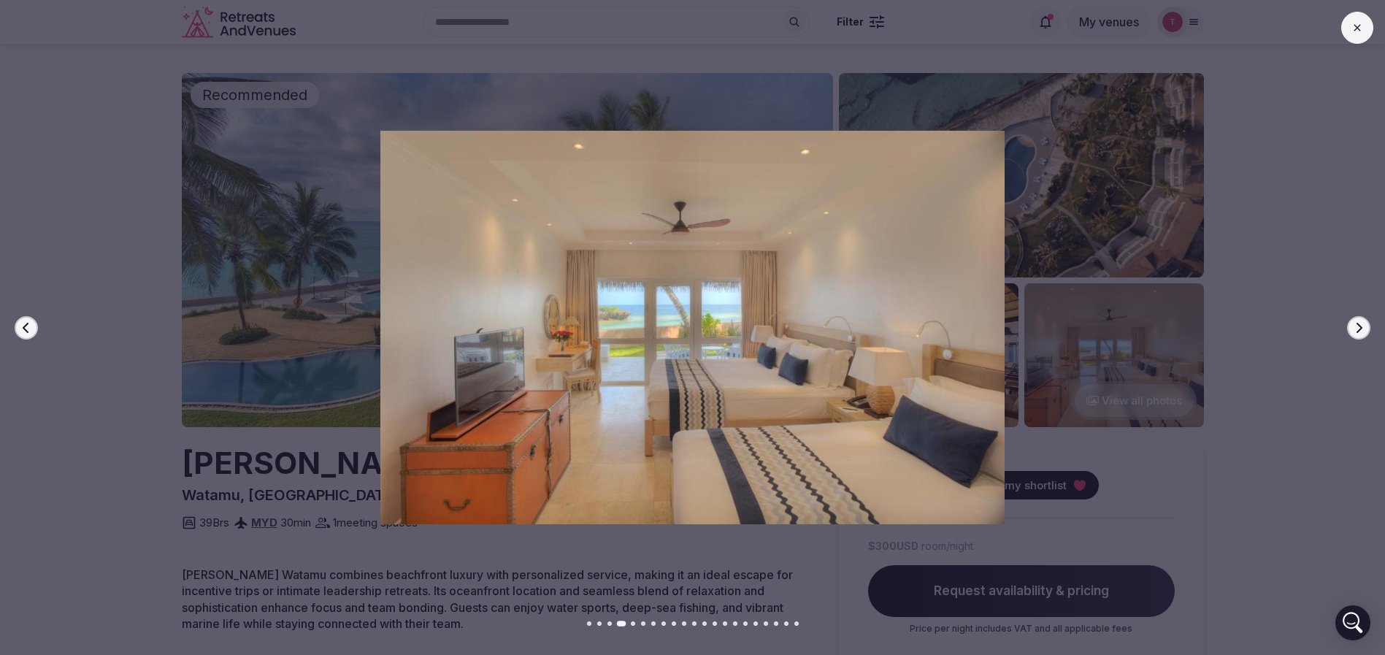
click at [1358, 326] on icon "button" at bounding box center [1358, 328] width 12 height 12
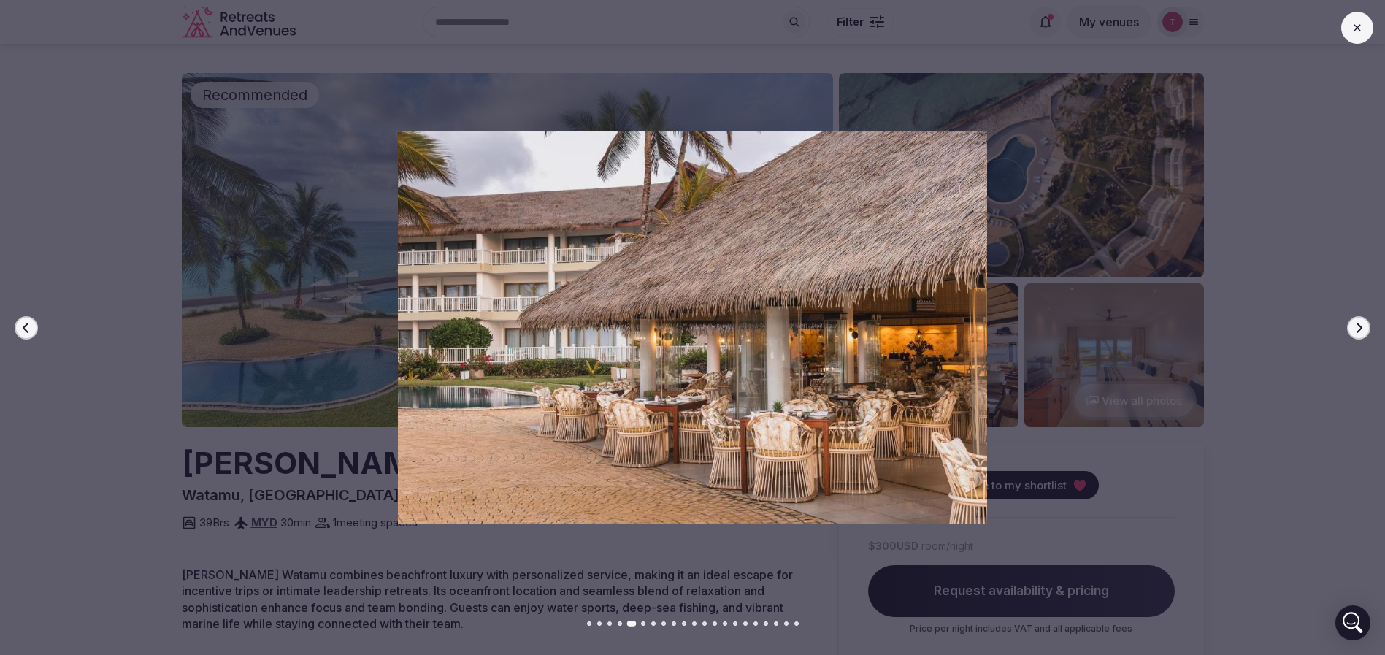
click at [1358, 326] on icon "button" at bounding box center [1358, 328] width 12 height 12
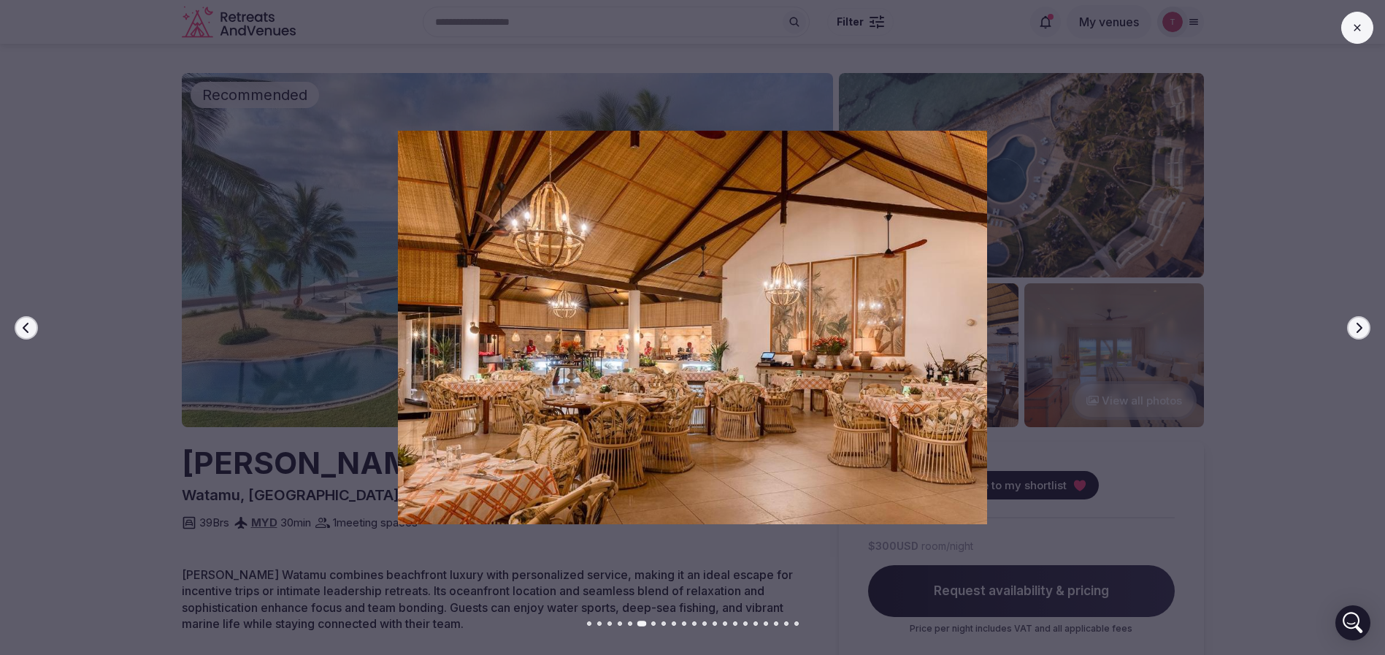
click at [1358, 326] on icon "button" at bounding box center [1358, 328] width 12 height 12
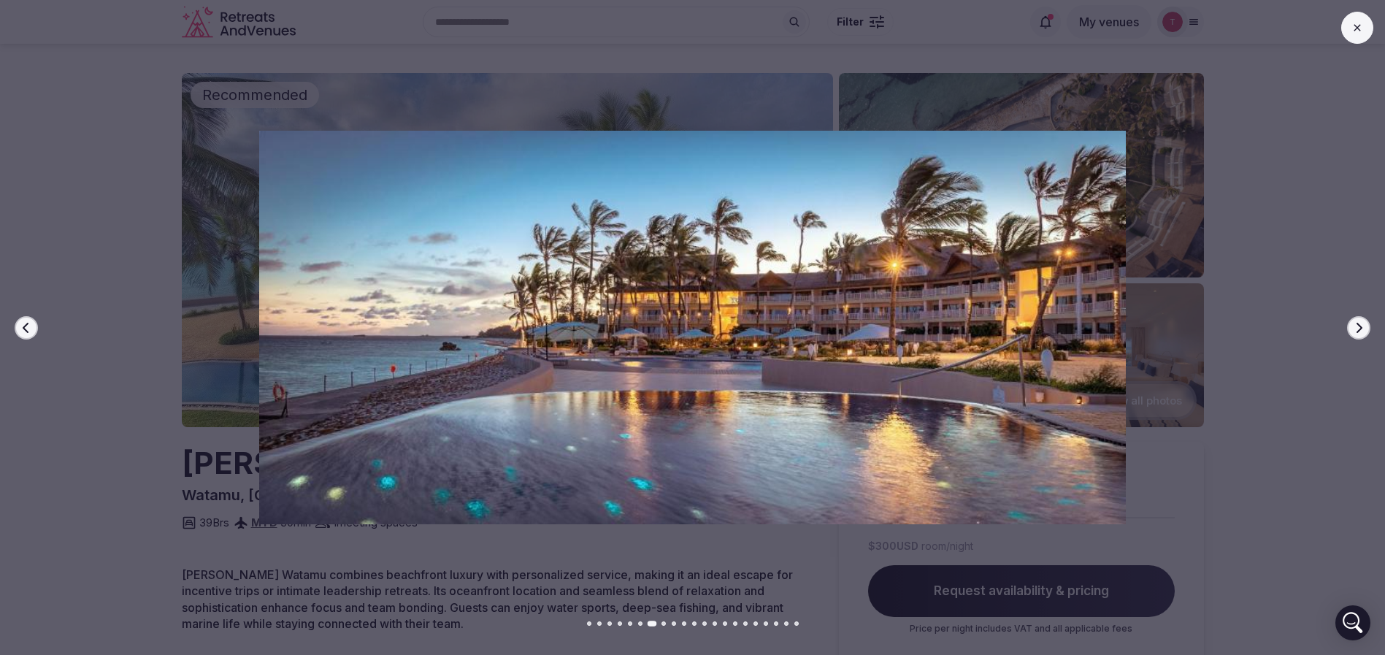
click at [1358, 326] on icon "button" at bounding box center [1358, 328] width 12 height 12
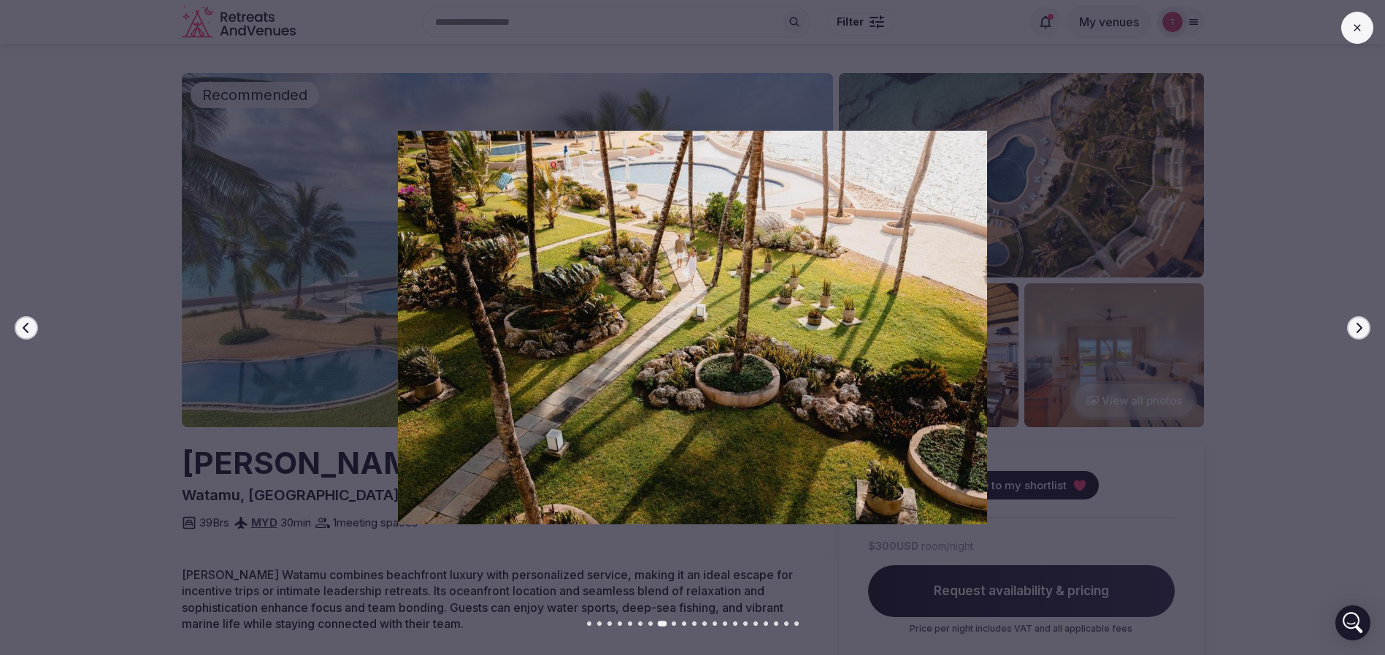
click at [1358, 326] on icon "button" at bounding box center [1358, 328] width 12 height 12
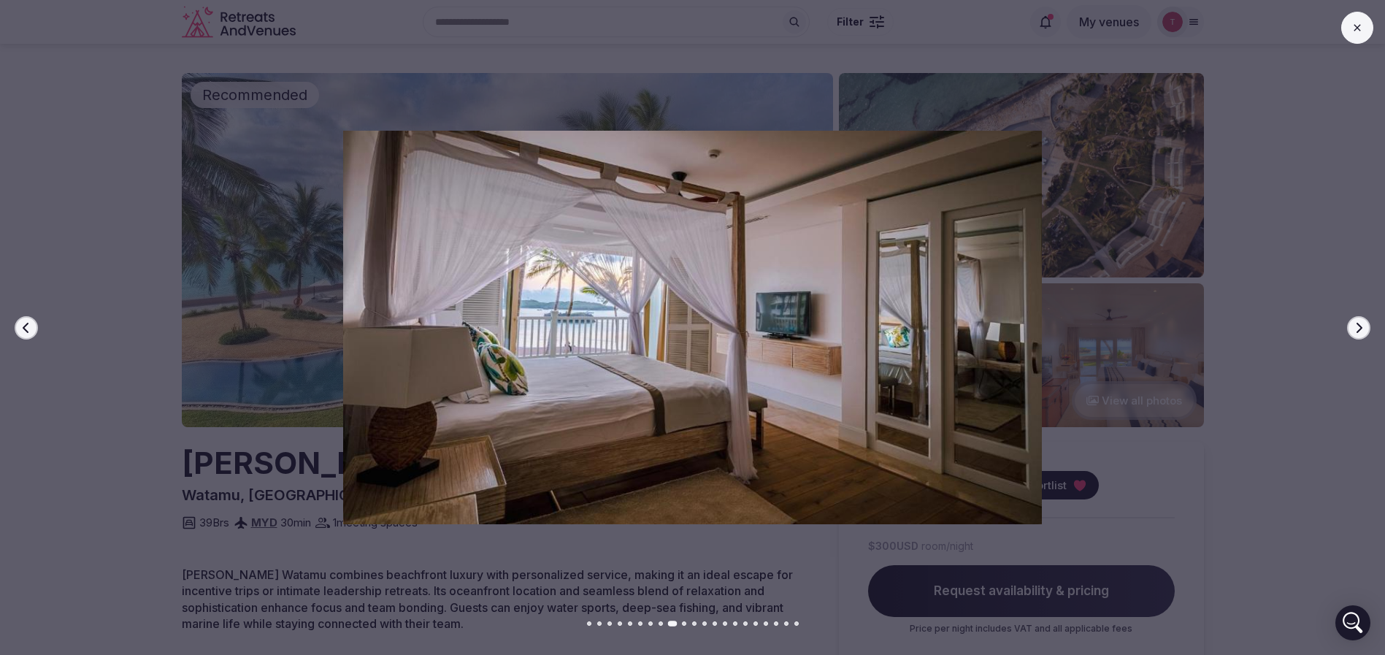
click at [1358, 326] on icon "button" at bounding box center [1358, 328] width 12 height 12
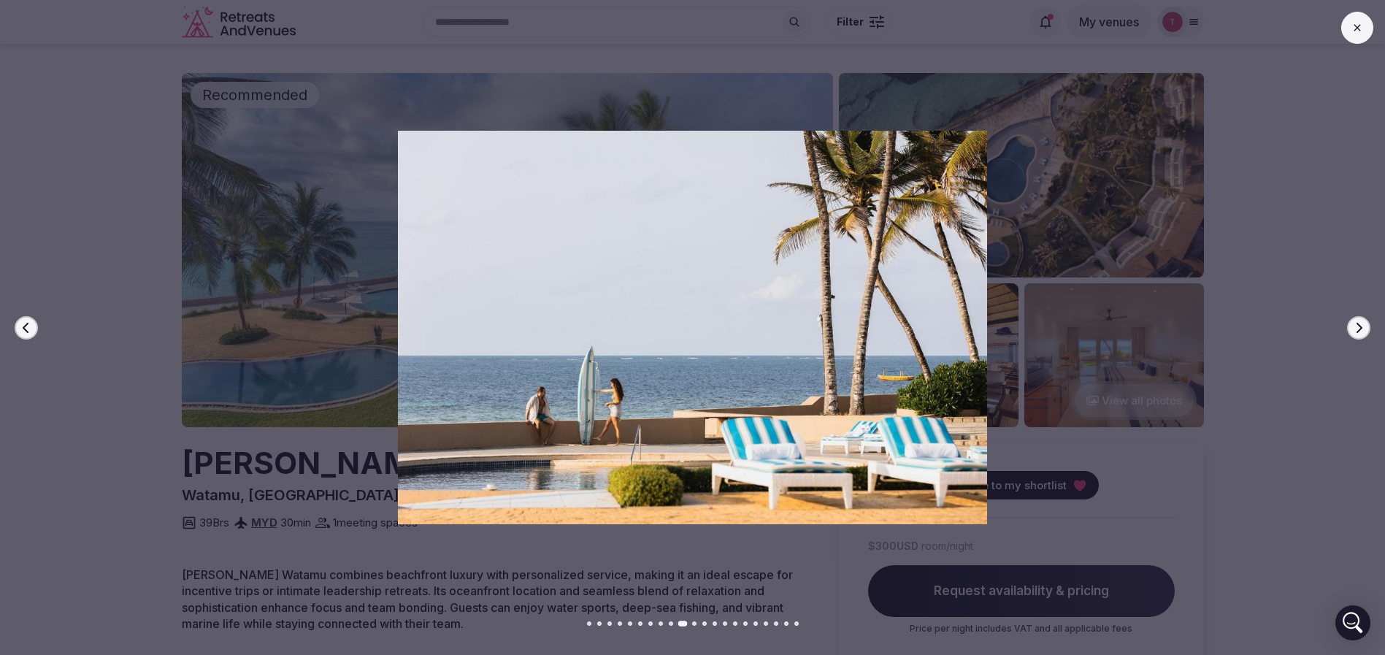
click at [1358, 326] on icon "button" at bounding box center [1358, 328] width 12 height 12
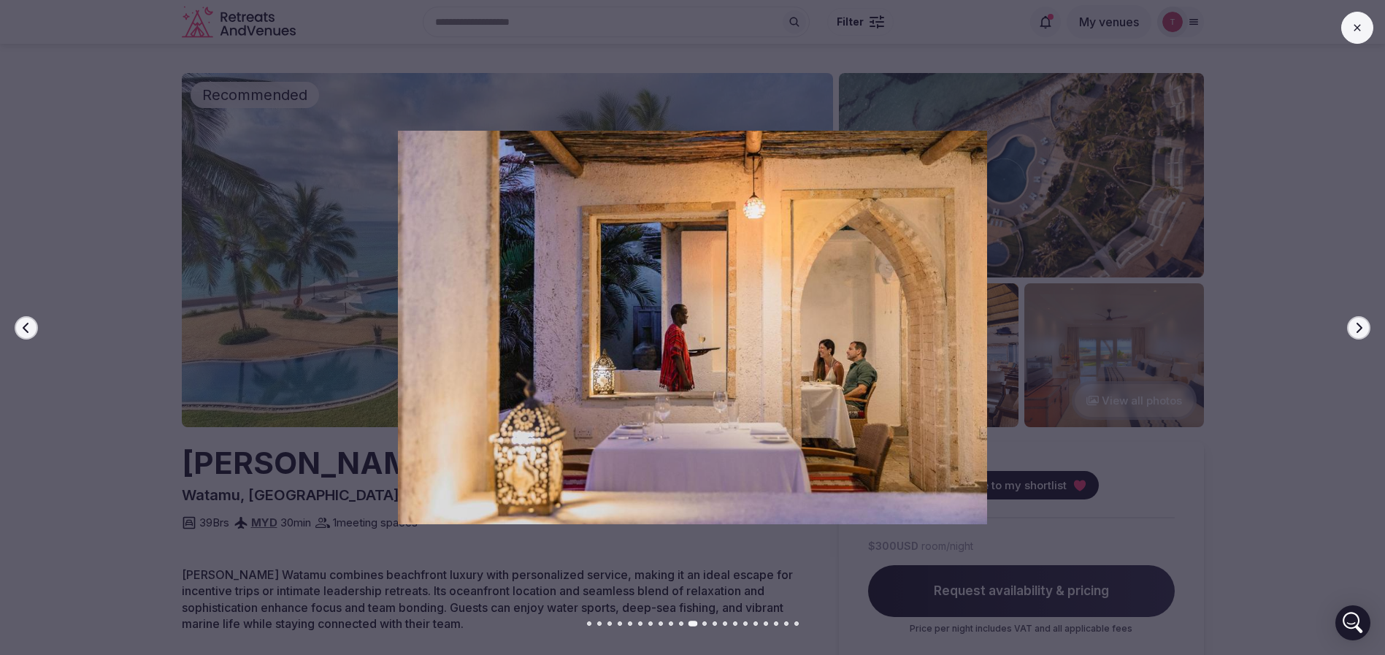
click at [1358, 326] on icon "button" at bounding box center [1358, 328] width 12 height 12
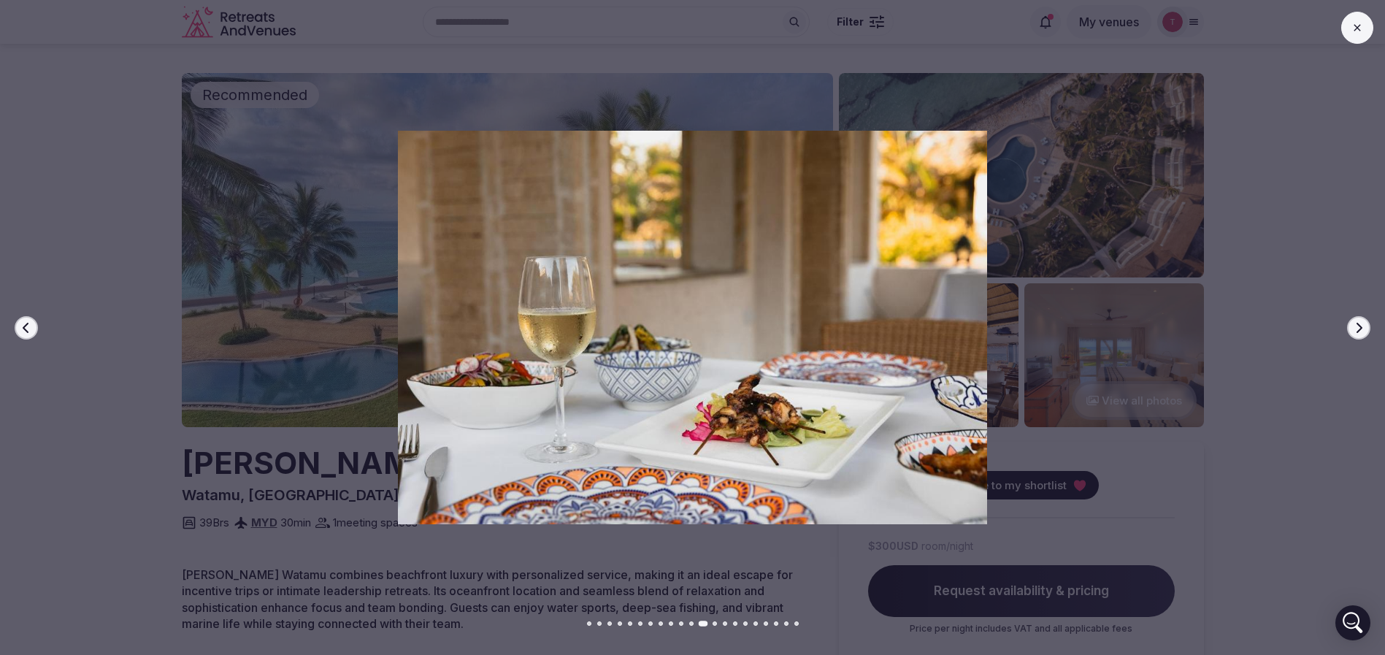
click at [1358, 326] on icon "button" at bounding box center [1358, 328] width 12 height 12
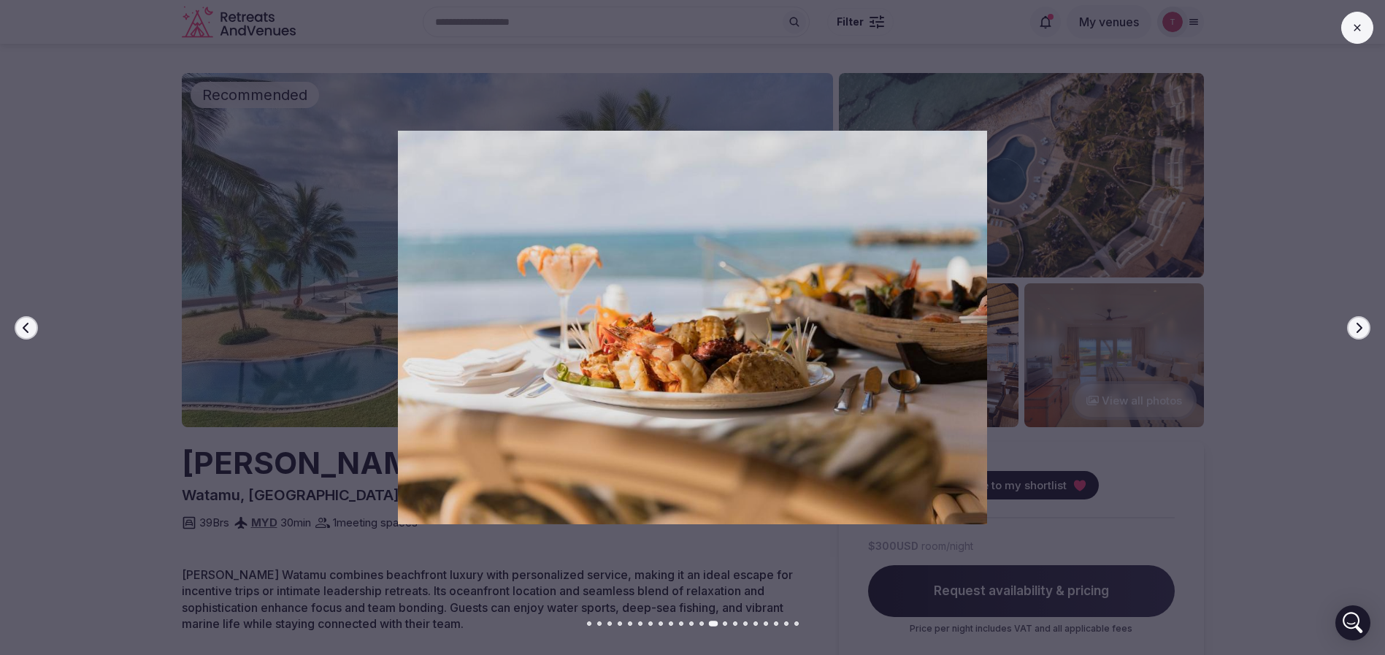
click at [1358, 326] on icon "button" at bounding box center [1358, 328] width 12 height 12
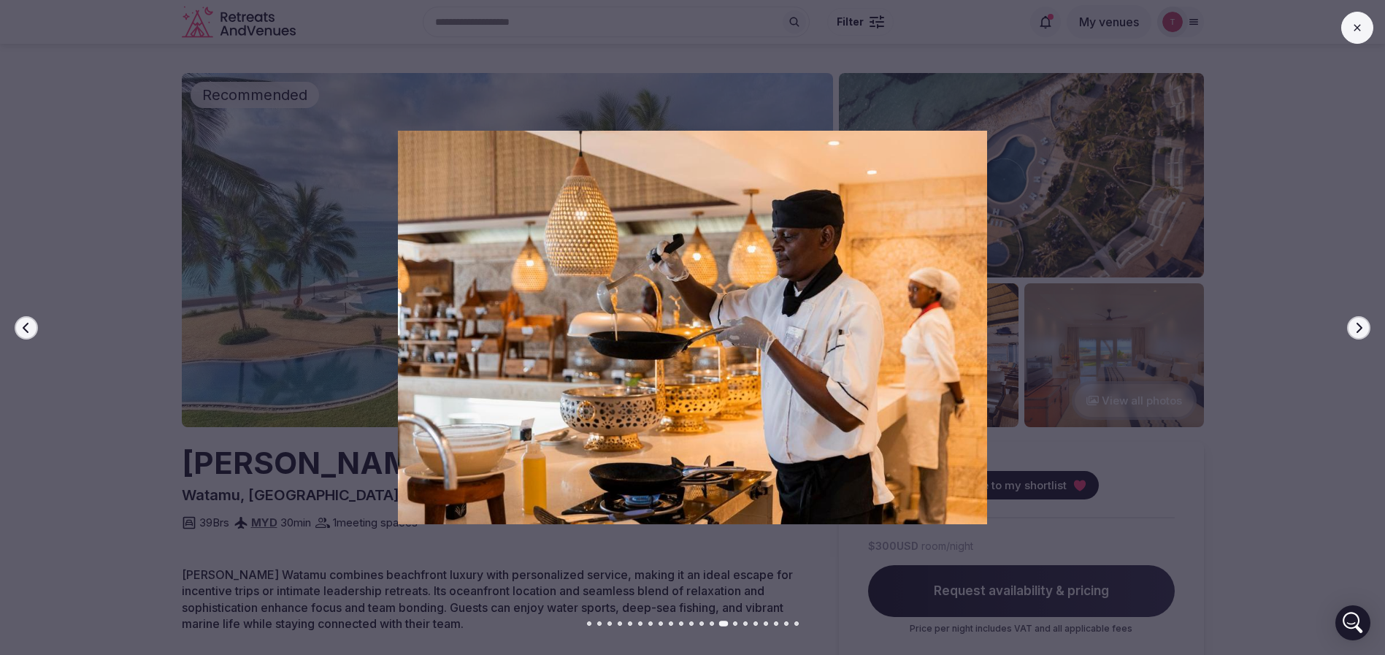
click at [1358, 326] on icon "button" at bounding box center [1358, 328] width 12 height 12
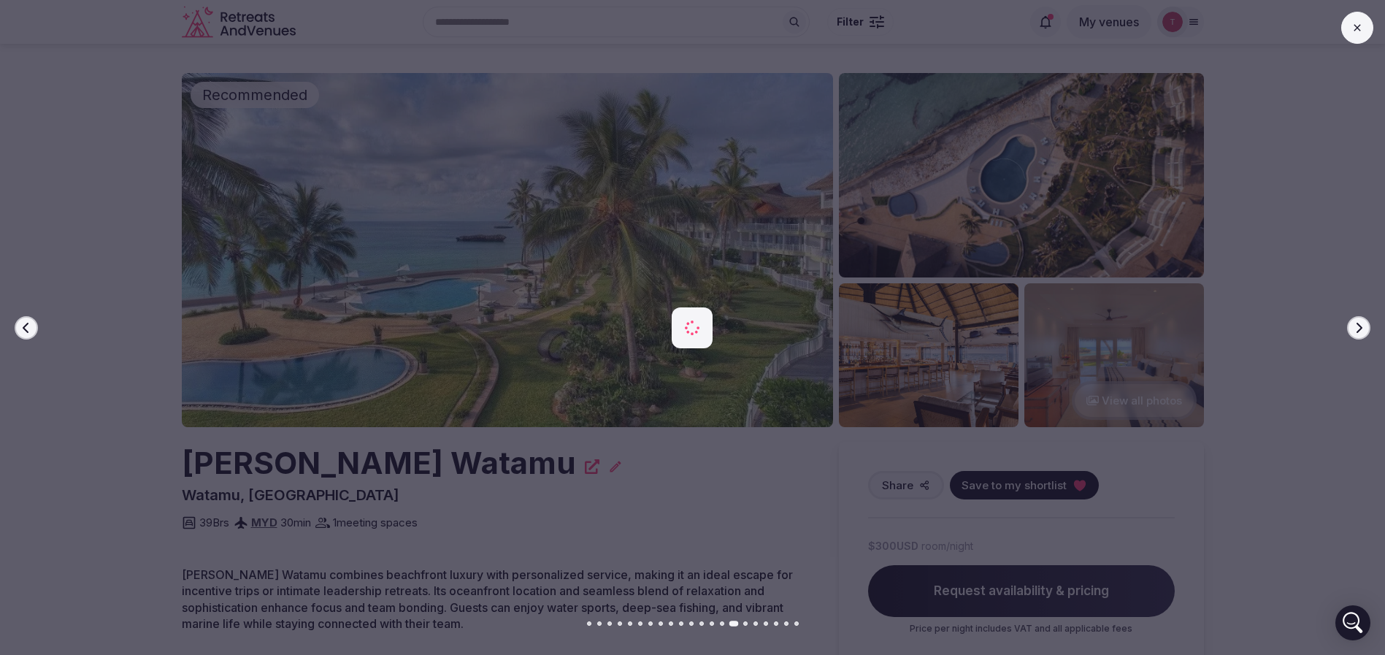
click at [1358, 326] on icon "button" at bounding box center [1358, 328] width 12 height 12
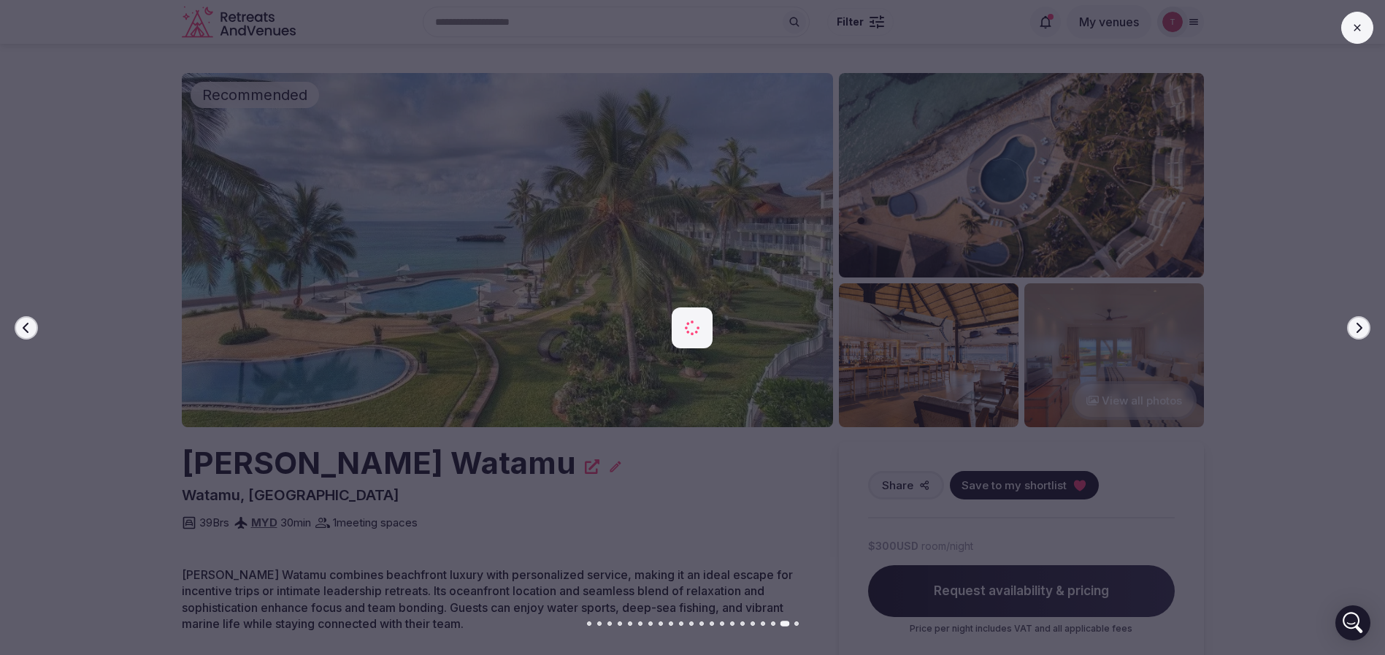
click at [1358, 326] on icon "button" at bounding box center [1358, 328] width 12 height 12
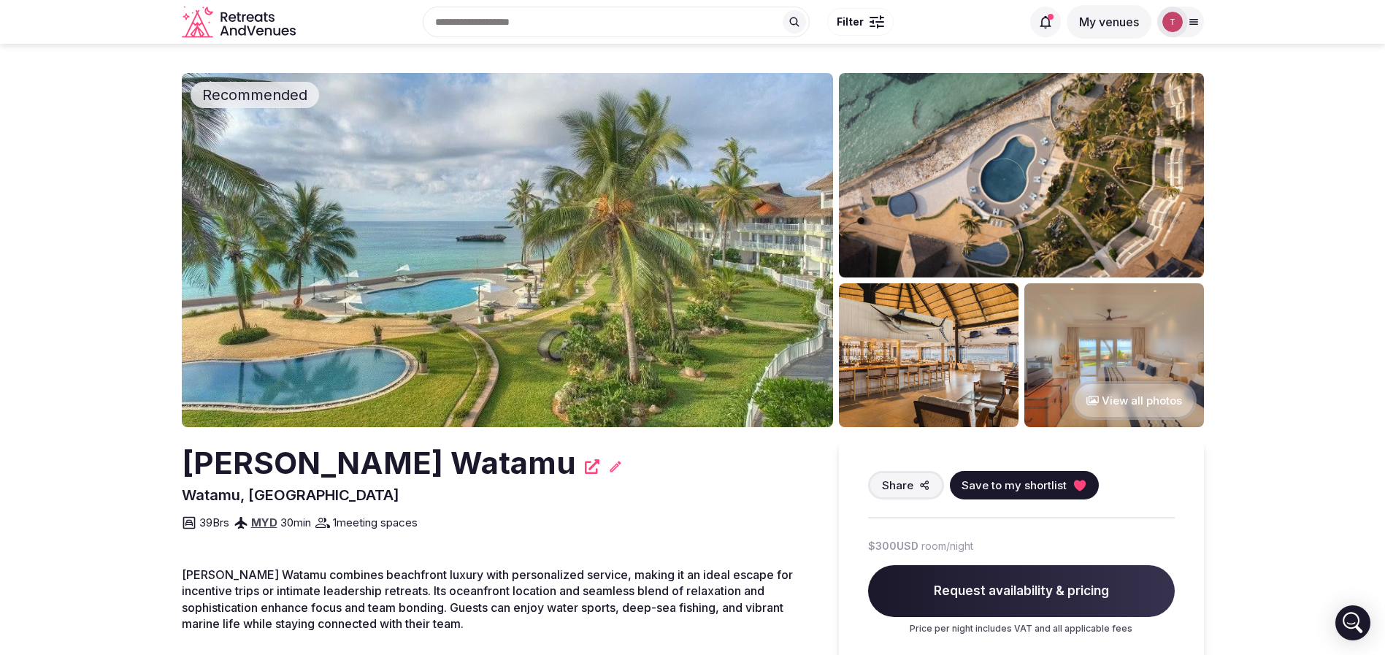
click at [149, 471] on div at bounding box center [686, 327] width 1396 height 393
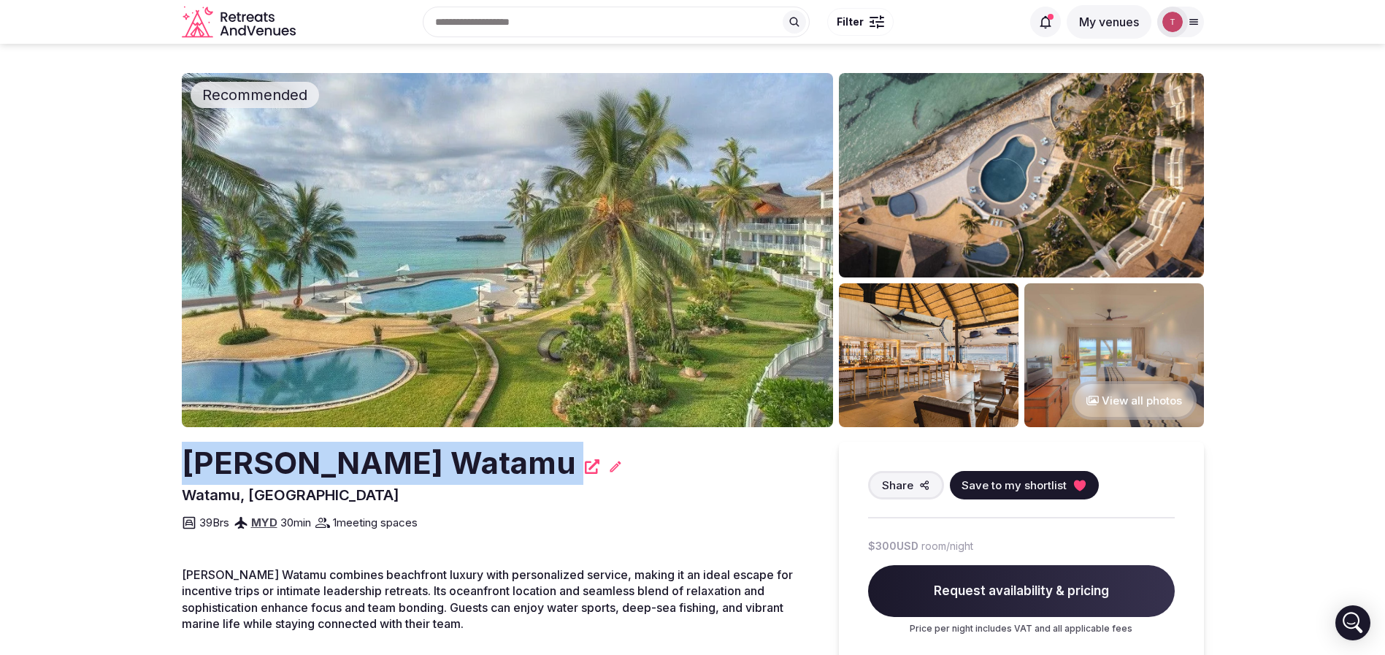
drag, startPoint x: 258, startPoint y: 444, endPoint x: 539, endPoint y: 439, distance: 281.0
click at [331, 458] on h2 "[PERSON_NAME] Watamu" at bounding box center [379, 463] width 394 height 43
drag, startPoint x: 383, startPoint y: 459, endPoint x: 127, endPoint y: 460, distance: 256.2
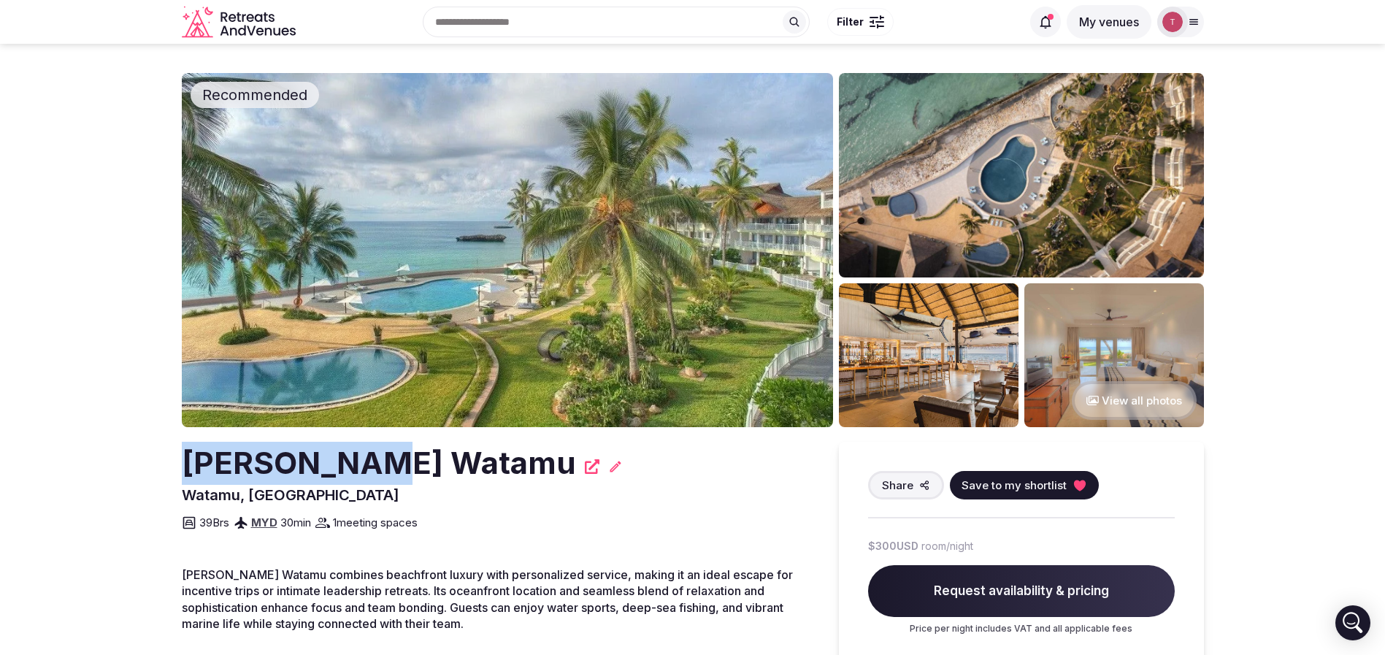
copy h2 "Hemingways"
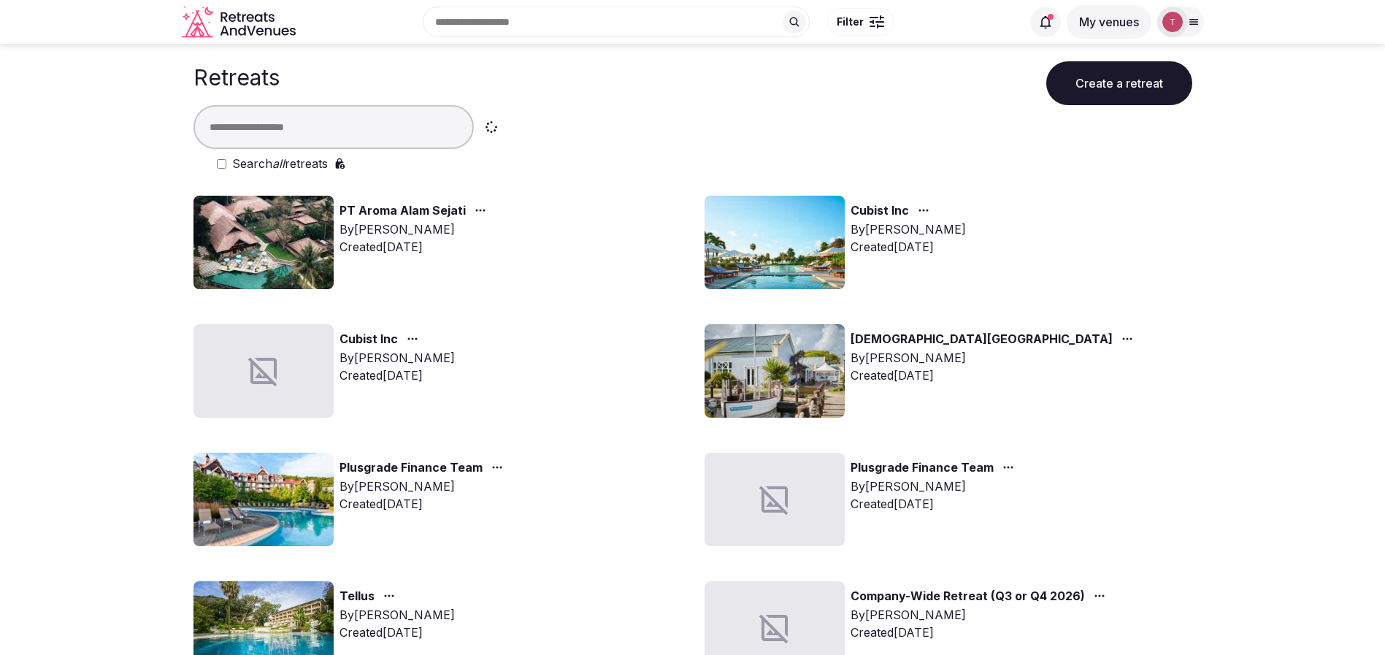
click at [384, 125] on input "text" at bounding box center [333, 127] width 280 height 44
click at [253, 390] on div at bounding box center [263, 370] width 140 height 93
click at [364, 337] on link "Cubist Inc" at bounding box center [368, 339] width 58 height 19
click at [866, 213] on link "Cubist Inc" at bounding box center [879, 210] width 58 height 19
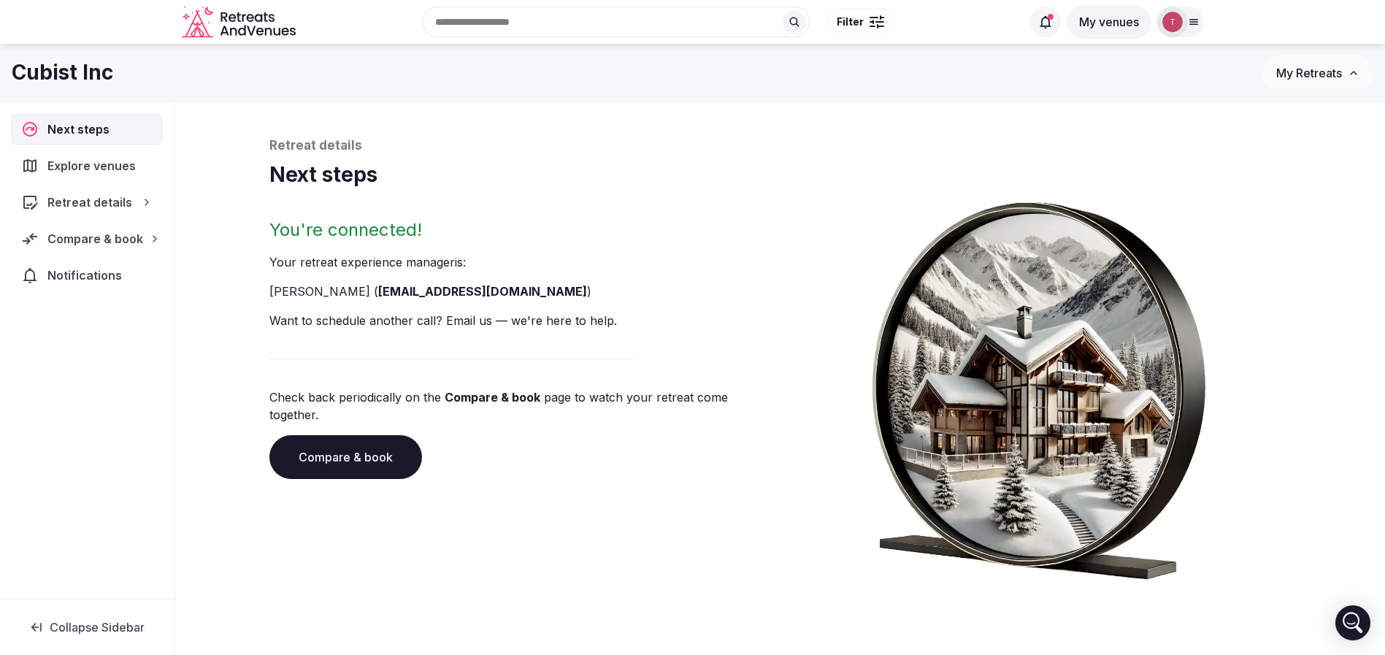
click at [782, 242] on div "You're connected! Your retreat experience manager is : [PERSON_NAME] ( [EMAIL_A…" at bounding box center [780, 398] width 1022 height 361
click at [381, 435] on link "Compare & book" at bounding box center [345, 457] width 153 height 44
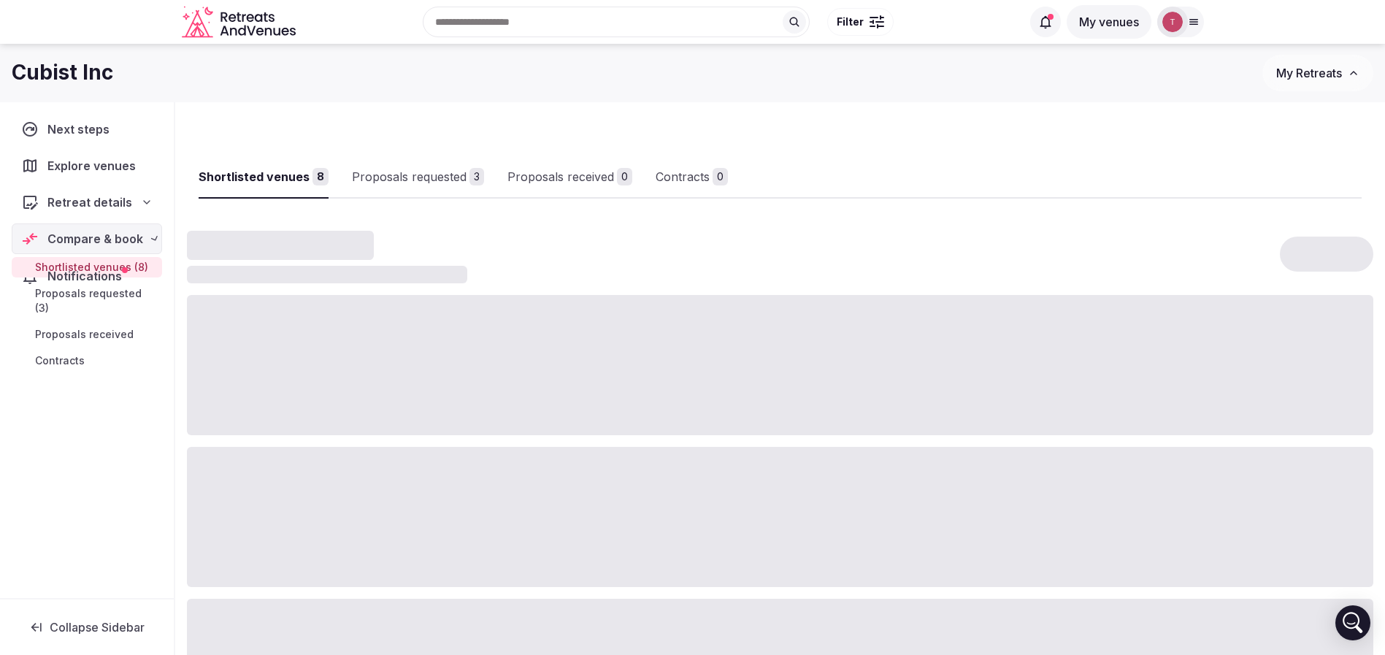
click at [381, 430] on div at bounding box center [780, 365] width 1186 height 140
click at [452, 180] on div "Proposals requested" at bounding box center [420, 177] width 115 height 18
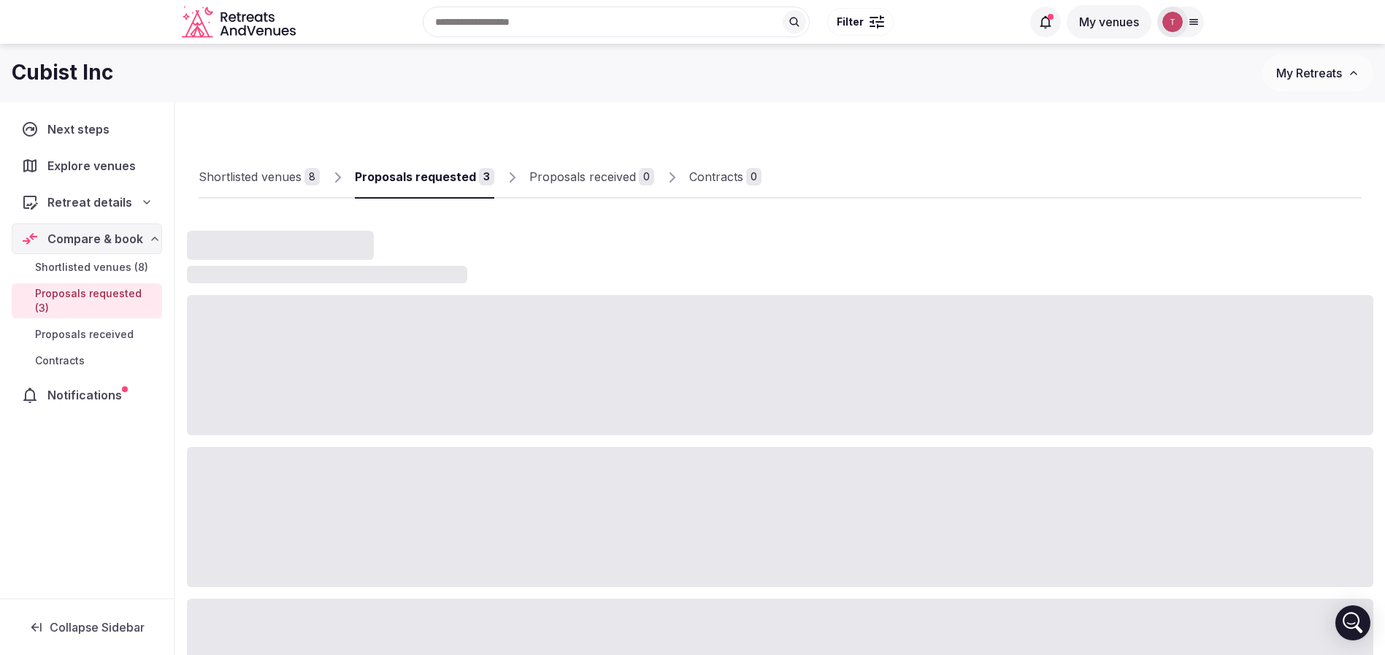
click at [452, 180] on div "Proposals requested" at bounding box center [415, 177] width 121 height 18
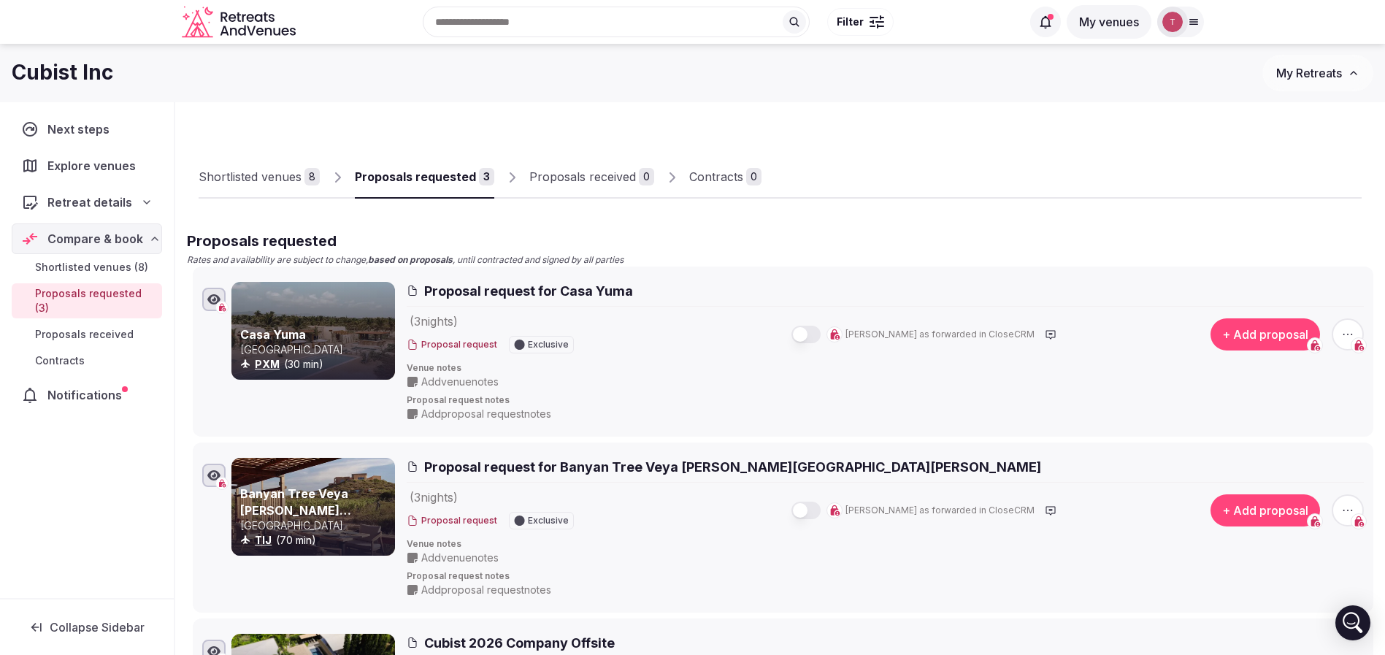
click at [293, 176] on div "Shortlisted venues" at bounding box center [250, 177] width 103 height 18
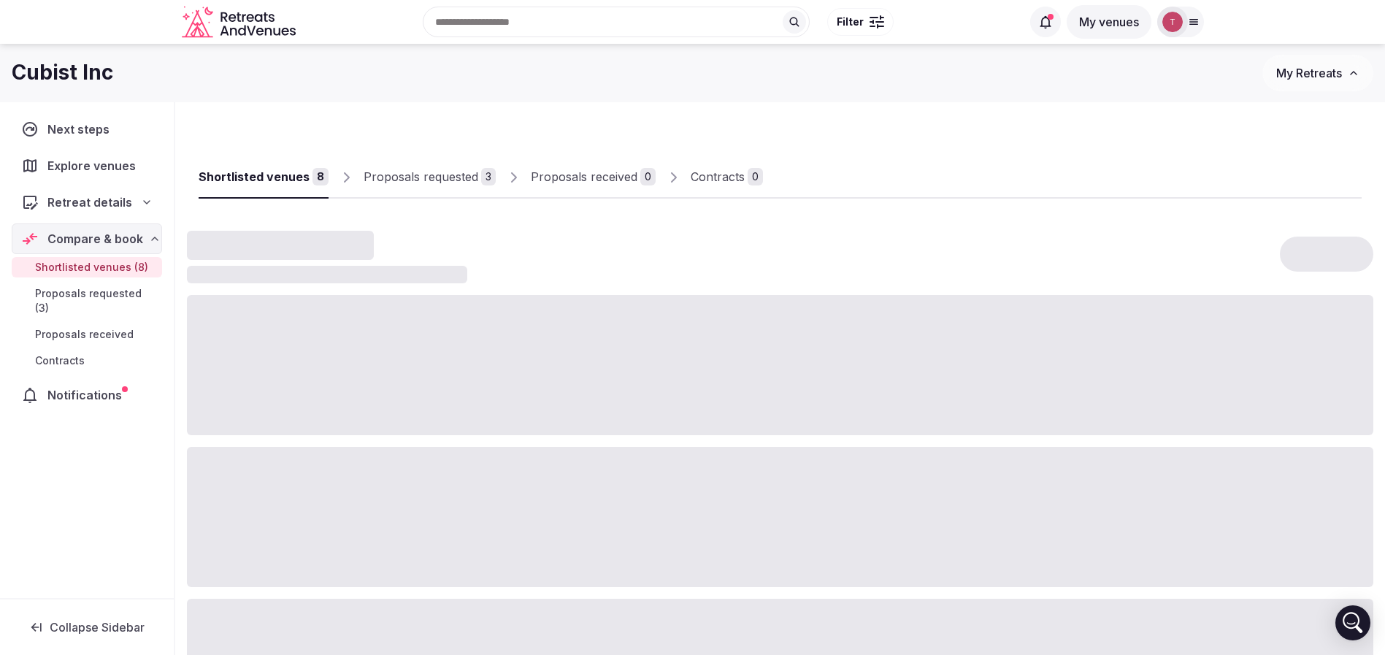
click at [293, 176] on div "Shortlisted venues" at bounding box center [254, 177] width 111 height 18
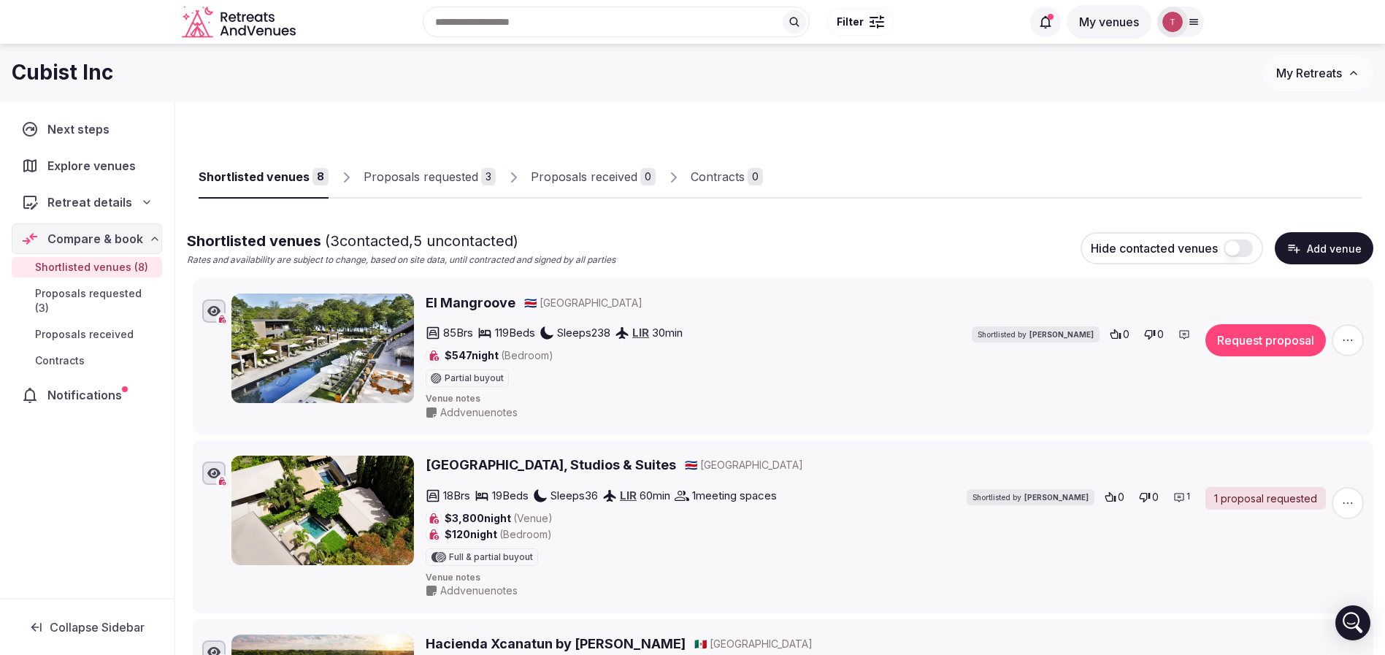
click at [431, 179] on div "Proposals requested" at bounding box center [420, 177] width 115 height 18
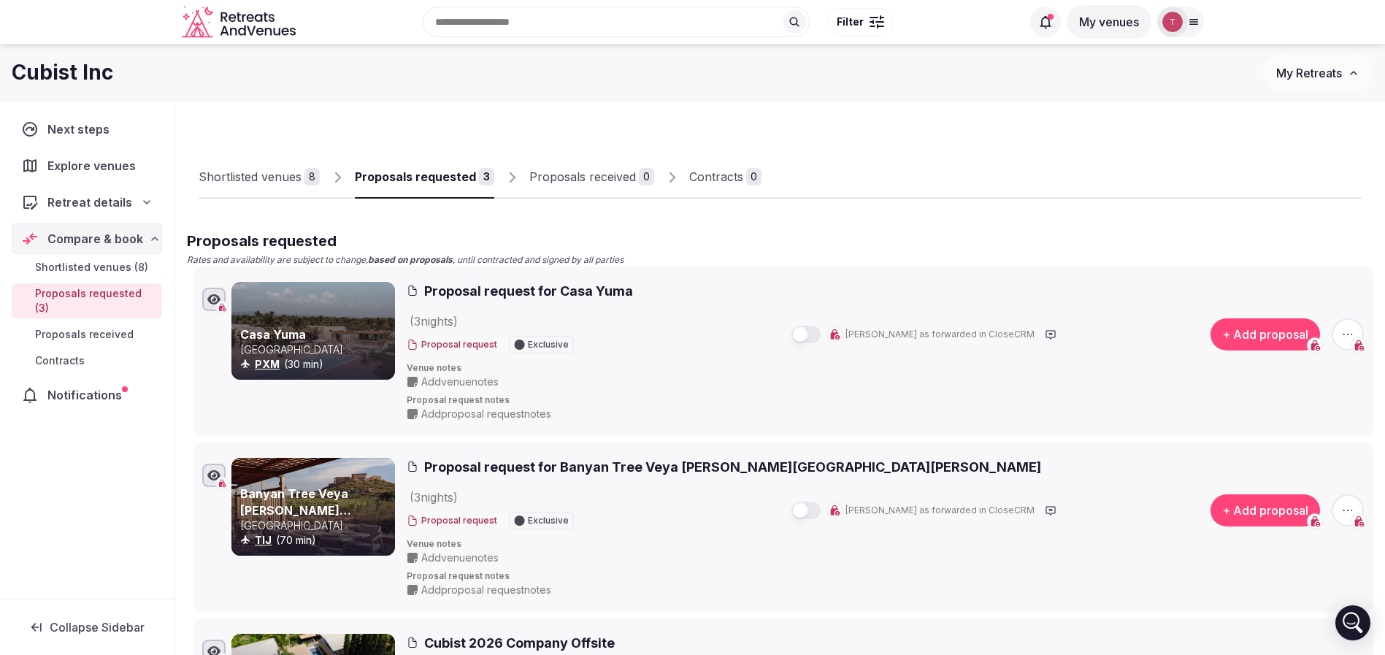
click at [431, 179] on div "Proposals requested" at bounding box center [415, 177] width 121 height 18
click at [269, 170] on div "Shortlisted venues" at bounding box center [250, 177] width 103 height 18
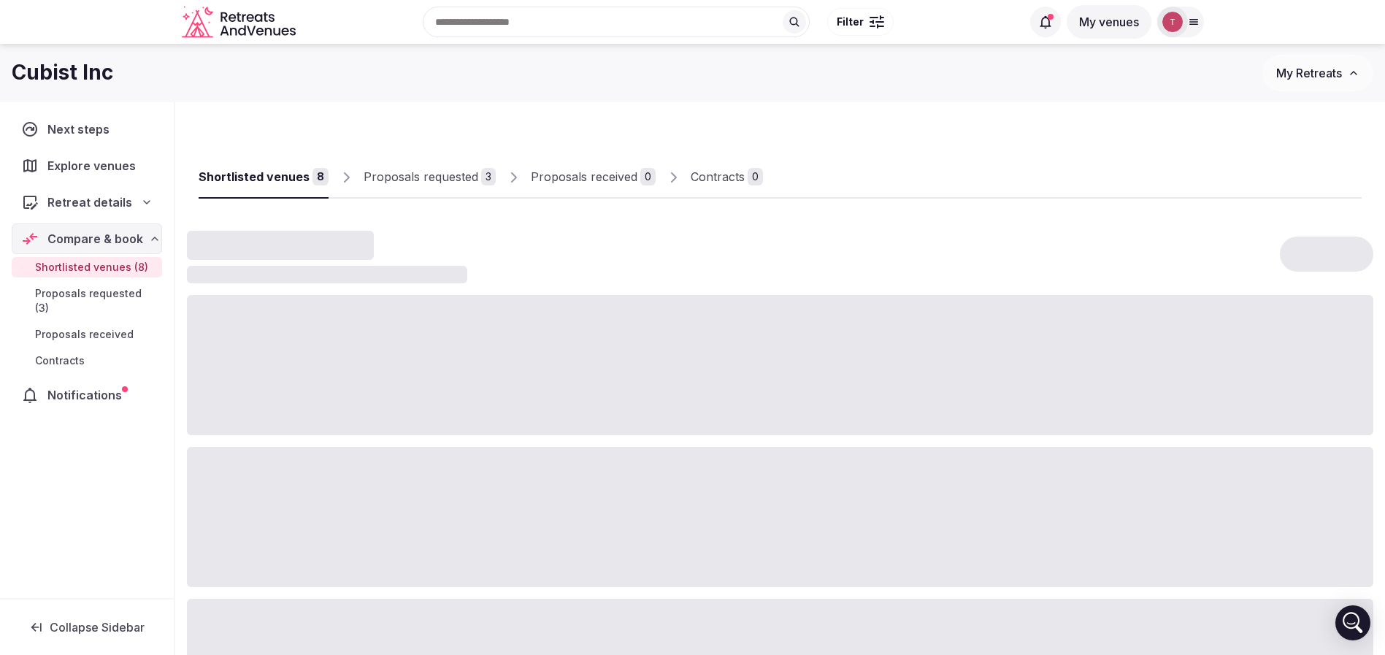
click at [265, 174] on div "Shortlisted venues" at bounding box center [254, 177] width 111 height 18
